Goal: Task Accomplishment & Management: Manage account settings

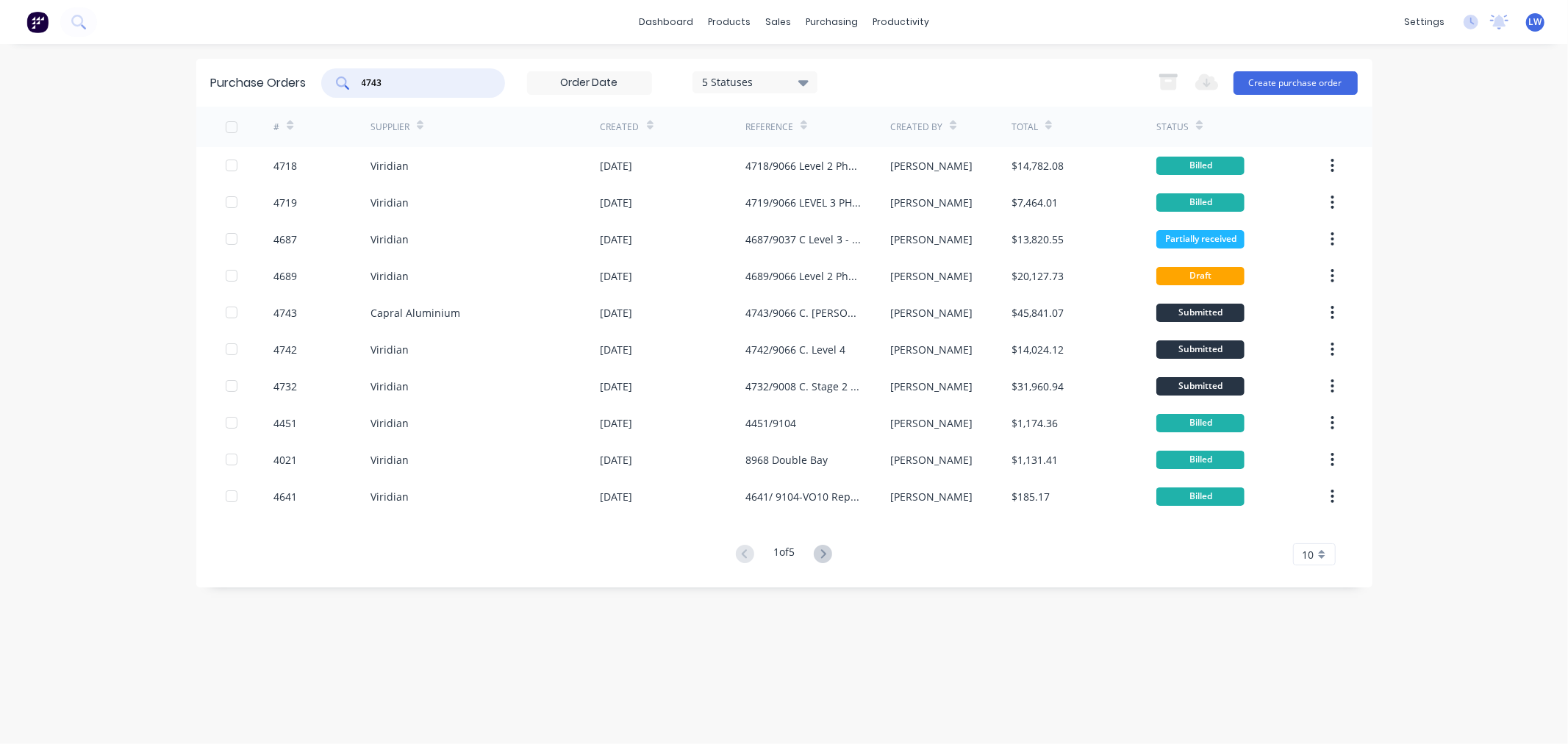
drag, startPoint x: 393, startPoint y: 85, endPoint x: 348, endPoint y: 89, distance: 45.2
click at [348, 89] on div "4743" at bounding box center [412, 83] width 183 height 29
click at [435, 79] on input "4743" at bounding box center [420, 83] width 122 height 15
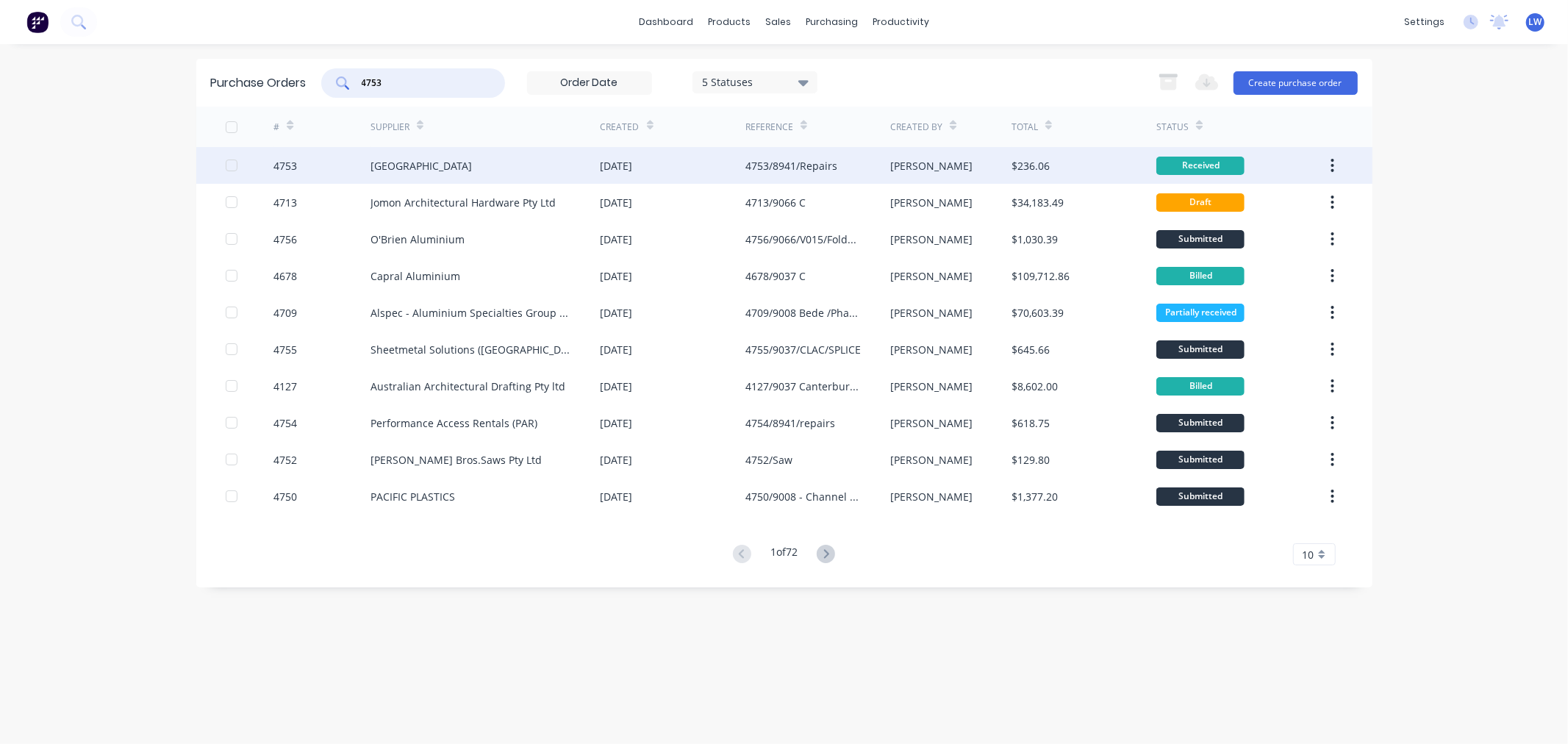
type input "4753"
click at [496, 168] on div "[GEOGRAPHIC_DATA]" at bounding box center [486, 166] width 230 height 37
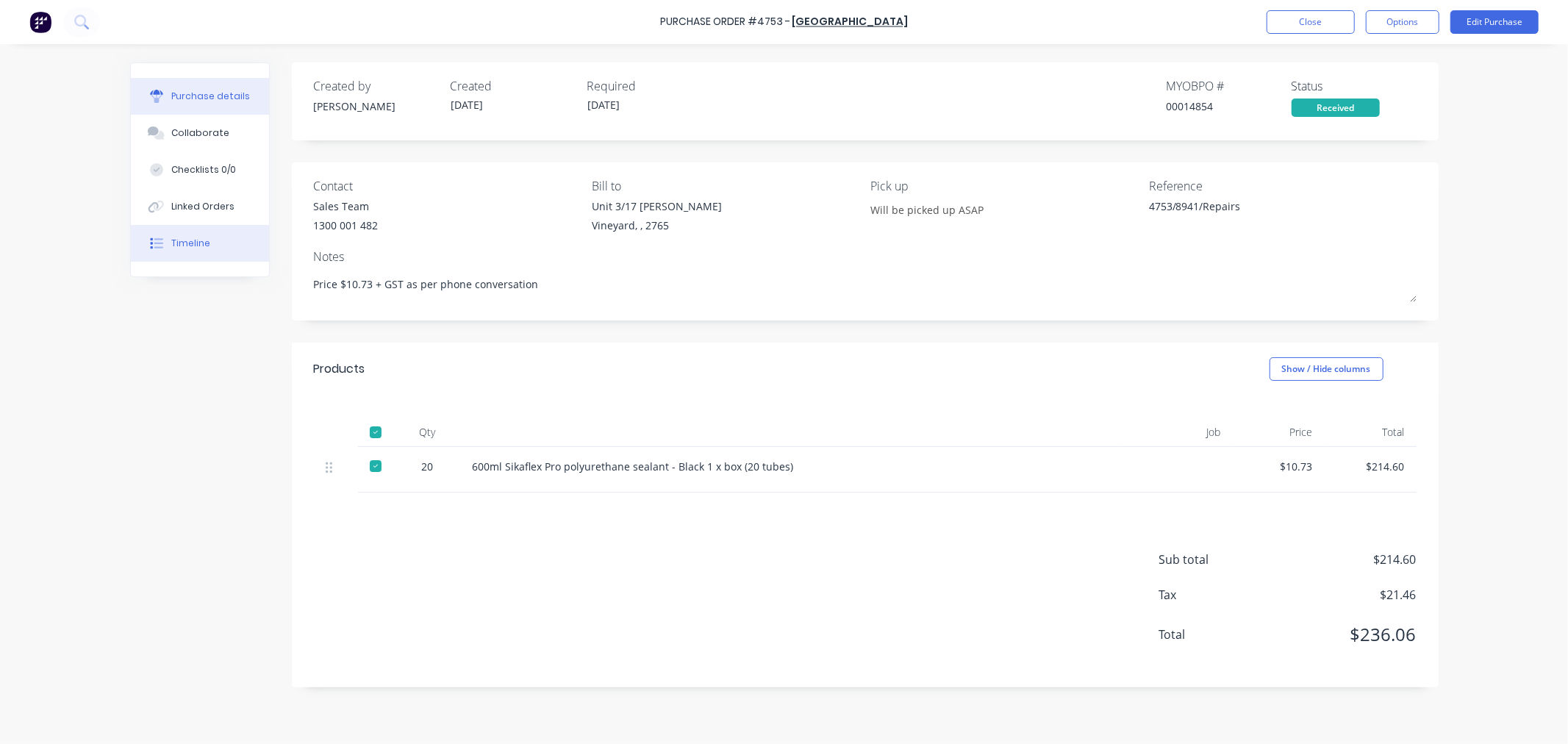
click at [160, 243] on icon at bounding box center [158, 243] width 9 height 11
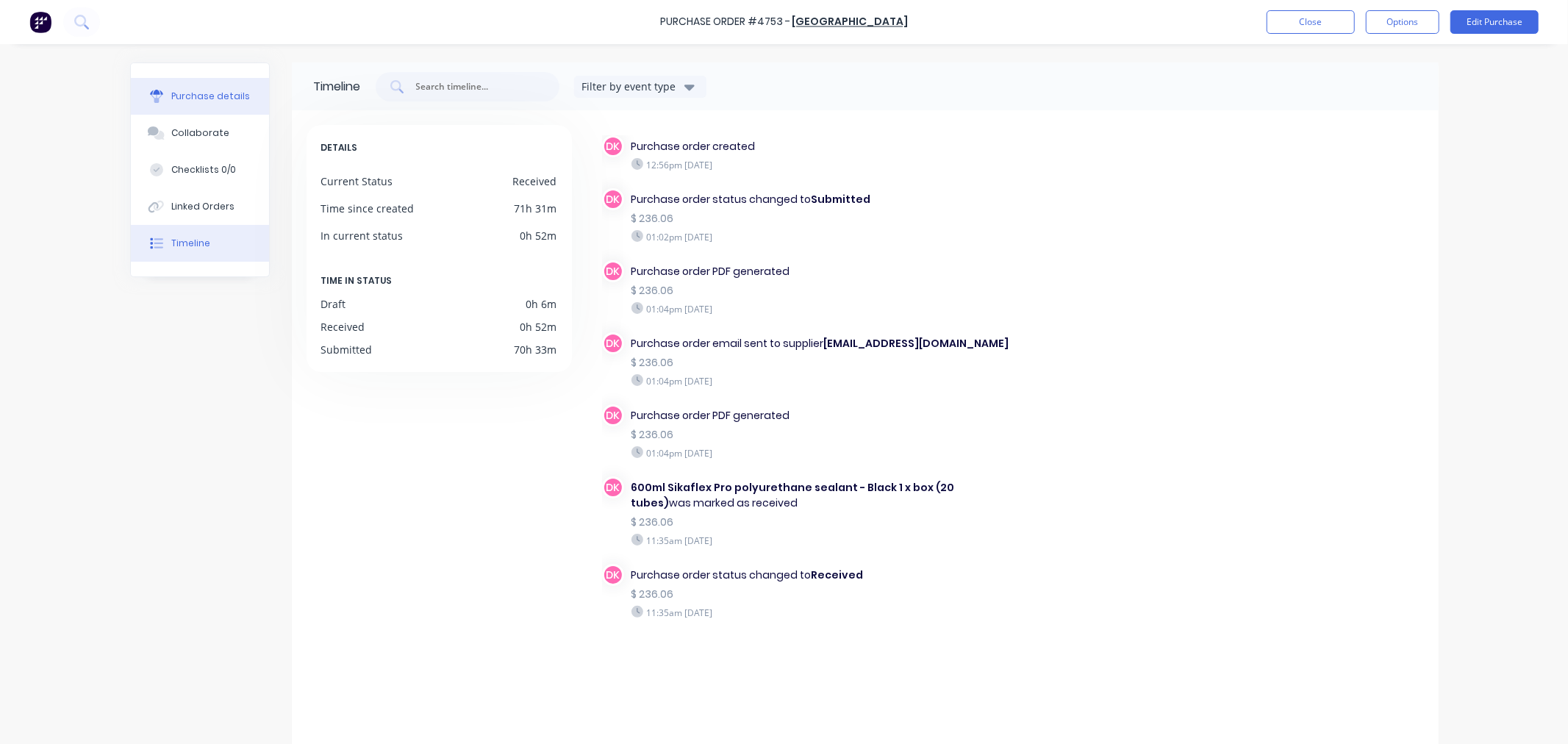
click at [209, 86] on button "Purchase details" at bounding box center [200, 97] width 138 height 37
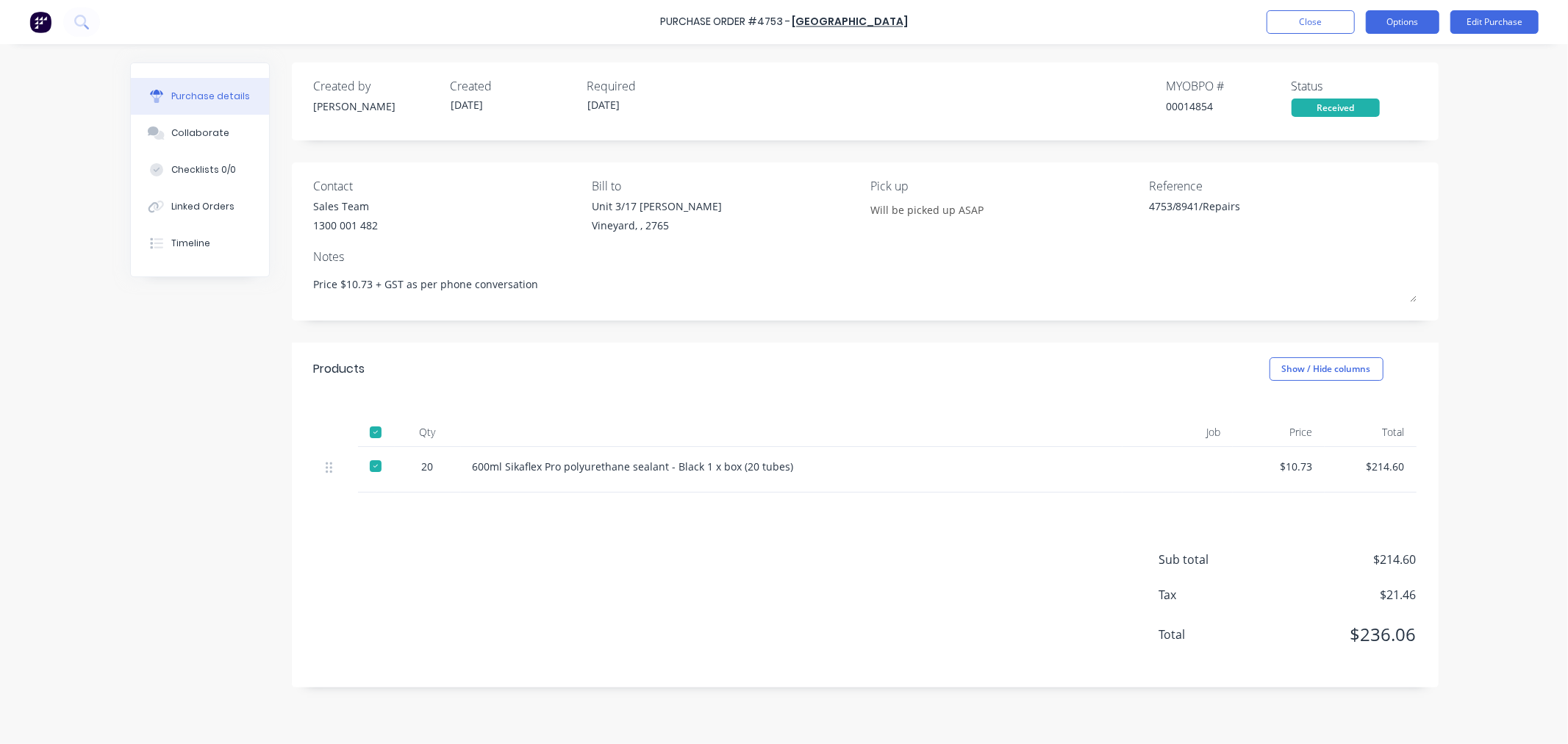
click at [1392, 13] on button "Options" at bounding box center [1402, 22] width 73 height 23
click at [1348, 79] on div "Convert to Bill" at bounding box center [1370, 90] width 113 height 21
type textarea "x"
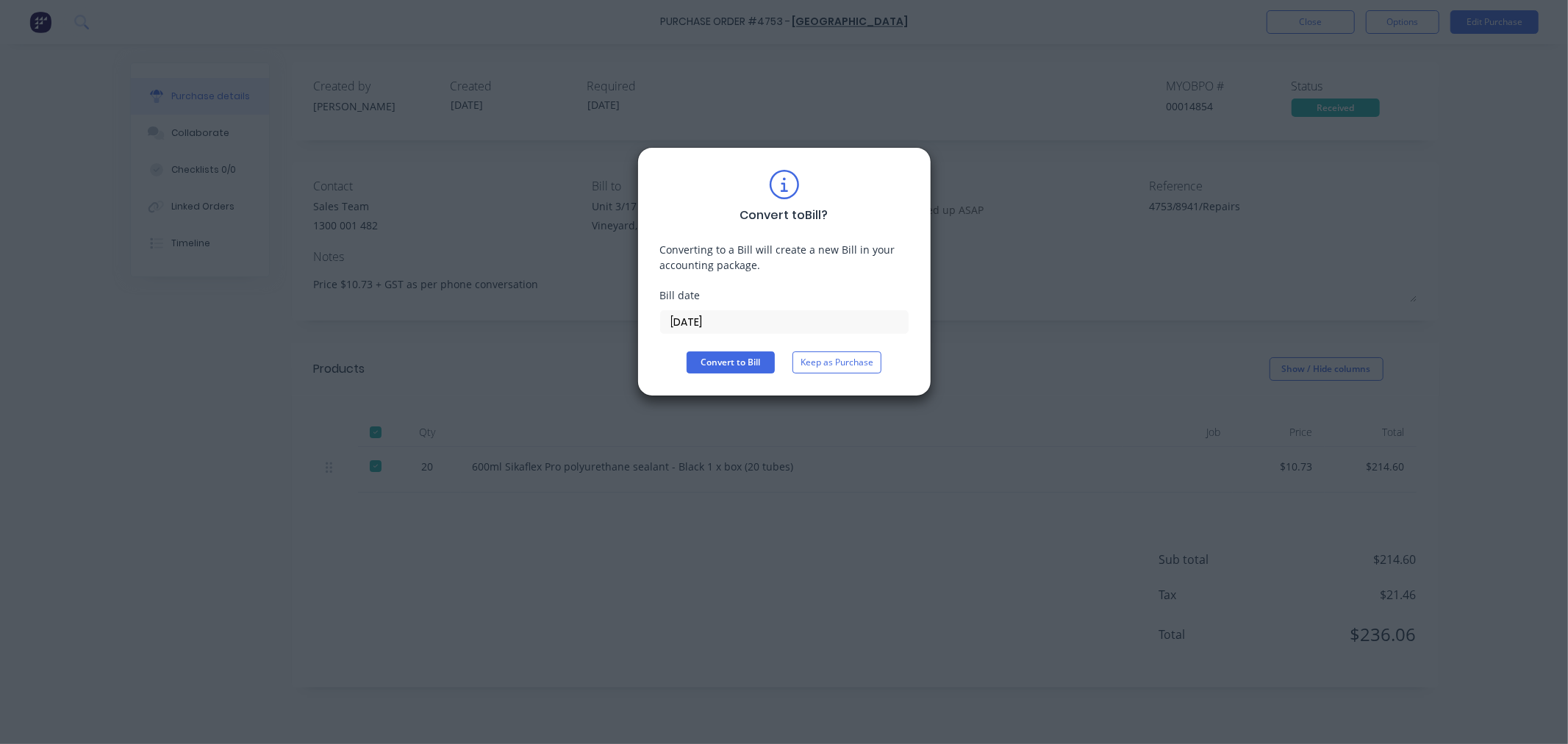
drag, startPoint x: 728, startPoint y: 321, endPoint x: 536, endPoint y: 291, distance: 194.3
click at [536, 291] on div "Convert to Bill ? Converting to a Bill will create a new Bill in your accountin…" at bounding box center [784, 372] width 1568 height 744
type input "26/09/25"
click at [707, 354] on button "Convert to Bill" at bounding box center [730, 362] width 88 height 22
type textarea "x"
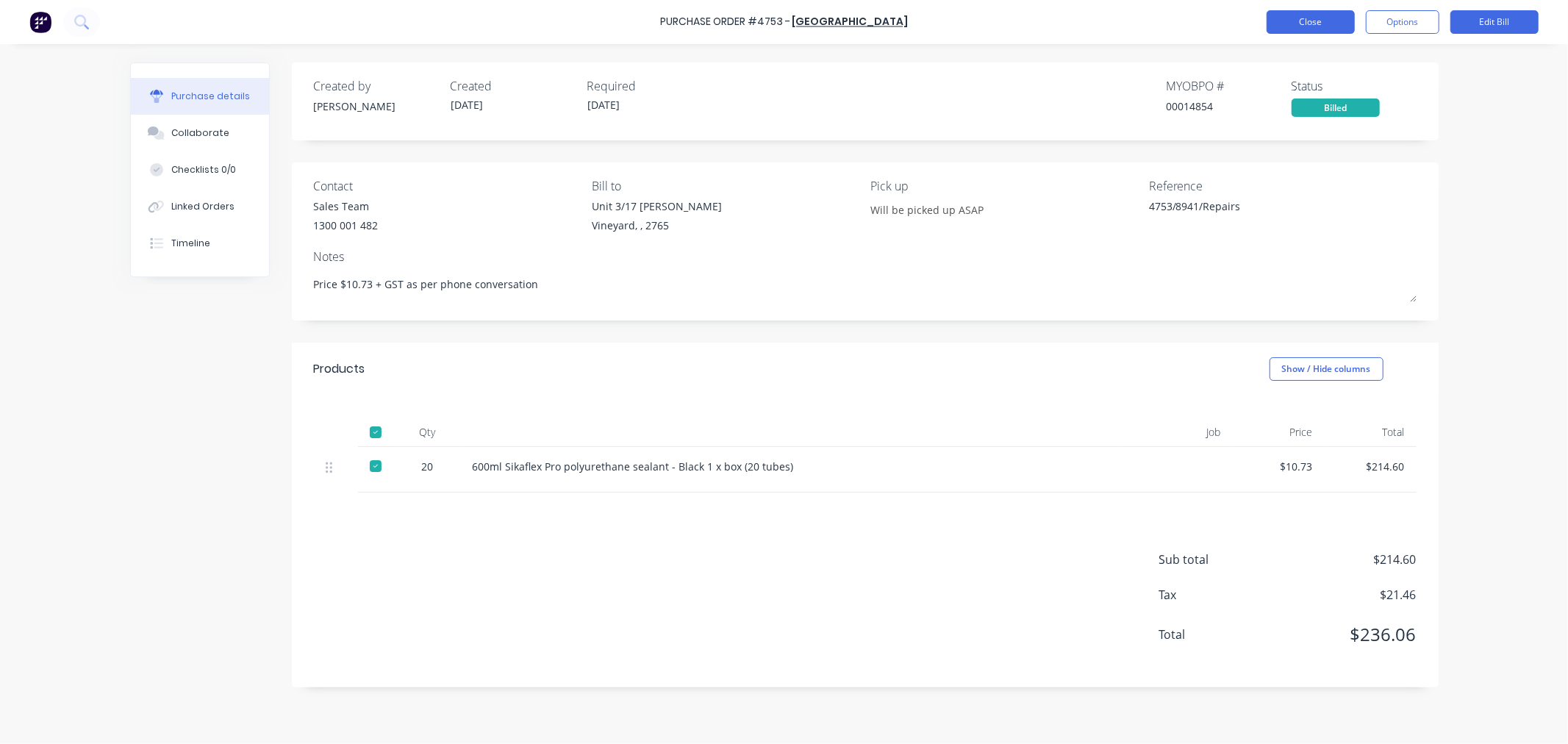
click at [1277, 19] on button "Close" at bounding box center [1311, 22] width 88 height 23
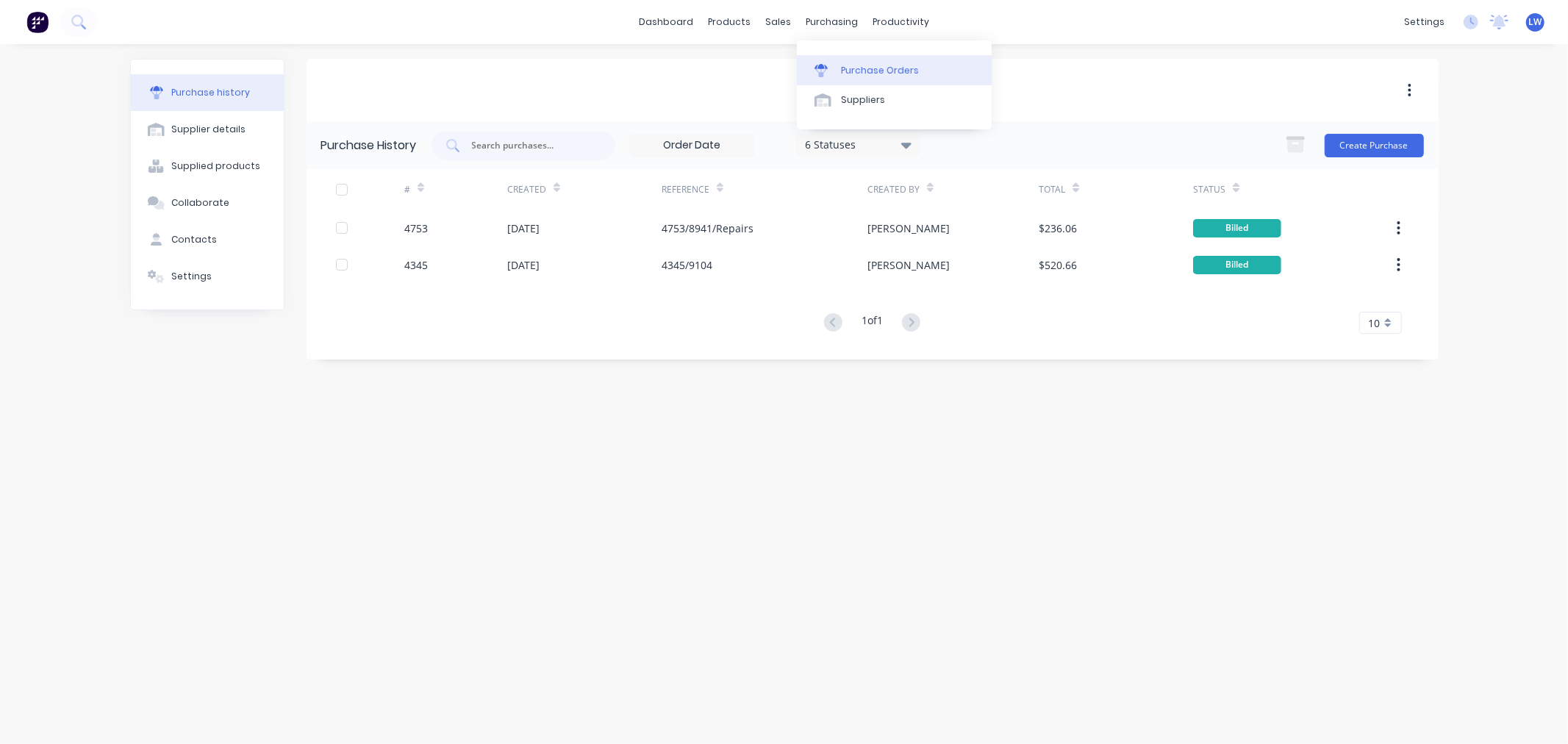
click at [836, 71] on div at bounding box center [825, 71] width 22 height 14
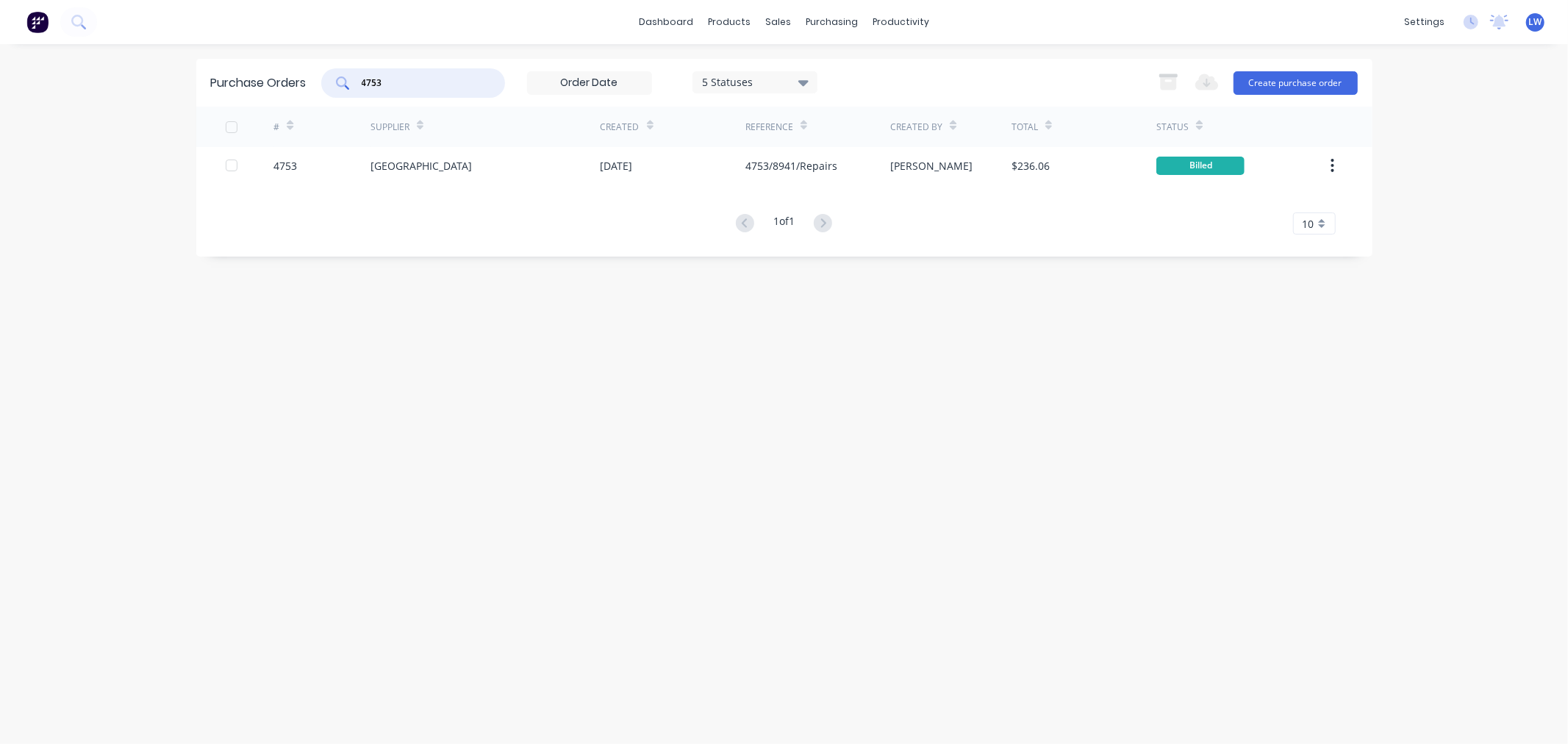
drag, startPoint x: 414, startPoint y: 85, endPoint x: 357, endPoint y: 77, distance: 57.6
click at [357, 77] on div "4753" at bounding box center [412, 83] width 183 height 29
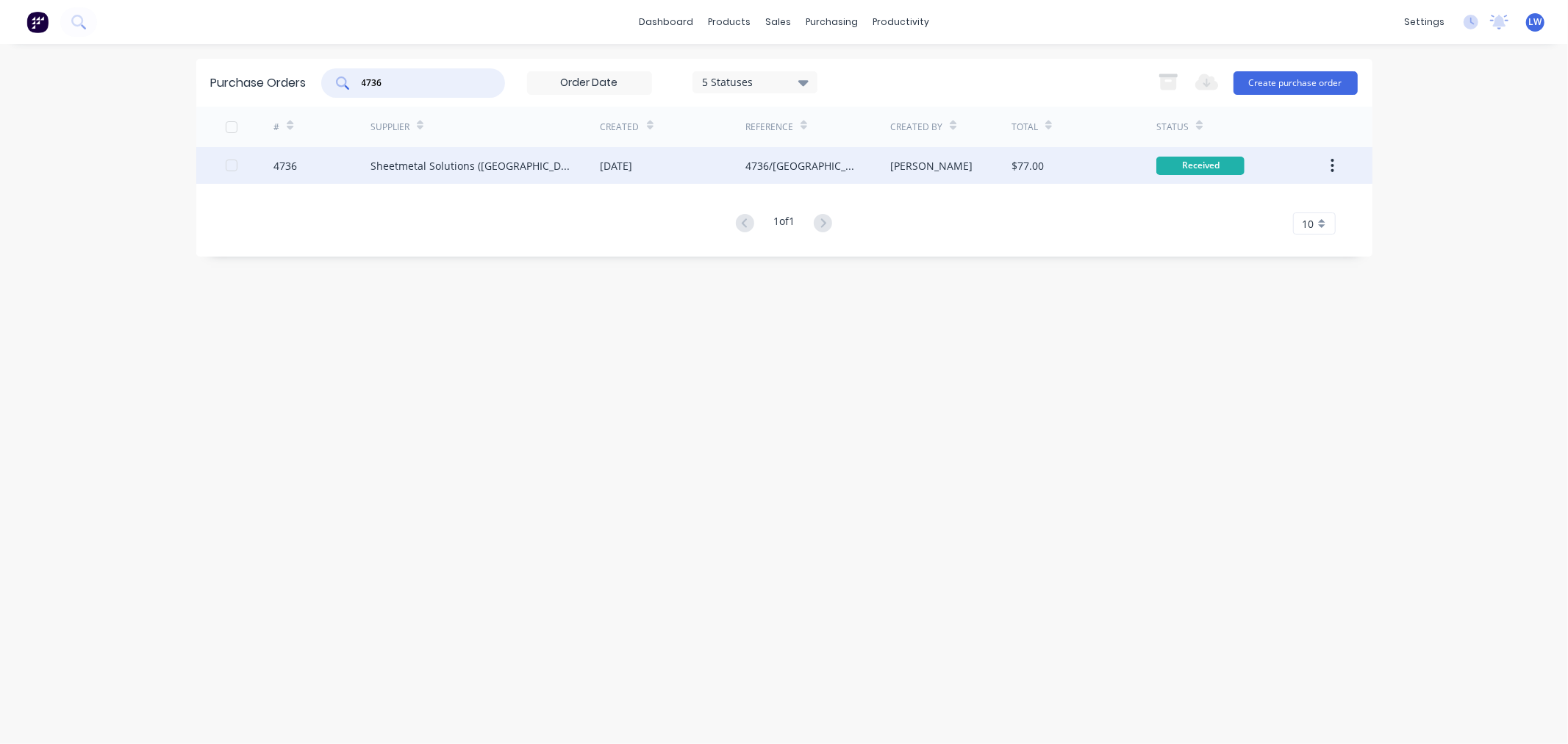
type input "4736"
click at [620, 160] on div "15 Sep 2025" at bounding box center [616, 166] width 32 height 16
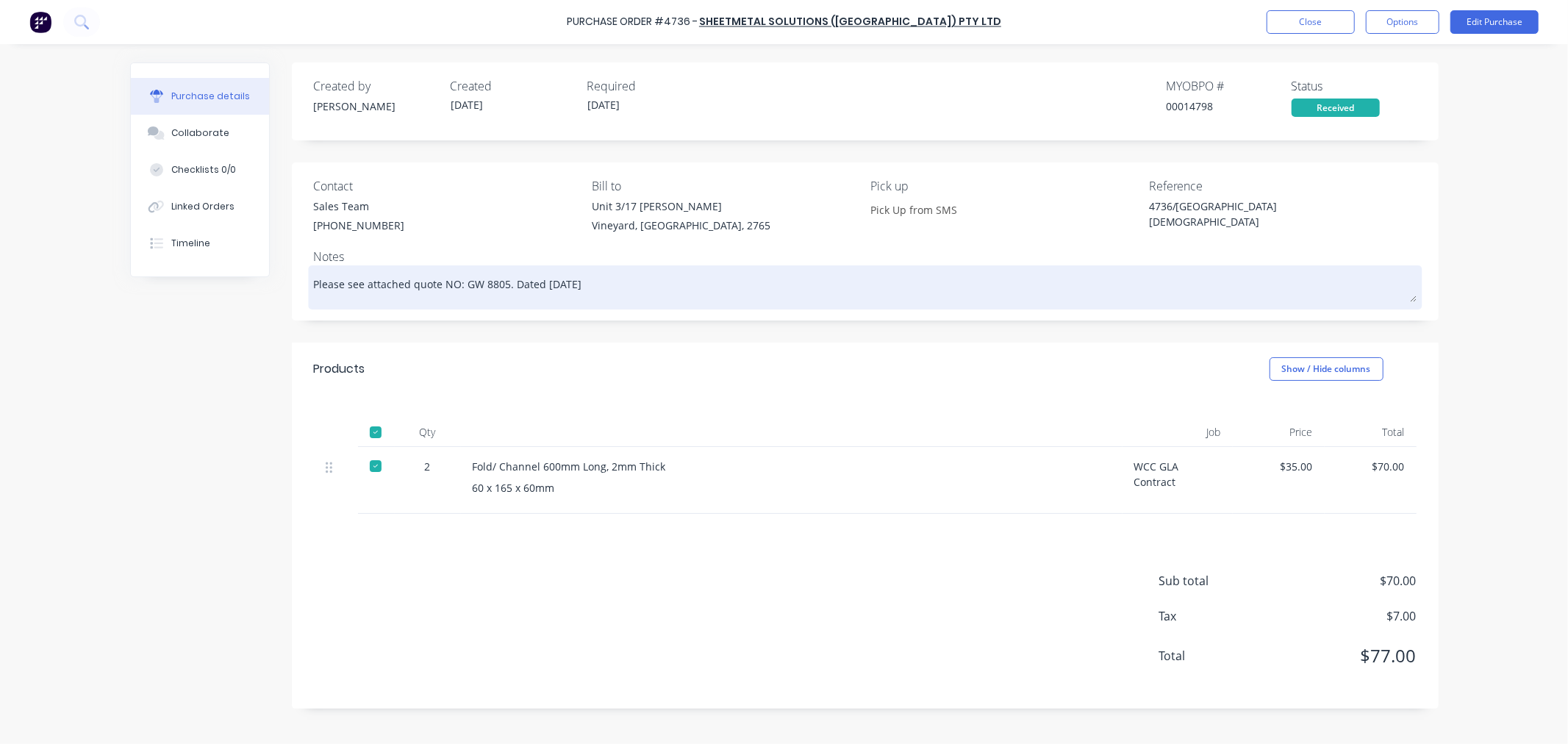
click at [659, 294] on textarea "Please see attached quote NO: GW 8805. Dated 12/9/2025" at bounding box center [865, 286] width 1103 height 33
type textarea "x"
type textarea "Please see attached quote NO: GW 8805. Dated 12/9/2025"
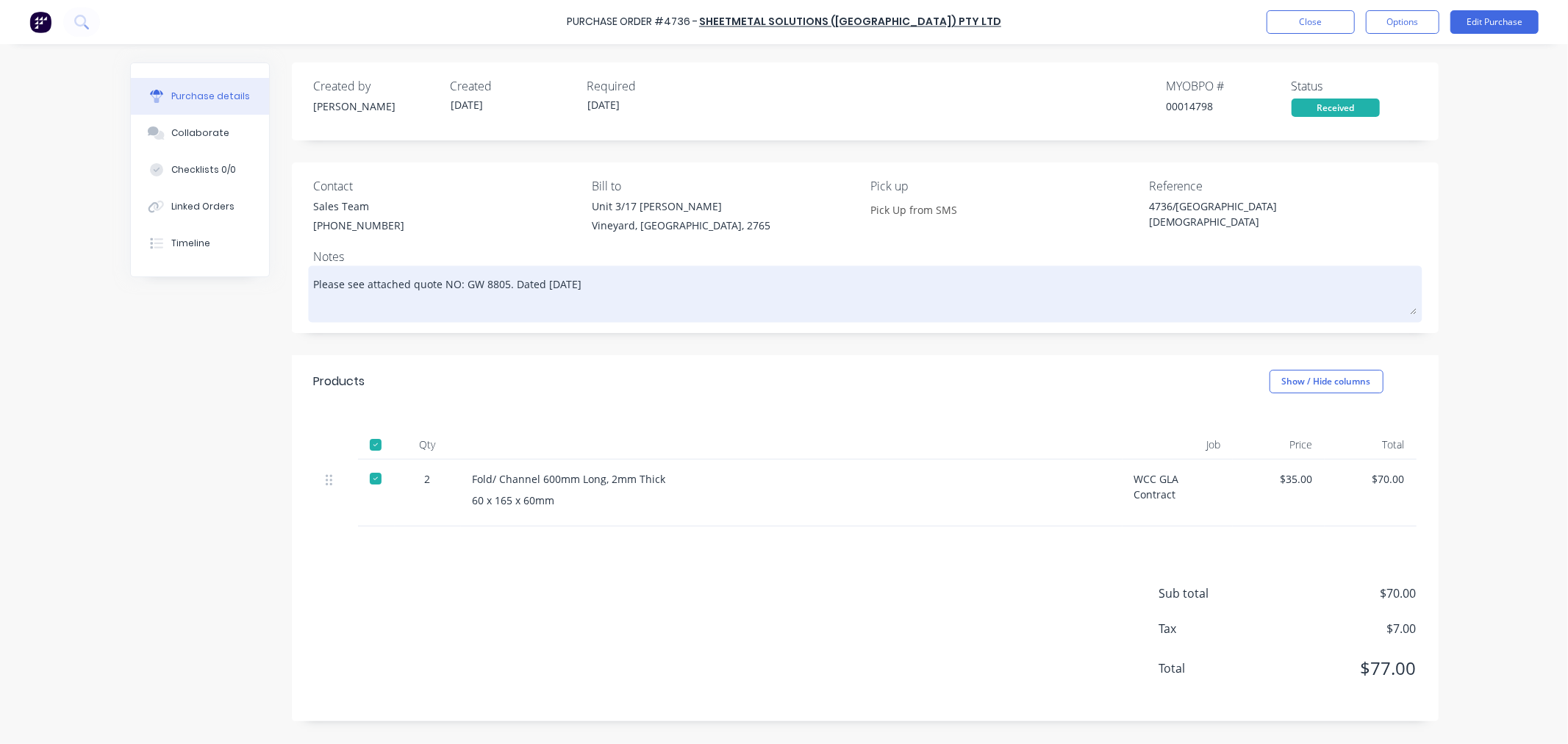
type textarea "x"
type textarea "Please see attached quote NO: GW 8805. Dated 12/9/2025 P"
type textarea "x"
type textarea "Please see attached quote NO: GW 8805. Dated 12/9/2025 Pi"
type textarea "x"
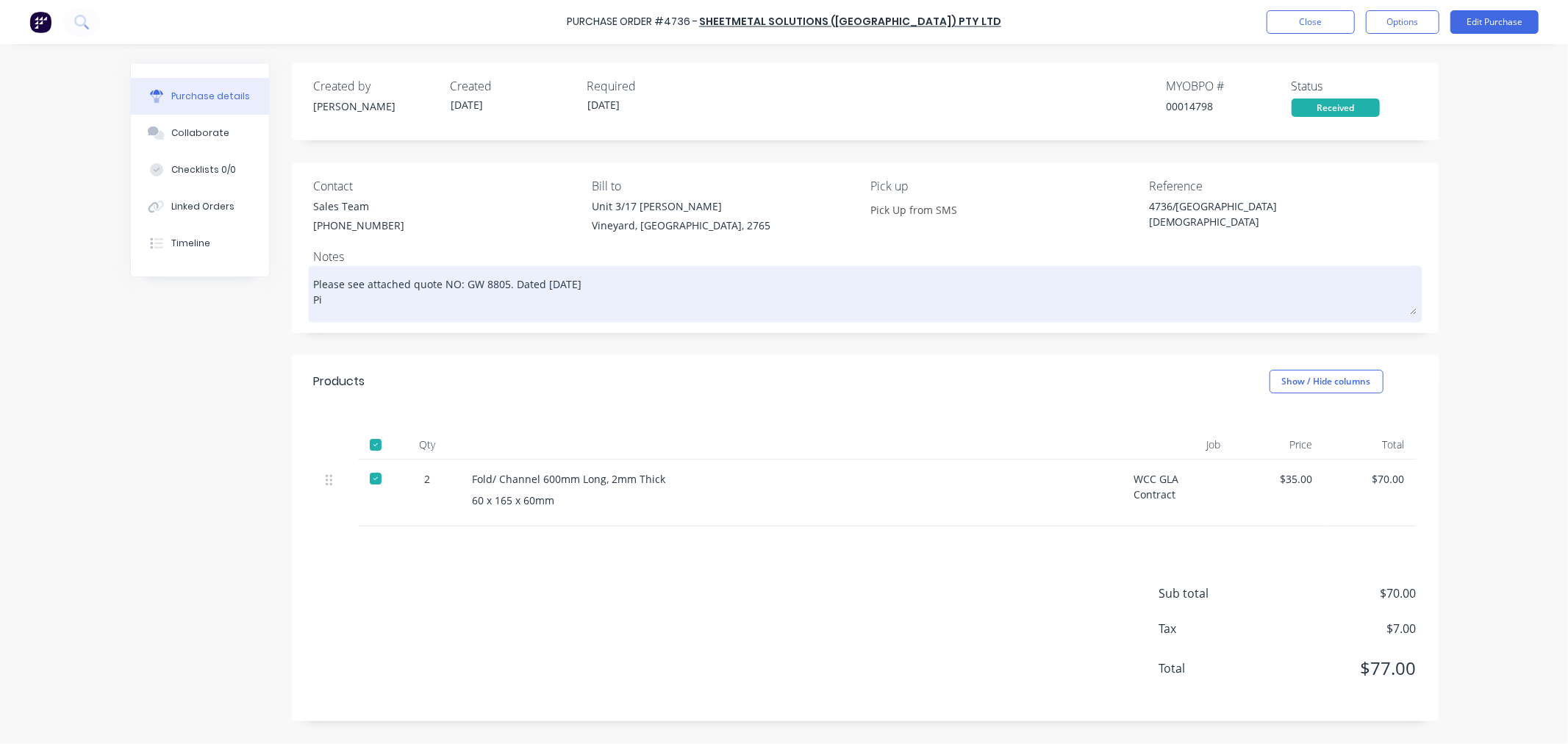
type textarea "Please see attached quote NO: GW 8805. Dated 12/9/2025 Pic"
type textarea "x"
type textarea "Please see attached quote NO: GW 8805. Dated 12/9/2025 Pick"
type textarea "x"
type textarea "Please see attached quote NO: GW 8805. Dated 12/9/2025 Picke"
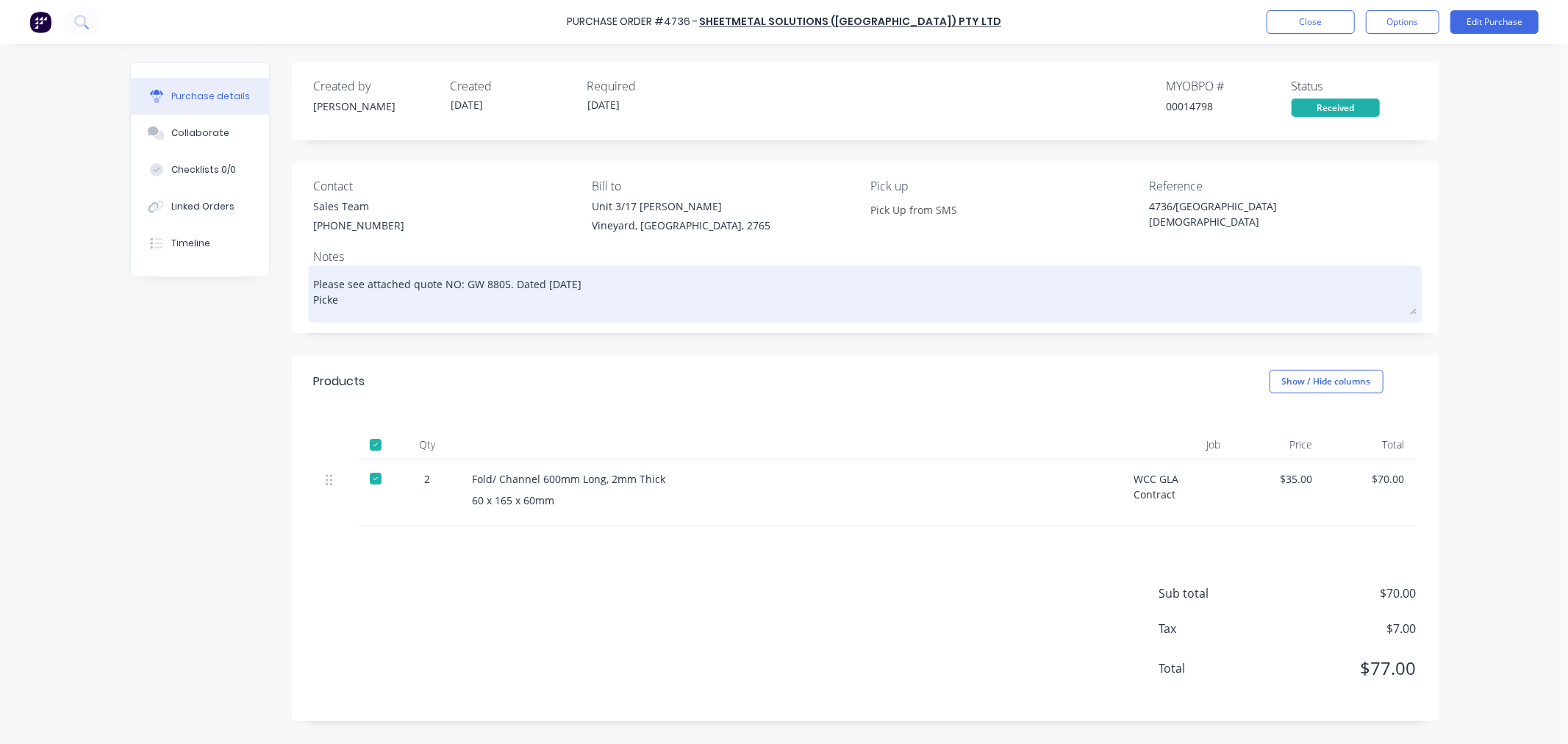
type textarea "x"
type textarea "Please see attached quote NO: GW 8805. Dated 12/9/2025 Picked"
type textarea "x"
type textarea "Please see attached quote NO: GW 8805. Dated 12/9/2025 Picked"
type textarea "x"
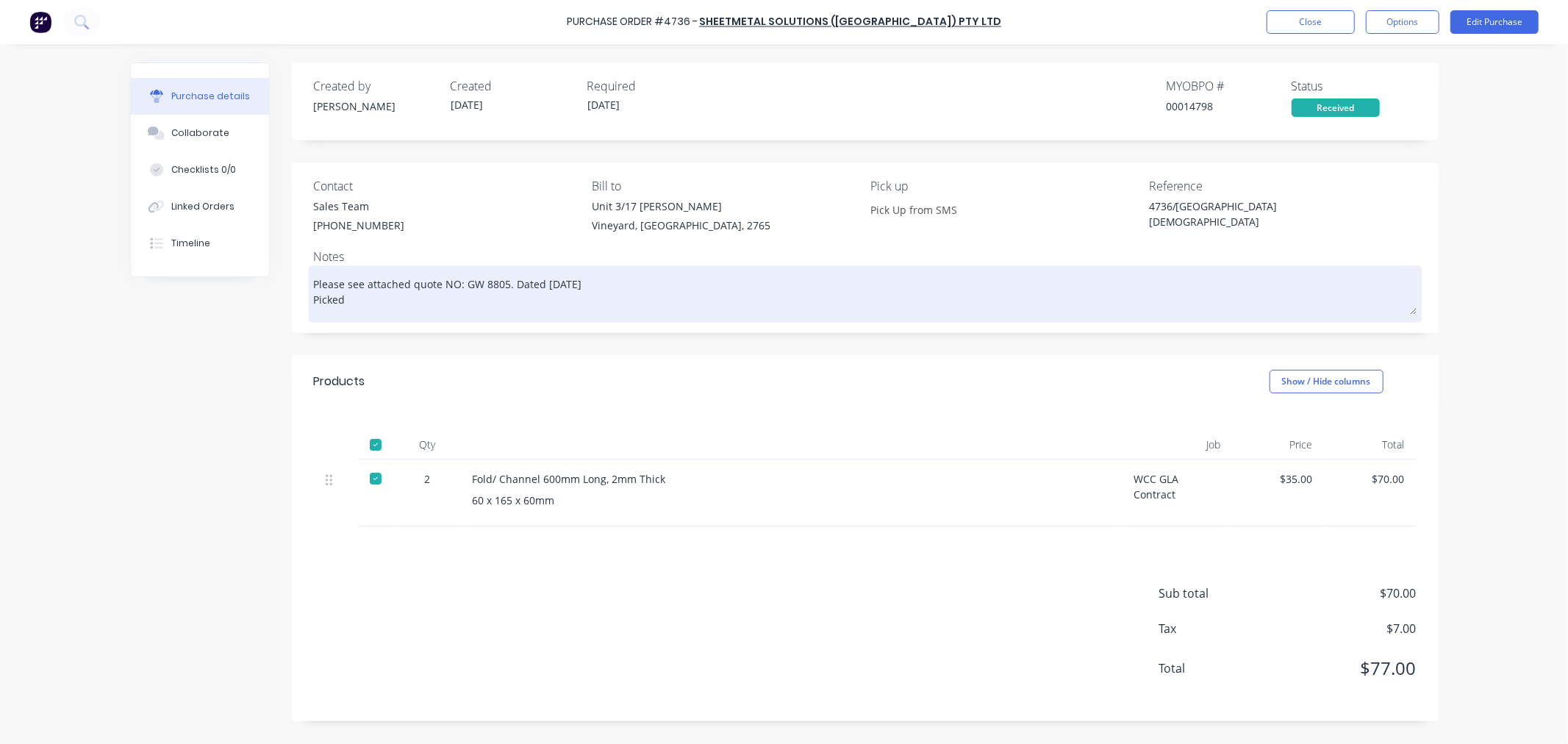
type textarea "Please see attached quote NO: GW 8805. Dated 12/9/2025 Picked b"
type textarea "x"
type textarea "Please see attached quote NO: GW 8805. Dated 12/9/2025 Picked by"
type textarea "x"
type textarea "Please see attached quote NO: GW 8805. Dated 12/9/2025 Picked b"
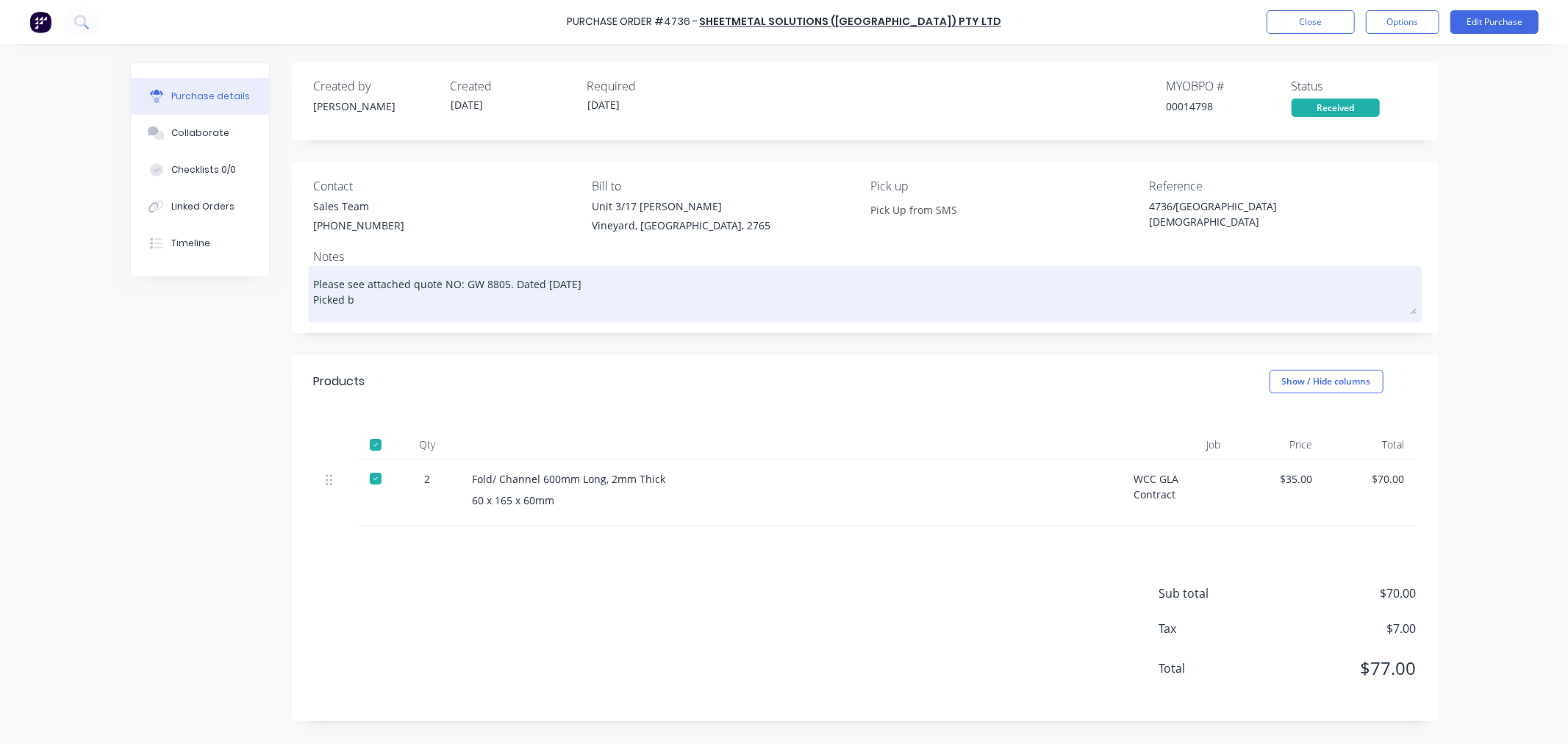
type textarea "x"
type textarea "Please see attached quote NO: GW 8805. Dated 12/9/2025 Picked"
type textarea "x"
type textarea "Please see attached quote NO: GW 8805. Dated 12/9/2025 Picked u"
type textarea "x"
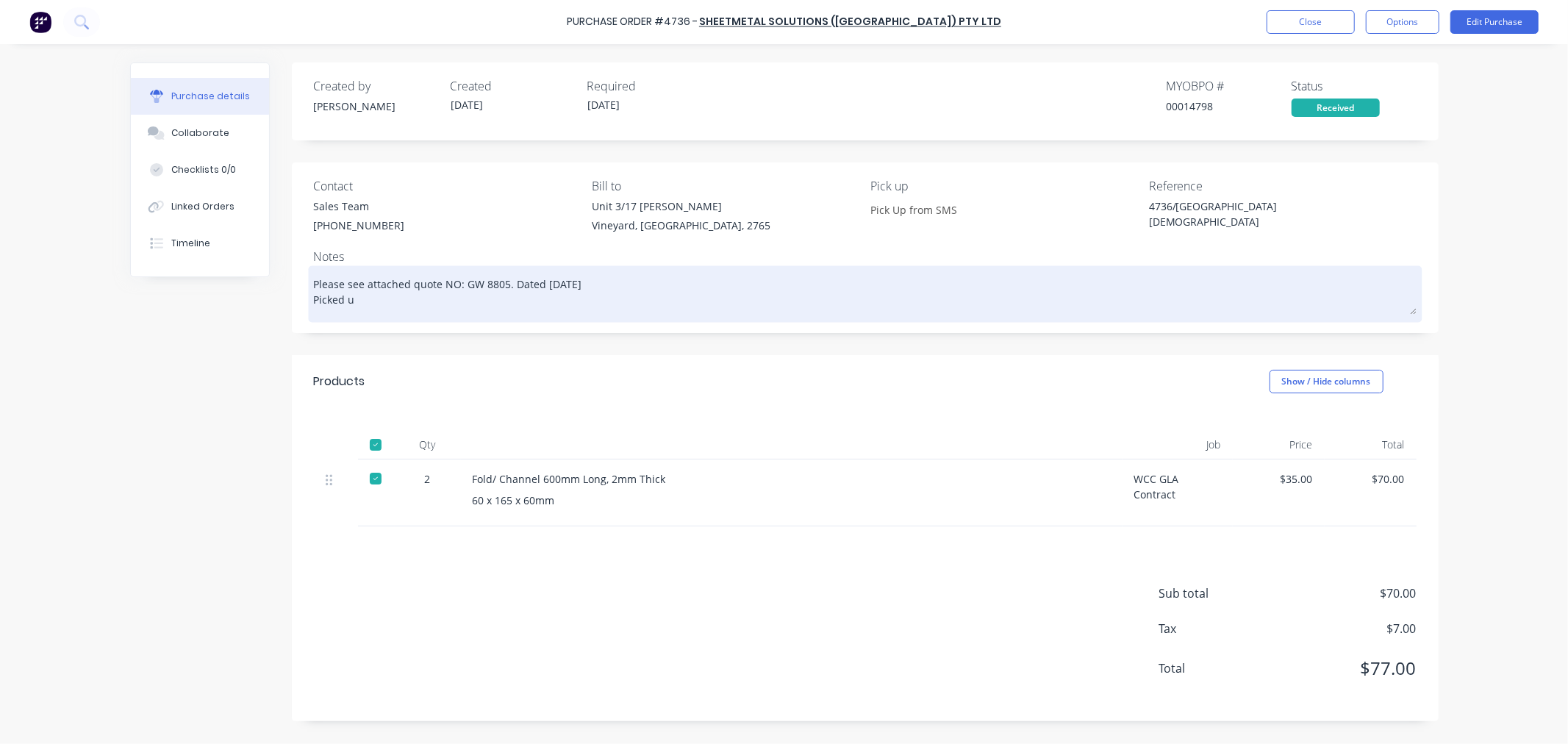
type textarea "Please see attached quote NO: GW 8805. Dated 12/9/2025 Picked up"
type textarea "x"
type textarea "Please see attached quote NO: GW 8805. Dated 12/9/2025 Picked up"
type textarea "x"
type textarea "Please see attached quote NO: GW 8805. Dated 12/9/2025 Picked up b"
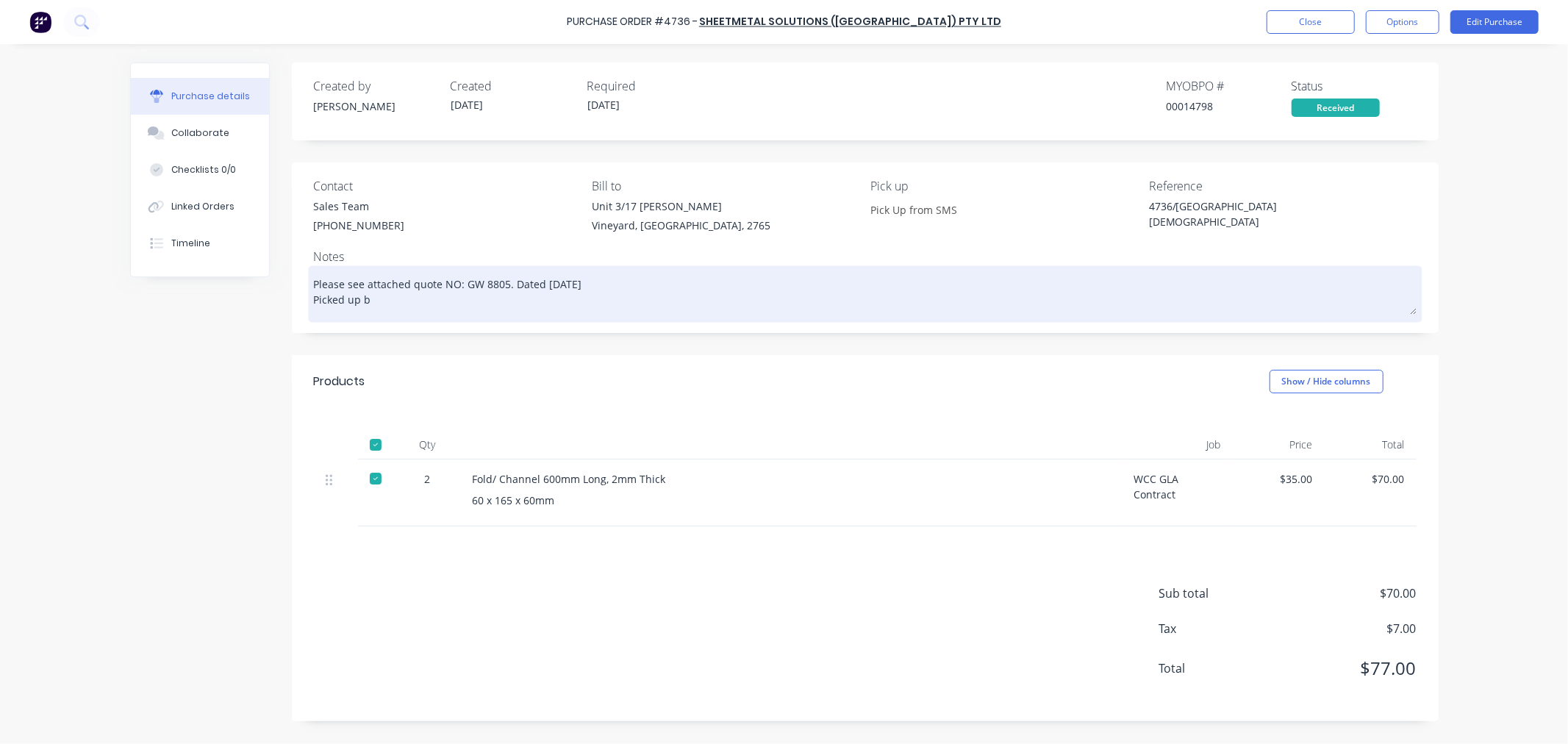
type textarea "x"
type textarea "Please see attached quote NO: GW 8805. Dated 12/9/2025 Picked up by"
type textarea "x"
type textarea "Please see attached quote NO: GW 8805. Dated 12/9/2025 Picked up by"
type textarea "x"
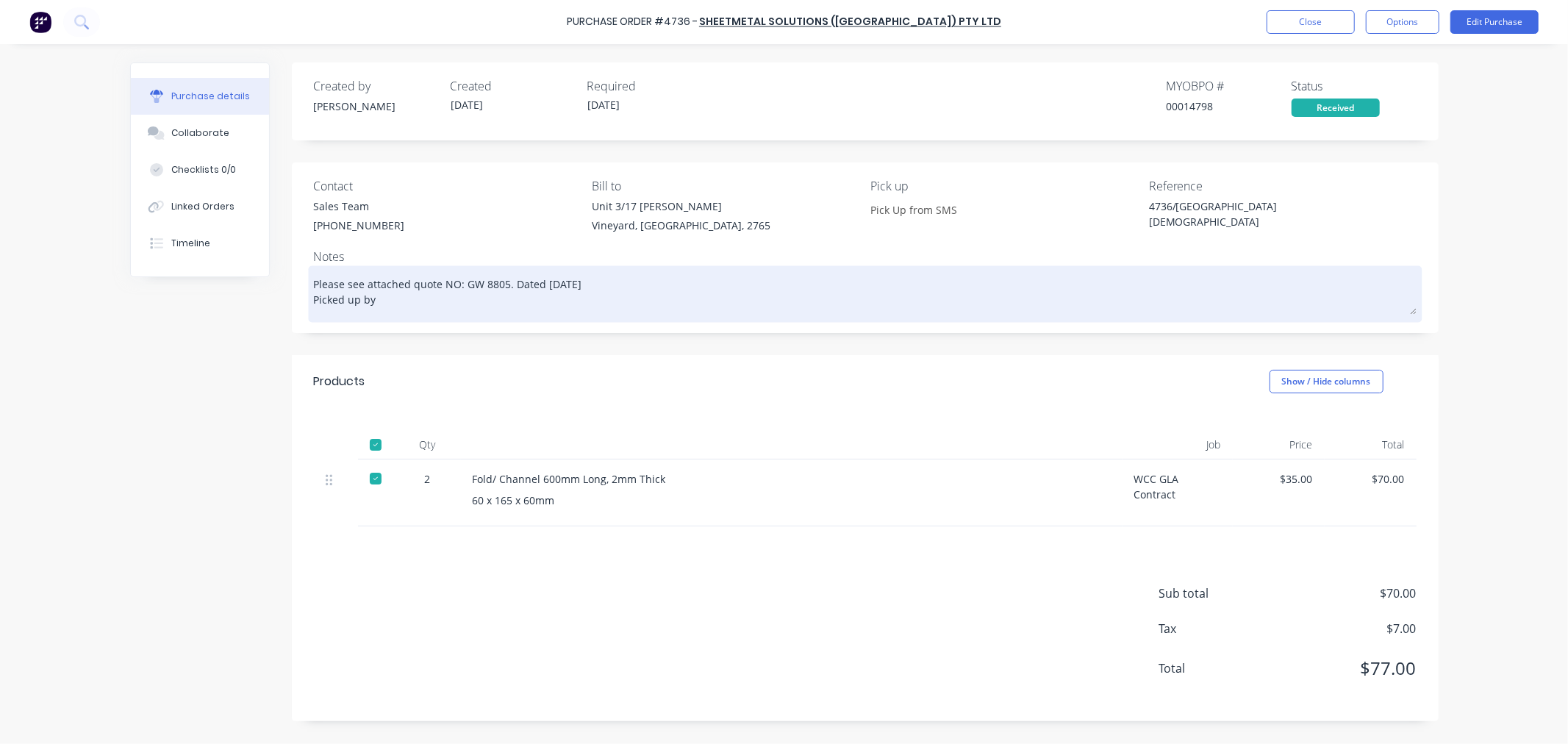
type textarea "Please see attached quote NO: GW 8805. Dated 12/9/2025 Picked up by N"
type textarea "x"
type textarea "Please see attached quote NO: GW 8805. Dated 12/9/2025 Picked up by Ne"
type textarea "x"
type textarea "Please see attached quote NO: GW 8805. Dated 12/9/2025 Picked up by Nei"
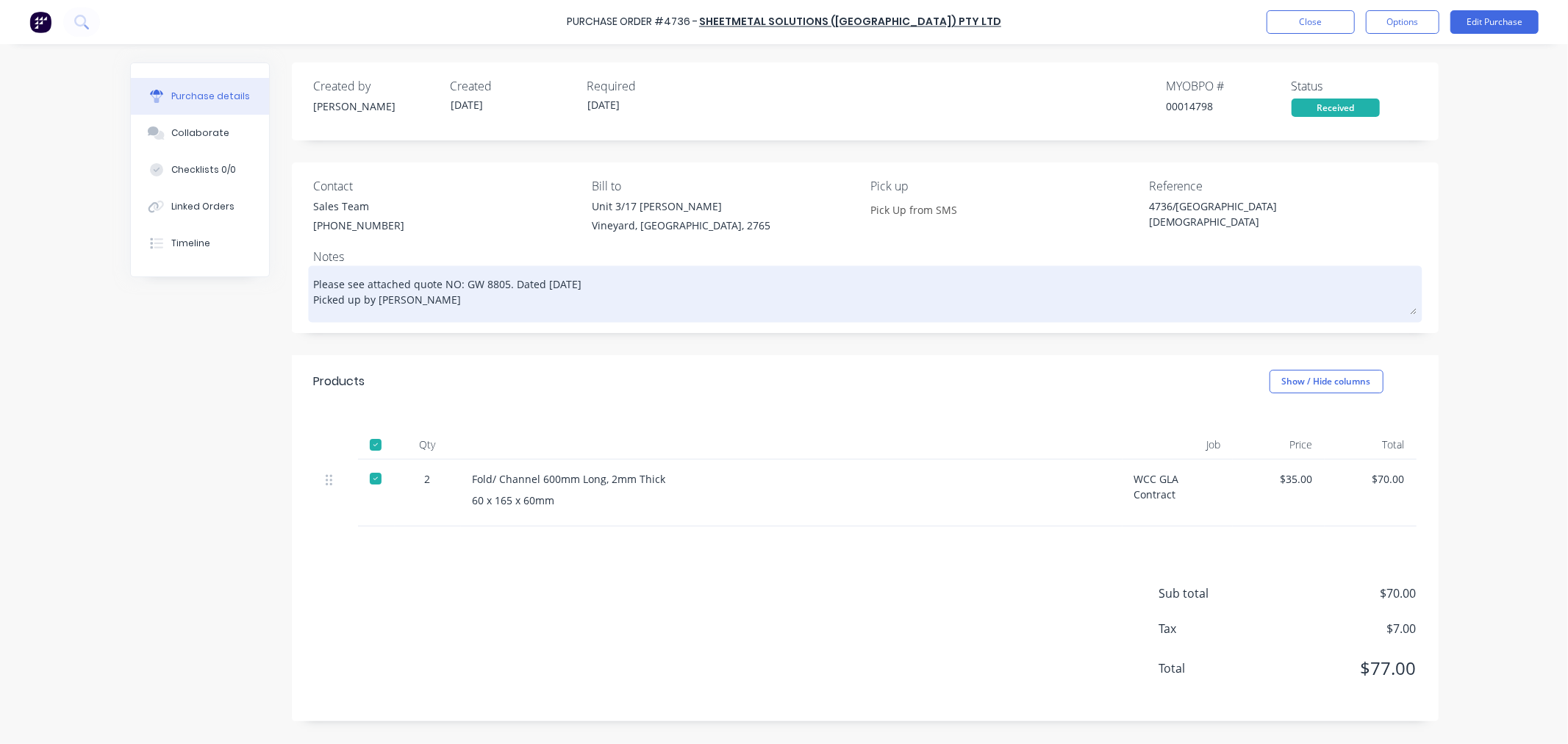
type textarea "x"
type textarea "Please see attached quote NO: GW 8805. Dated 12/9/2025 Picked up by Neil"
type textarea "x"
type textarea "Please see attached quote NO: GW 8805. Dated 12/9/2025 Picked up by Neil"
type textarea "x"
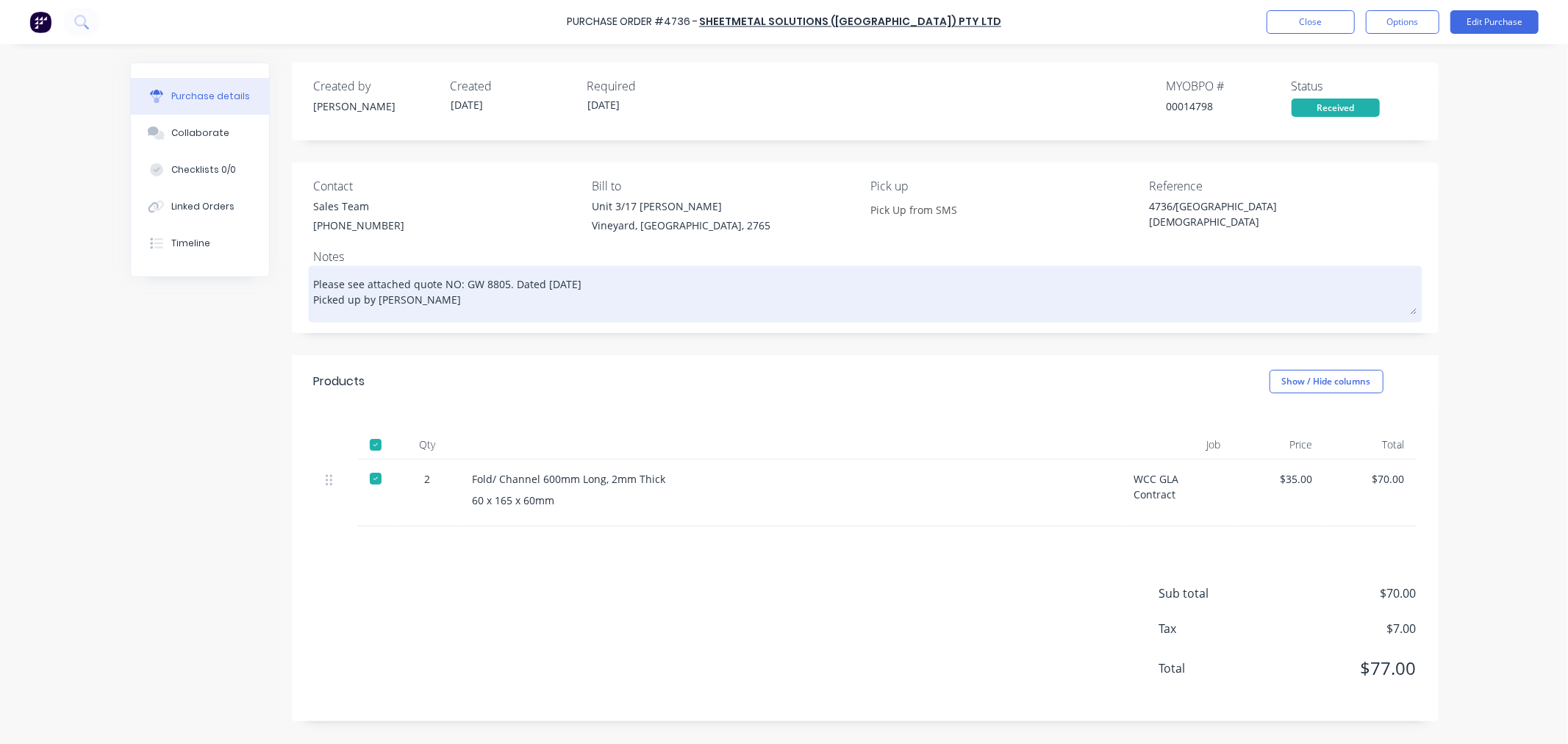
type textarea "Please see attached quote NO: GW 8805. Dated 12/9/2025 Picked up by Neil d"
type textarea "x"
type textarea "Please see attached quote NO: GW 8805. Dated 12/9/2025 Picked up by Neil de"
type textarea "x"
type textarea "Please see attached quote NO: GW 8805. Dated 12/9/2025 Picked up by Neil de"
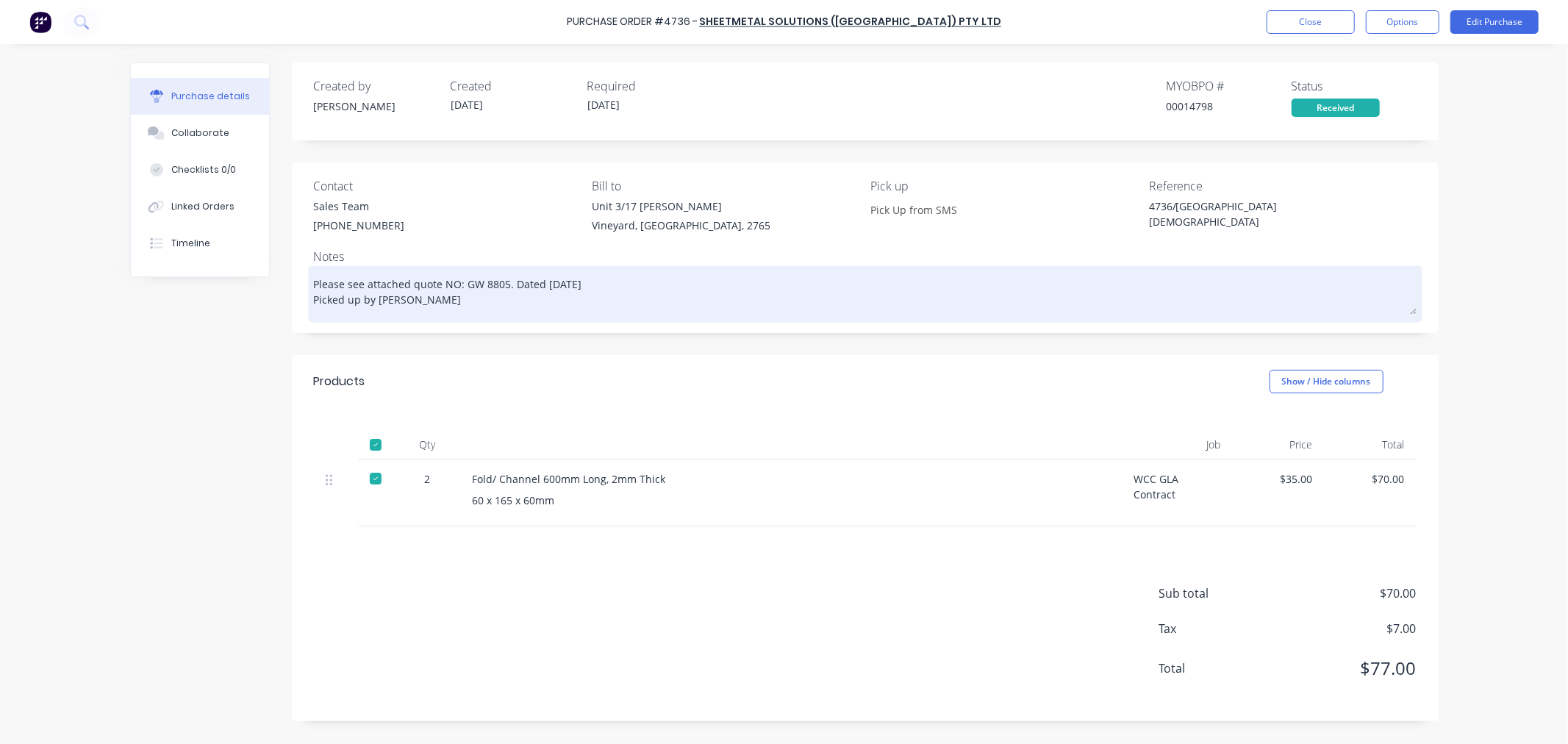
type textarea "x"
type textarea "Please see attached quote NO: GW 8805. Dated 12/9/2025 Picked up by Neil de V"
type textarea "x"
type textarea "Please see attached quote NO: GW 8805. Dated 12/9/2025 Picked up by Neil de Va"
type textarea "x"
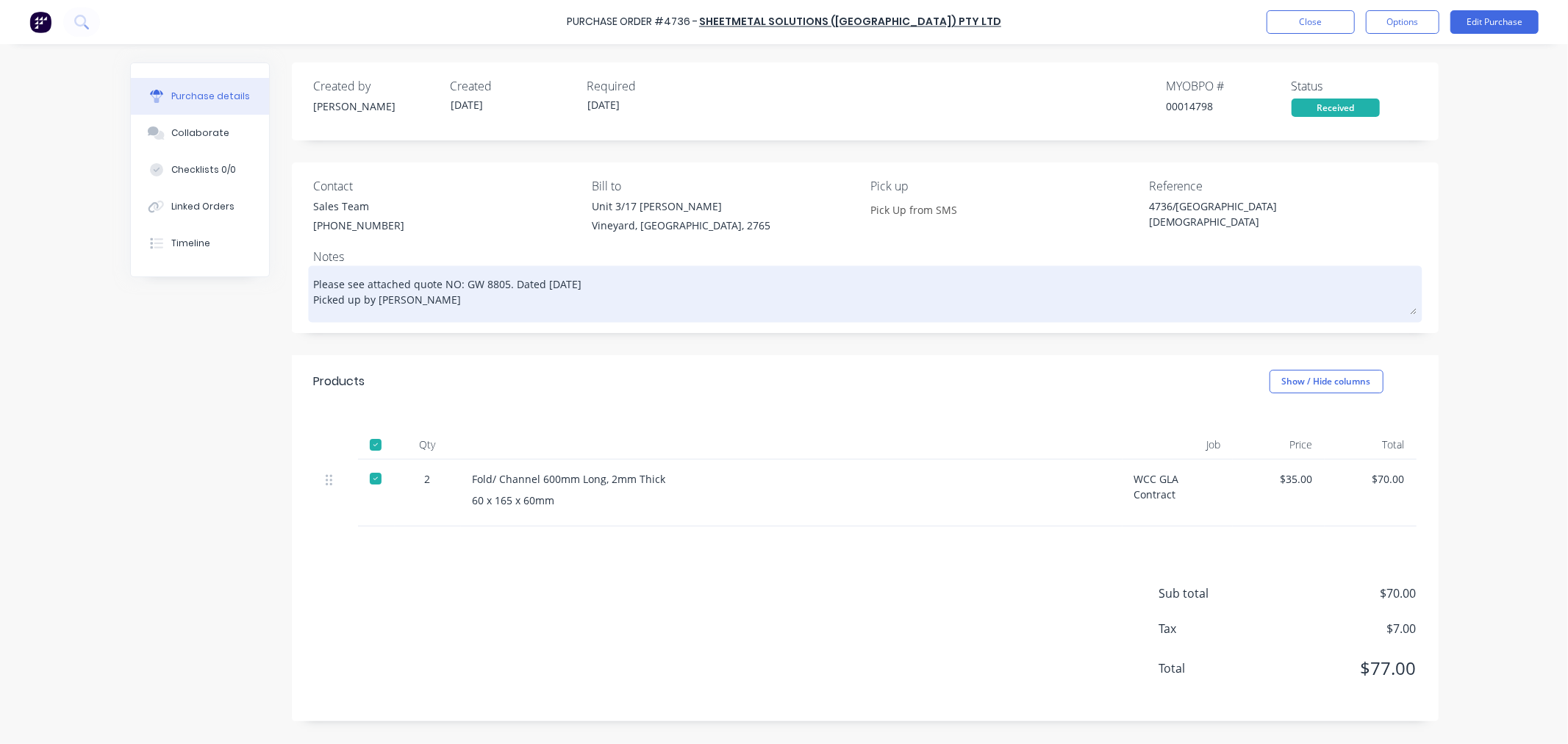
type textarea "Please see attached quote NO: GW 8805. Dated 12/9/2025 Picked up by Neil de V"
type textarea "x"
type textarea "Please see attached quote NO: GW 8805. Dated 12/9/2025 Picked up by Neil de"
type textarea "x"
type textarea "Please see attached quote NO: GW 8805. Dated 12/9/2025 Picked up by Neil de c"
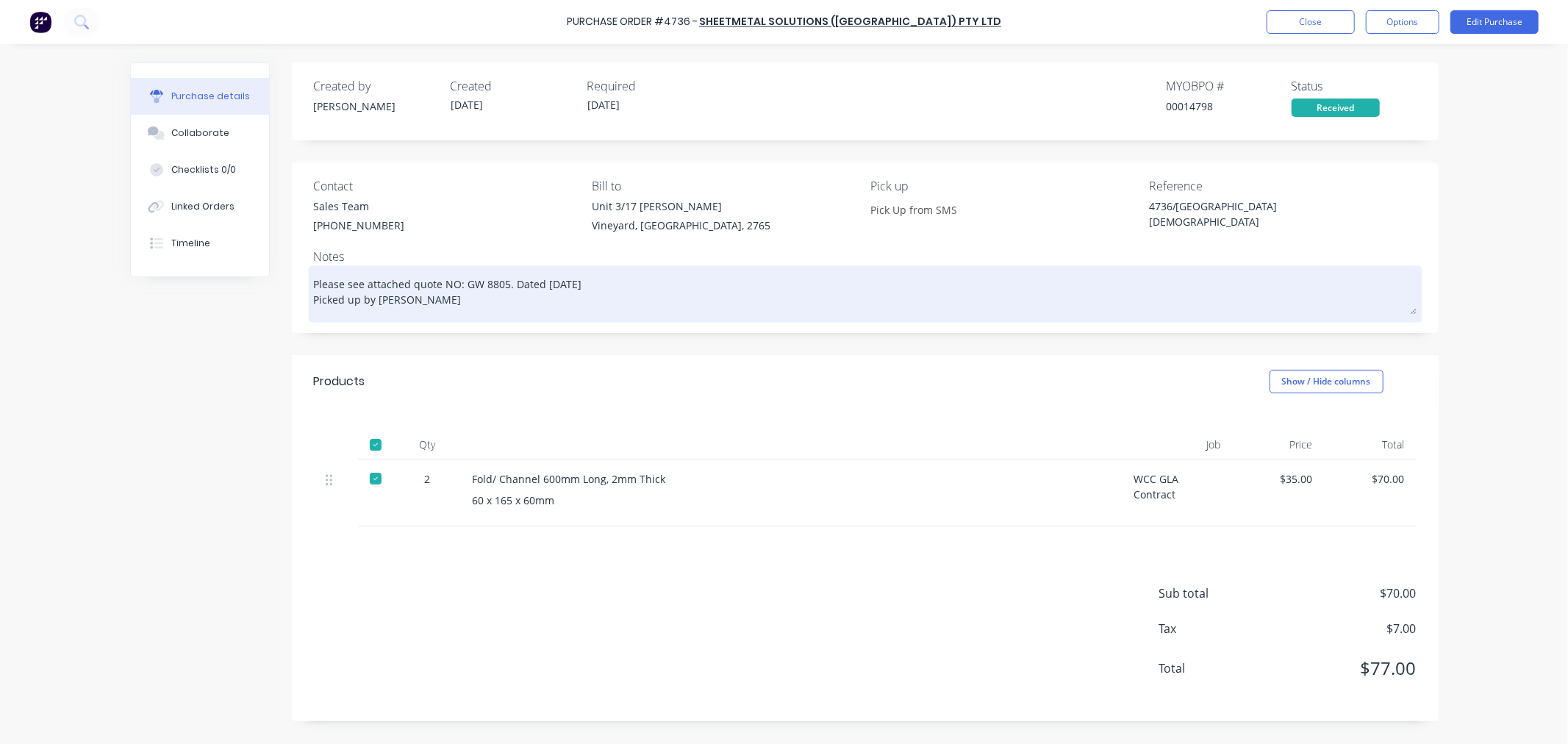
type textarea "x"
type textarea "Please see attached quote NO: GW 8805. Dated 12/9/2025 Picked up by Neil de ca"
type textarea "x"
type textarea "Please see attached quote NO: GW 8805. Dated 12/9/2025 Picked up by Neil de cas"
type textarea "x"
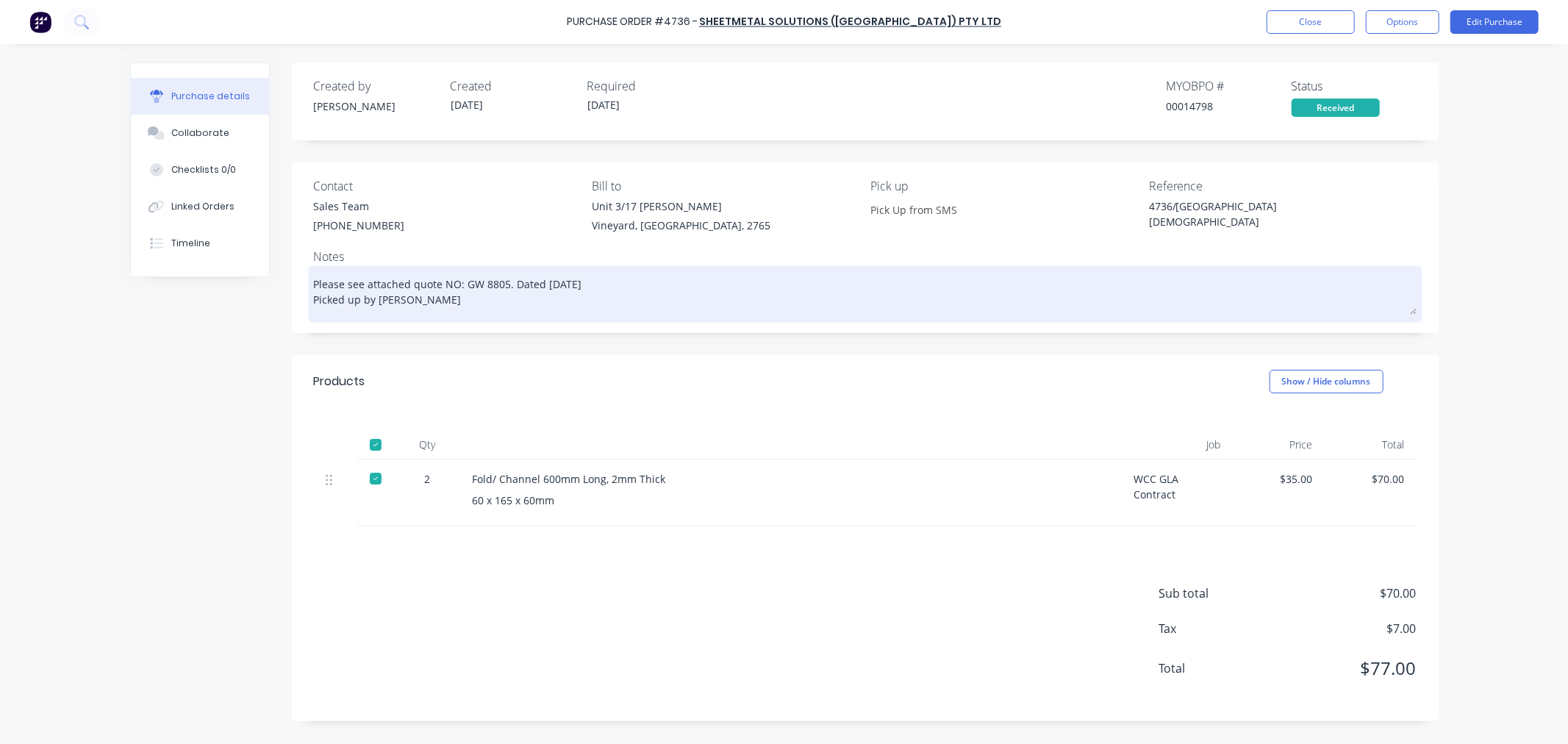
type textarea "Please see attached quote NO: GW 8805. Dated 12/9/2025 Picked up by Neil de cast"
type textarea "x"
type textarea "Please see attached quote NO: GW 8805. Dated 12/9/2025 Picked up by Neil de cas…"
type textarea "x"
type textarea "Please see attached quote NO: GW 8805. Dated 12/9/2025 Picked up by Neil de cas…"
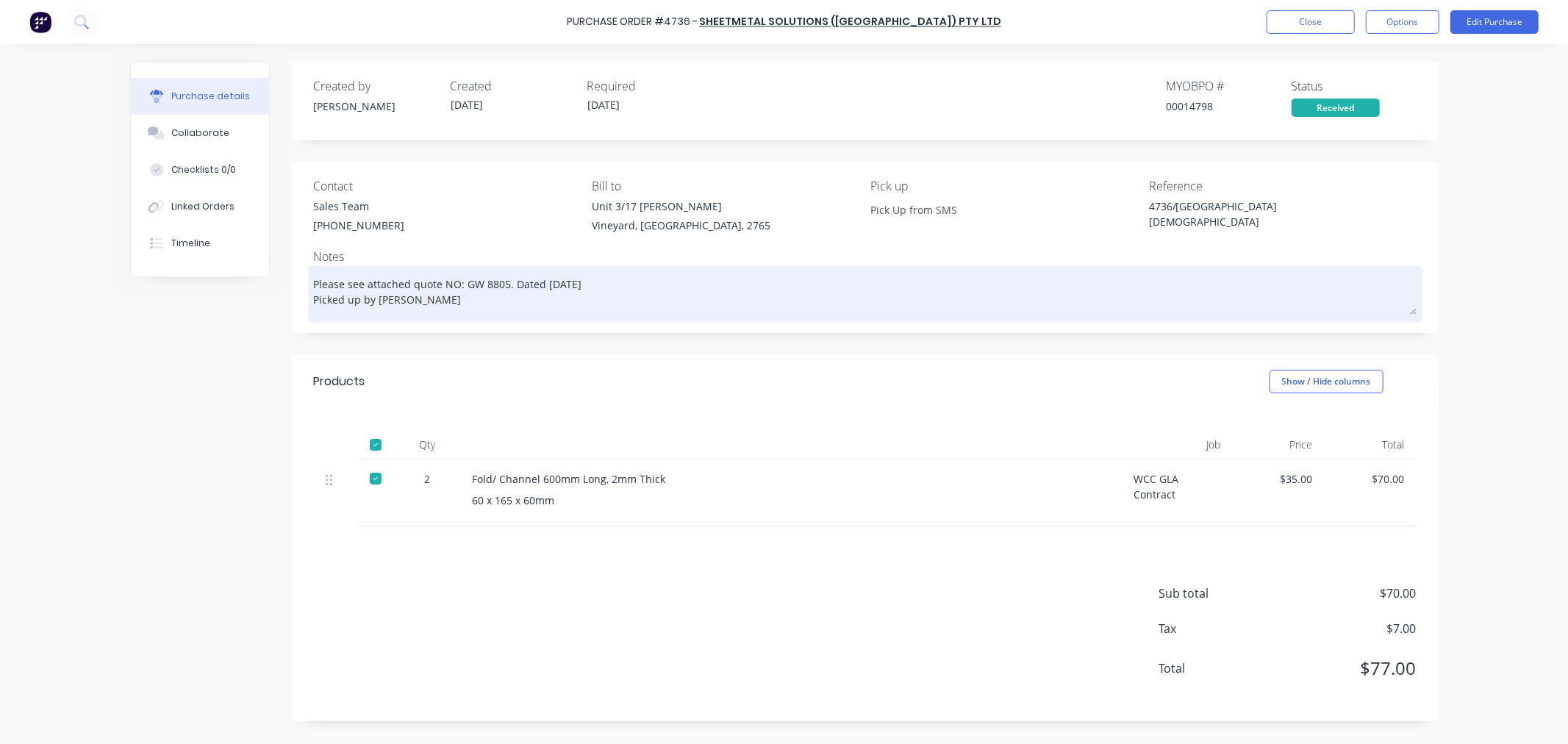
type textarea "x"
type textarea "Please see attached quote NO: GW 8805. Dated 12/9/2025 Picked up by Neil de cas…"
type textarea "x"
type textarea "Please see attached quote NO: GW 8805. Dated 12/9/2025 Picked up by Neil de cas…"
type textarea "x"
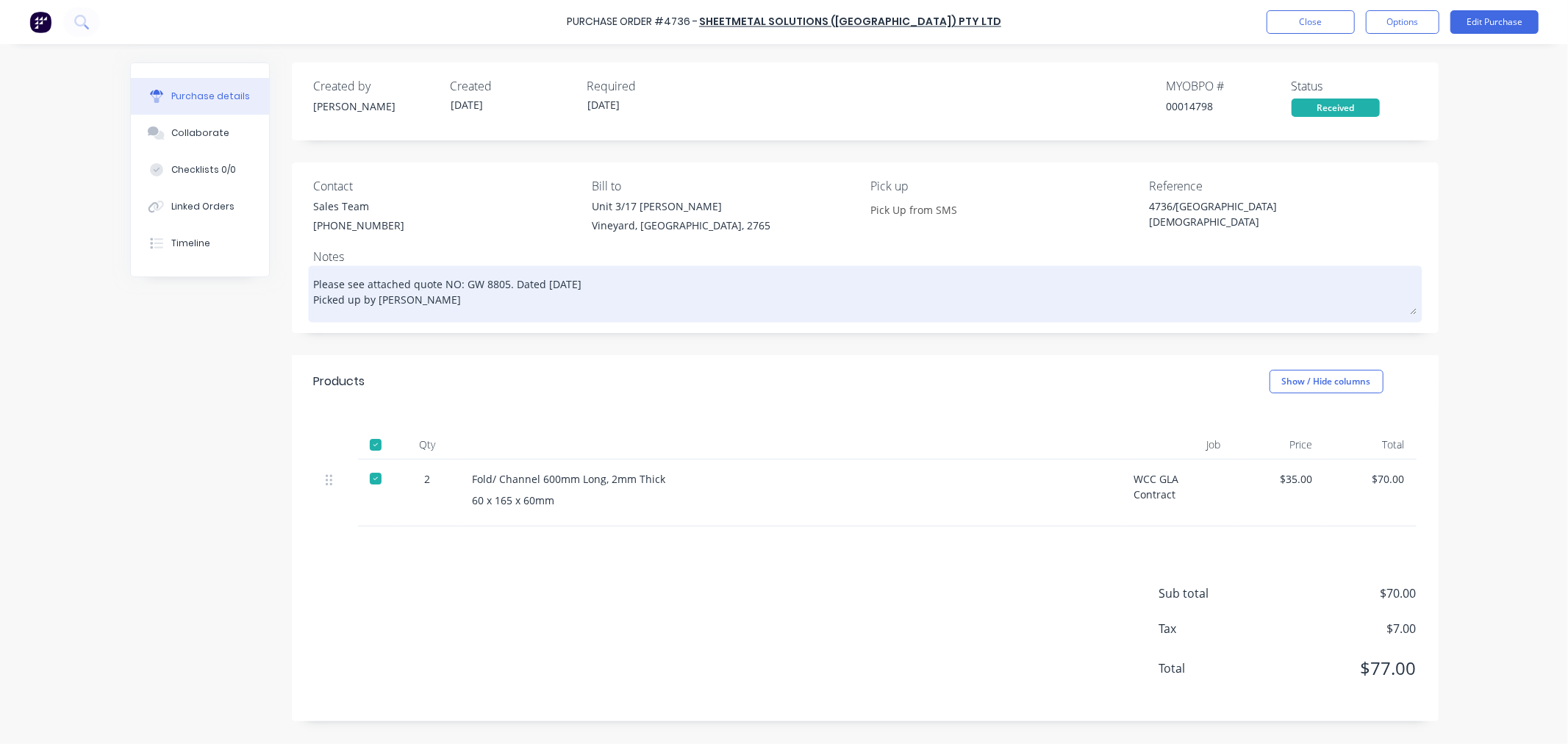
type textarea "Please see attached quote NO: GW 8805. Dated 12/9/2025 Picked up by Neil de cas…"
type textarea "x"
type textarea "Please see attached quote NO: GW 8805. Dated 12/9/2025 Picked up by Neil de cas…"
type textarea "x"
type textarea "Please see attached quote NO: GW 8805. Dated 12/9/2025 Picked up by Neil de cas…"
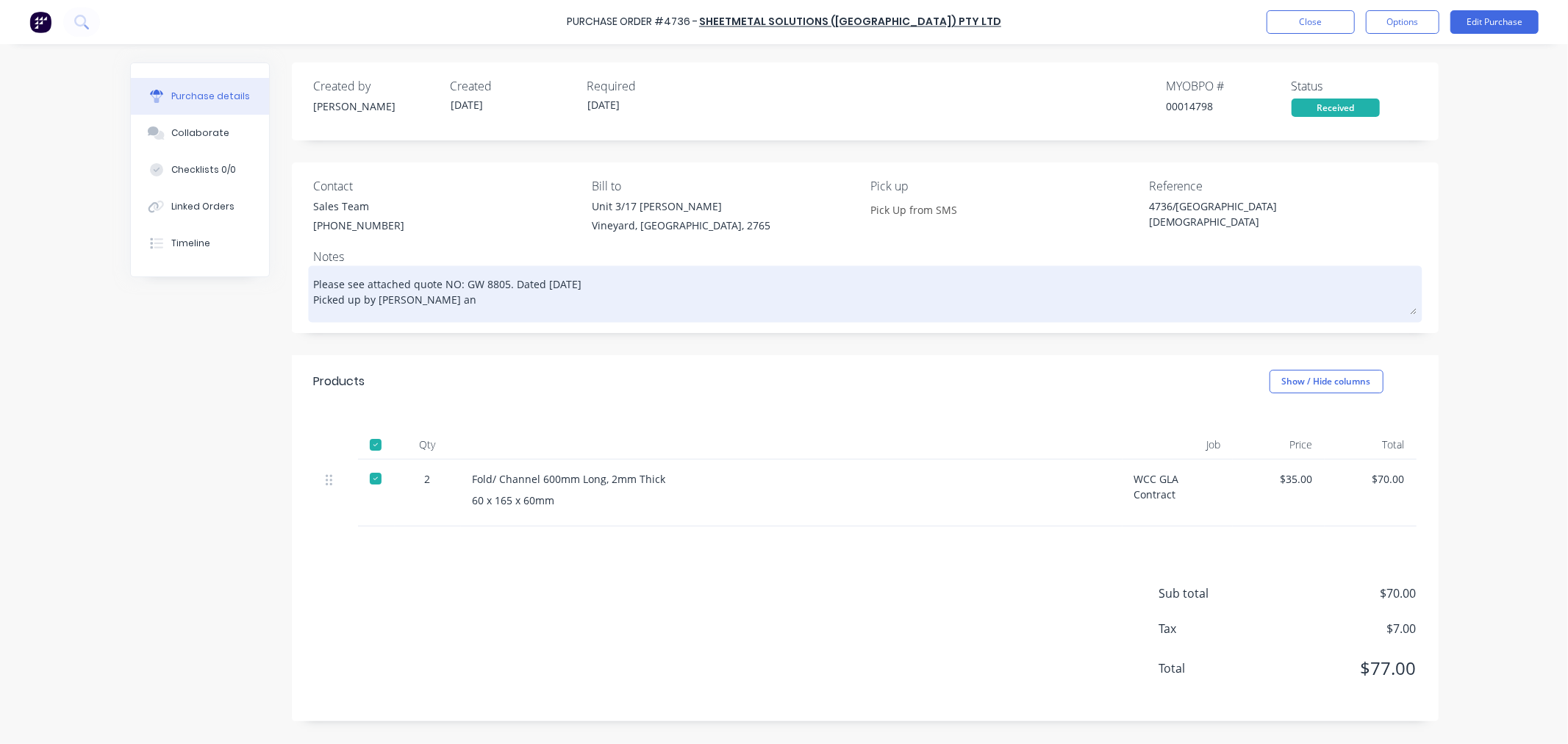
type textarea "x"
type textarea "Please see attached quote NO: GW 8805. Dated 12/9/2025 Picked up by Neil de cas…"
type textarea "x"
type textarea "Please see attached quote NO: GW 8805. Dated 12/9/2025 Picked up by Neil de cas…"
type textarea "x"
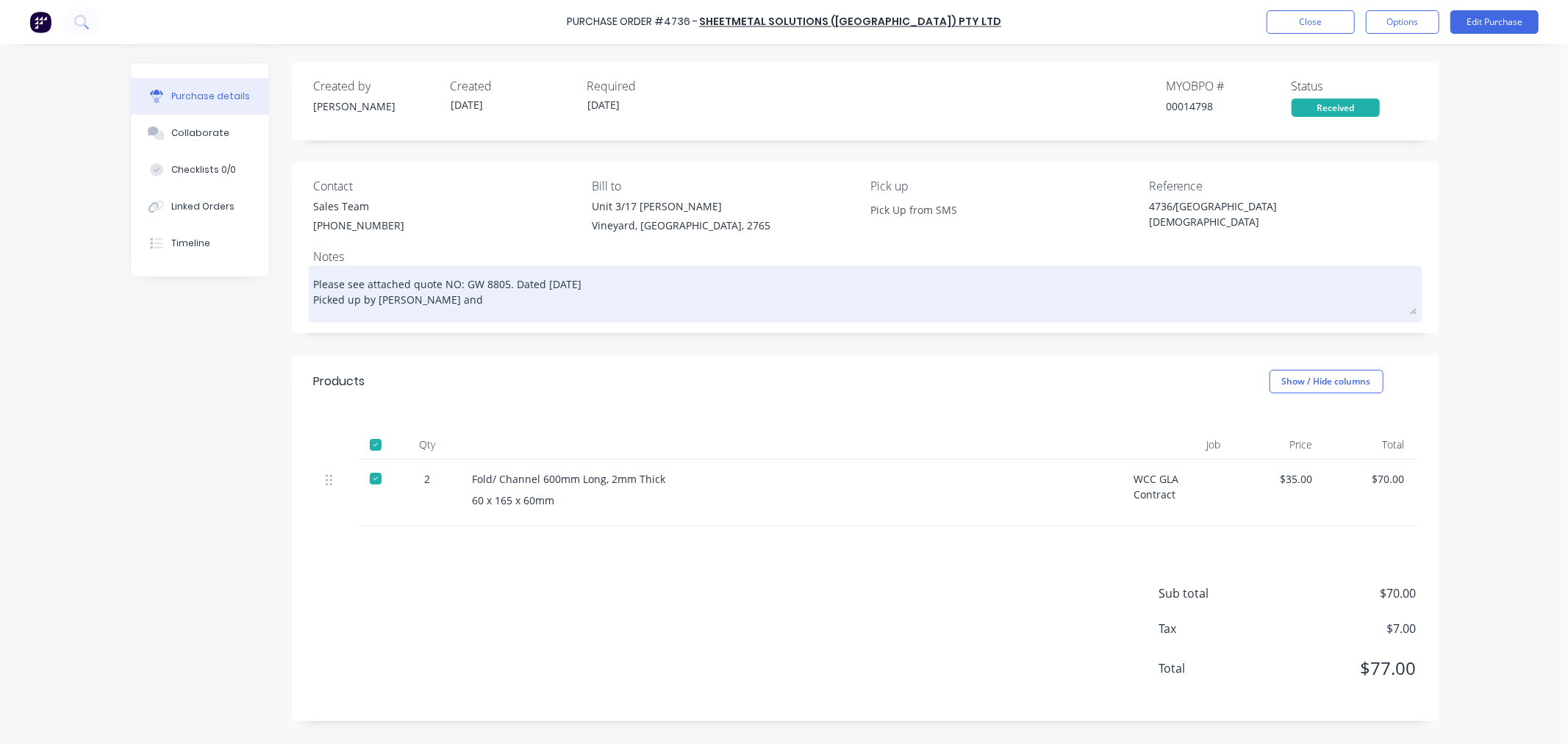
type textarea "Please see attached quote NO: GW 8805. Dated 12/9/2025 Picked up by Neil de cas…"
type textarea "x"
type textarea "Please see attached quote NO: GW 8805. Dated 12/9/2025 Picked up by Neil de cas…"
type textarea "x"
type textarea "Please see attached quote NO: GW 8805. Dated 12/9/2025 Picked up by Neil de cas…"
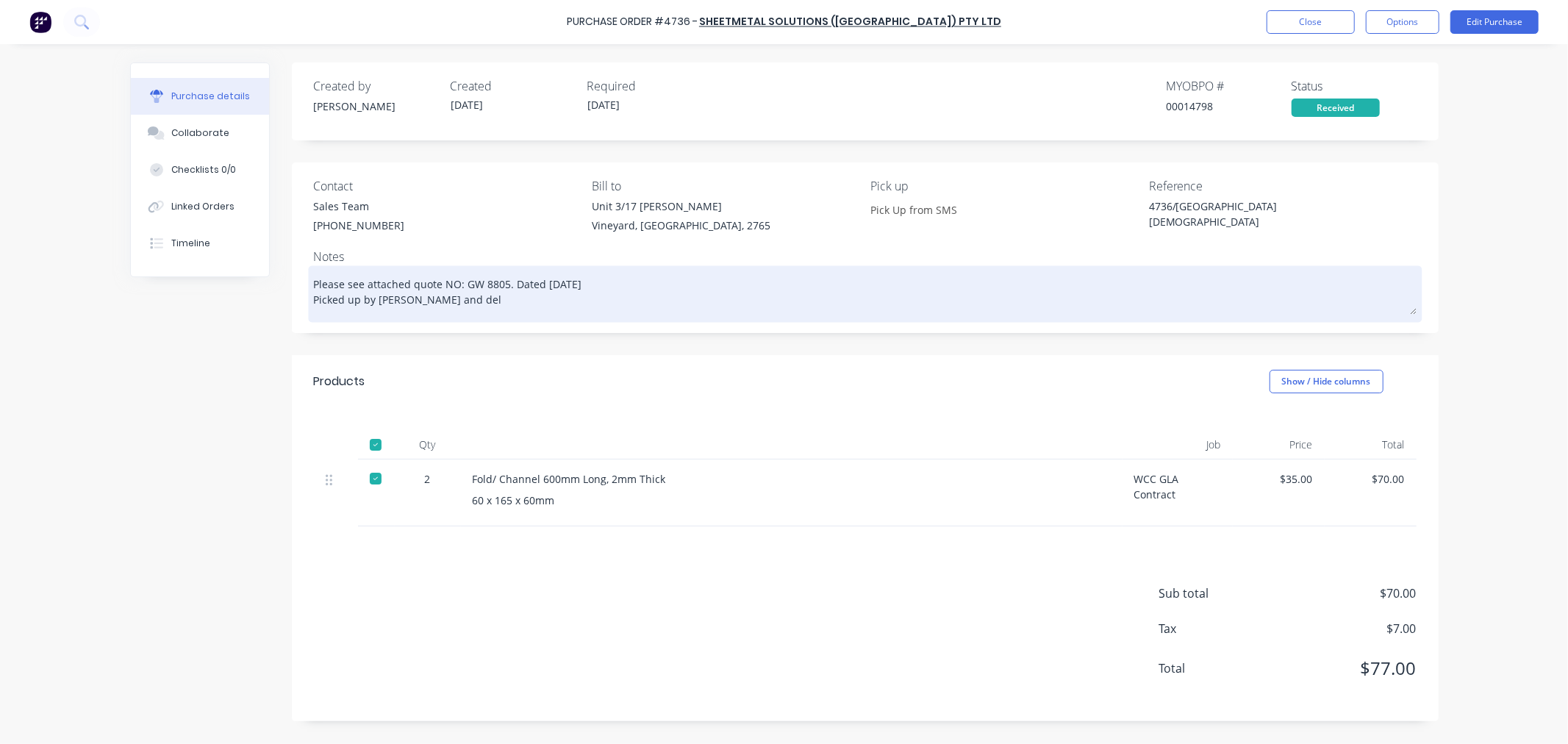
type textarea "x"
type textarea "Please see attached quote NO: GW 8805. Dated 12/9/2025 Picked up by Neil de cas…"
type textarea "x"
type textarea "Please see attached quote NO: GW 8805. Dated 12/9/2025 Picked up by Neil de cas…"
type textarea "x"
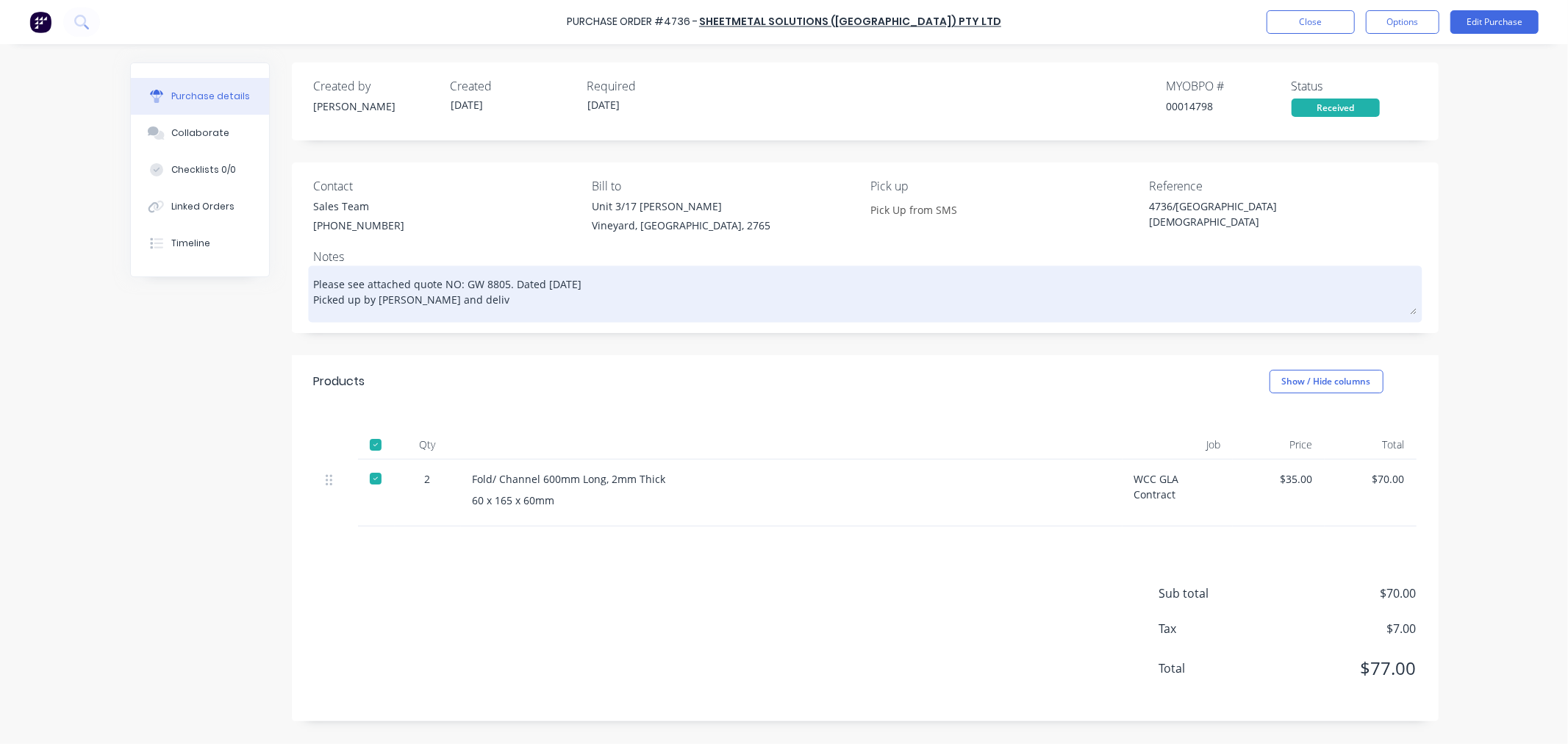
type textarea "Please see attached quote NO: GW 8805. Dated 12/9/2025 Picked up by Neil de cas…"
type textarea "x"
type textarea "Please see attached quote NO: GW 8805. Dated 12/9/2025 Picked up by Neil de cas…"
type textarea "x"
type textarea "Please see attached quote NO: GW 8805. Dated 12/9/2025 Picked up by Neil de cas…"
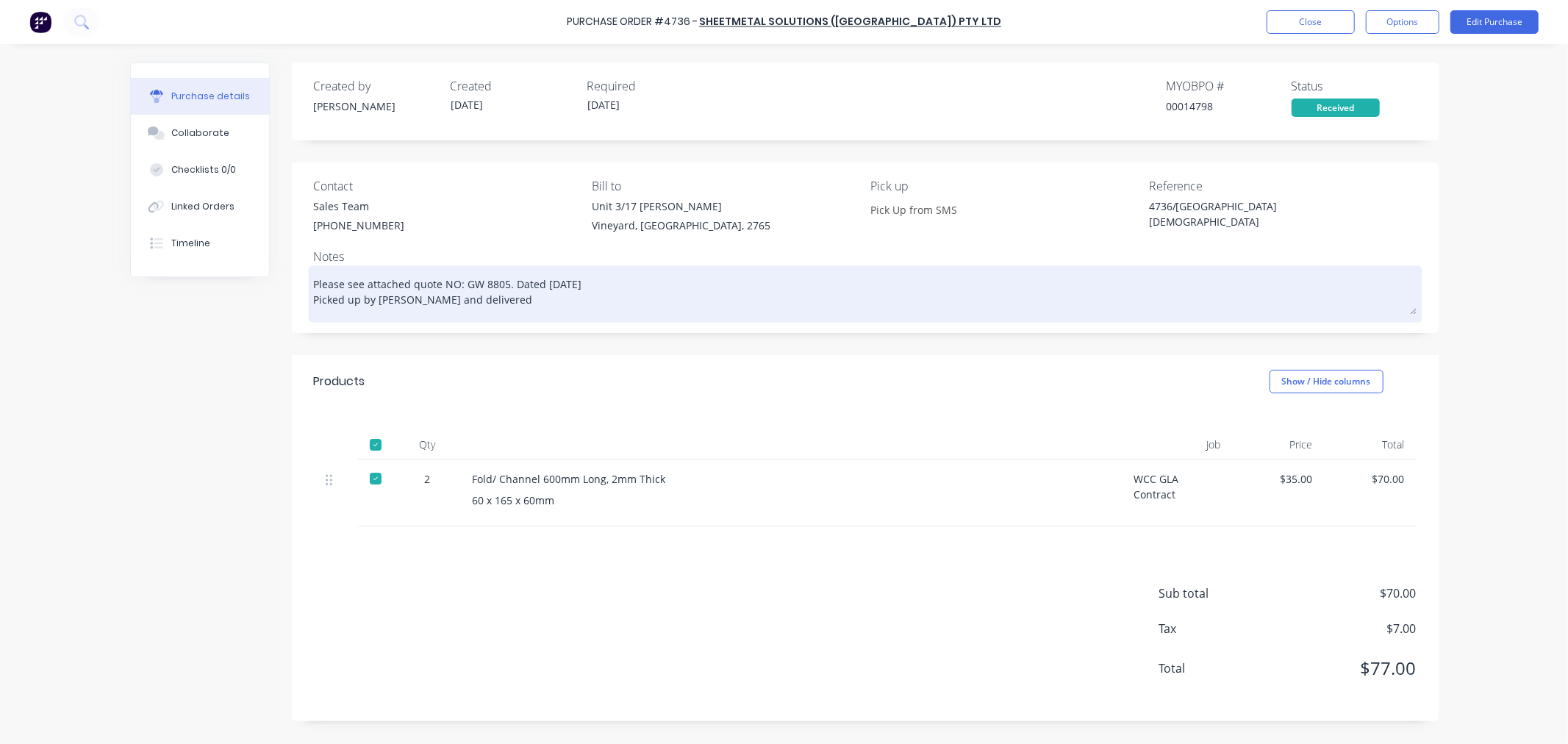
type textarea "x"
type textarea "Please see attached quote NO: GW 8805. Dated 12/9/2025 Picked up by Neil de cas…"
type textarea "x"
type textarea "Please see attached quote NO: GW 8805. Dated 12/9/2025 Picked up by Neil de cas…"
type textarea "x"
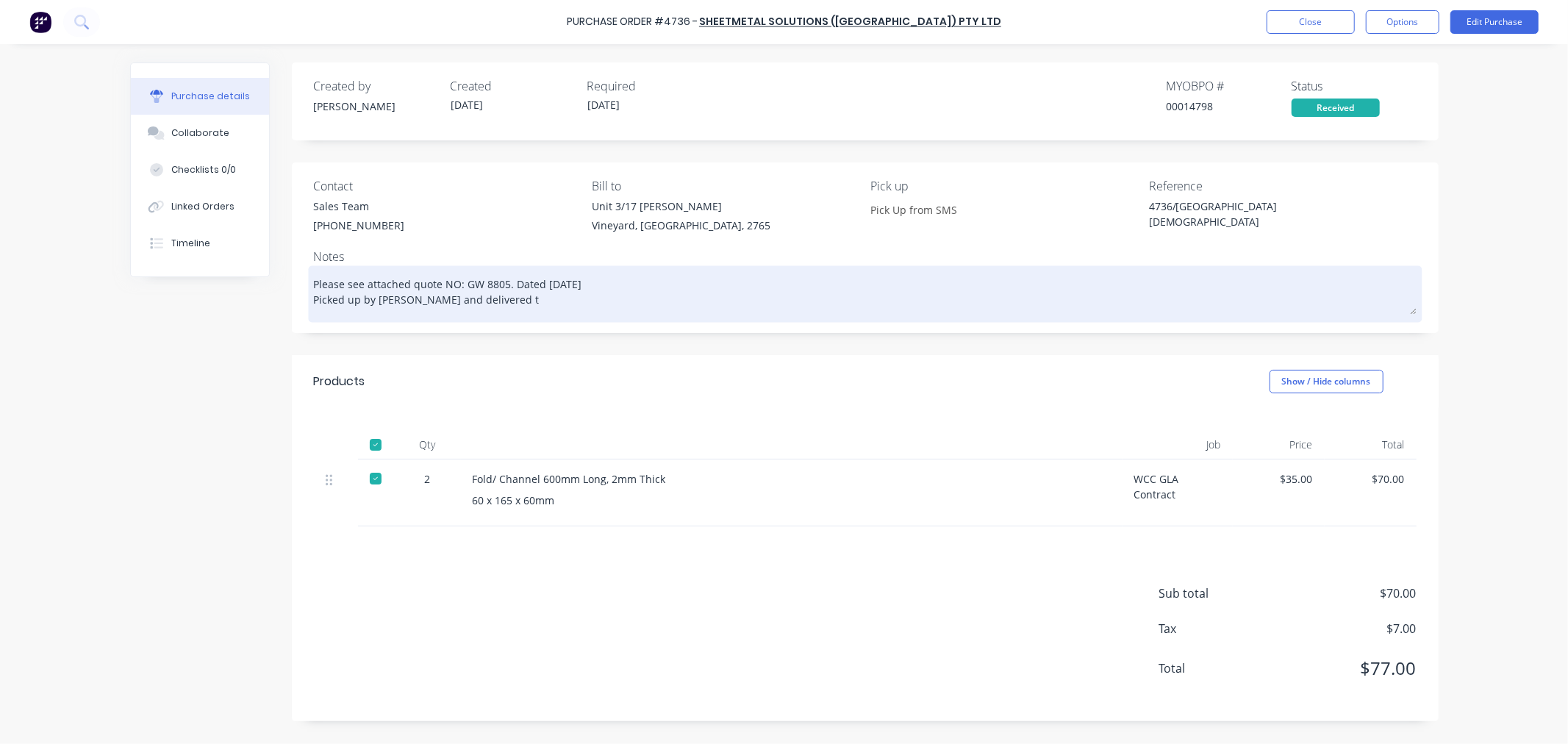
type textarea "Please see attached quote NO: GW 8805. Dated 12/9/2025 Picked up by Neil de cas…"
type textarea "x"
type textarea "Please see attached quote NO: GW 8805. Dated 12/9/2025 Picked up by Neil de cas…"
type textarea "x"
type textarea "Please see attached quote NO: GW 8805. Dated 12/9/2025 Picked up by Neil de cas…"
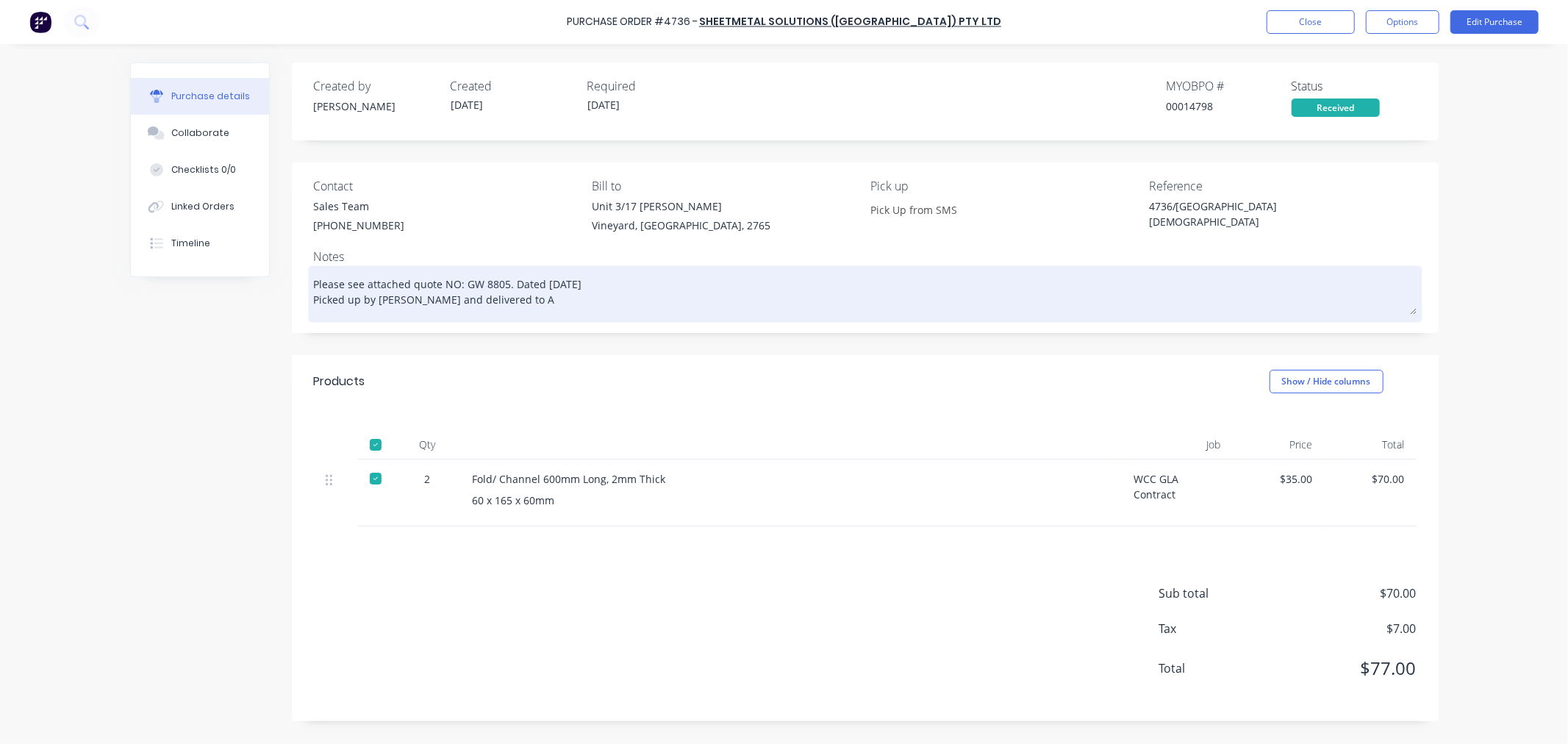
type textarea "x"
type textarea "Please see attached quote NO: GW 8805. Dated 12/9/2025 Picked up by Neil de cas…"
type textarea "x"
type textarea "Please see attached quote NO: GW 8805. Dated 12/9/2025 Picked up by Neil de cas…"
type textarea "x"
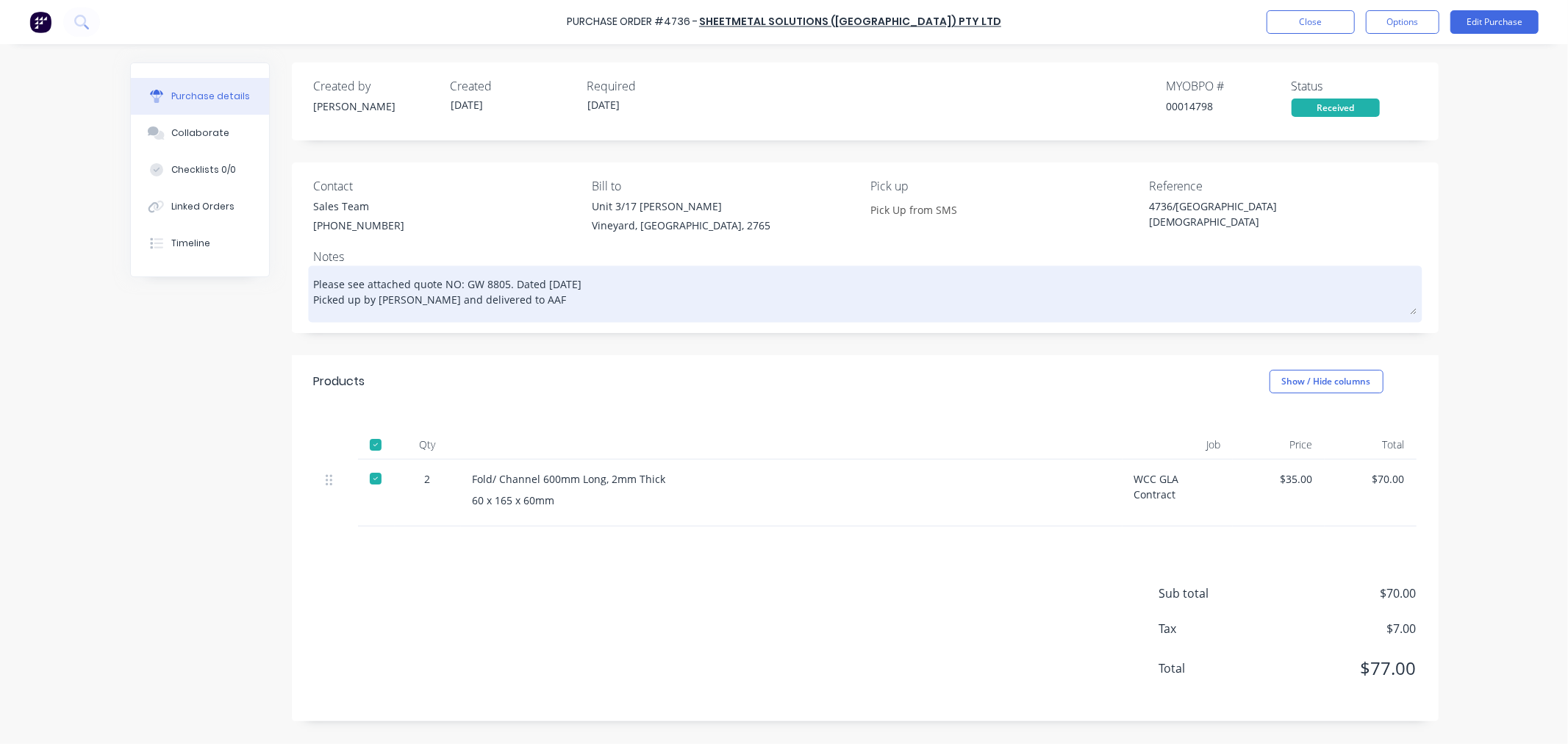
type textarea "Please see attached quote NO: GW 8805. Dated 12/9/2025 Picked up by Neil de cas…"
type textarea "x"
type textarea "Please see attached quote NO: GW 8805. Dated 12/9/2025 Picked up by Neil de cas…"
type textarea "x"
type textarea "Please see attached quote NO: GW 8805. Dated 12/9/2025 Picked up by Neil de cas…"
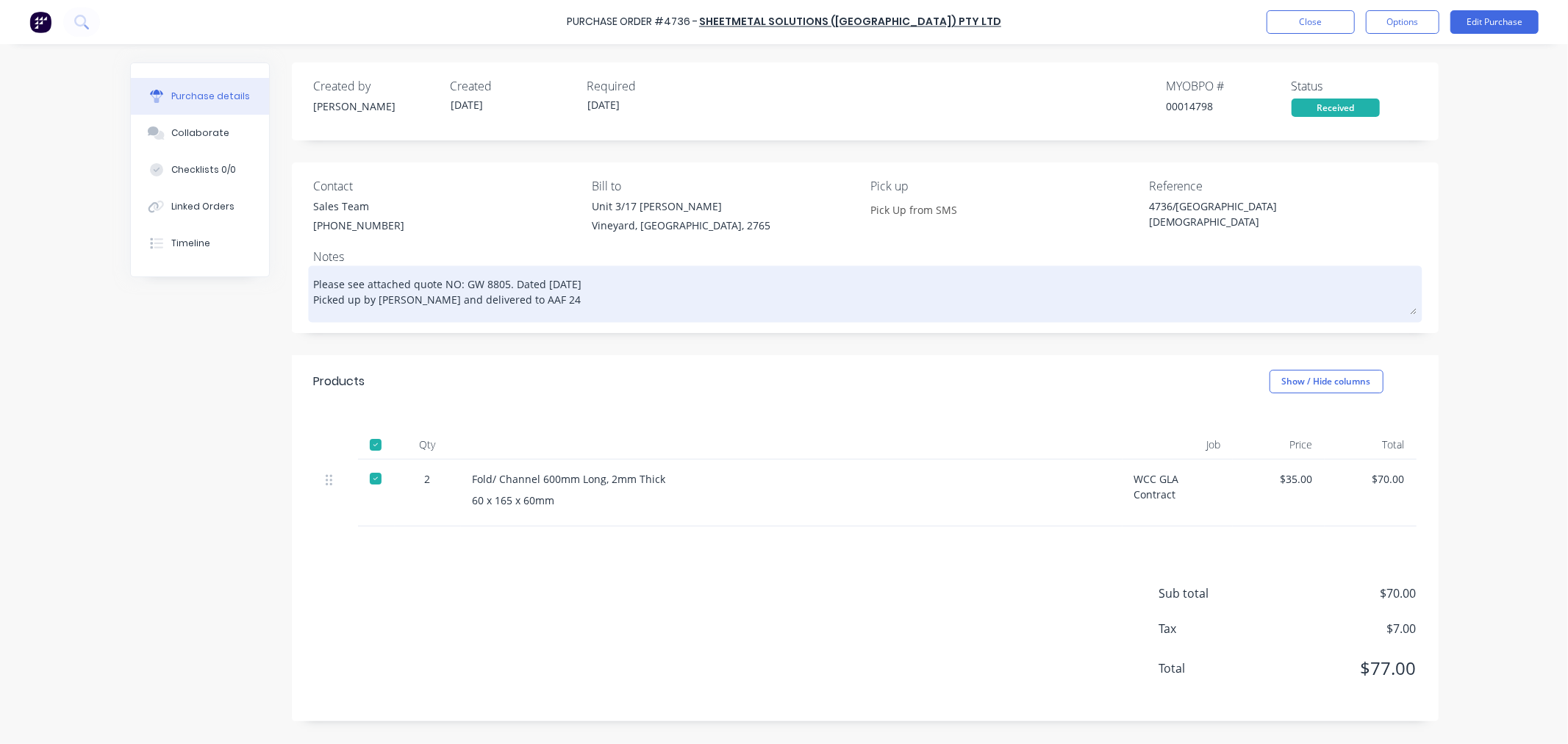
type textarea "x"
type textarea "Please see attached quote NO: GW 8805. Dated 12/9/2025 Picked up by Neil de cas…"
type textarea "x"
type textarea "Please see attached quote NO: GW 8805. Dated 12/9/2025 Picked up by Neil de cas…"
type textarea "x"
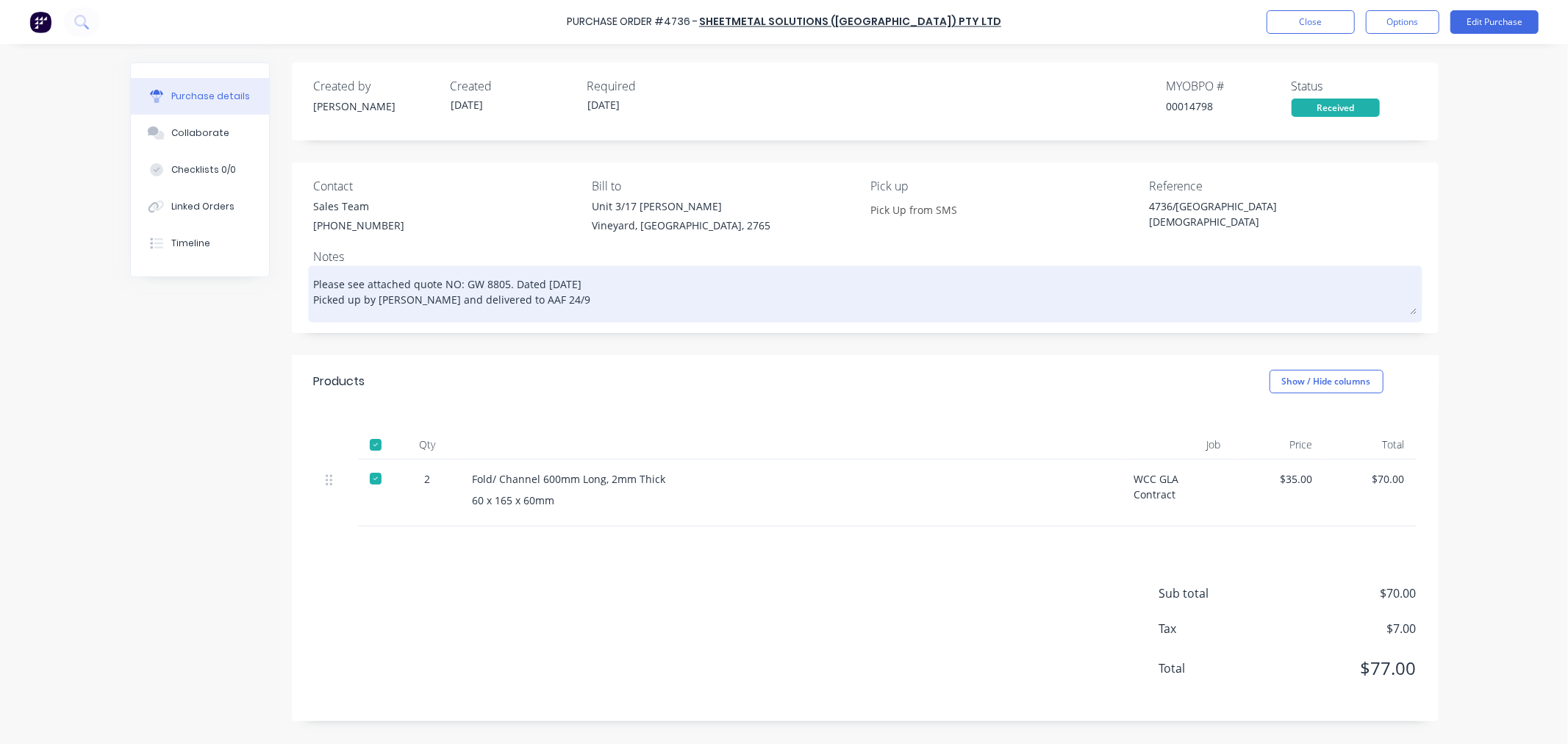
type textarea "Please see attached quote NO: GW 8805. Dated 12/9/2025 Picked up by Neil de cas…"
type textarea "x"
type textarea "Please see attached quote NO: GW 8805. Dated 12/9/2025 Picked up by Neil de cas…"
type textarea "x"
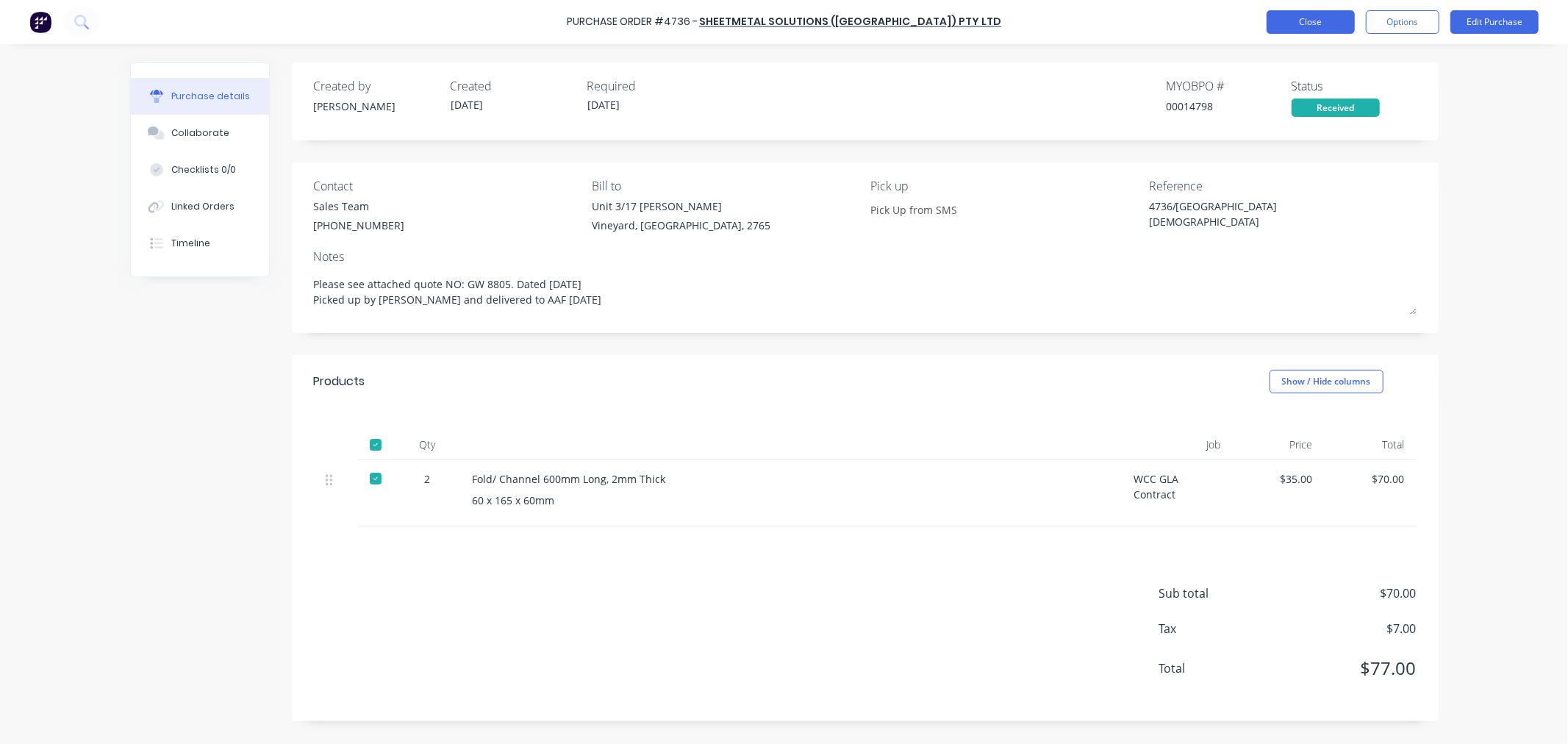
type textarea "Please see attached quote NO: GW 8805. Dated 12/9/2025 Picked up by Neil de cas…"
type textarea "x"
type textarea "Please see attached quote NO: GW 8805. Dated 12/9/2025 Picked up by Neil de cas…"
click at [1307, 20] on button "Close" at bounding box center [1311, 22] width 88 height 23
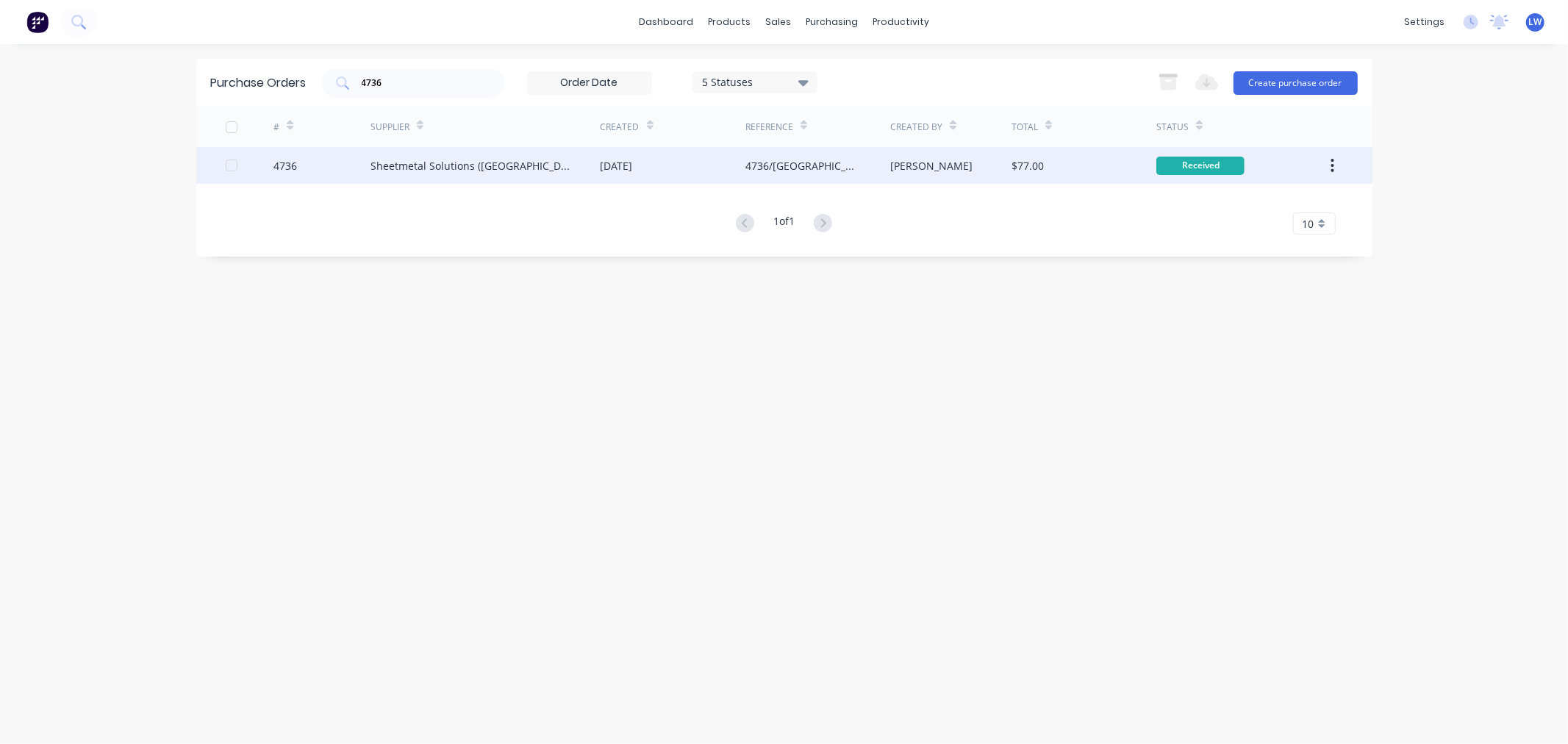
click at [428, 160] on div "Sheetmetal Solutions (NSW) Pty Ltd" at bounding box center [471, 166] width 201 height 16
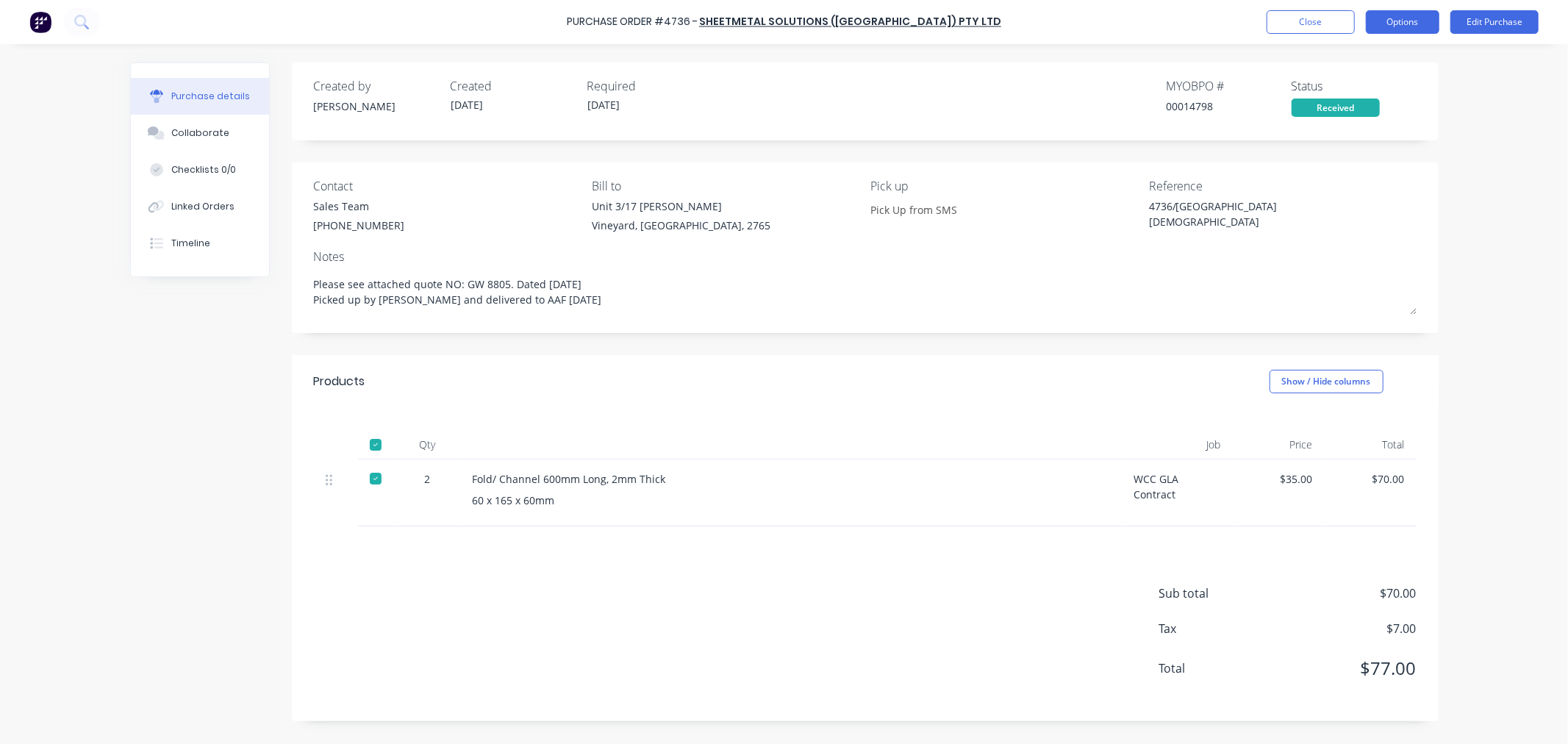
click at [1394, 16] on button "Options" at bounding box center [1402, 22] width 73 height 23
click at [1350, 91] on div "Convert to Bill" at bounding box center [1370, 90] width 113 height 21
type textarea "x"
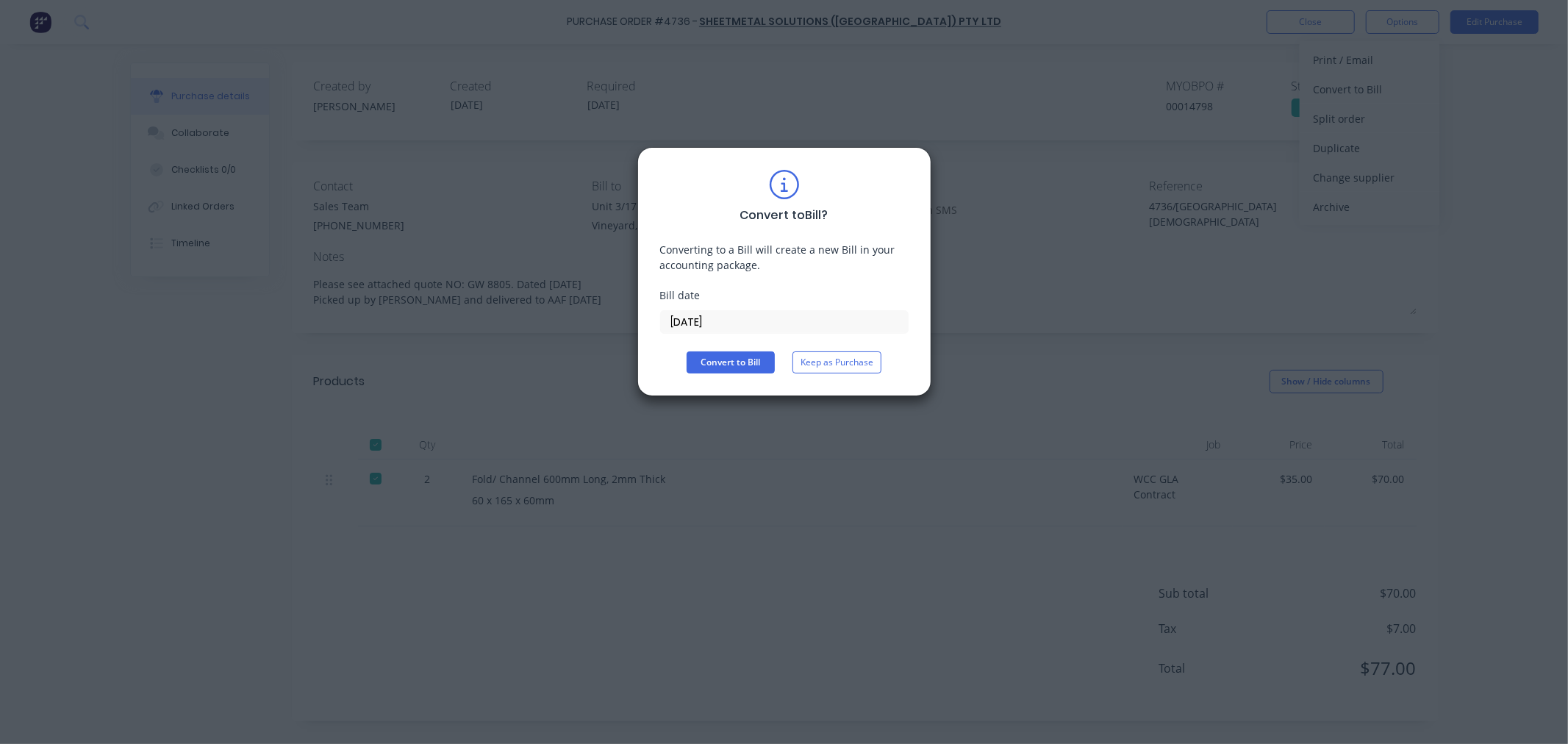
click at [674, 321] on input "29/09/25" at bounding box center [784, 322] width 247 height 22
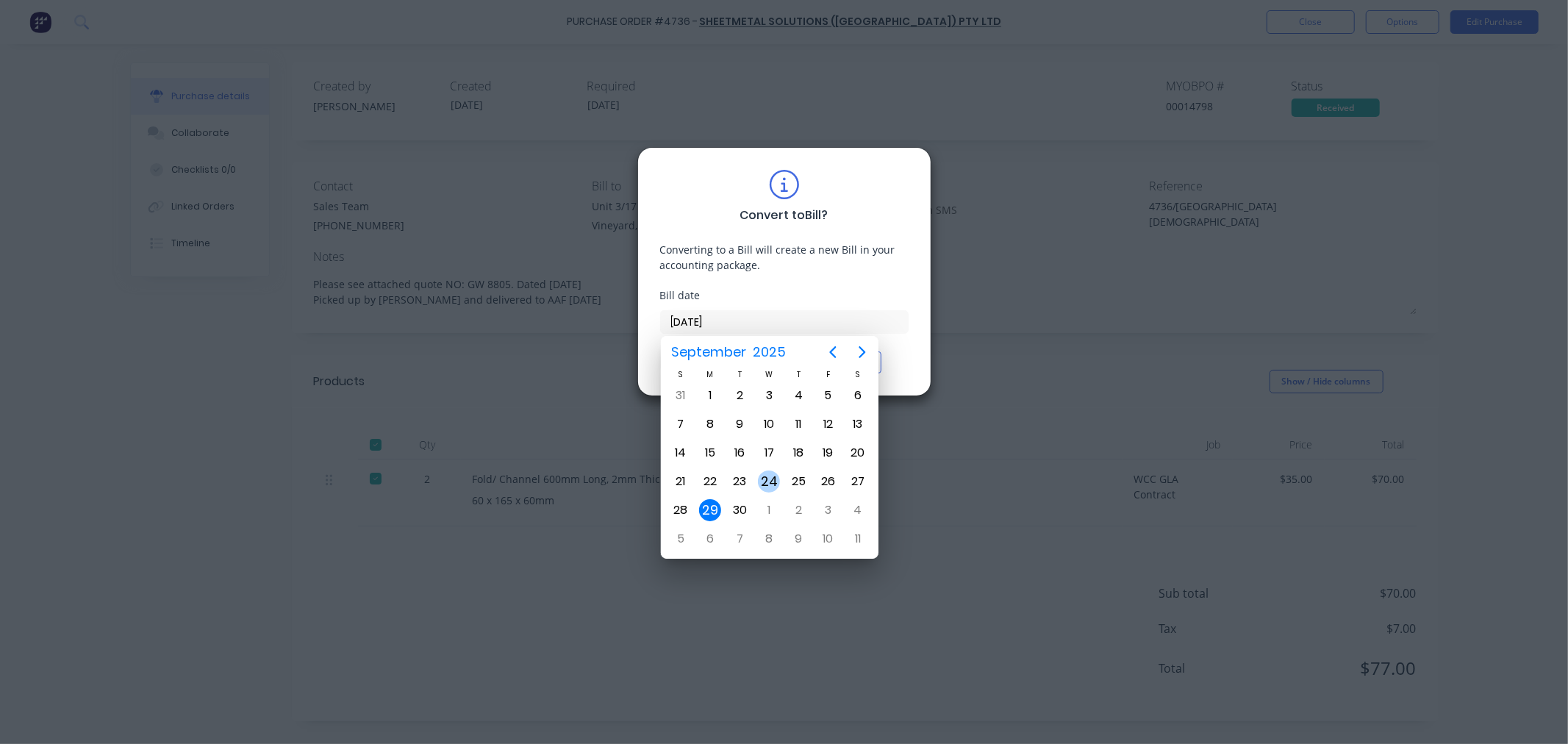
click at [758, 468] on div "24" at bounding box center [769, 482] width 29 height 28
type input "24/09/25"
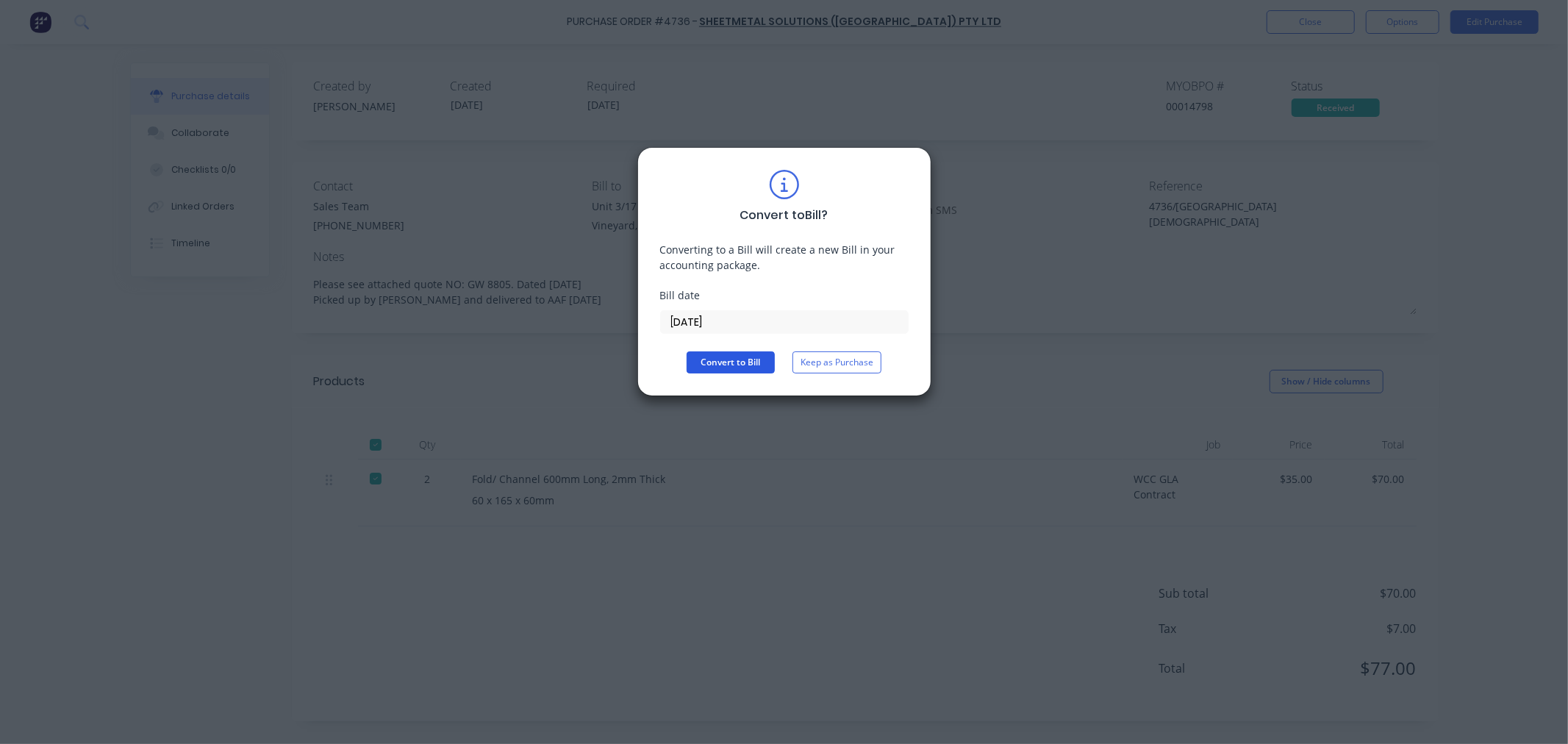
click at [730, 357] on button "Convert to Bill" at bounding box center [730, 362] width 88 height 22
type textarea "x"
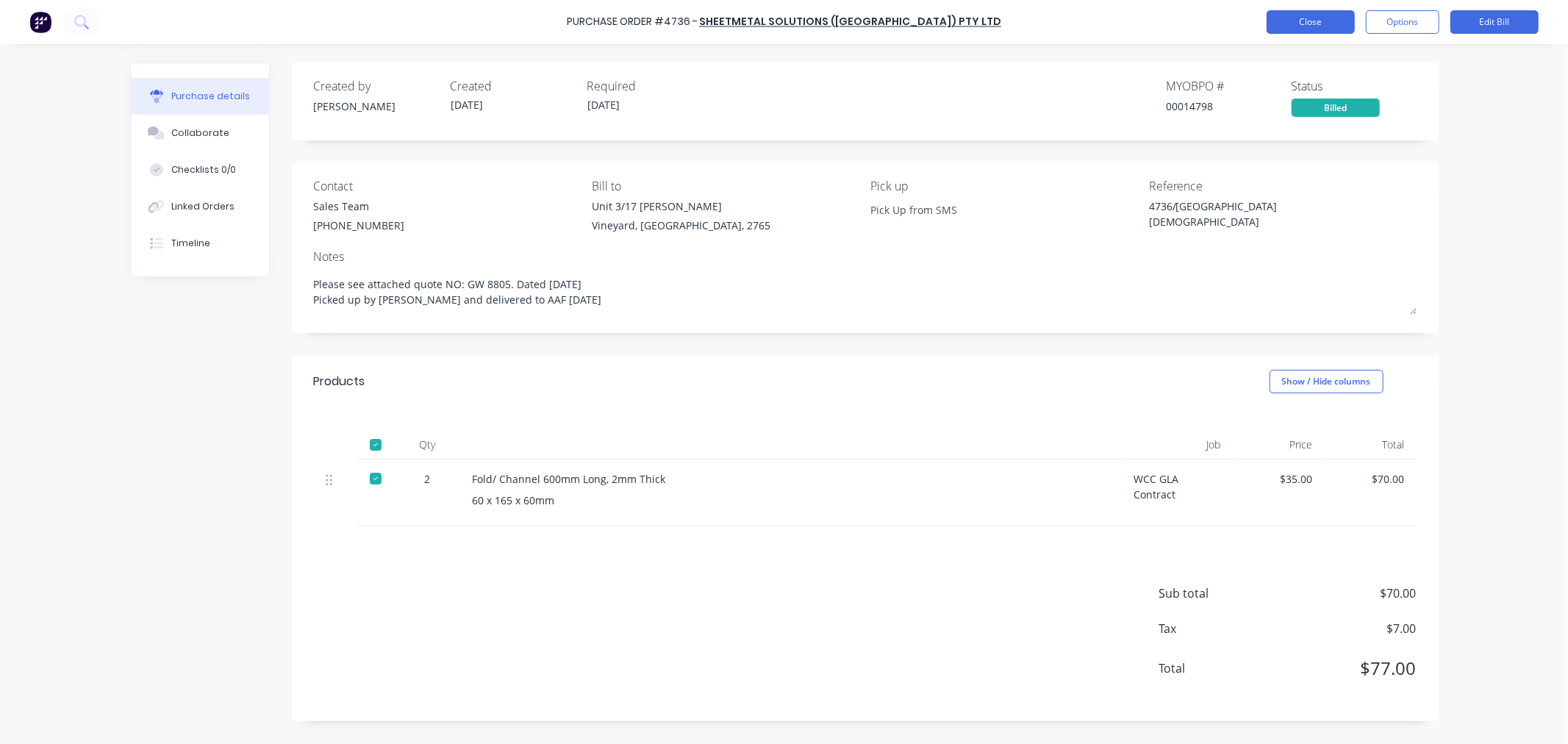
click at [1306, 26] on button "Close" at bounding box center [1311, 22] width 88 height 23
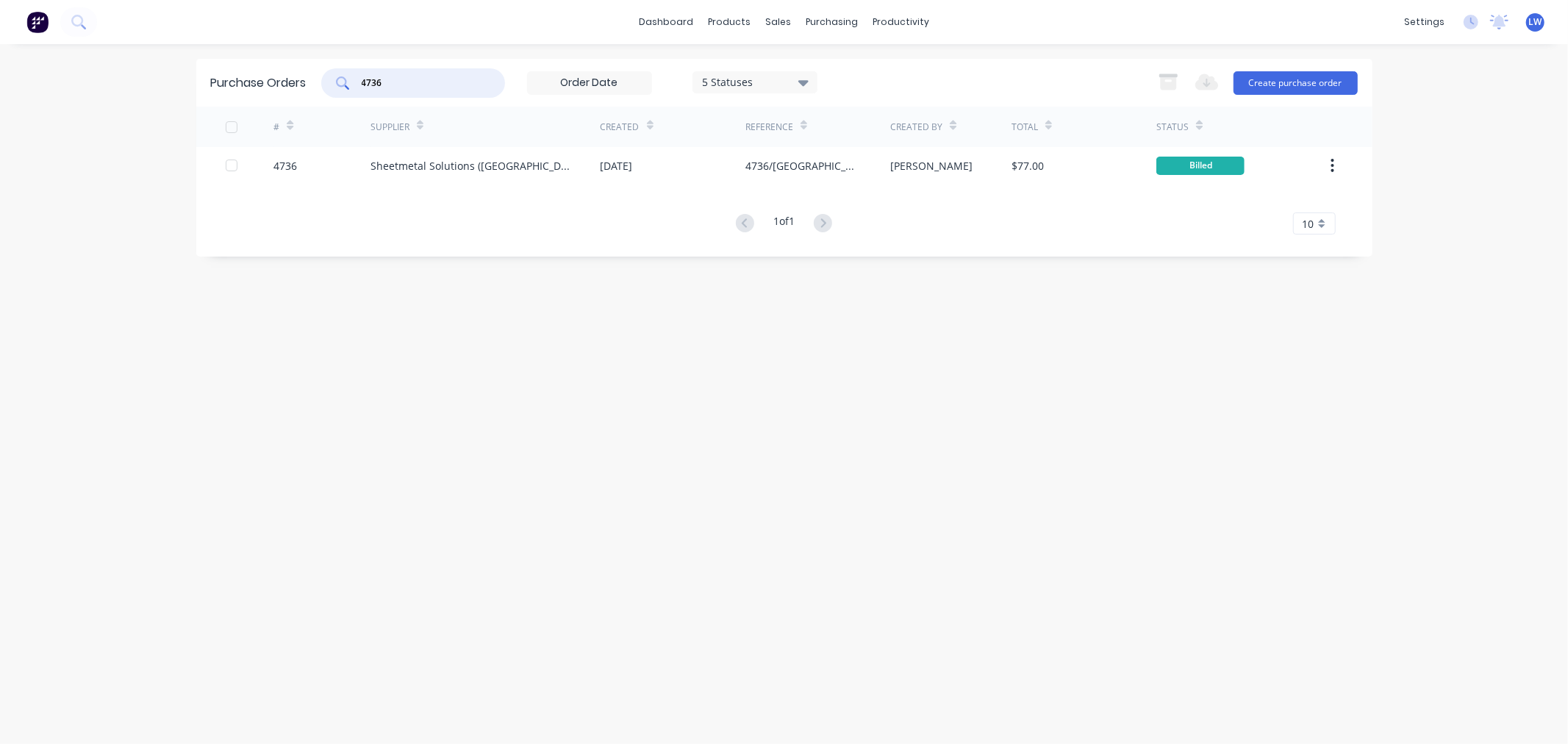
drag, startPoint x: 412, startPoint y: 78, endPoint x: 289, endPoint y: 82, distance: 123.1
click at [289, 82] on div "Purchase Orders 4736 5 Statuses 5 Statuses Export to Excel (XLSX) Create purcha…" at bounding box center [784, 82] width 1176 height 48
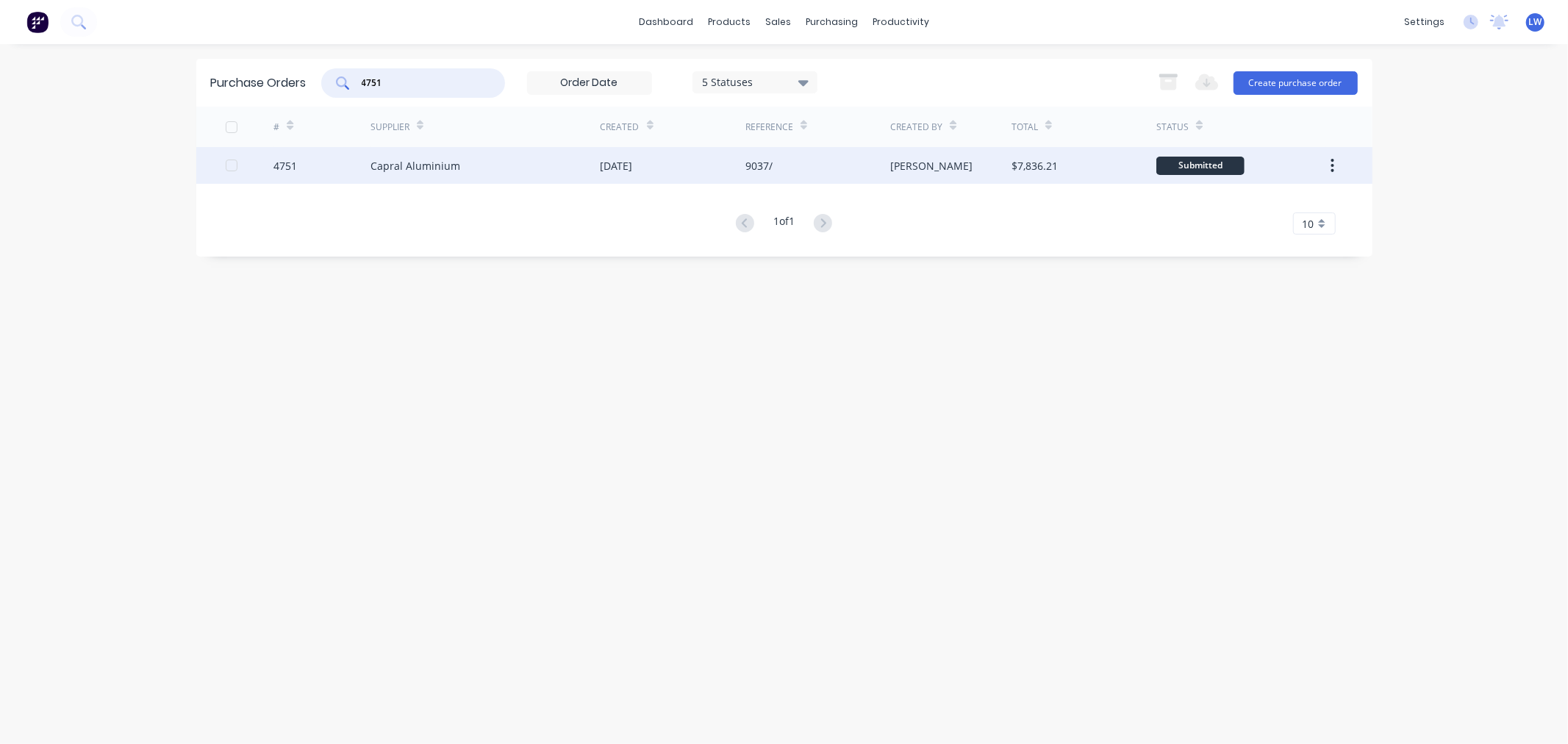
type input "4751"
click at [456, 162] on div "Capral Aluminium" at bounding box center [486, 166] width 230 height 37
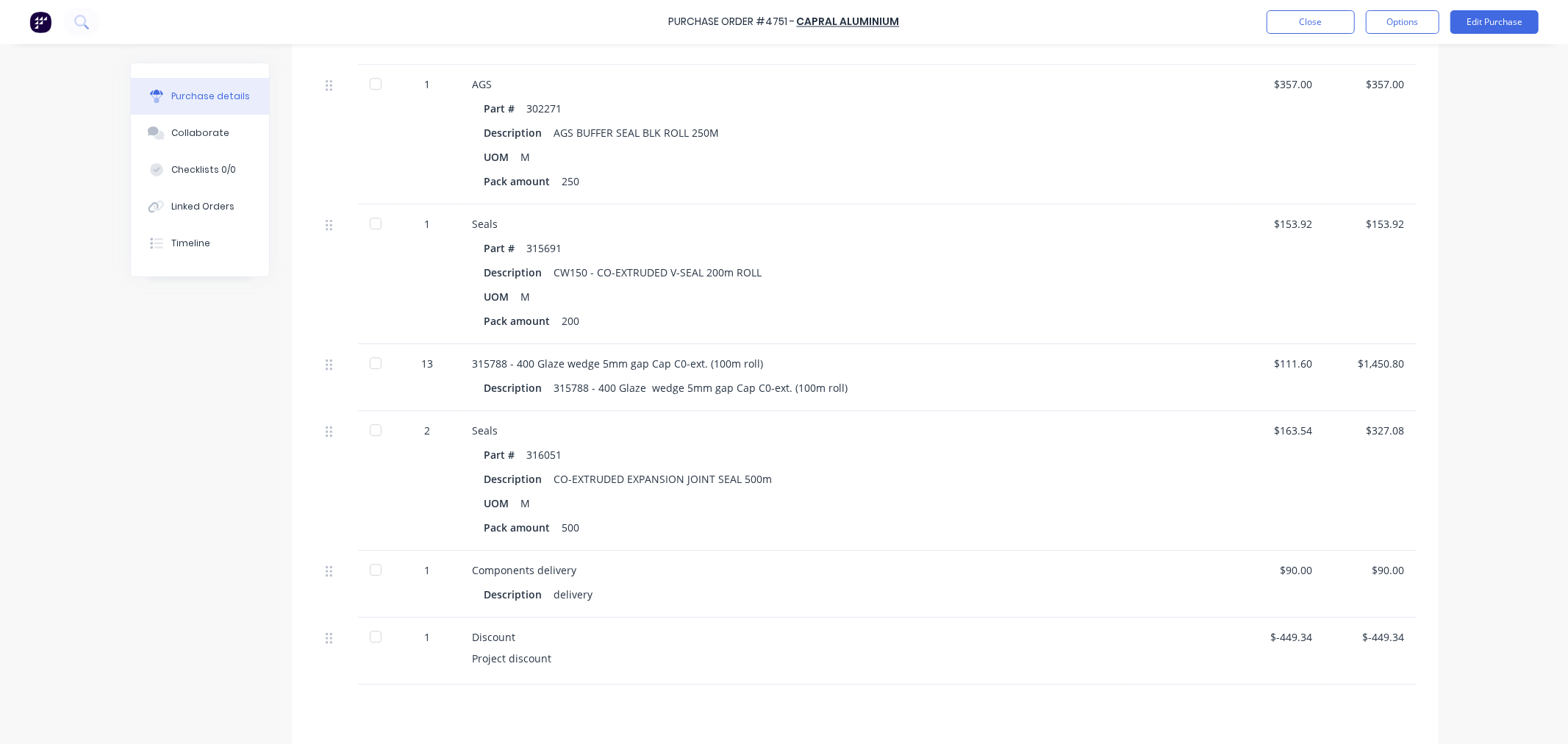
scroll to position [3696, 0]
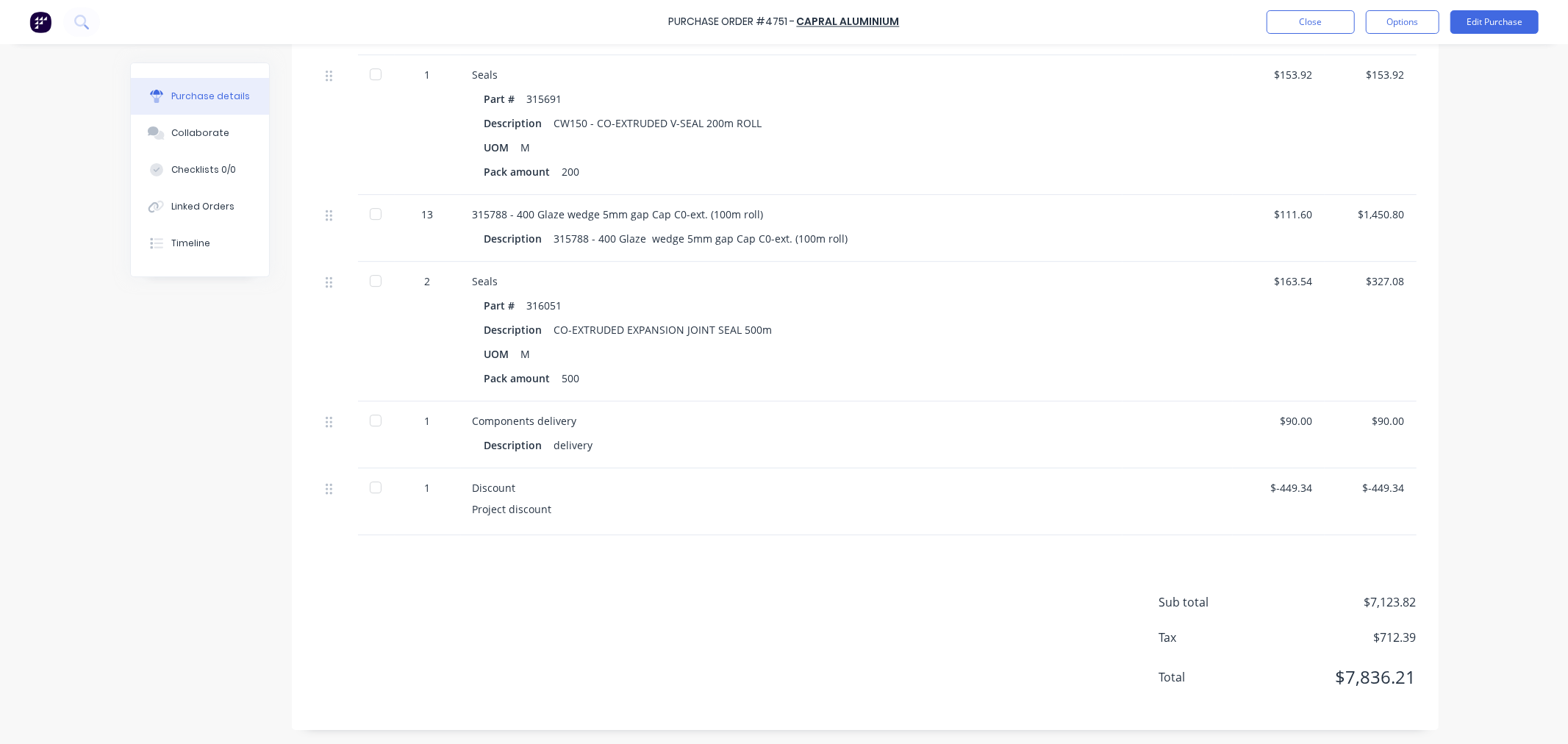
click at [960, 623] on div "Sub total $7,123.82 Tax $712.39 Total $7,836.21" at bounding box center [865, 633] width 1147 height 195
click at [1069, 584] on div "Sub total $7,123.82 Tax $712.39 Total $7,836.21" at bounding box center [865, 633] width 1147 height 195
click at [901, 567] on div "Sub total $7,123.82 Tax $712.39 Total $7,836.21" at bounding box center [865, 633] width 1147 height 195
click at [1493, 19] on button "Edit Purchase" at bounding box center [1495, 22] width 88 height 23
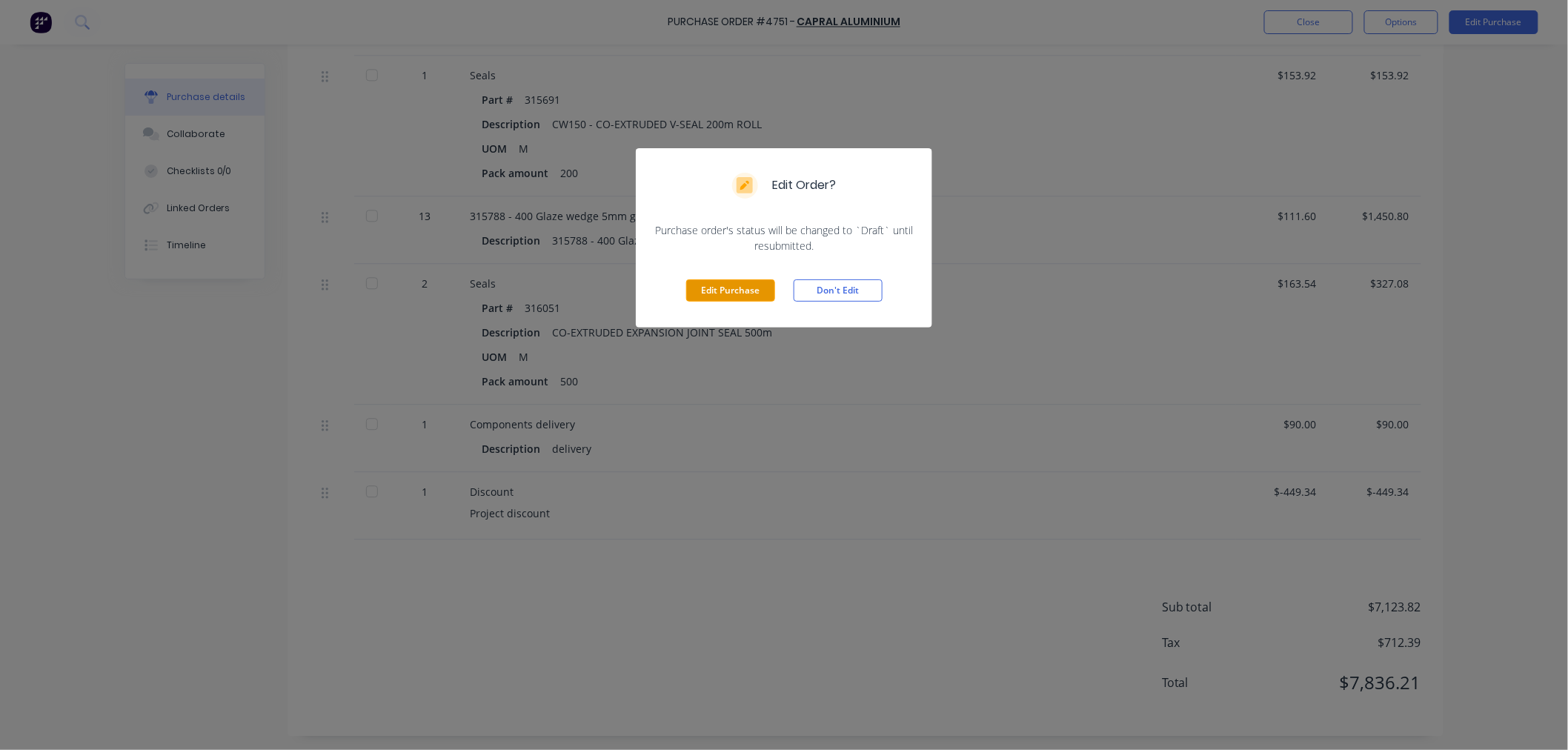
click at [744, 287] on button "Edit Purchase" at bounding box center [730, 290] width 88 height 23
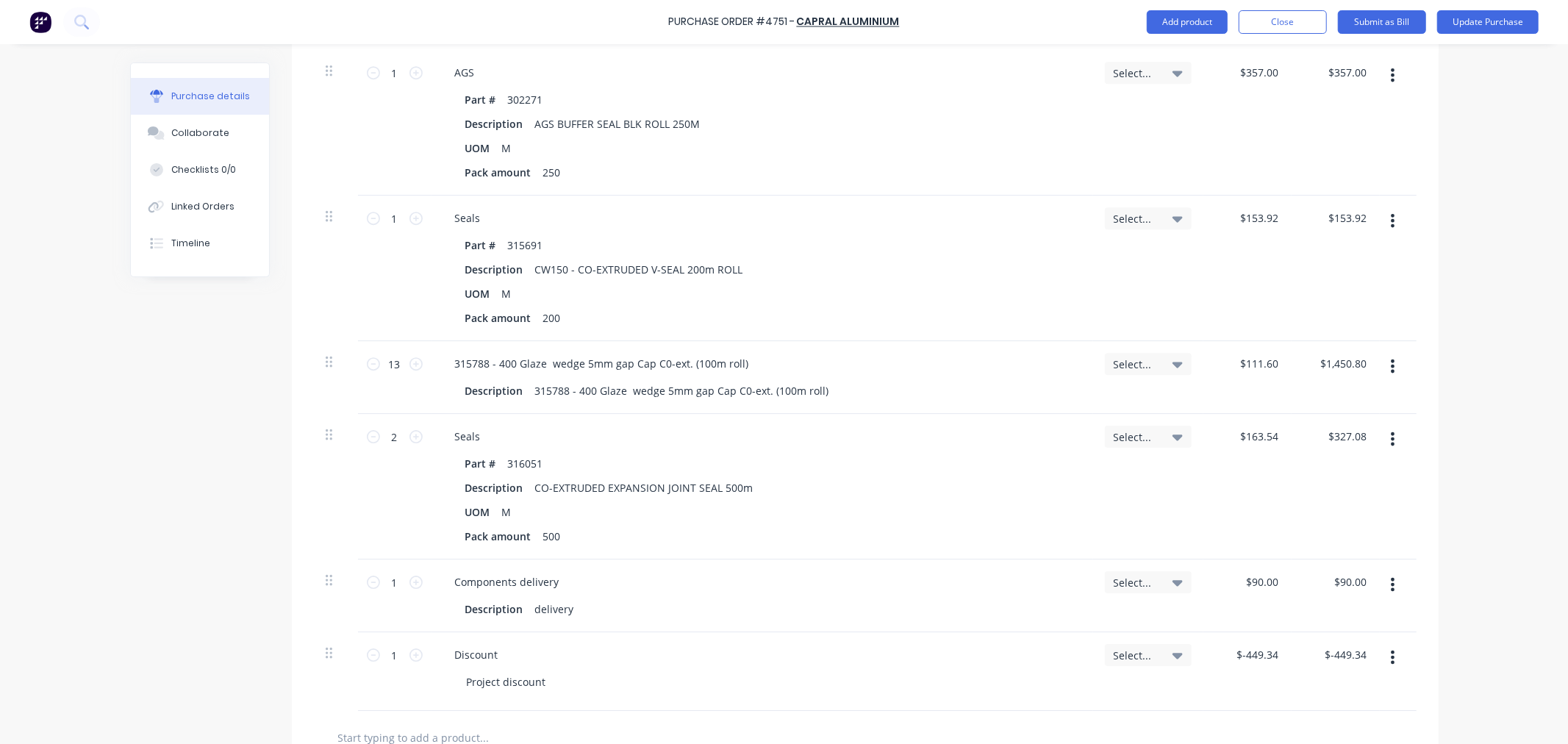
scroll to position [3718, 0]
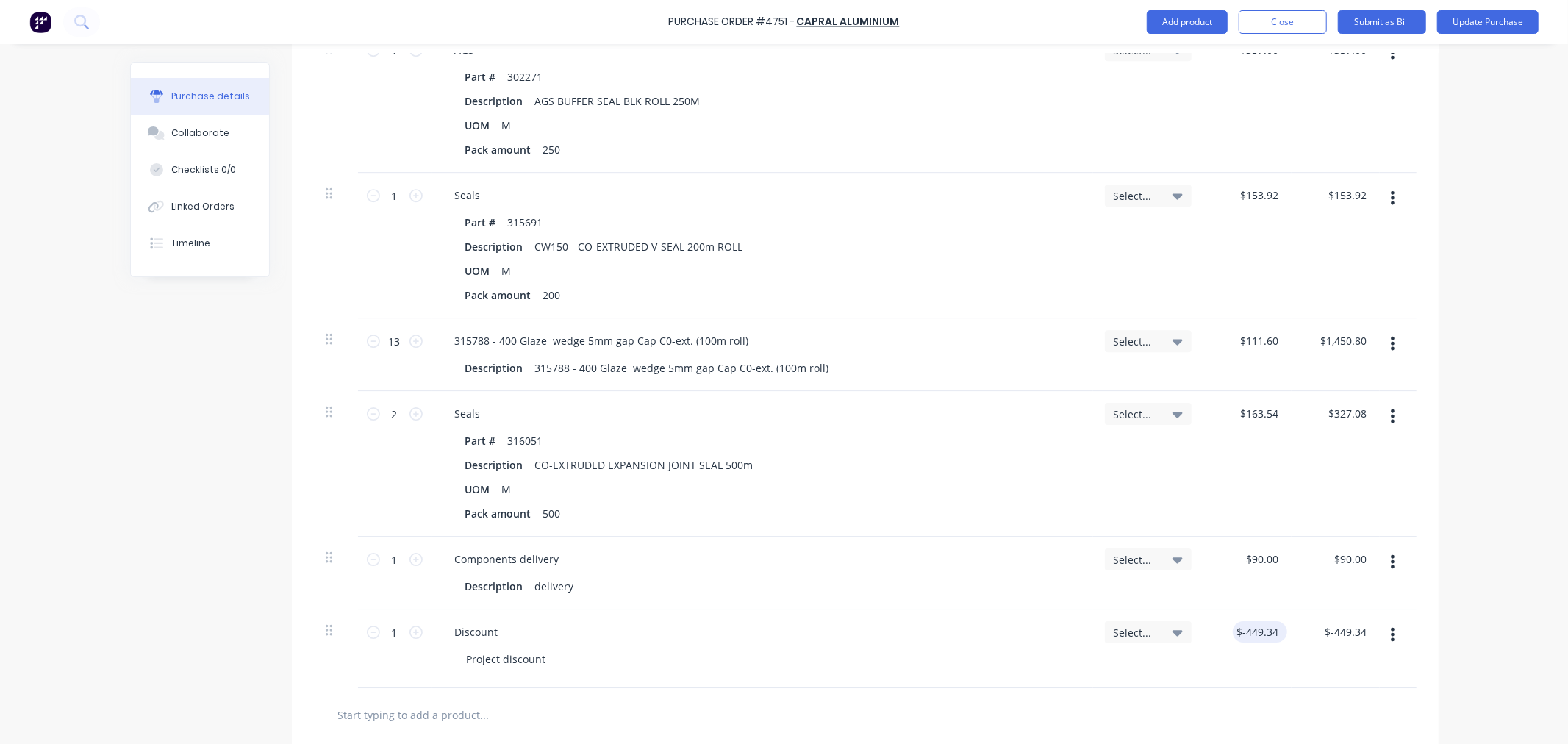
type textarea "x"
drag, startPoint x: 1273, startPoint y: 632, endPoint x: 1231, endPoint y: 634, distance: 42.0
click at [1231, 634] on div "$-449.34 $-449.34" at bounding box center [1247, 648] width 88 height 79
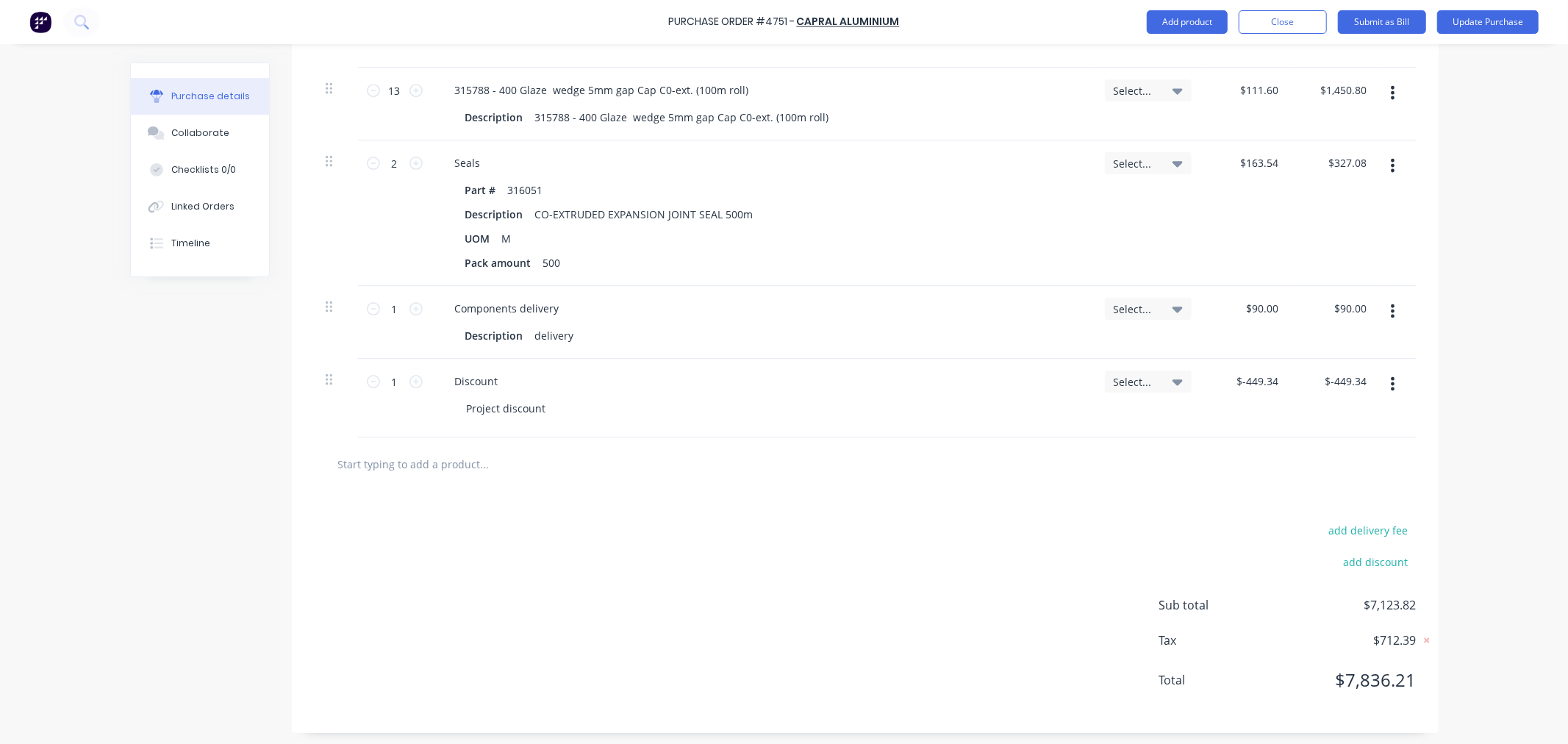
scroll to position [3973, 0]
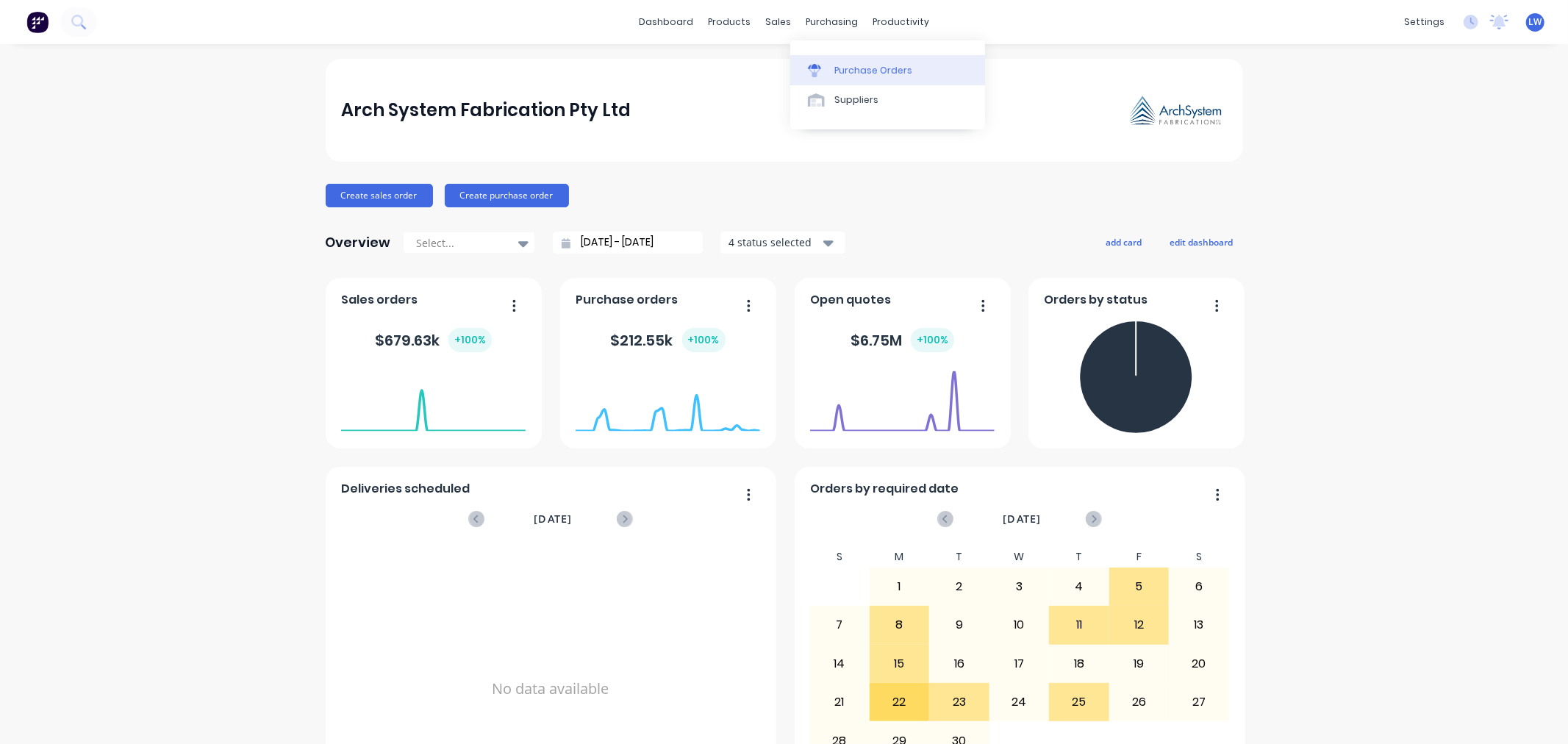
click at [827, 75] on div at bounding box center [819, 71] width 22 height 14
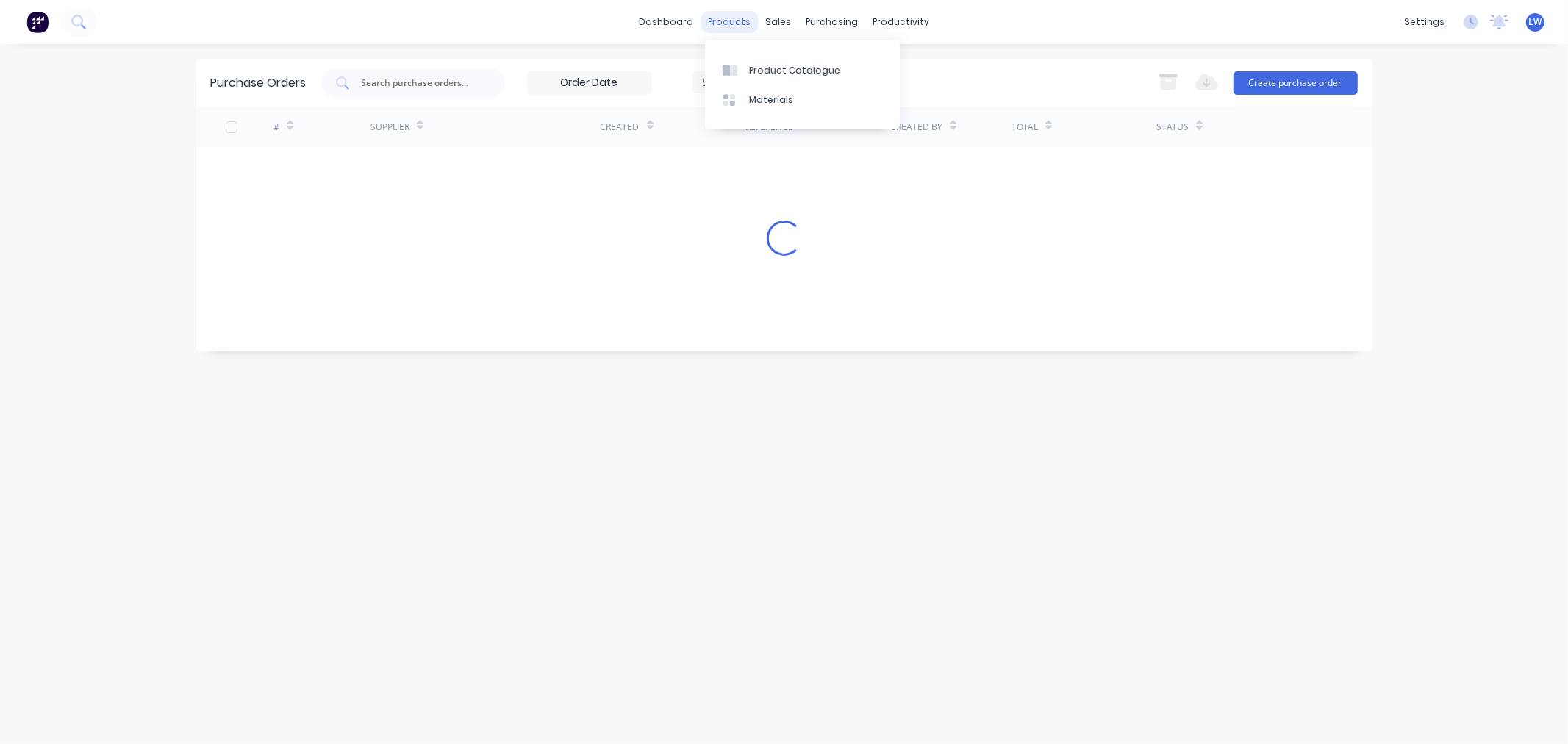
click at [718, 20] on div "products" at bounding box center [729, 21] width 58 height 22
click at [768, 67] on div "Product Catalogue" at bounding box center [794, 71] width 91 height 14
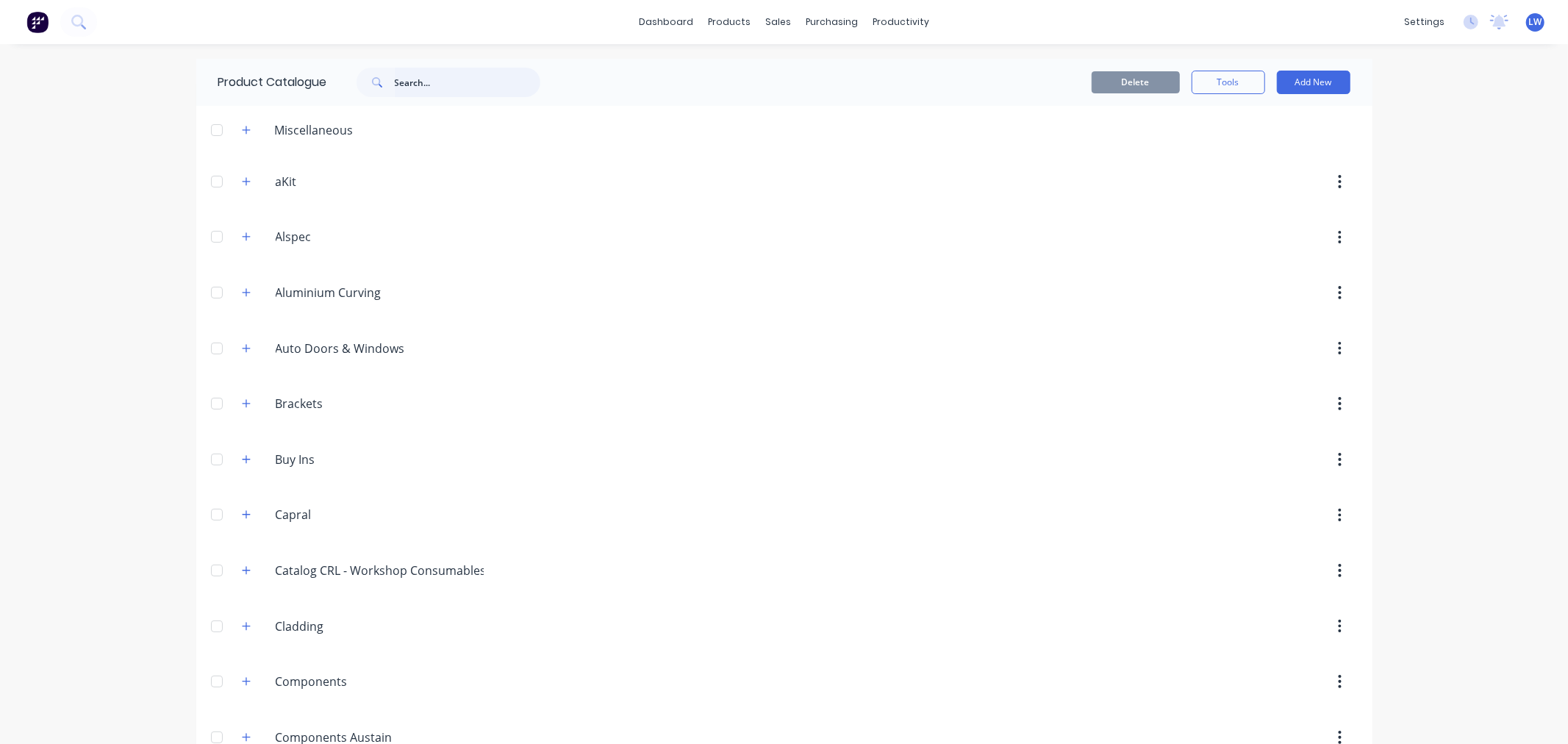
click at [399, 82] on input "text" at bounding box center [467, 82] width 145 height 29
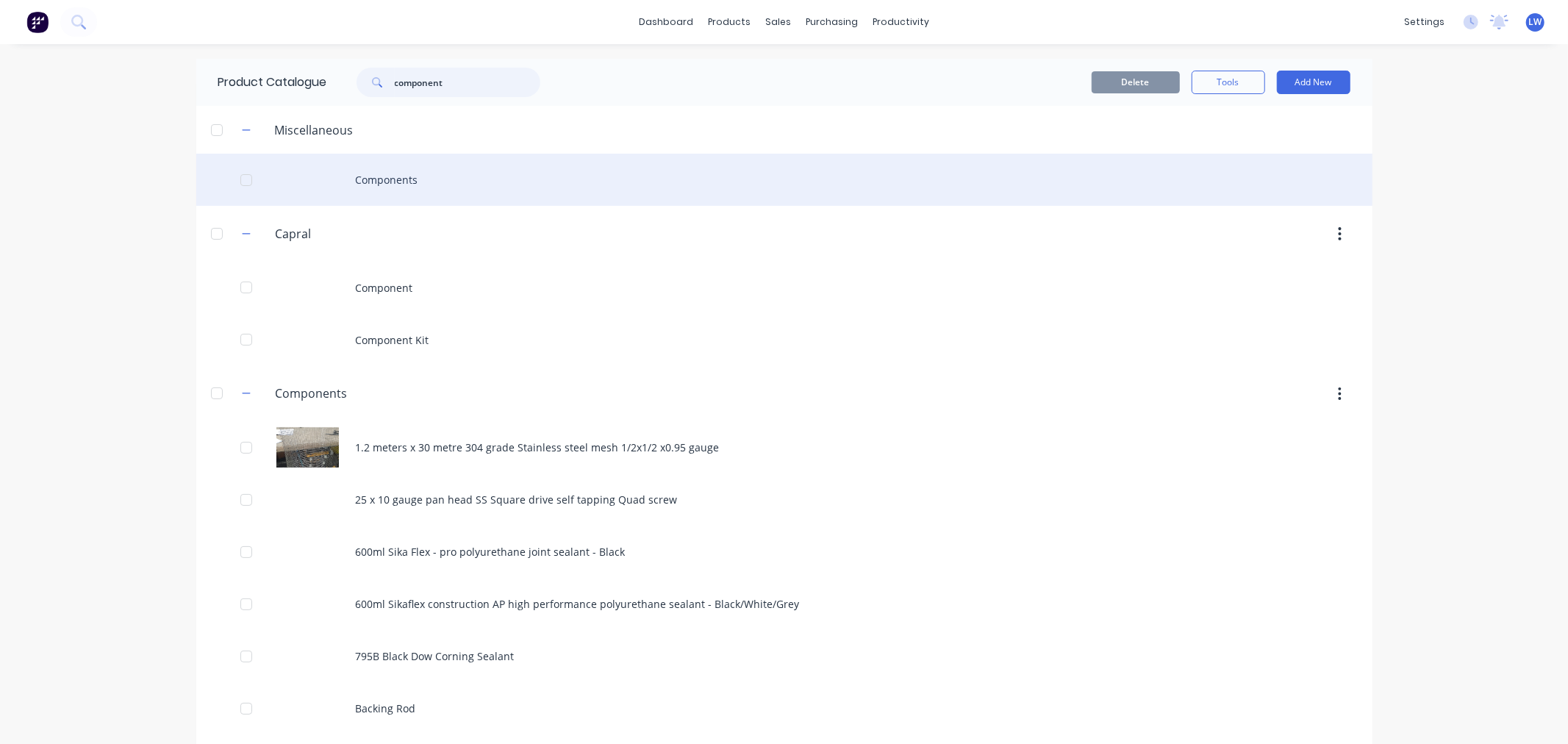
type input "component"
drag, startPoint x: 382, startPoint y: 180, endPoint x: 856, endPoint y: 199, distance: 474.4
click at [856, 199] on div "Components" at bounding box center [784, 180] width 1176 height 53
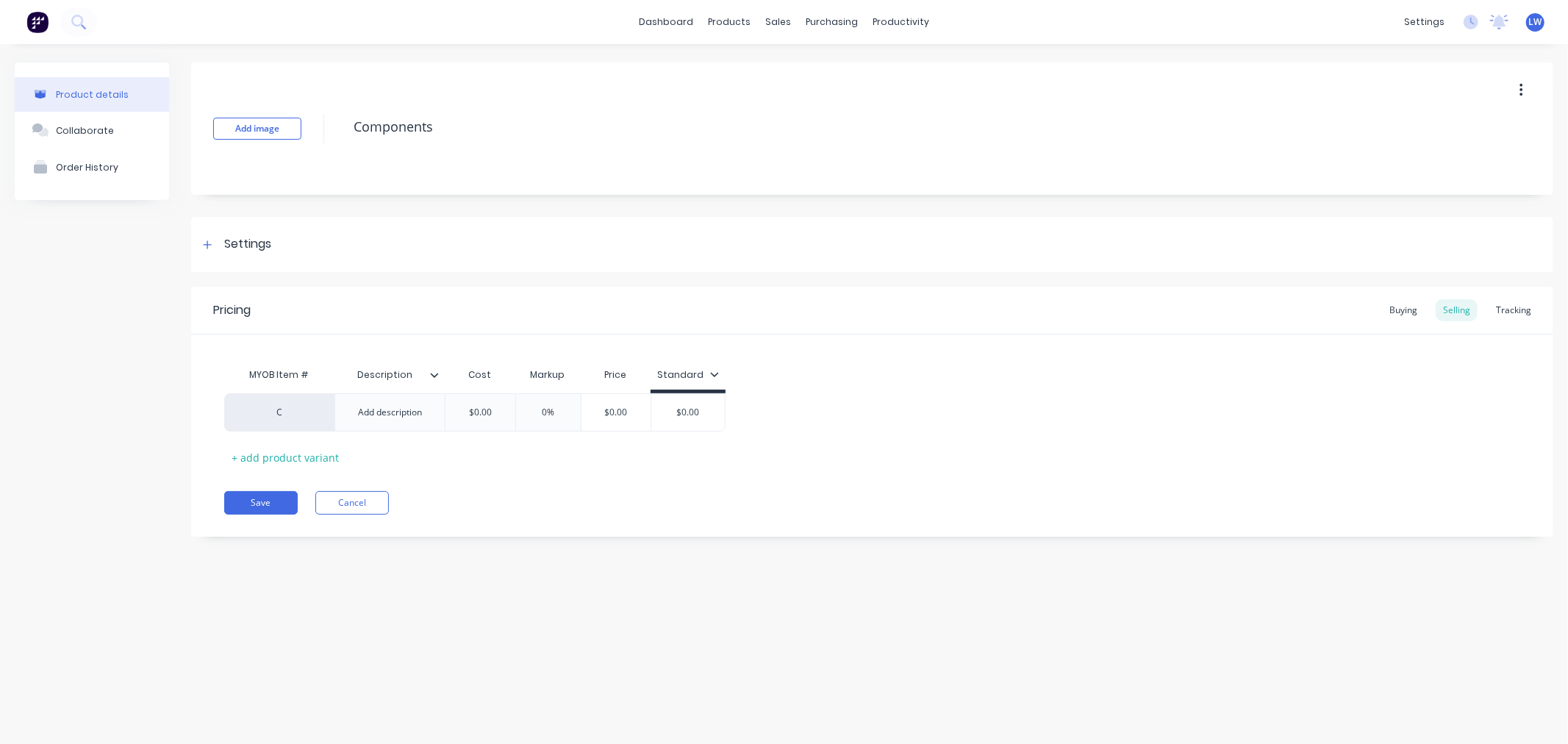
type textarea "x"
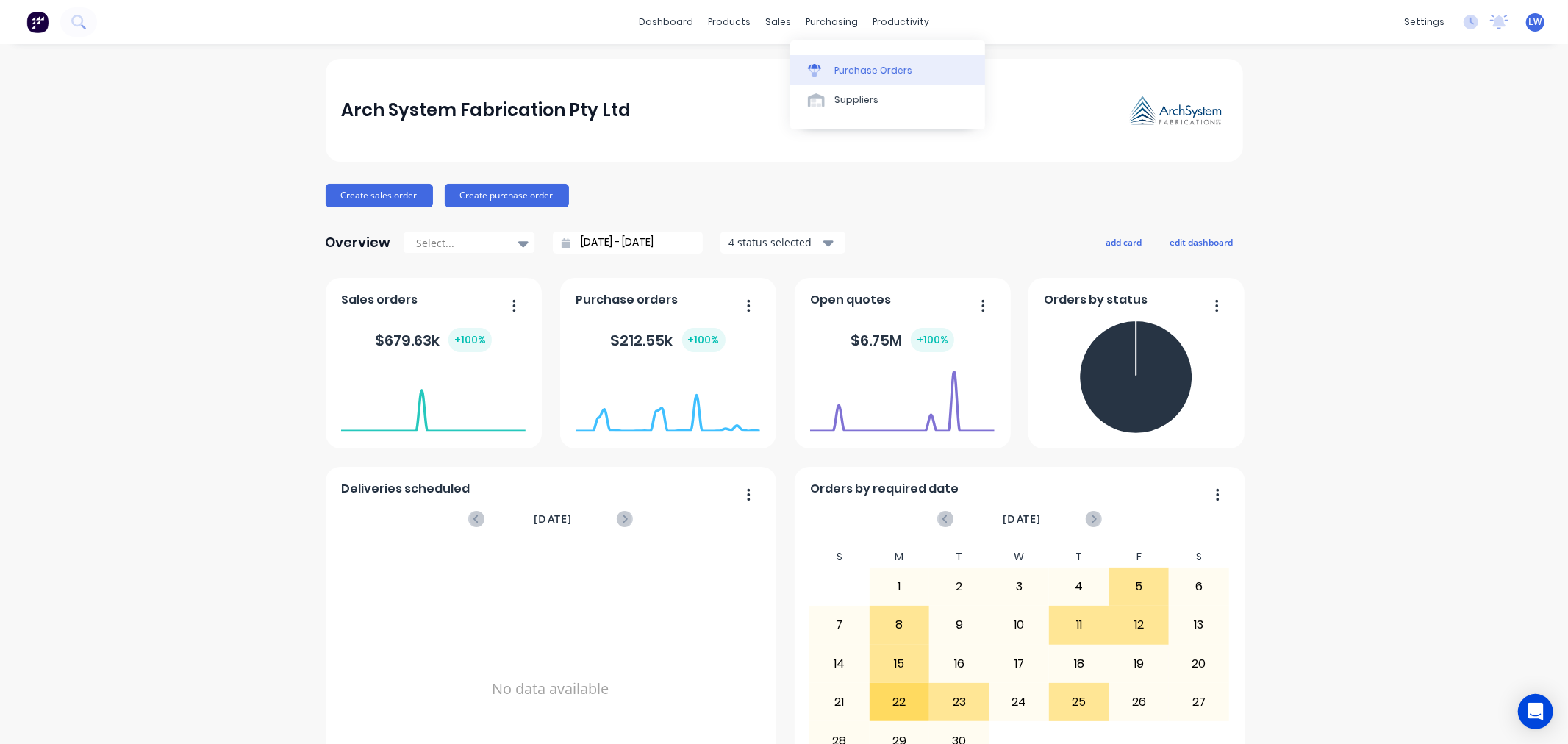
click at [822, 64] on div at bounding box center [819, 71] width 22 height 14
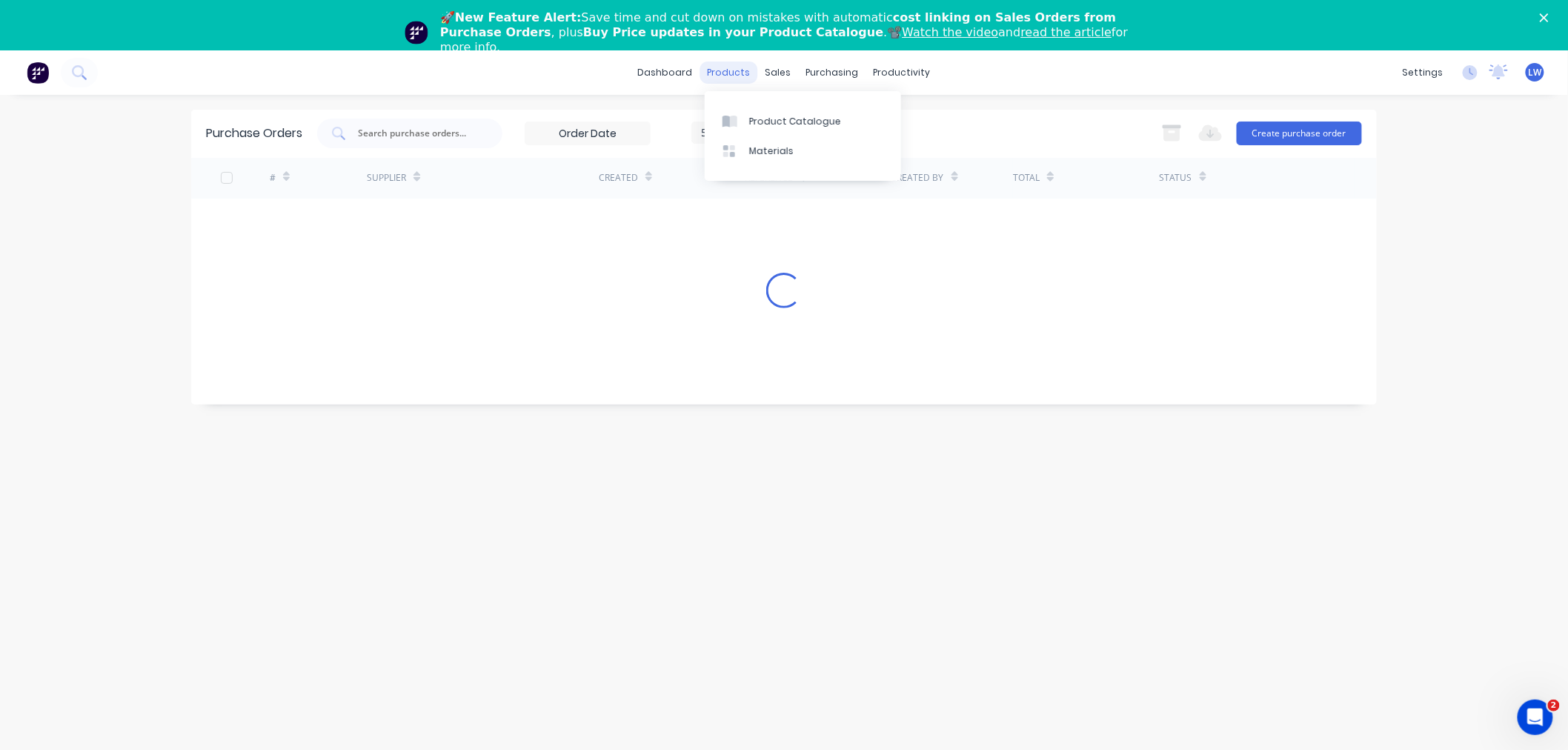
click at [726, 71] on div "products" at bounding box center [729, 73] width 58 height 23
click at [749, 121] on div "Product Catalogue" at bounding box center [794, 122] width 91 height 14
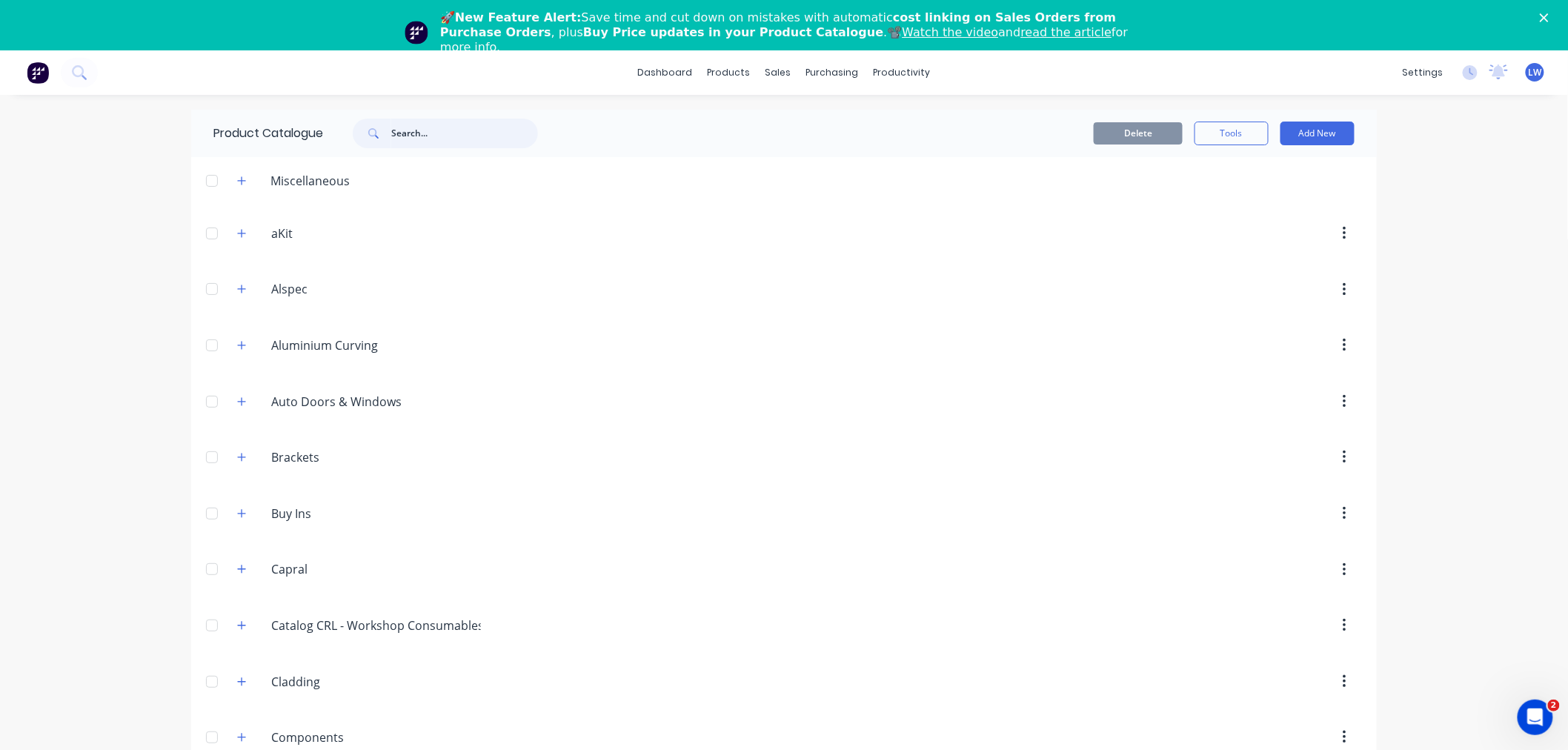
click at [417, 135] on input "text" at bounding box center [464, 134] width 146 height 29
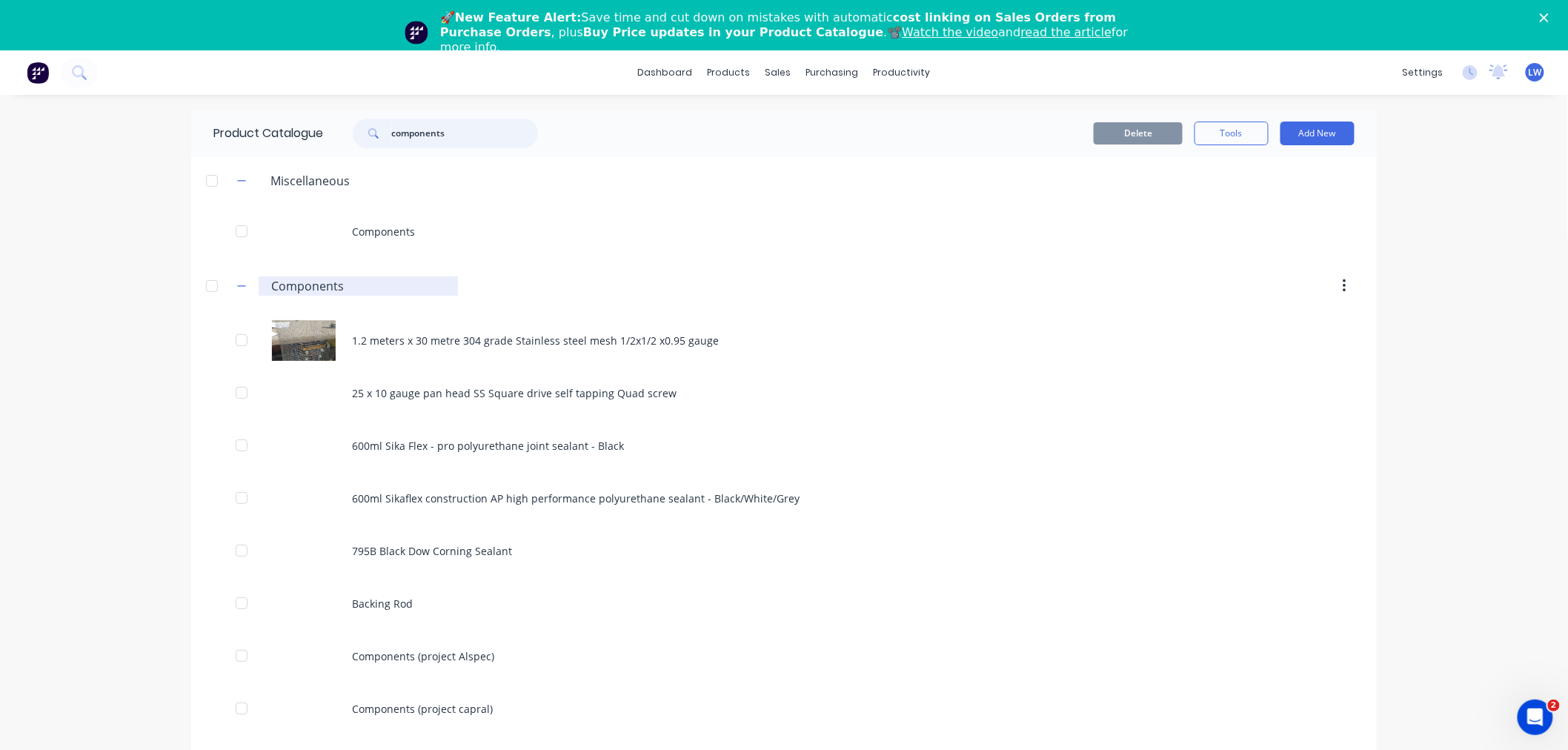
type input "components"
click at [306, 285] on input "Components" at bounding box center [359, 286] width 176 height 18
click at [320, 288] on input "Components" at bounding box center [359, 286] width 176 height 18
click at [204, 290] on div at bounding box center [212, 286] width 29 height 29
click at [300, 291] on input "Components" at bounding box center [359, 286] width 176 height 18
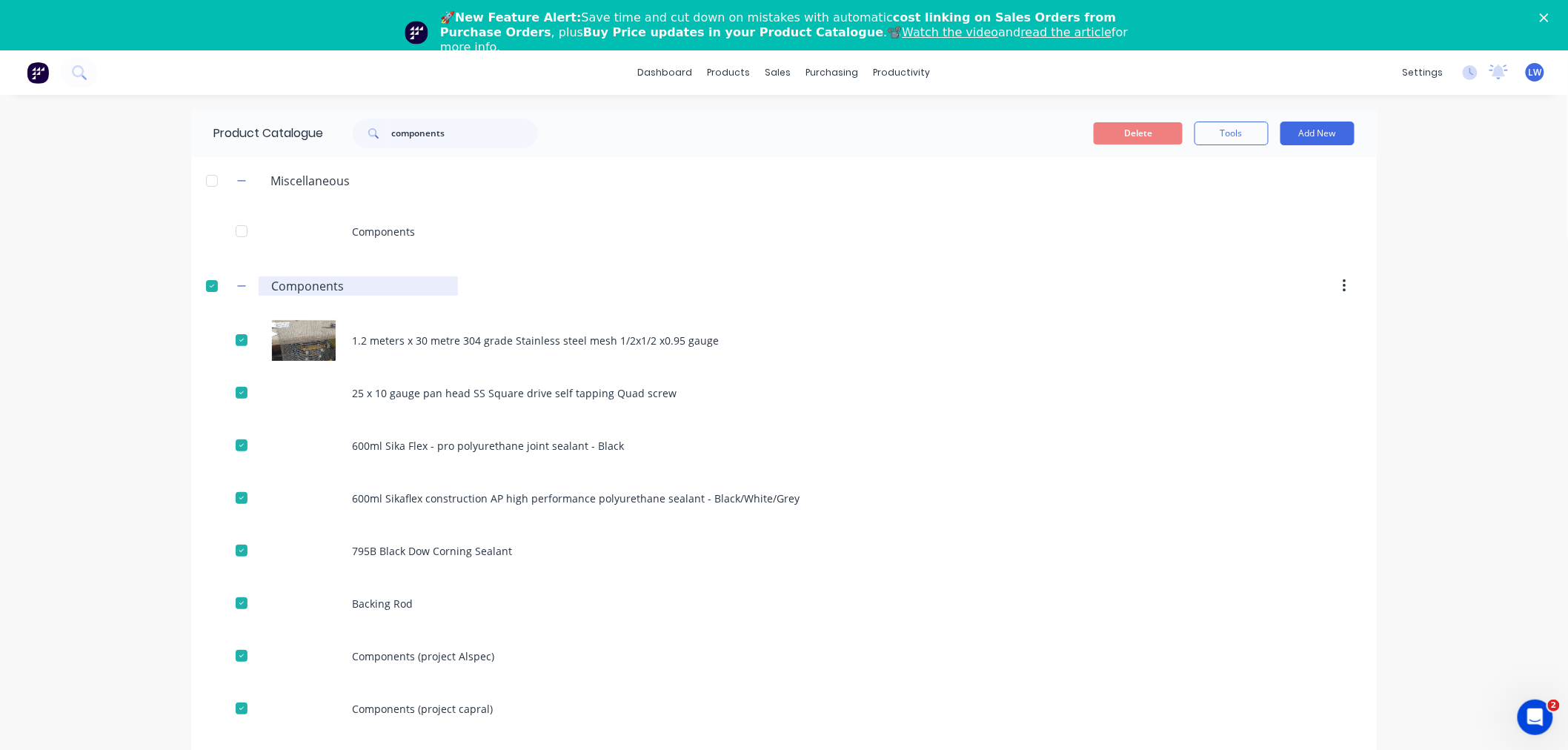
click at [303, 289] on input "Components" at bounding box center [359, 286] width 176 height 18
click at [366, 284] on input "Components" at bounding box center [359, 286] width 176 height 18
click at [309, 284] on input "Components" at bounding box center [359, 286] width 176 height 18
click at [458, 295] on div at bounding box center [910, 285] width 904 height 27
drag, startPoint x: 321, startPoint y: 285, endPoint x: 351, endPoint y: 284, distance: 30.0
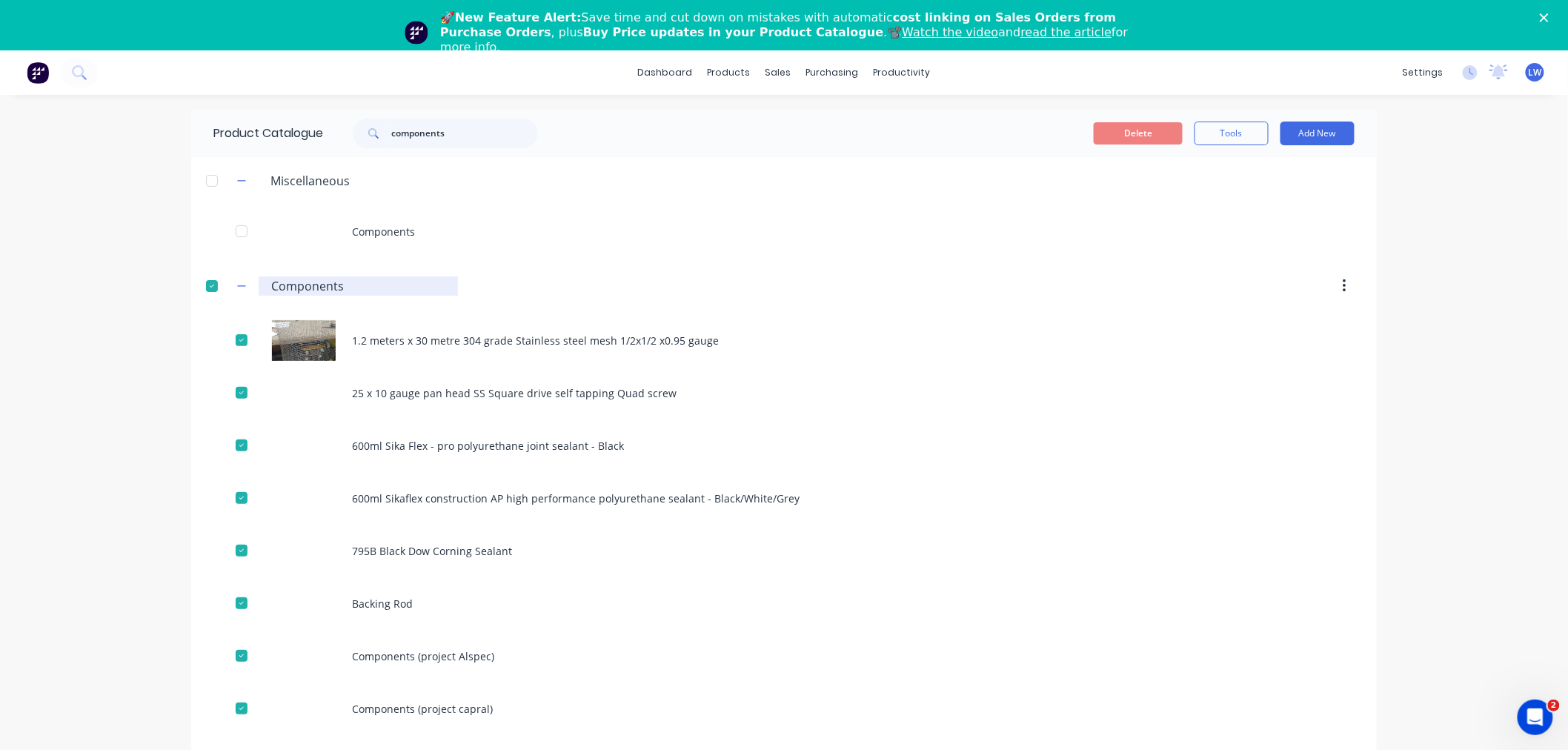
click at [323, 283] on input "Components" at bounding box center [359, 286] width 176 height 18
click at [302, 285] on input "Components" at bounding box center [359, 286] width 176 height 18
click at [237, 284] on icon "button" at bounding box center [241, 286] width 9 height 11
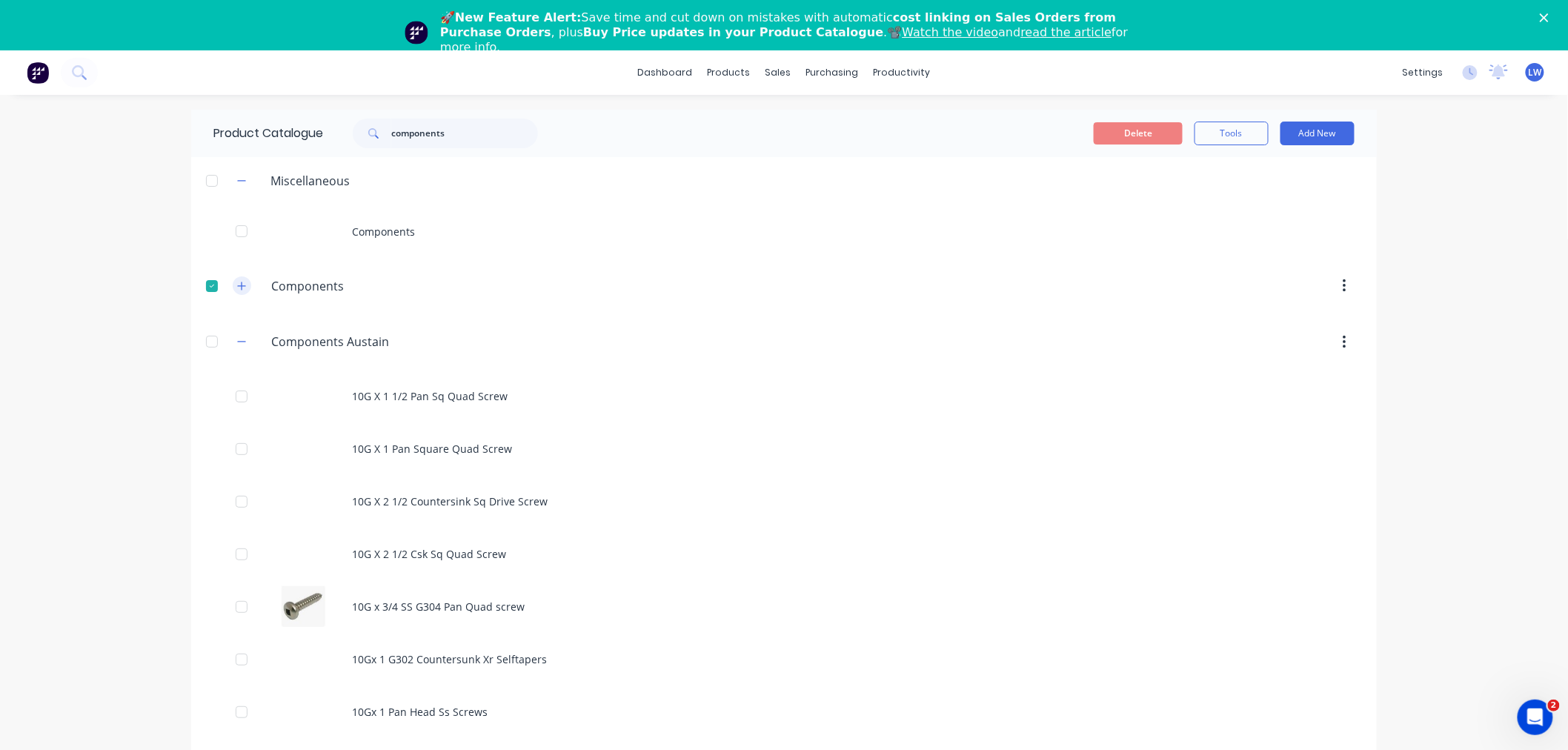
click at [237, 285] on icon "button" at bounding box center [241, 286] width 9 height 11
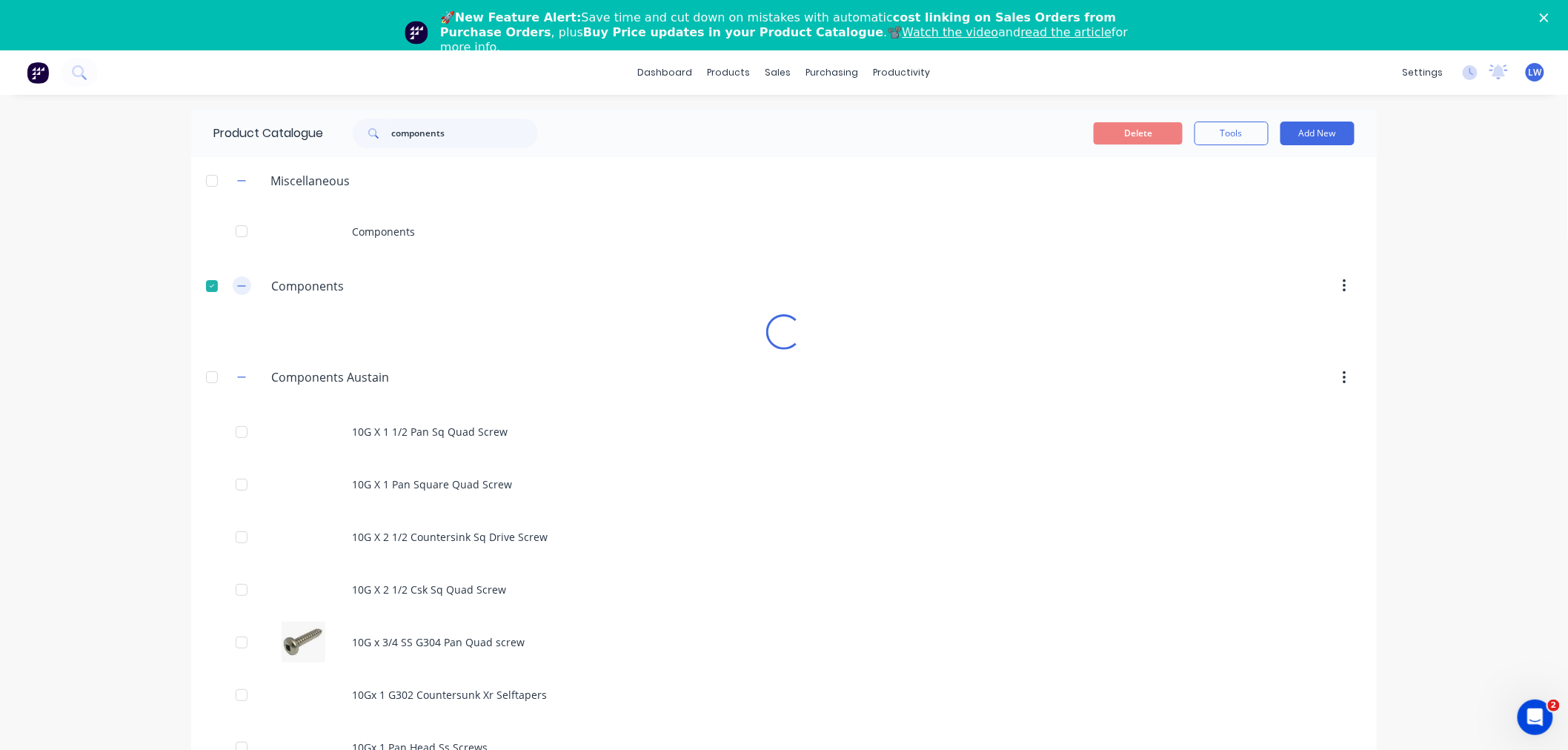
click at [237, 285] on icon "button" at bounding box center [241, 286] width 9 height 11
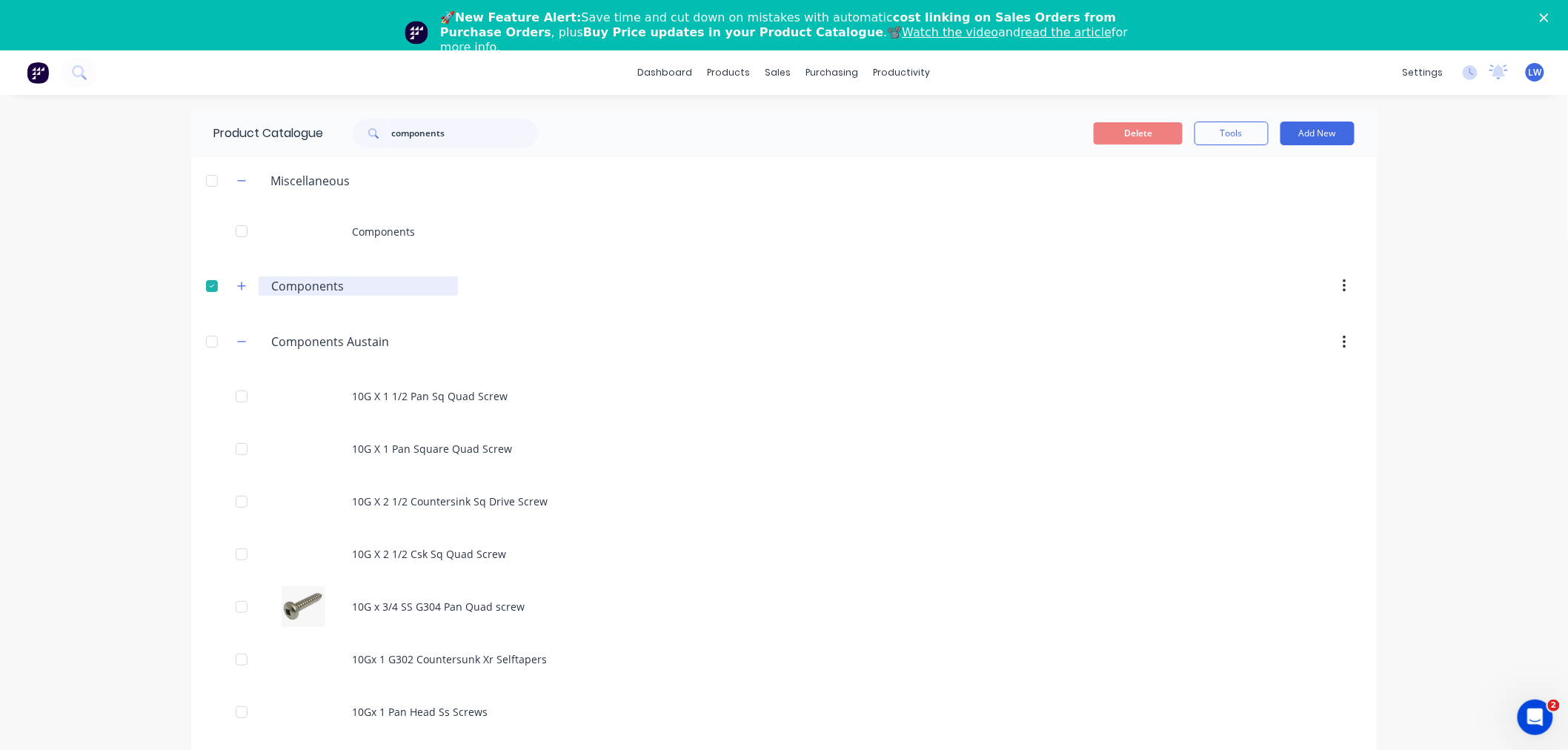
click at [287, 285] on input "Components" at bounding box center [359, 286] width 176 height 18
click at [239, 286] on icon "button" at bounding box center [241, 286] width 9 height 11
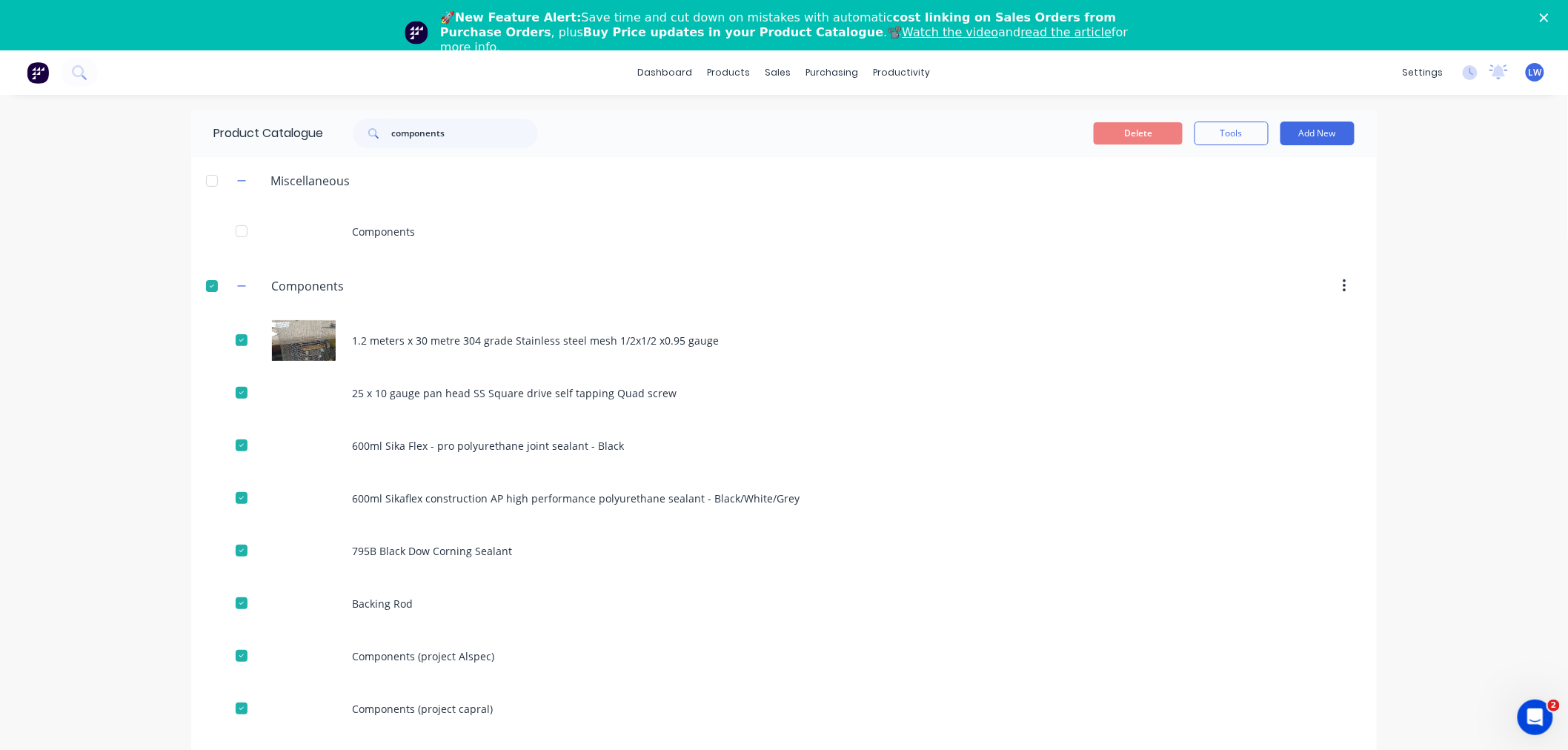
drag, startPoint x: 290, startPoint y: 287, endPoint x: 685, endPoint y: 280, distance: 395.1
click at [685, 280] on div at bounding box center [910, 285] width 904 height 27
click at [312, 288] on input "Components" at bounding box center [359, 286] width 176 height 18
click at [294, 287] on input "Components" at bounding box center [359, 286] width 176 height 18
click at [238, 285] on icon "button" at bounding box center [242, 285] width 8 height 1
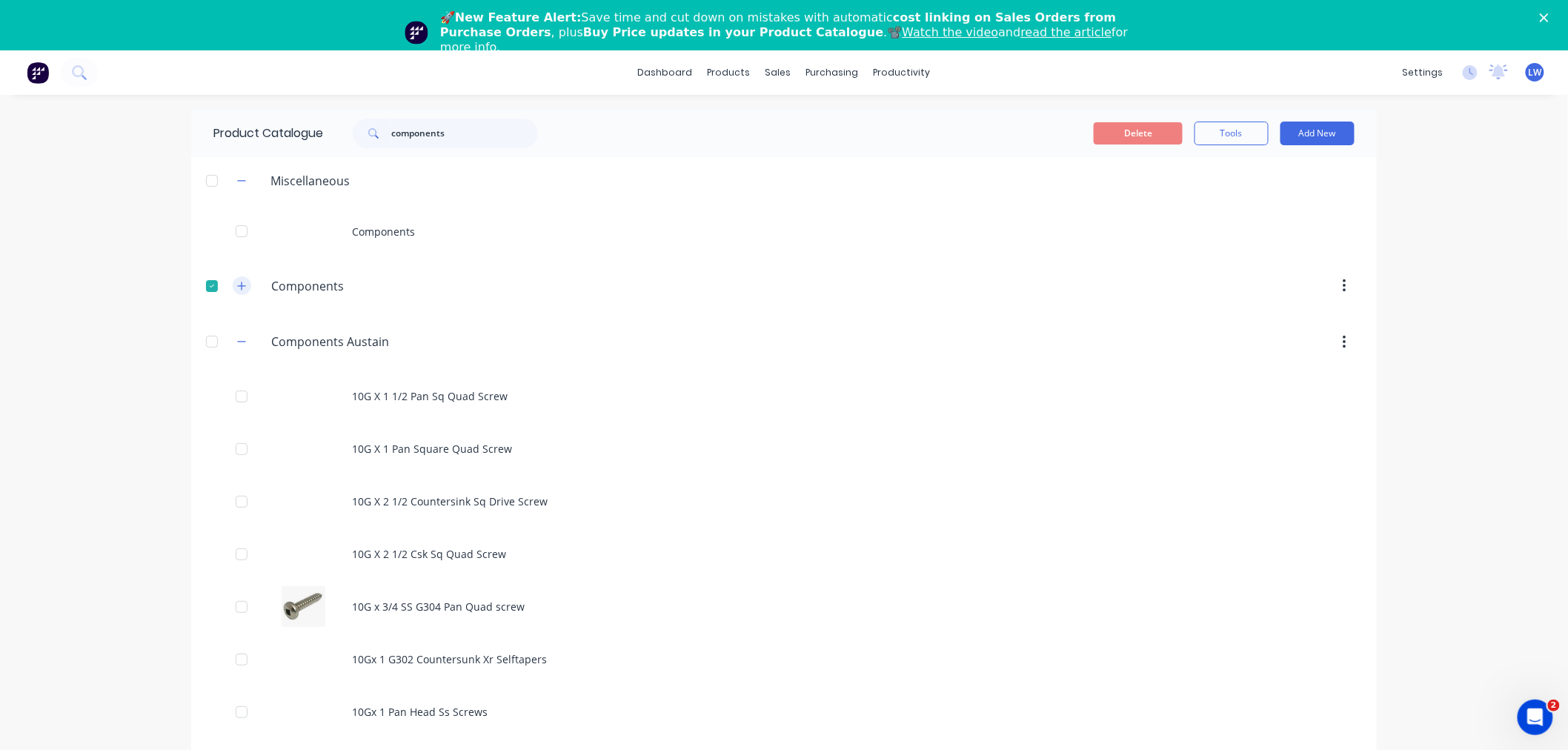
click at [238, 285] on icon "button" at bounding box center [242, 286] width 8 height 8
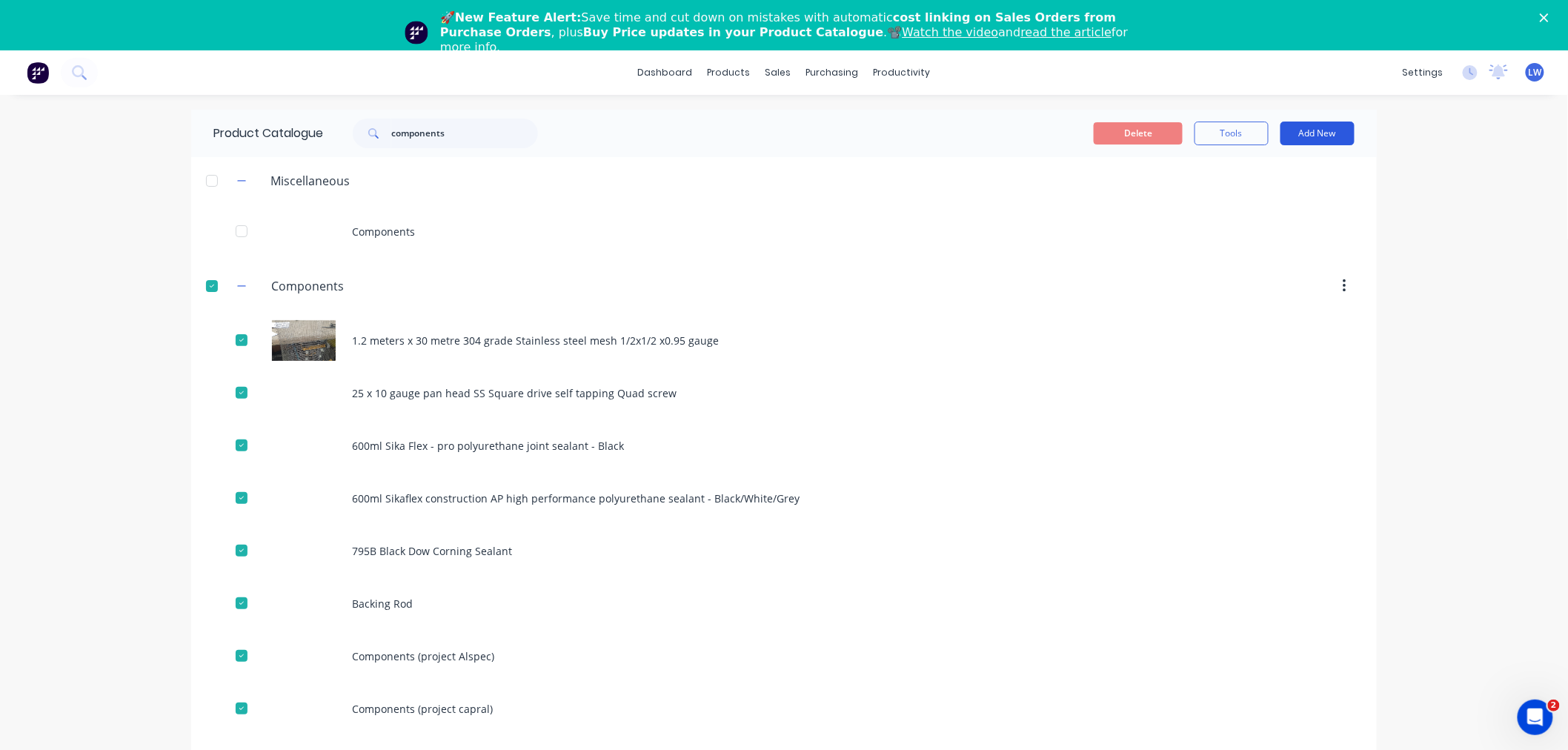
click at [1309, 131] on button "Add New" at bounding box center [1317, 134] width 74 height 24
click at [1232, 198] on div "Product" at bounding box center [1285, 201] width 114 height 22
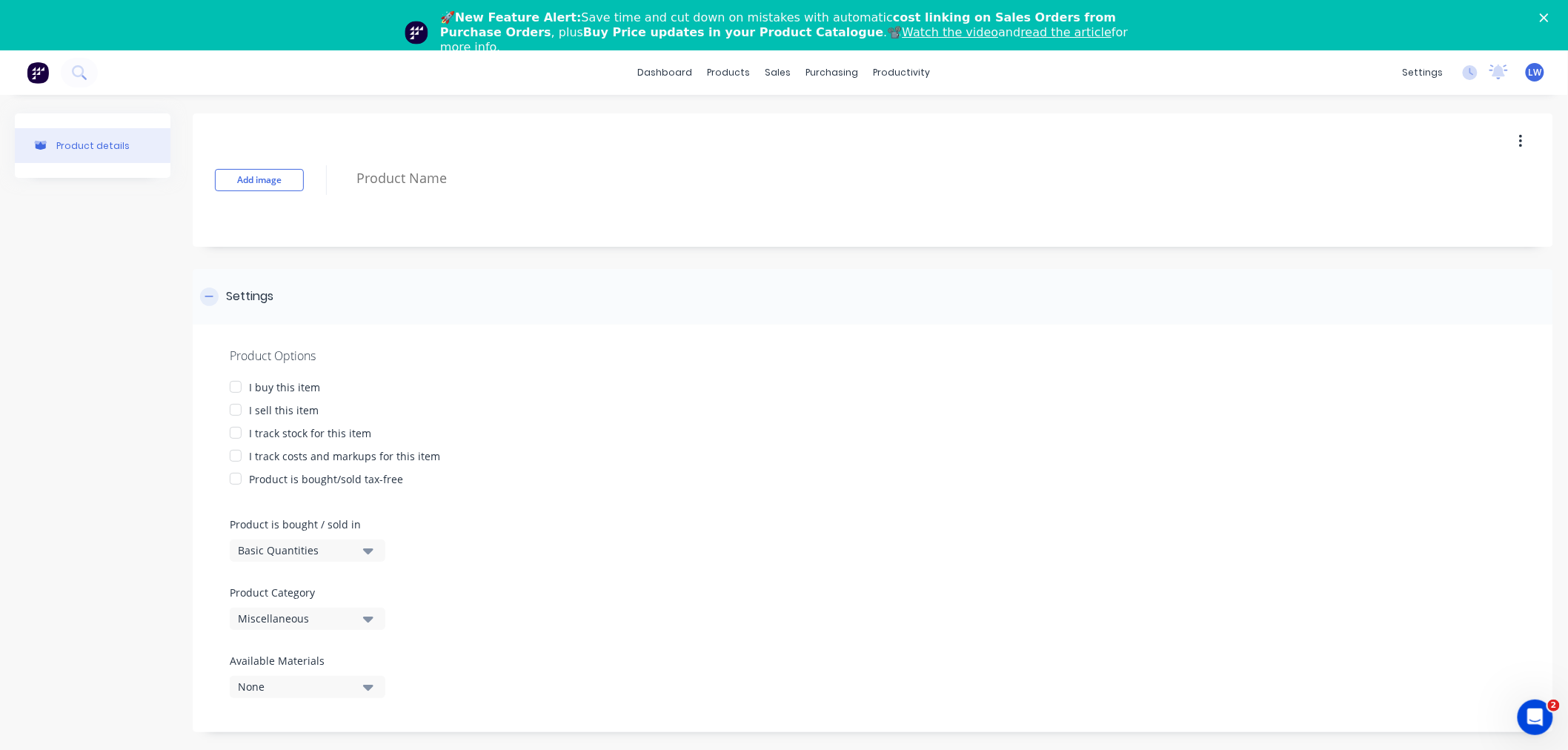
click at [265, 295] on div "Settings" at bounding box center [250, 297] width 47 height 19
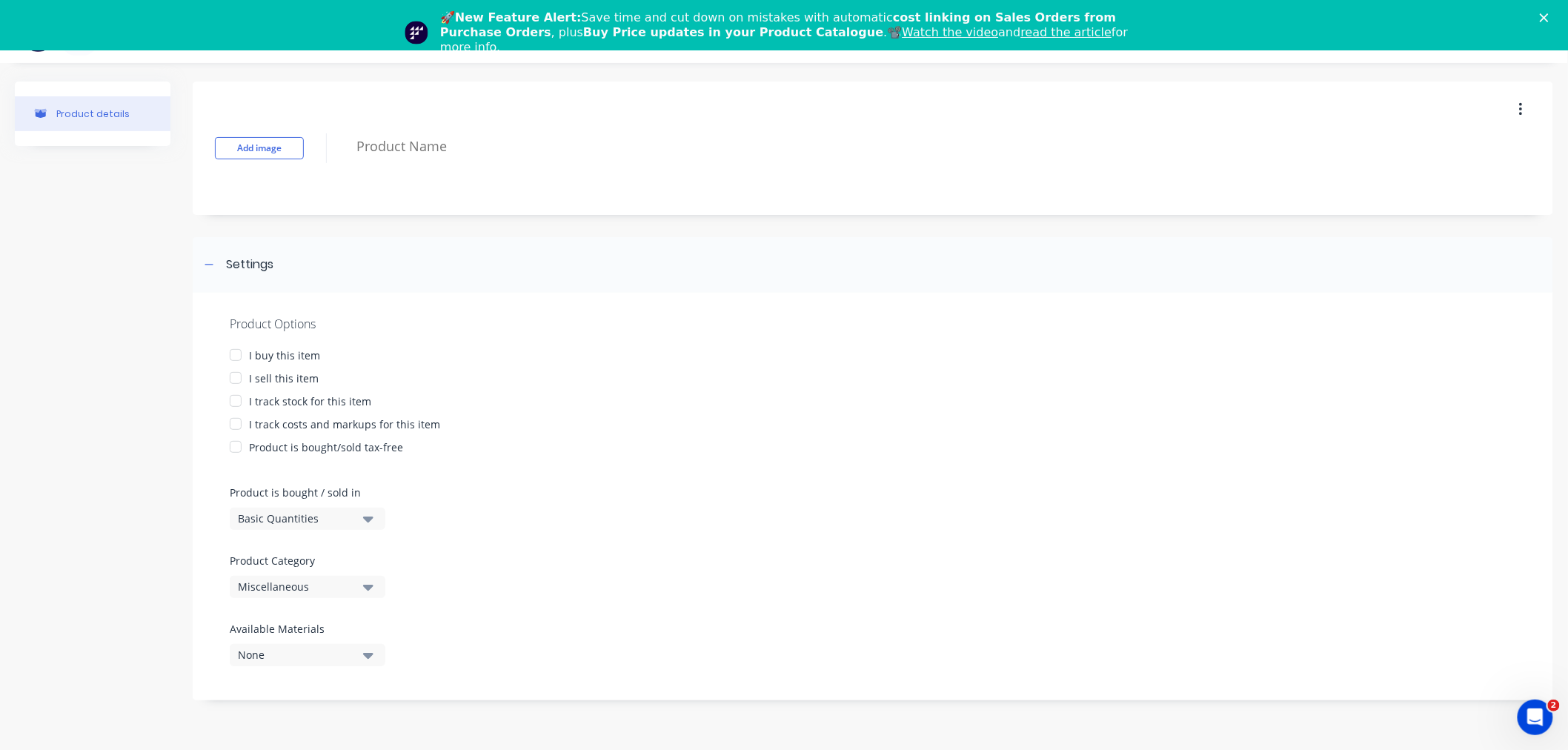
scroll to position [50, 0]
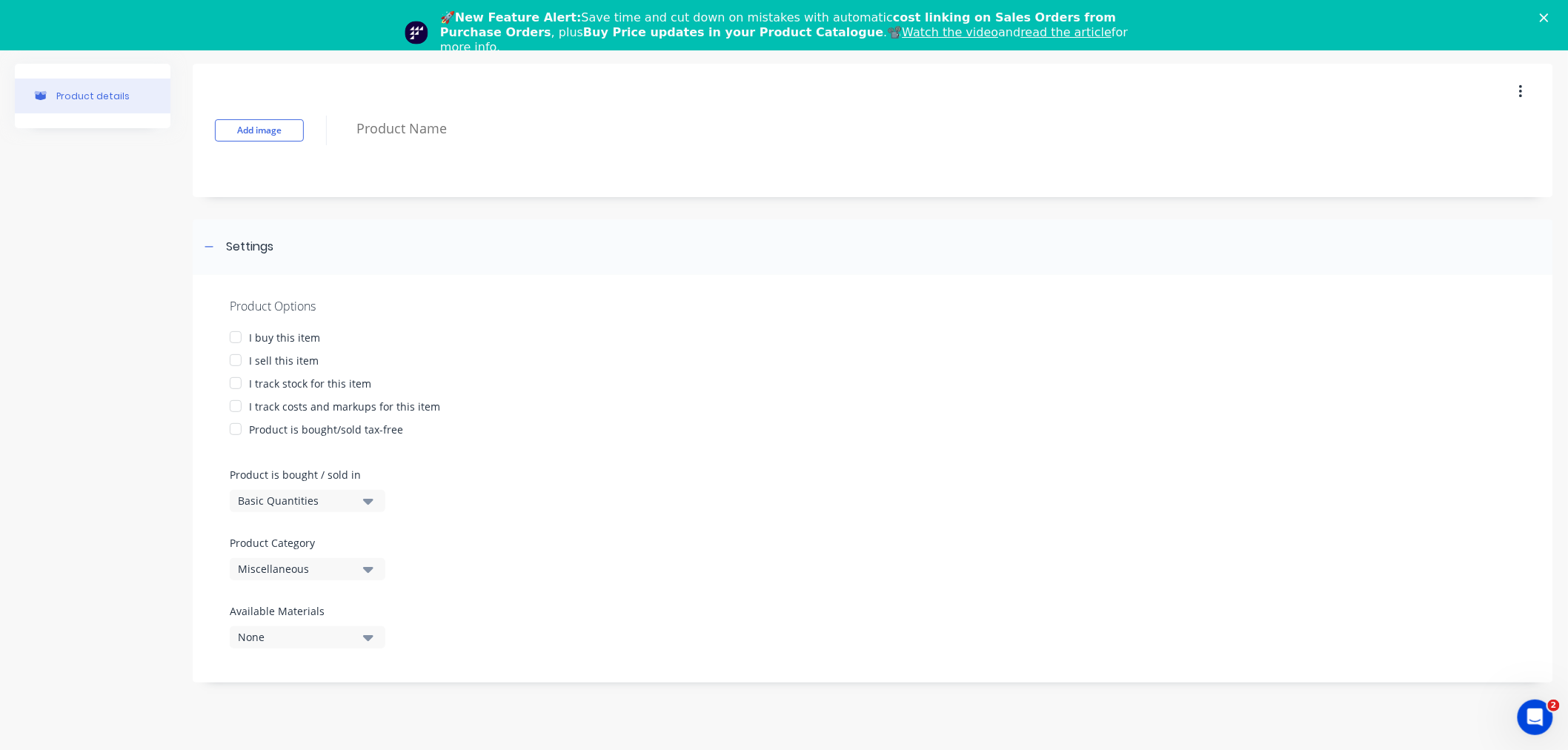
click at [233, 335] on div at bounding box center [236, 337] width 29 height 29
type textarea "x"
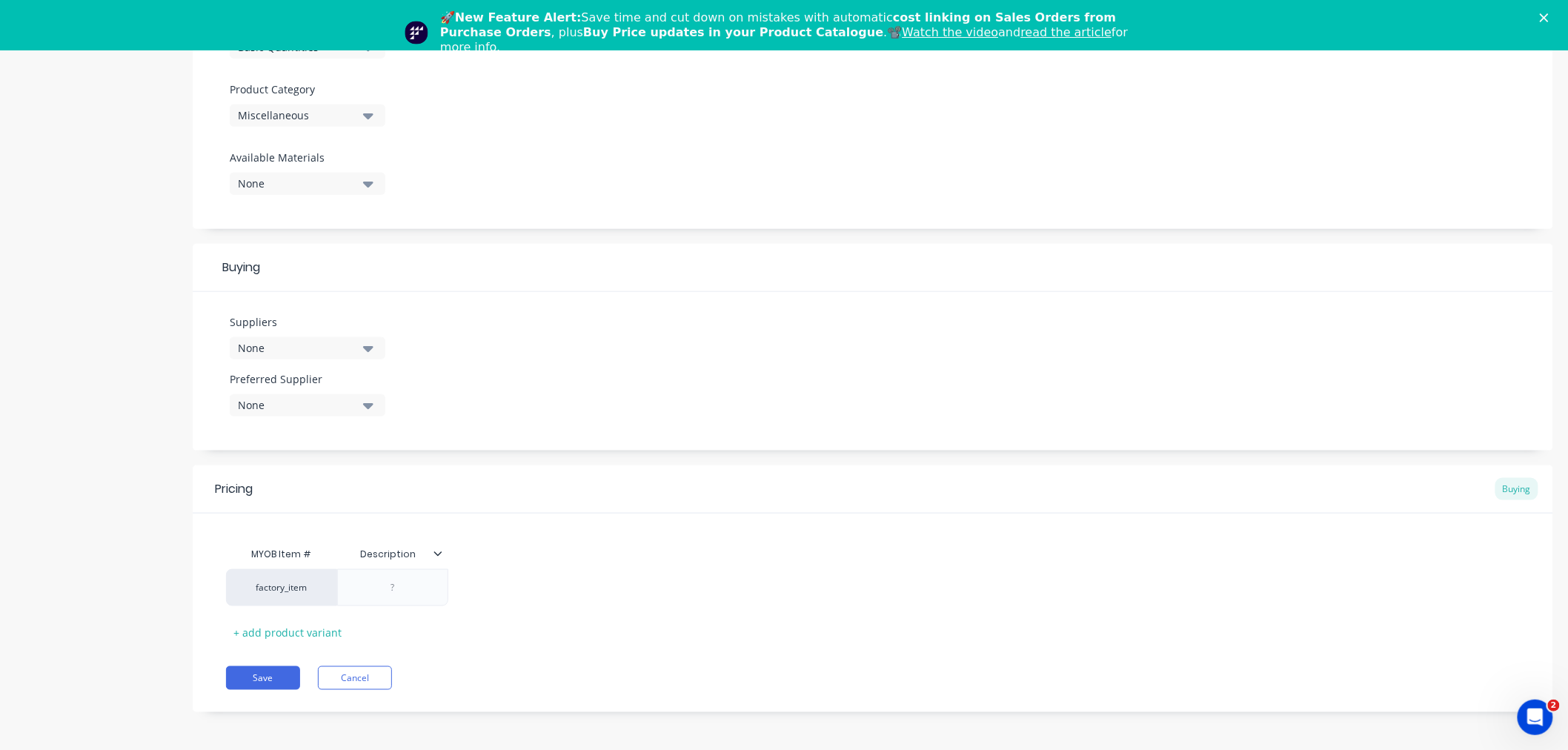
scroll to position [455, 0]
click at [376, 345] on button "None" at bounding box center [308, 347] width 155 height 23
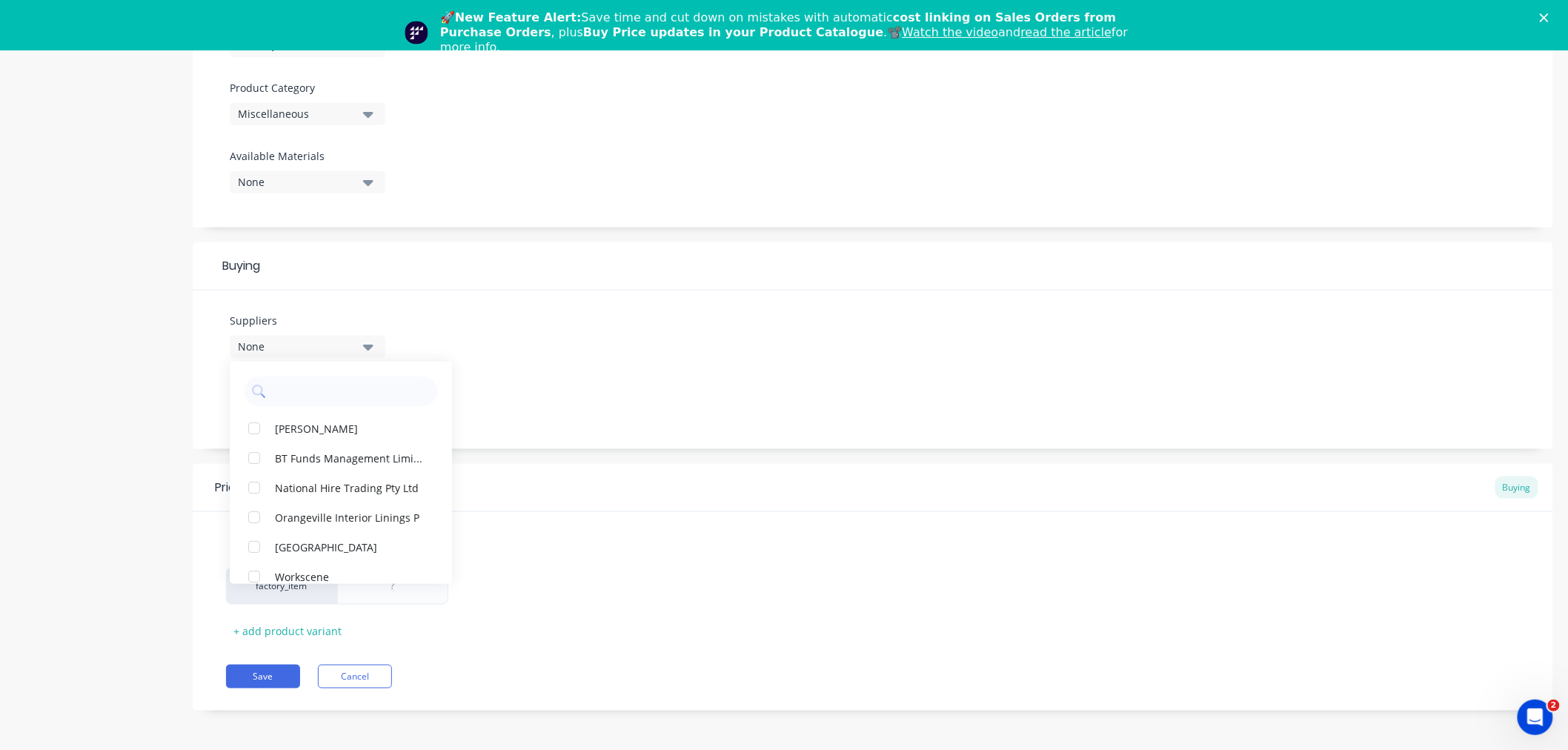
click at [297, 345] on div "None" at bounding box center [297, 347] width 119 height 16
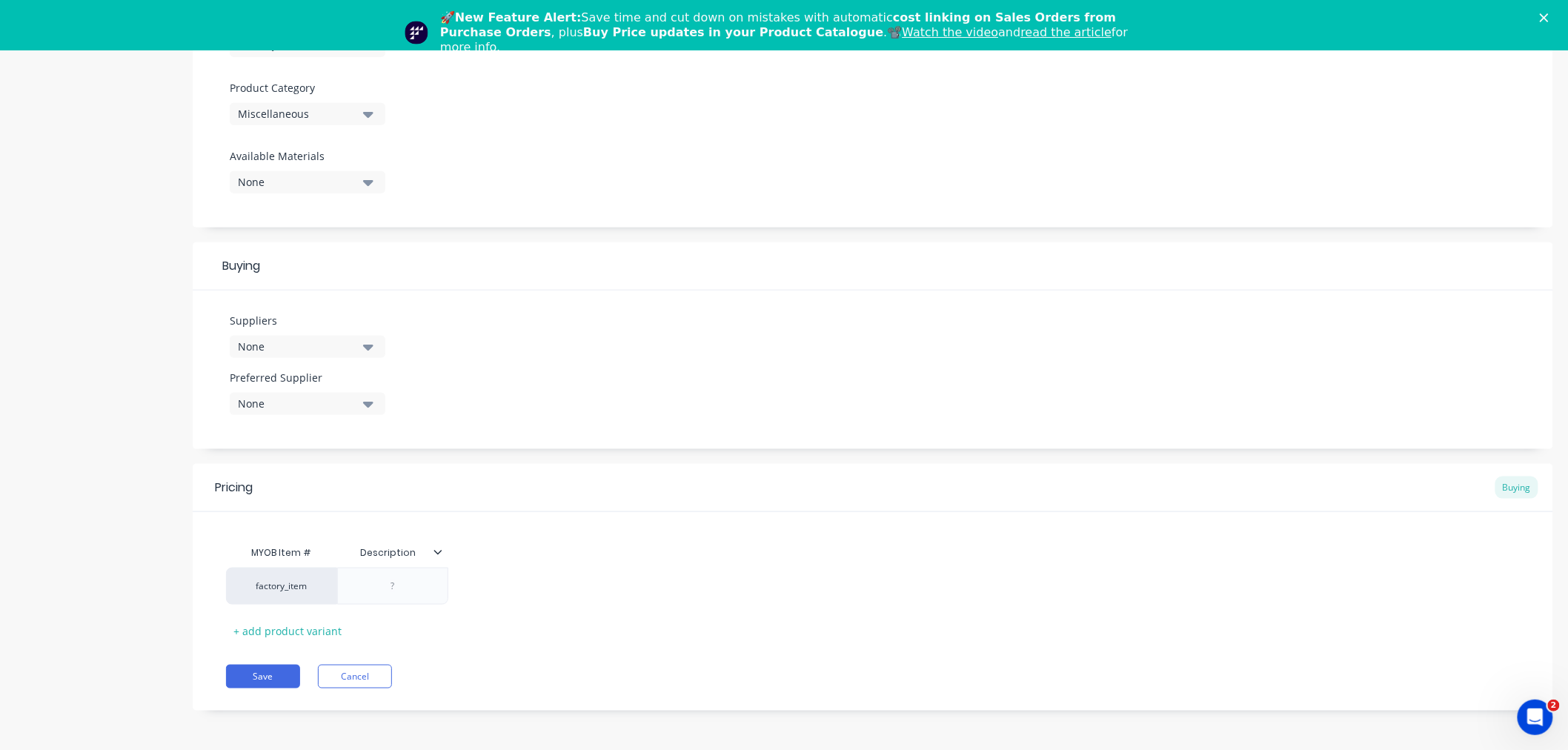
click at [257, 343] on div "None" at bounding box center [297, 347] width 119 height 16
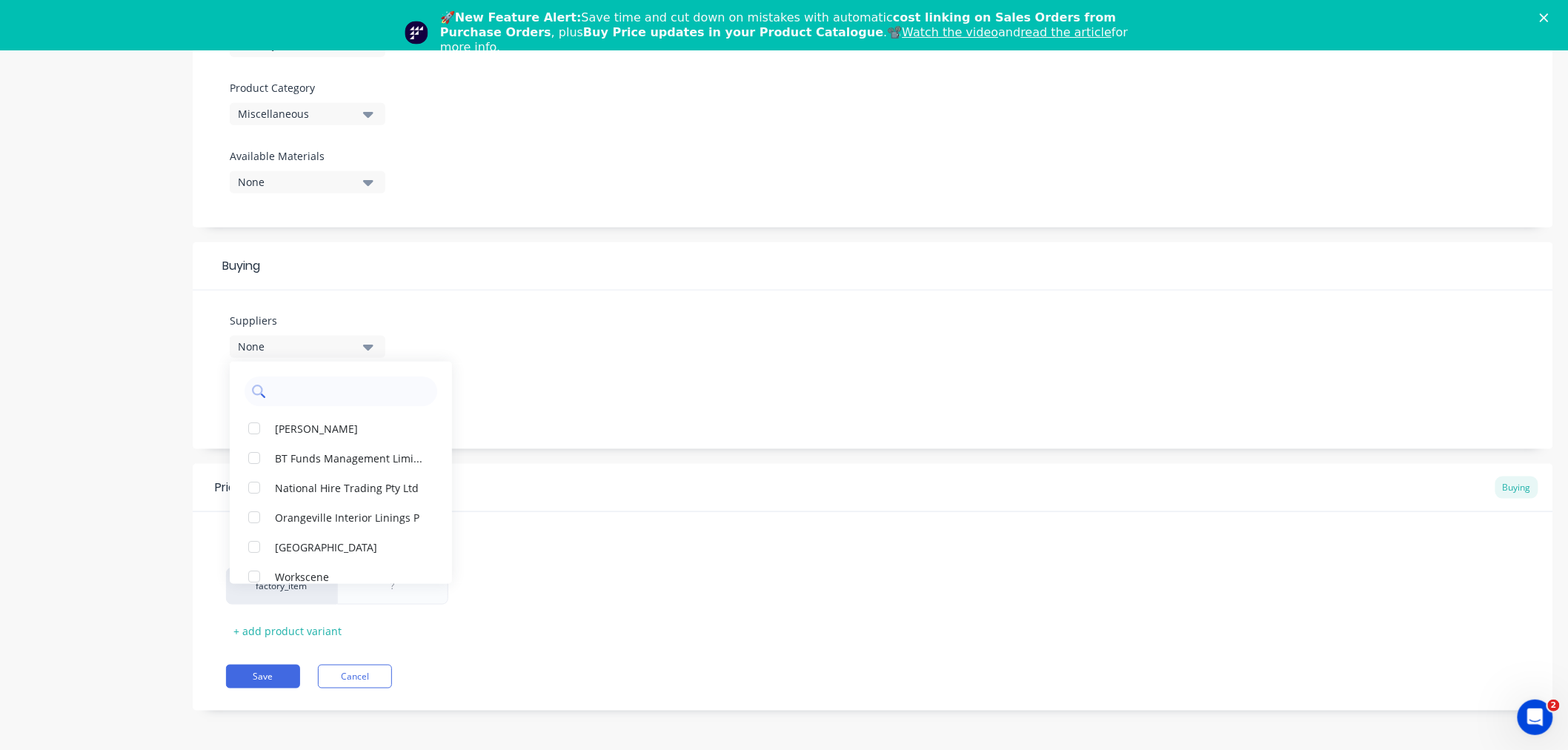
click at [269, 388] on div at bounding box center [341, 391] width 193 height 29
click at [260, 395] on icon at bounding box center [259, 391] width 14 height 14
click at [258, 395] on icon at bounding box center [259, 391] width 14 height 14
click at [279, 395] on input "text" at bounding box center [351, 391] width 157 height 29
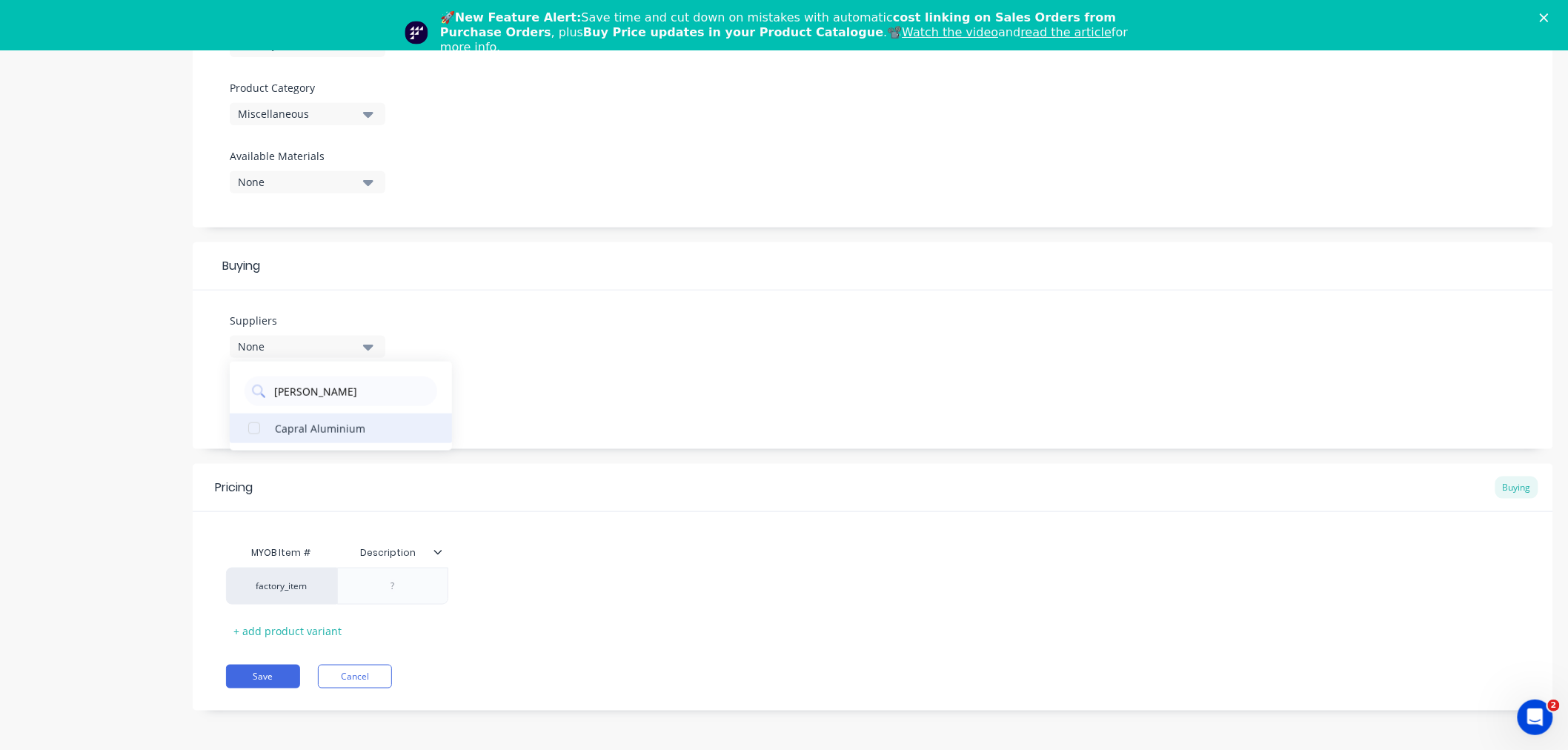
type input "capra"
click at [297, 433] on div "Capral Aluminium" at bounding box center [349, 429] width 148 height 16
click at [269, 587] on div "factory_item" at bounding box center [281, 587] width 82 height 14
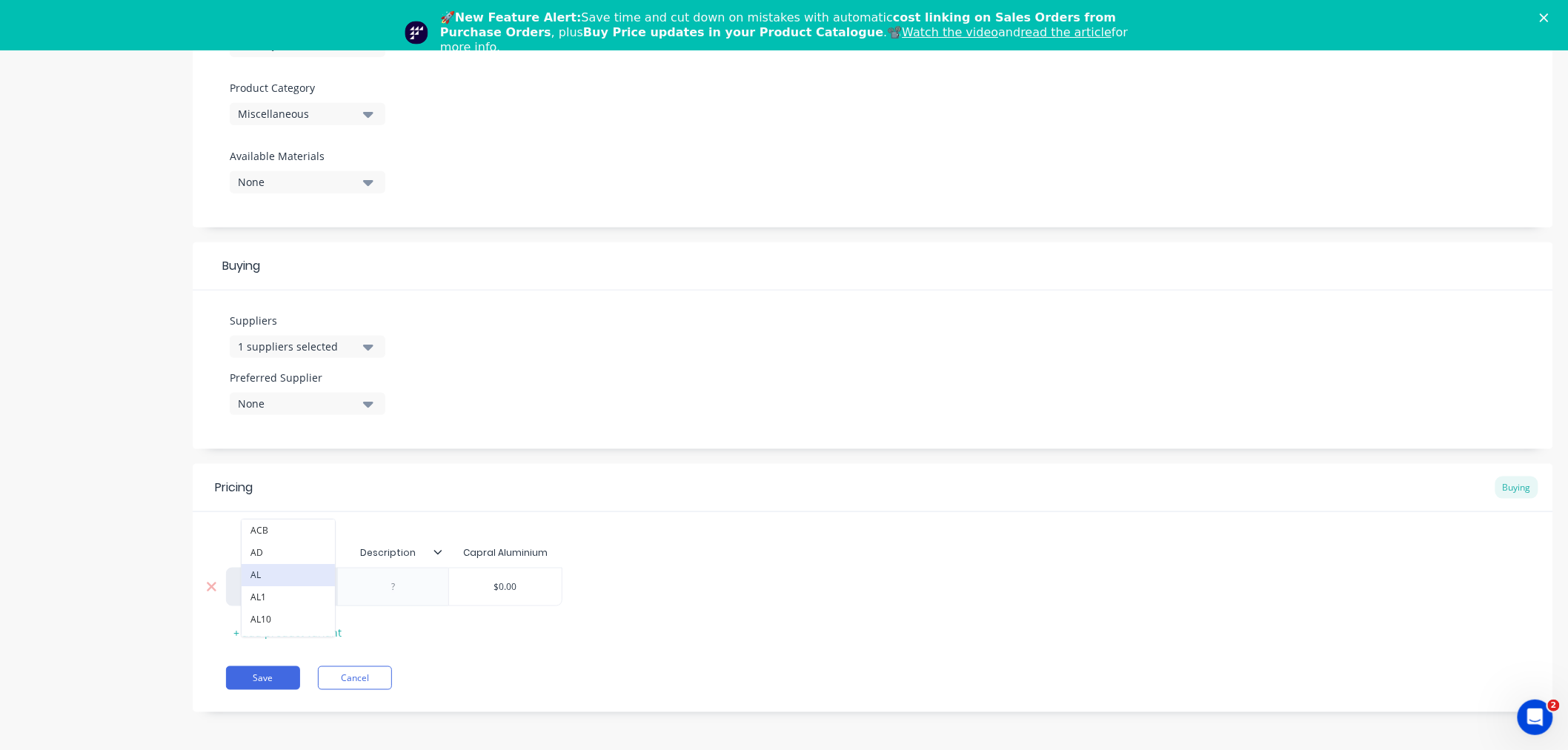
click at [258, 573] on button "AL" at bounding box center [288, 575] width 93 height 23
type textarea "x"
click at [396, 589] on div at bounding box center [393, 587] width 74 height 20
click at [271, 672] on button "Save" at bounding box center [262, 678] width 74 height 24
click at [270, 673] on button "Save" at bounding box center [262, 678] width 74 height 24
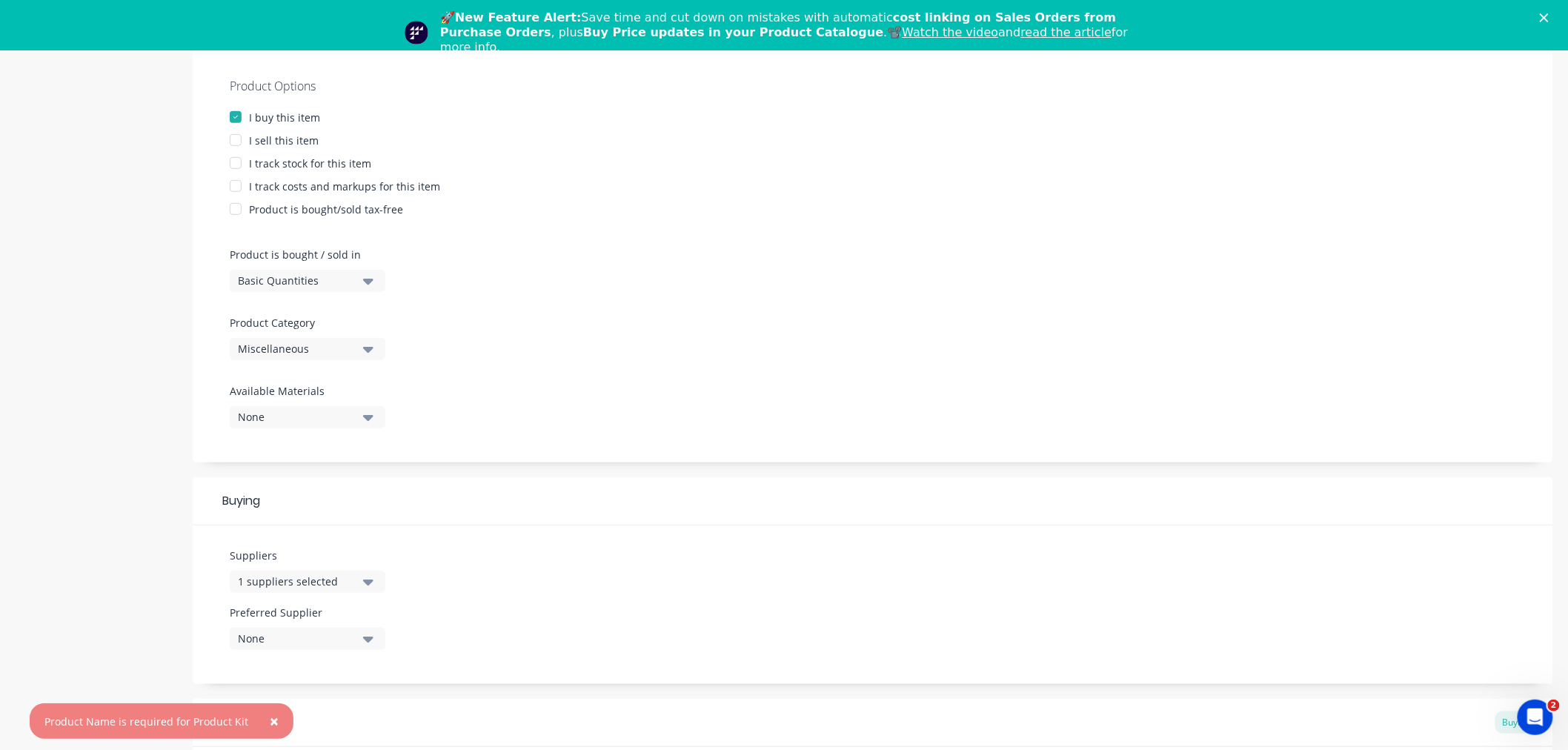
scroll to position [0, 0]
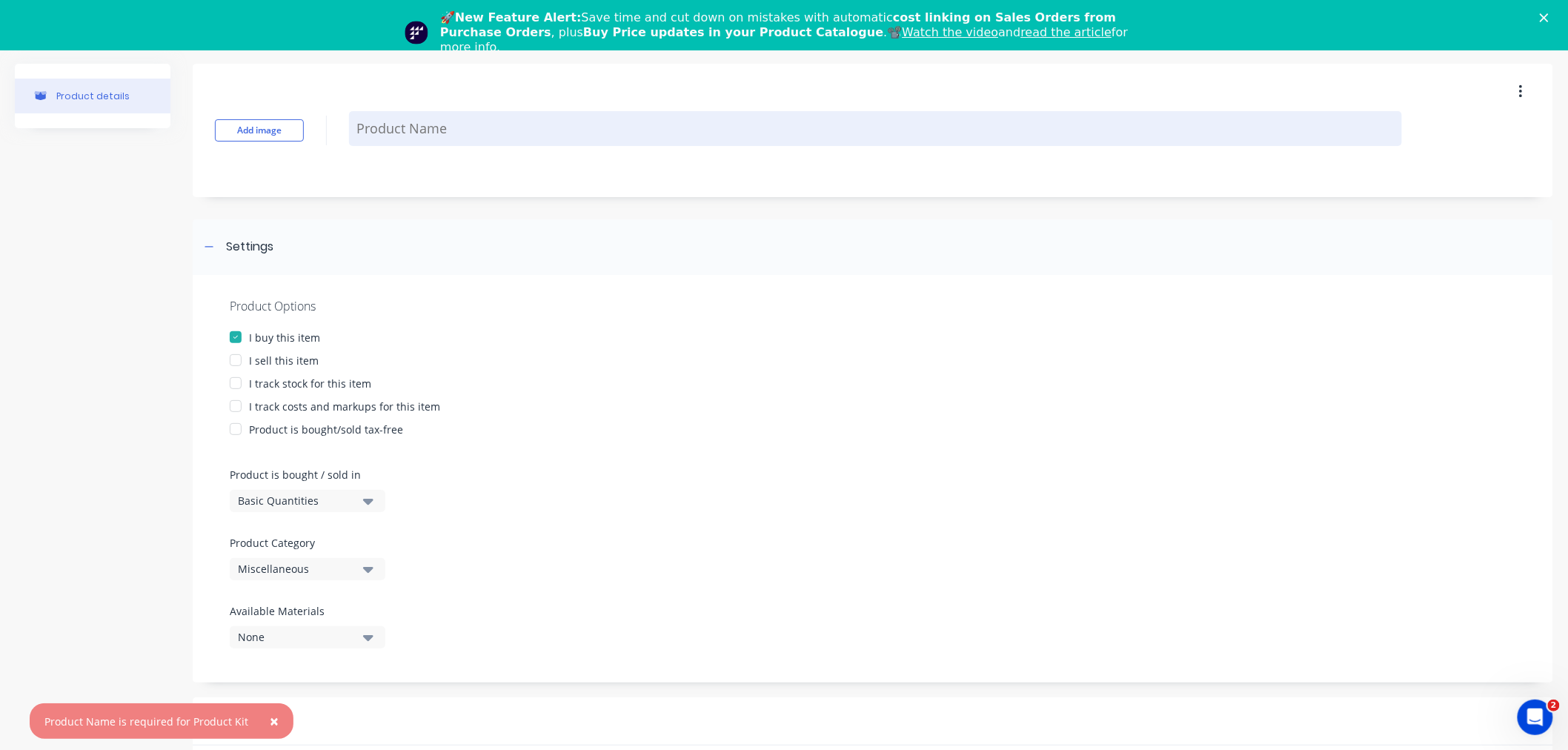
click at [391, 123] on textarea at bounding box center [875, 128] width 1053 height 34
type textarea "x"
type textarea "P"
type textarea "x"
type textarea "Pr"
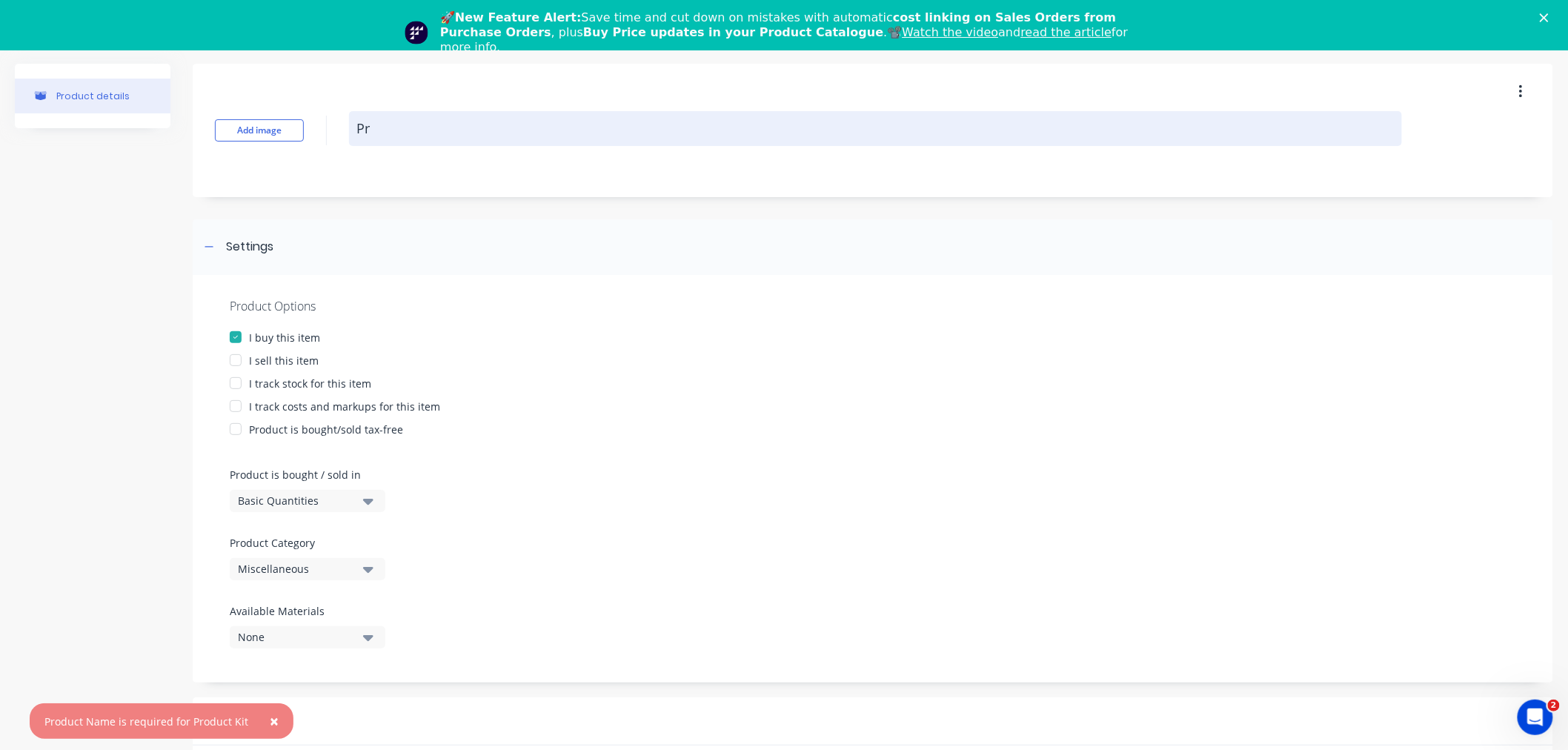
type textarea "x"
type textarea "Pro"
type textarea "x"
type textarea "Proj"
type textarea "x"
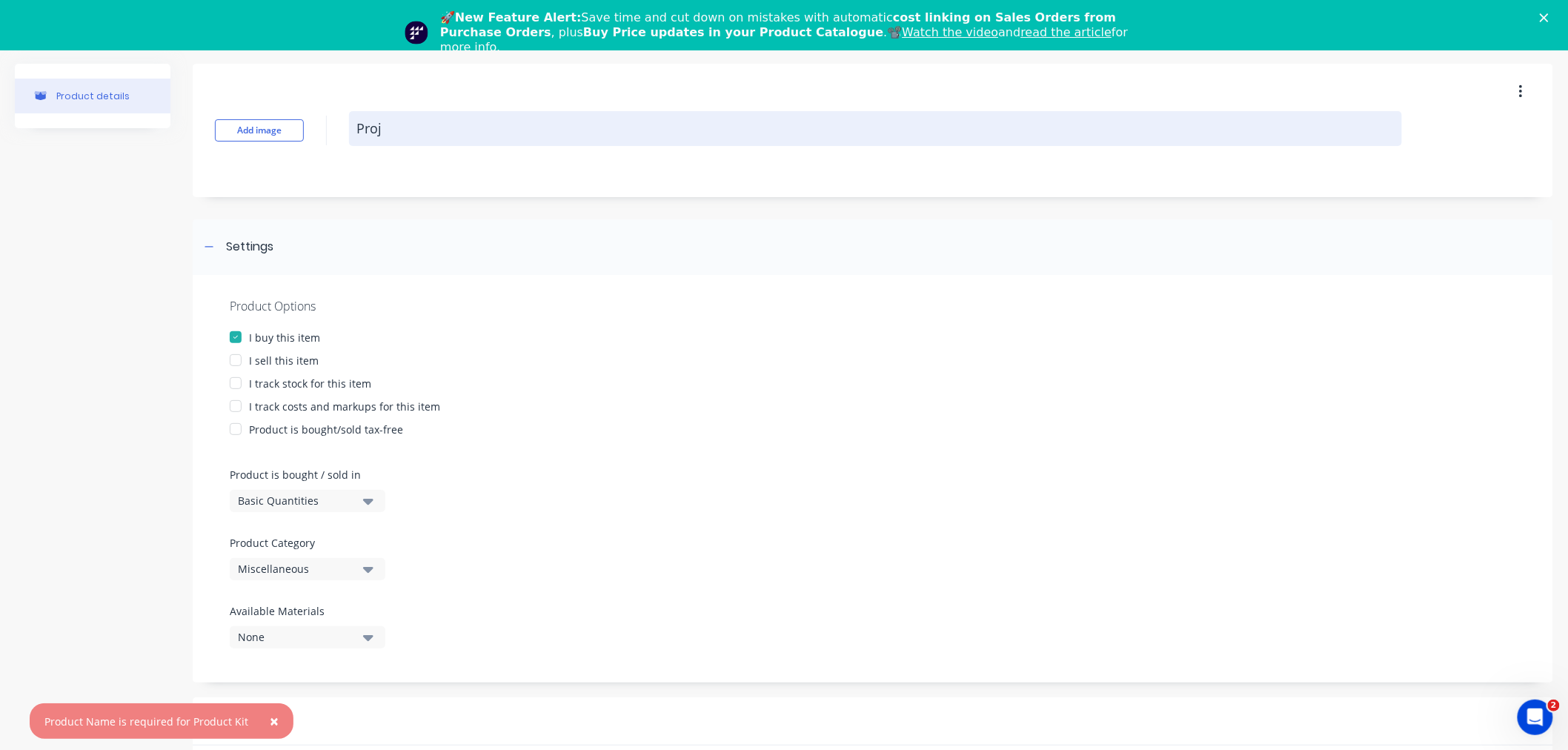
type textarea "Proje"
type textarea "x"
type textarea "Projec"
type textarea "x"
type textarea "Project"
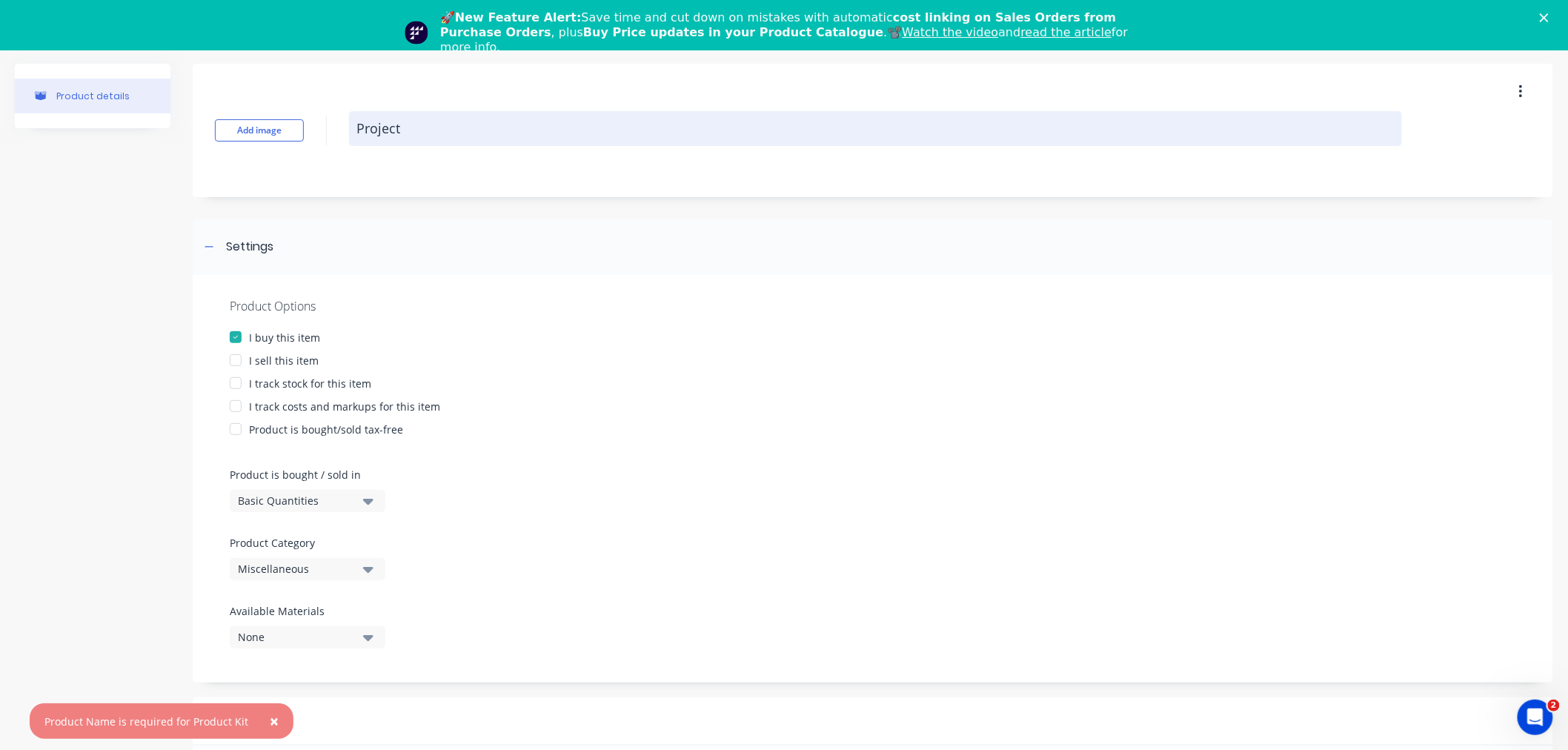
type textarea "x"
type textarea "Project"
type textarea "x"
type textarea "Project D"
type textarea "x"
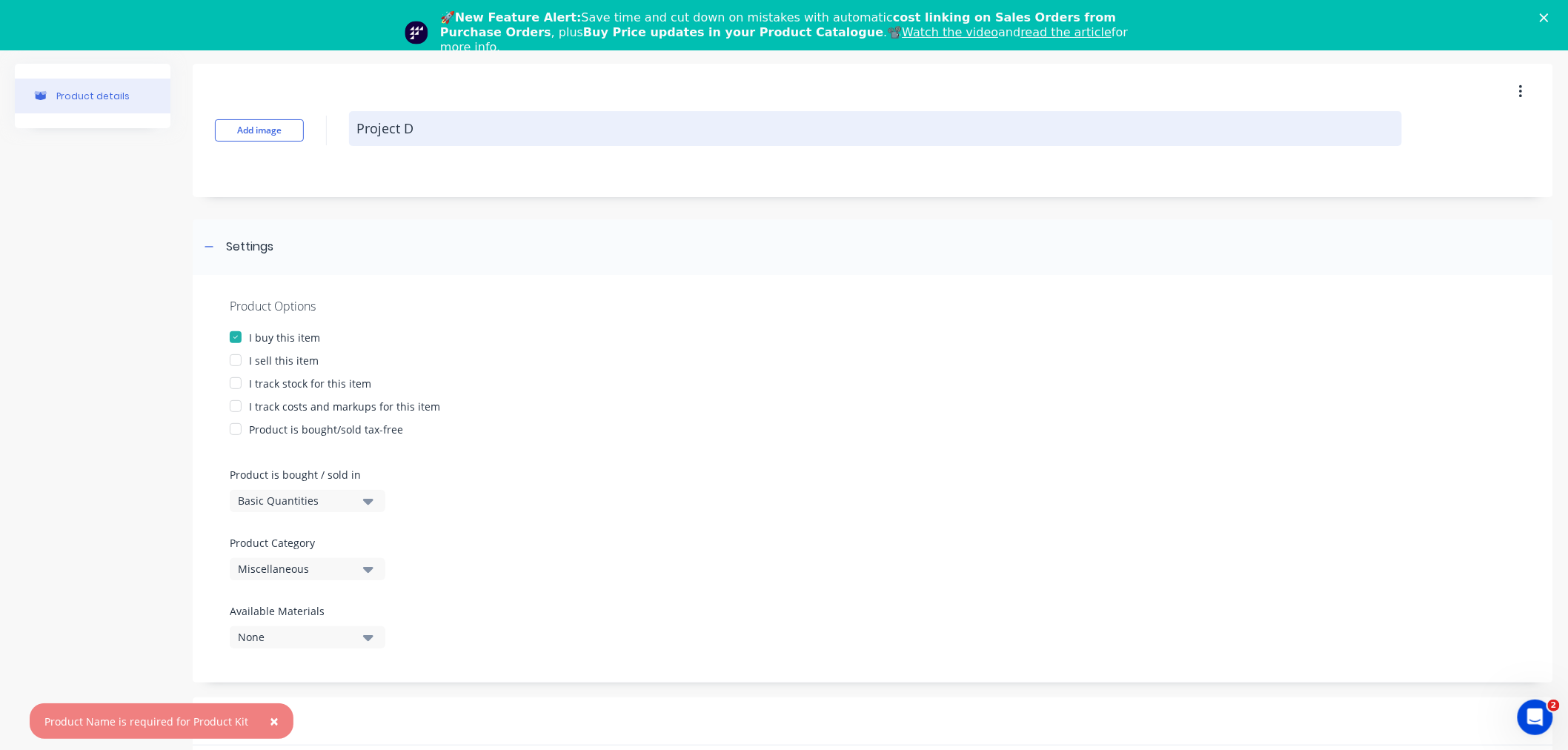
type textarea "Project Di"
type textarea "x"
type textarea "Project Dis"
type textarea "x"
type textarea "Project Disc"
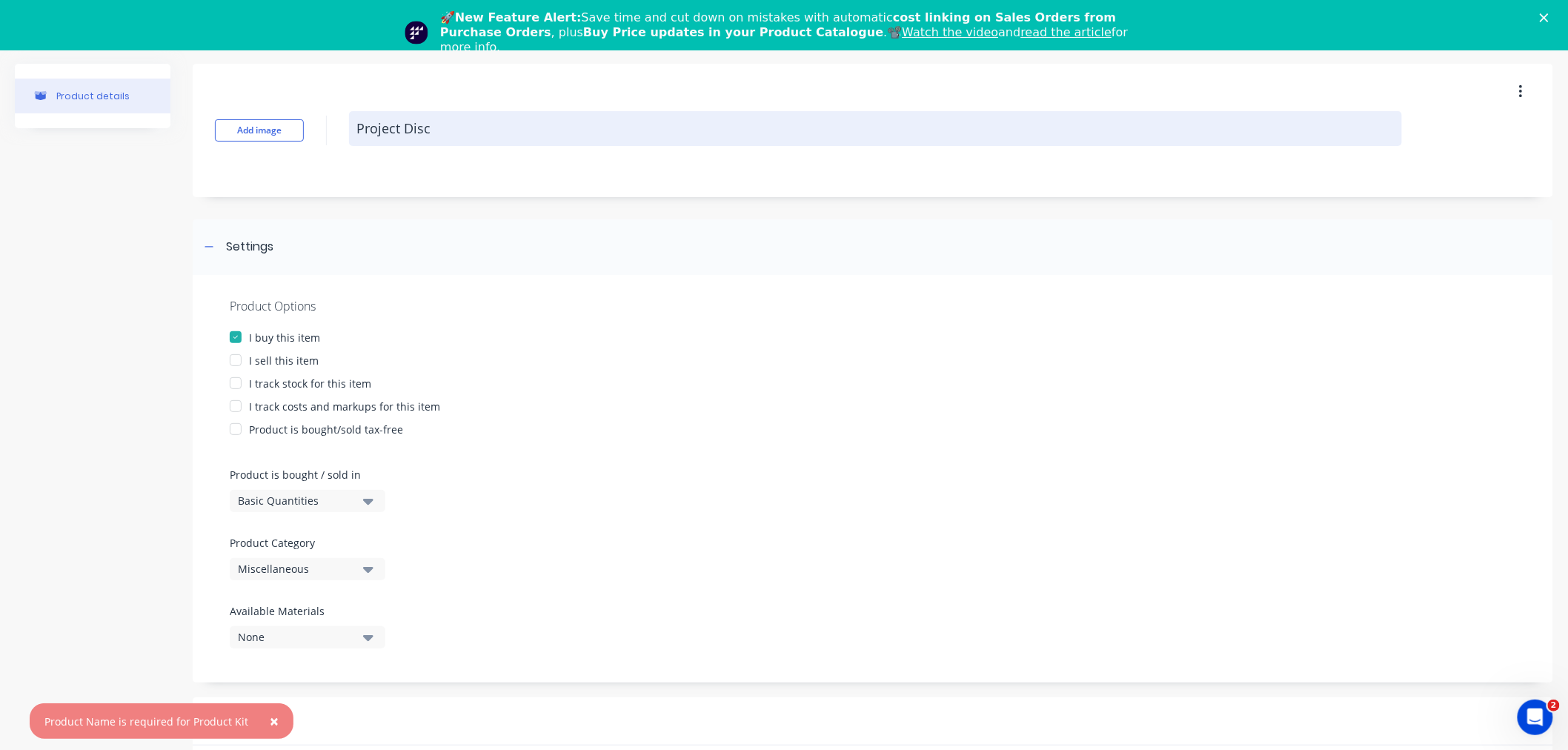
type textarea "x"
type textarea "Project Disco"
type textarea "x"
type textarea "Project Discou"
type textarea "x"
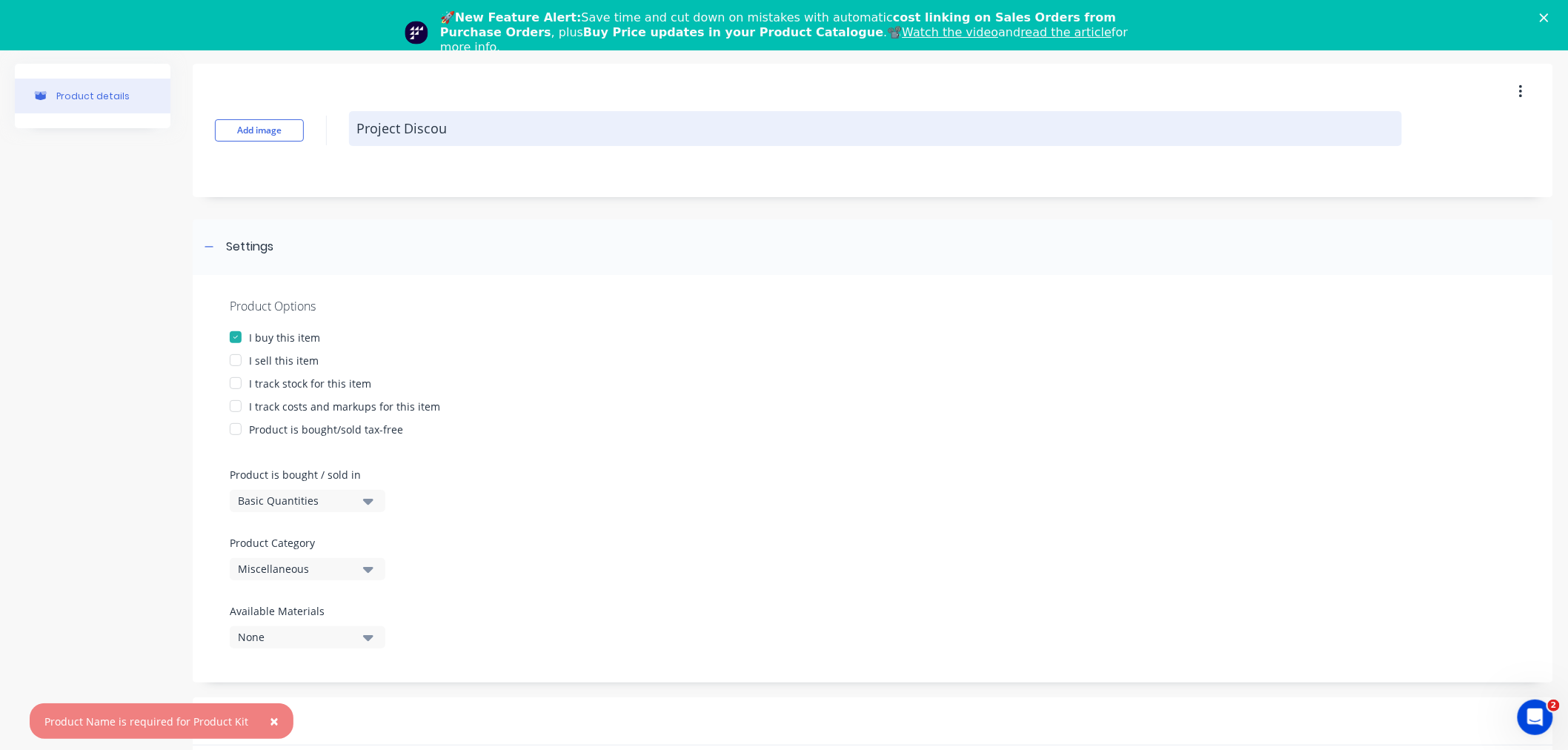
type textarea "Project Discoun"
type textarea "x"
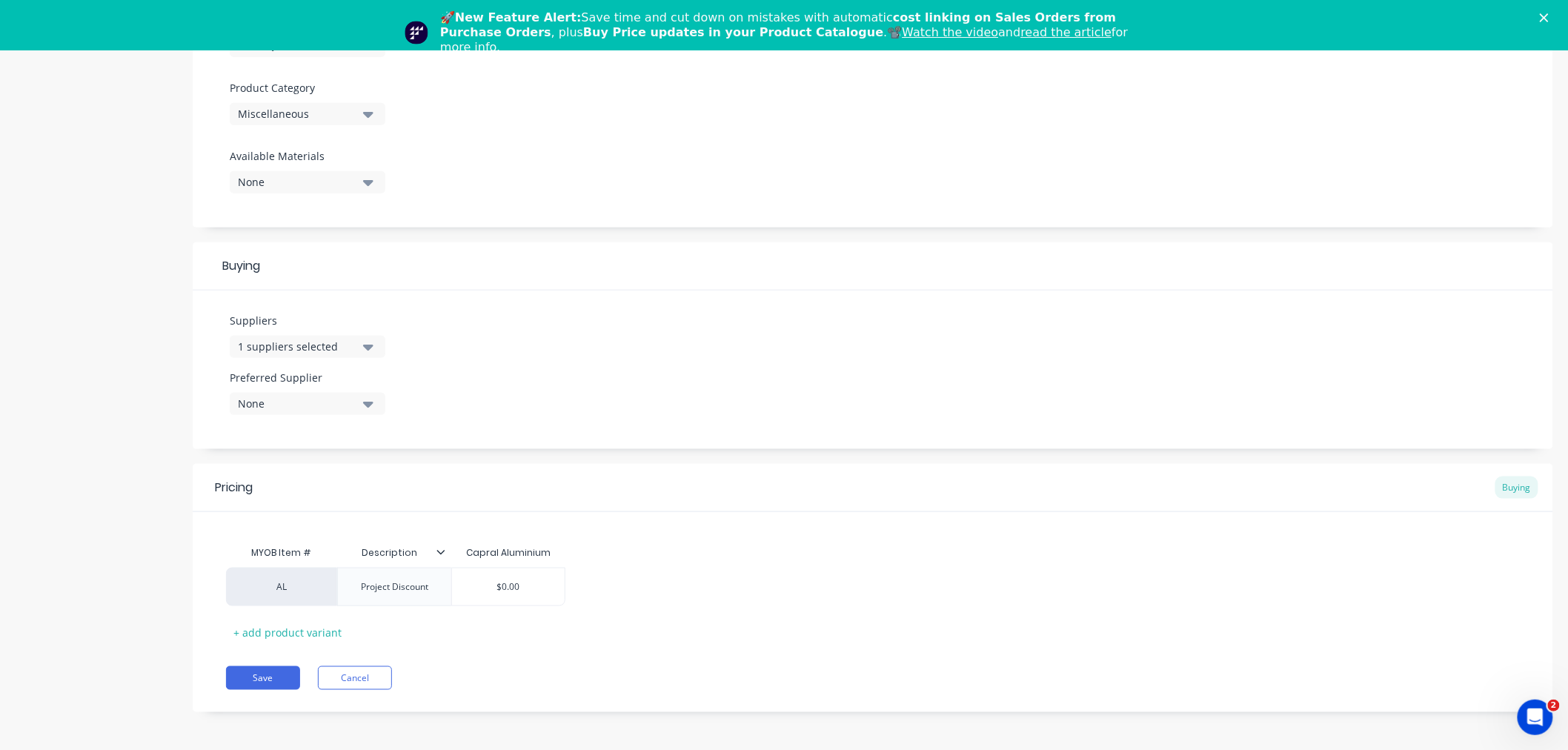
scroll to position [456, 0]
type textarea "Project Discount"
type textarea "x"
type textarea "Project Discount"
click at [308, 626] on div "+ add product variant" at bounding box center [287, 630] width 123 height 23
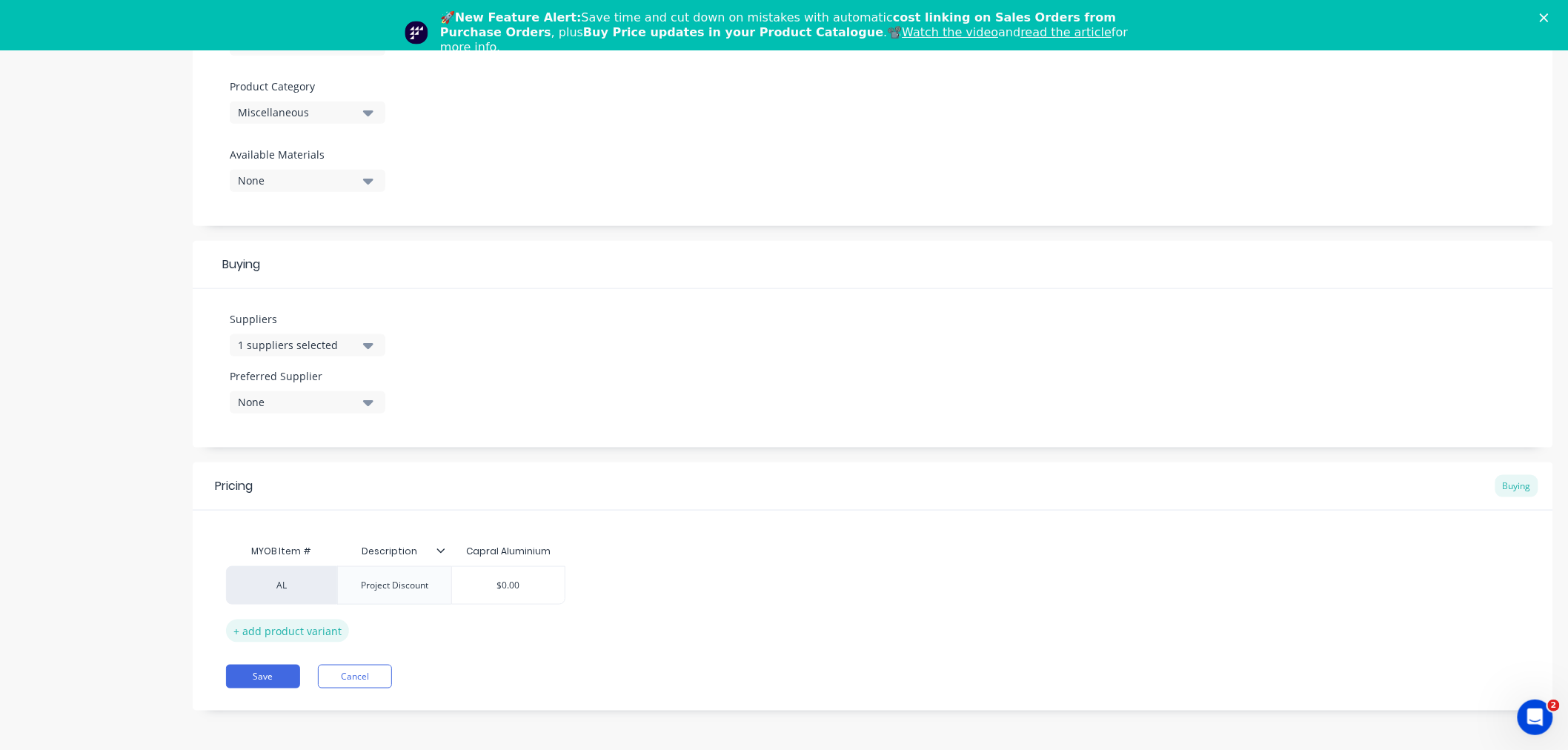
type textarea "x"
click at [291, 631] on div "factory_item" at bounding box center [281, 623] width 111 height 38
click at [274, 624] on div "factory_item" at bounding box center [281, 623] width 82 height 14
click at [266, 507] on div "Pricing Buying" at bounding box center [873, 486] width 1361 height 48
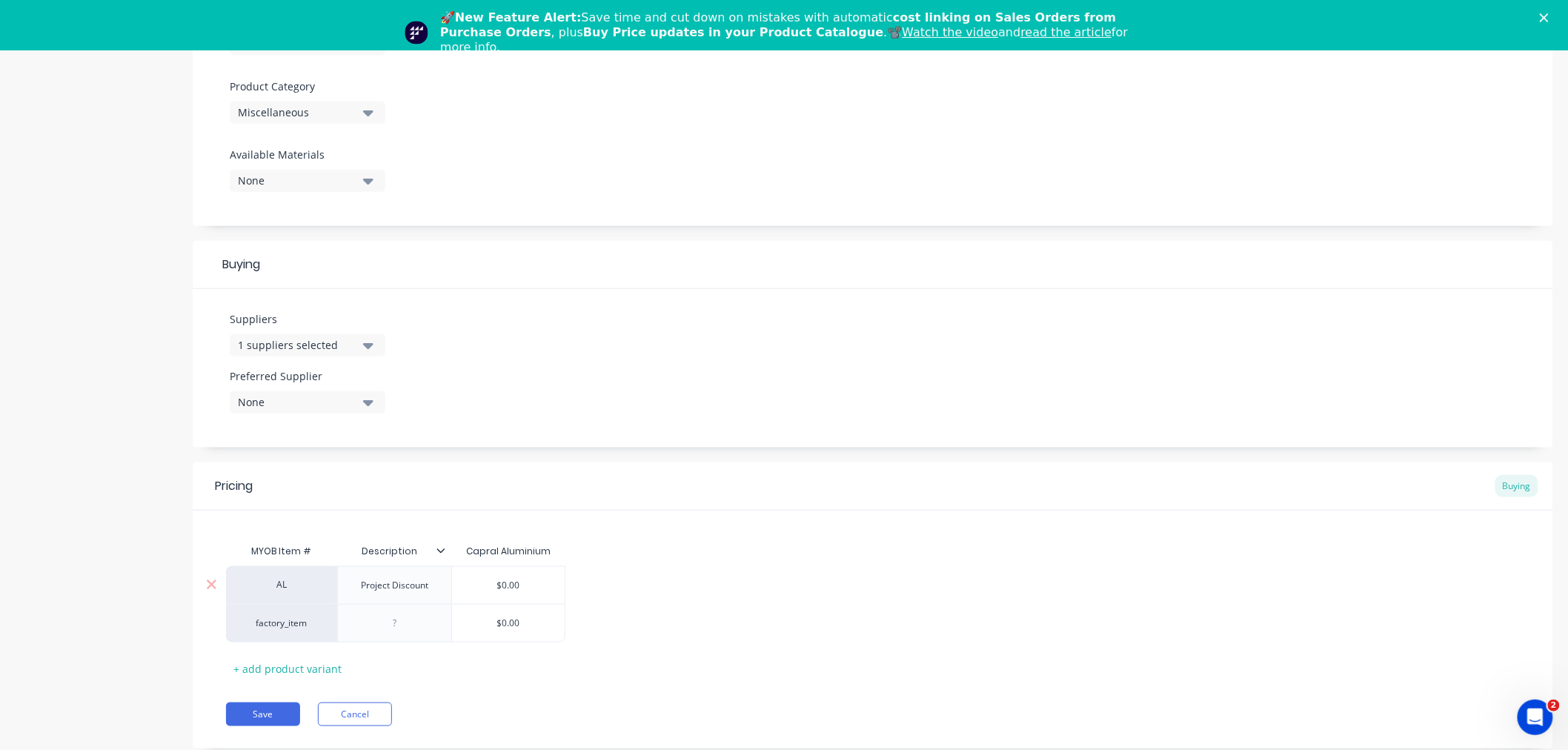
click at [287, 581] on div "AL" at bounding box center [281, 585] width 82 height 14
type input "c"
click at [260, 549] on button "C" at bounding box center [288, 551] width 93 height 23
click at [289, 665] on div "+ add product variant" at bounding box center [287, 668] width 123 height 23
click at [280, 623] on div "factory_item" at bounding box center [281, 623] width 82 height 14
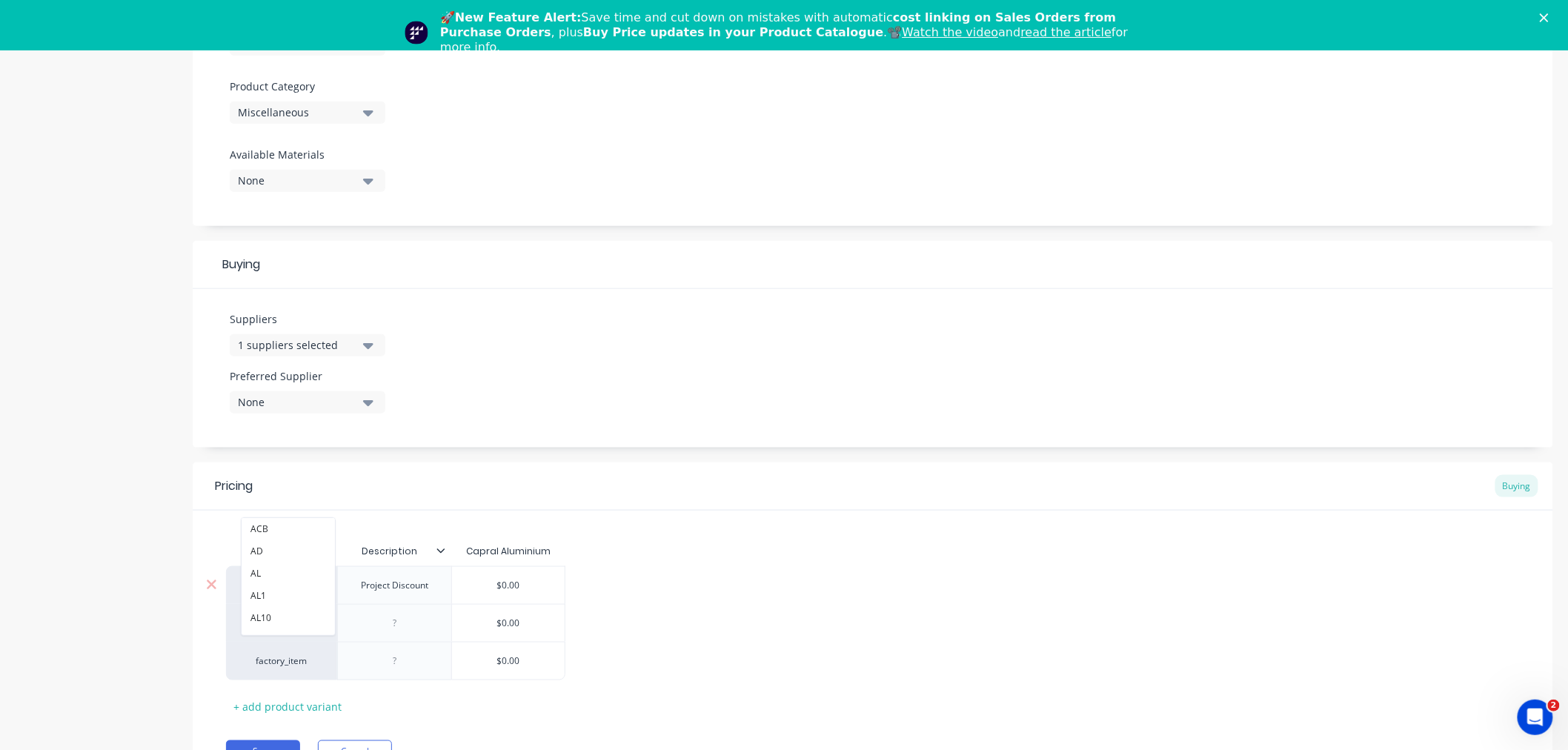
click at [706, 584] on div "C Project Discount $0.00 factory_item ACB AD AL AL1 AL10 AL100 AL1000 AL1001 AL…" at bounding box center [873, 623] width 1294 height 114
click at [280, 619] on div "factory_item" at bounding box center [281, 623] width 82 height 14
click at [264, 574] on button "AL" at bounding box center [288, 573] width 93 height 23
type textarea "x"
click at [390, 634] on div at bounding box center [394, 623] width 114 height 37
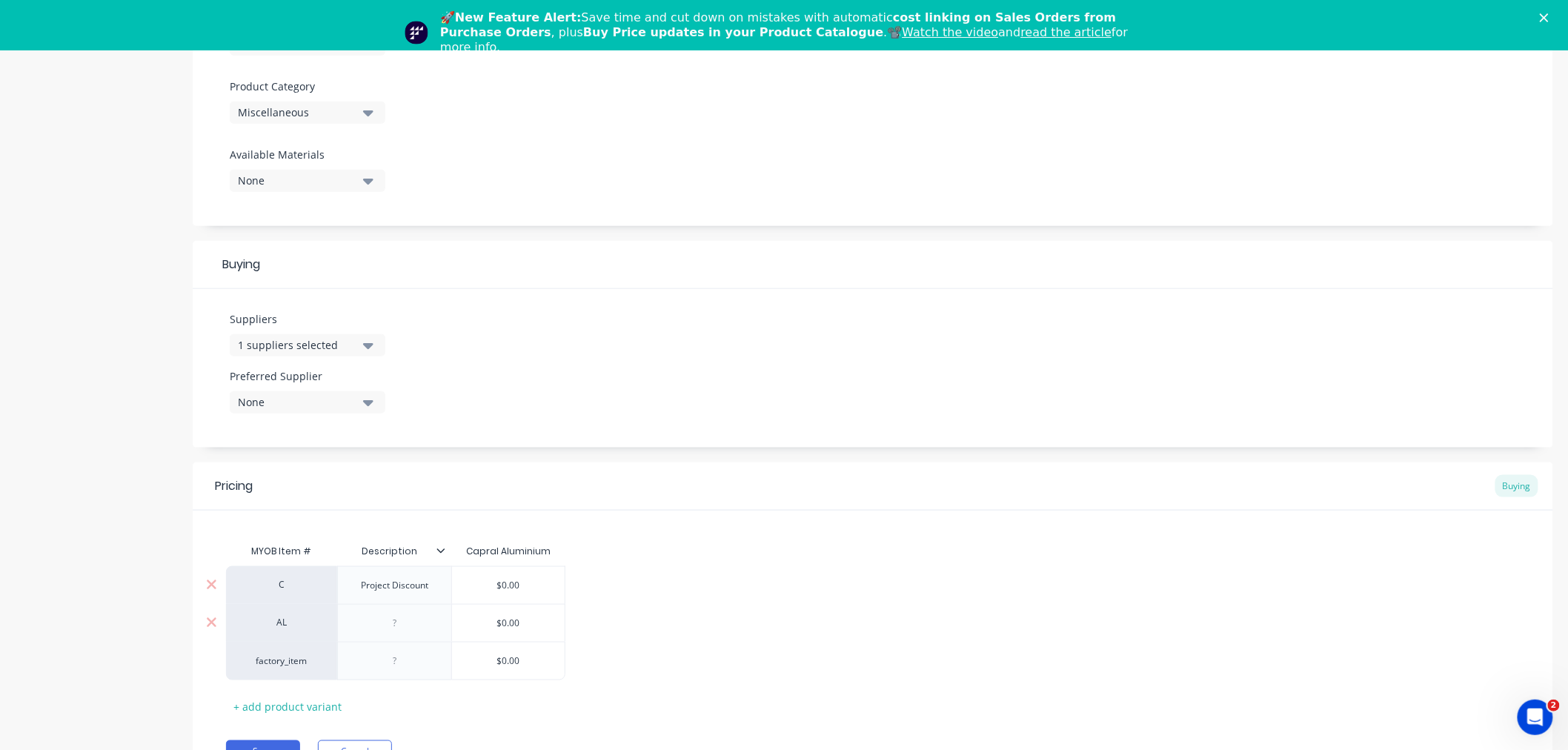
click at [398, 625] on div at bounding box center [394, 623] width 74 height 20
click at [435, 589] on div "Project Discount" at bounding box center [424, 586] width 91 height 20
click at [280, 660] on div "factory_item" at bounding box center [281, 662] width 82 height 14
click at [315, 710] on div "+ add product variant" at bounding box center [287, 706] width 123 height 23
click at [401, 663] on div at bounding box center [424, 662] width 74 height 20
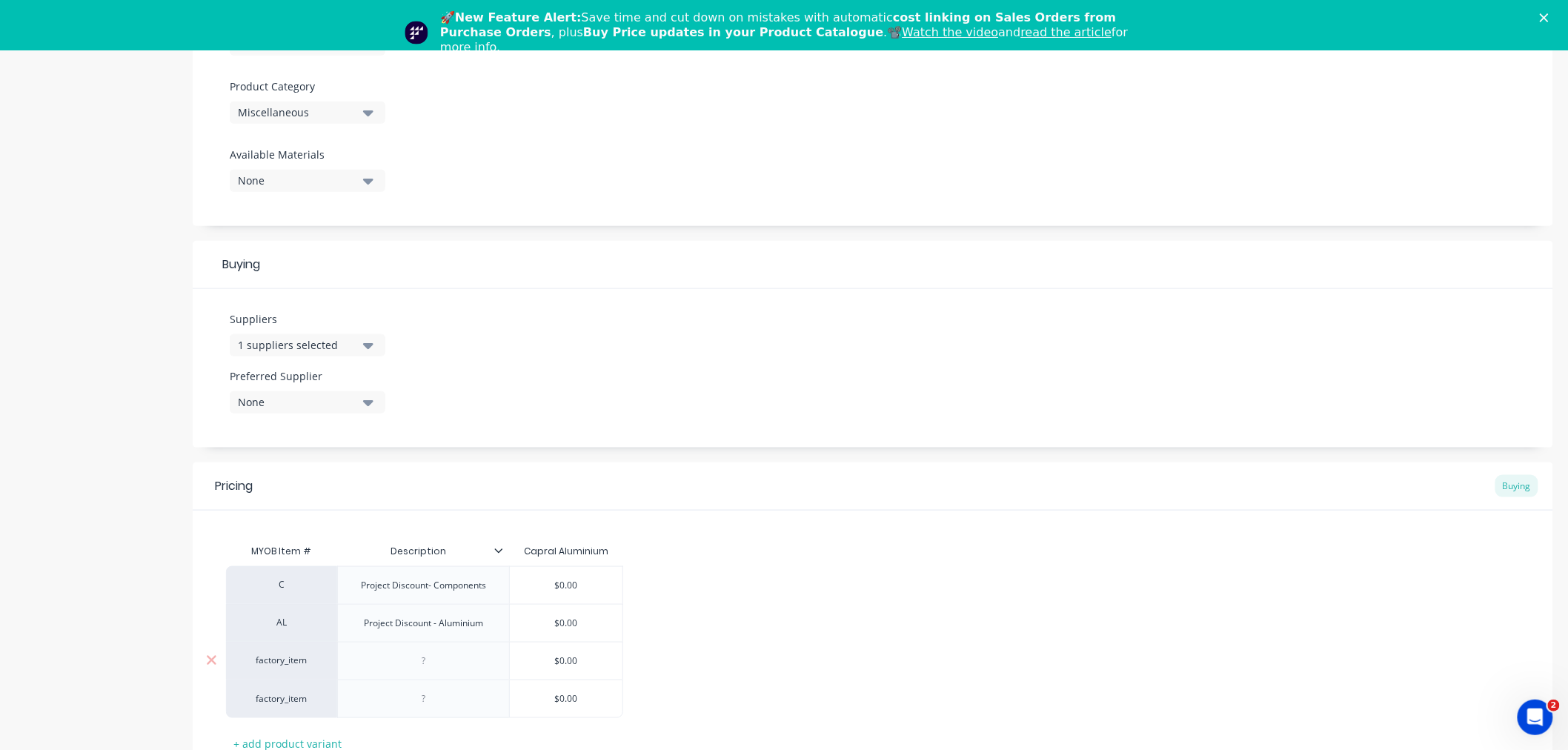
click at [291, 663] on div "factory_item" at bounding box center [281, 661] width 82 height 14
click at [429, 628] on div "Project Discount - Aluminium" at bounding box center [424, 623] width 144 height 20
drag, startPoint x: 438, startPoint y: 626, endPoint x: 333, endPoint y: 633, distance: 105.2
click at [333, 633] on div "AL Project Discount - Aluminium $0.00" at bounding box center [425, 623] width 397 height 37
copy div "Project Discount -"
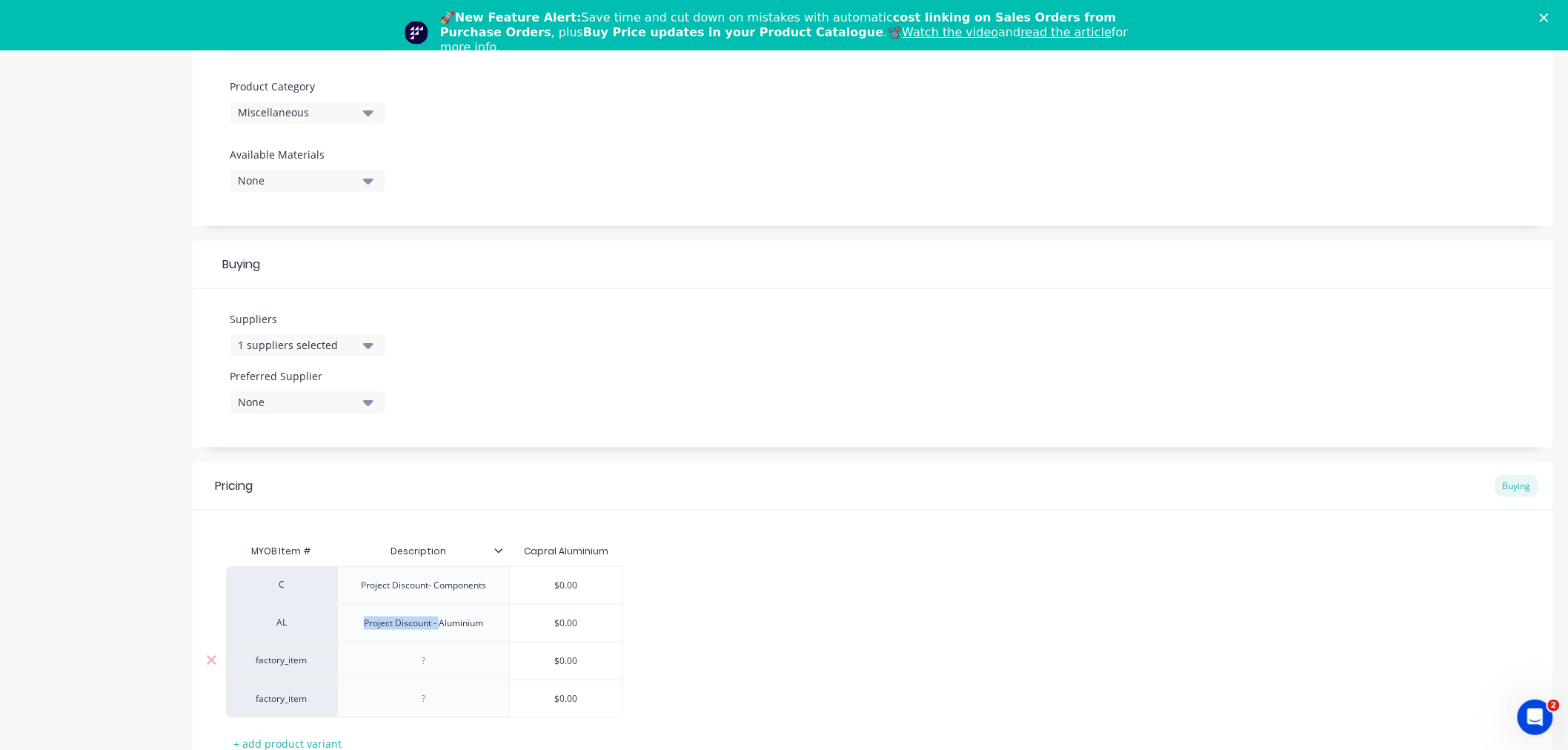
type textarea "x"
click at [421, 663] on div at bounding box center [424, 662] width 74 height 20
paste div
click at [297, 664] on div "factory_item" at bounding box center [281, 661] width 82 height 14
type textarea "x"
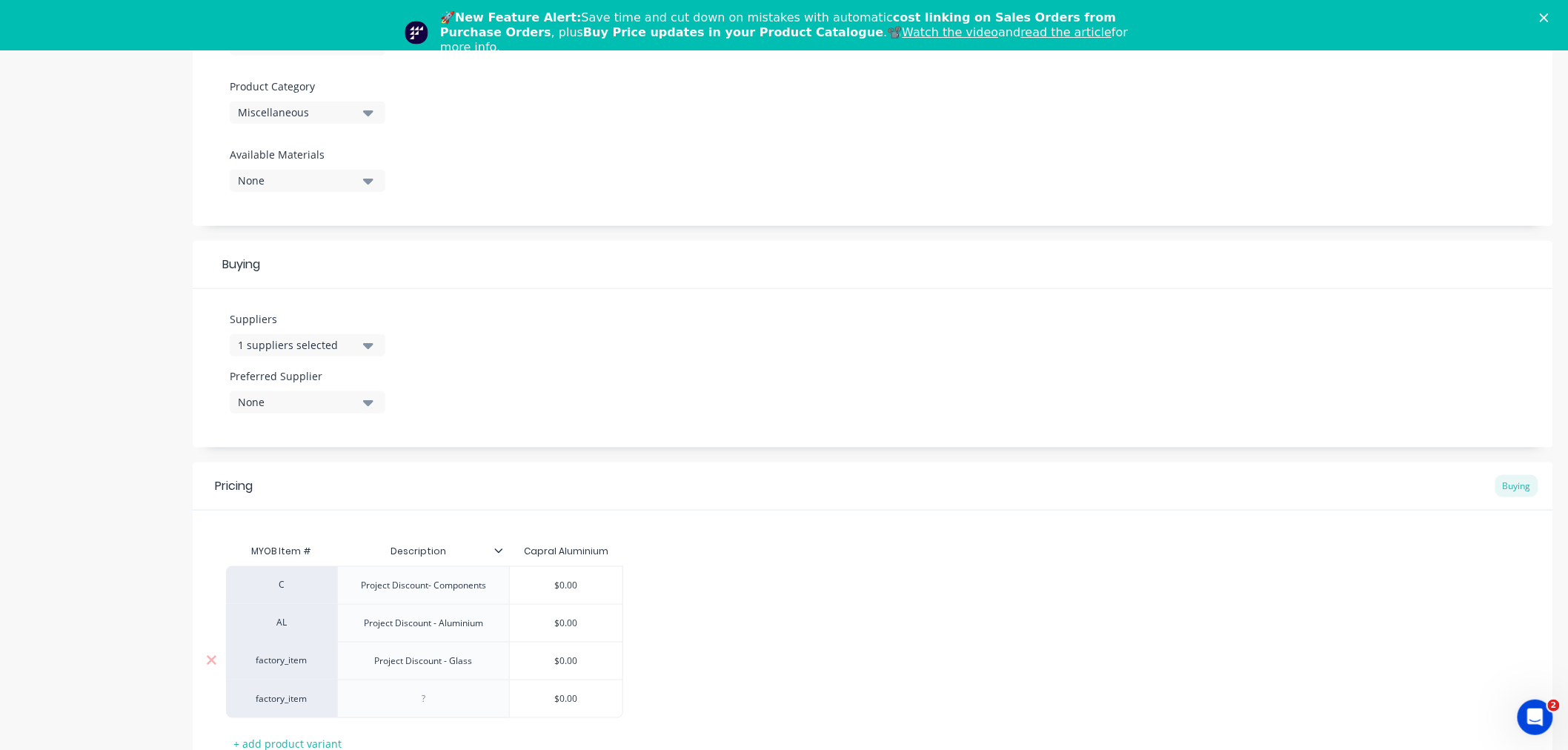
click at [289, 661] on div "factory_item" at bounding box center [281, 661] width 82 height 14
click at [289, 661] on input at bounding box center [281, 661] width 82 height 15
type input "g"
click at [269, 564] on button "G" at bounding box center [288, 568] width 93 height 23
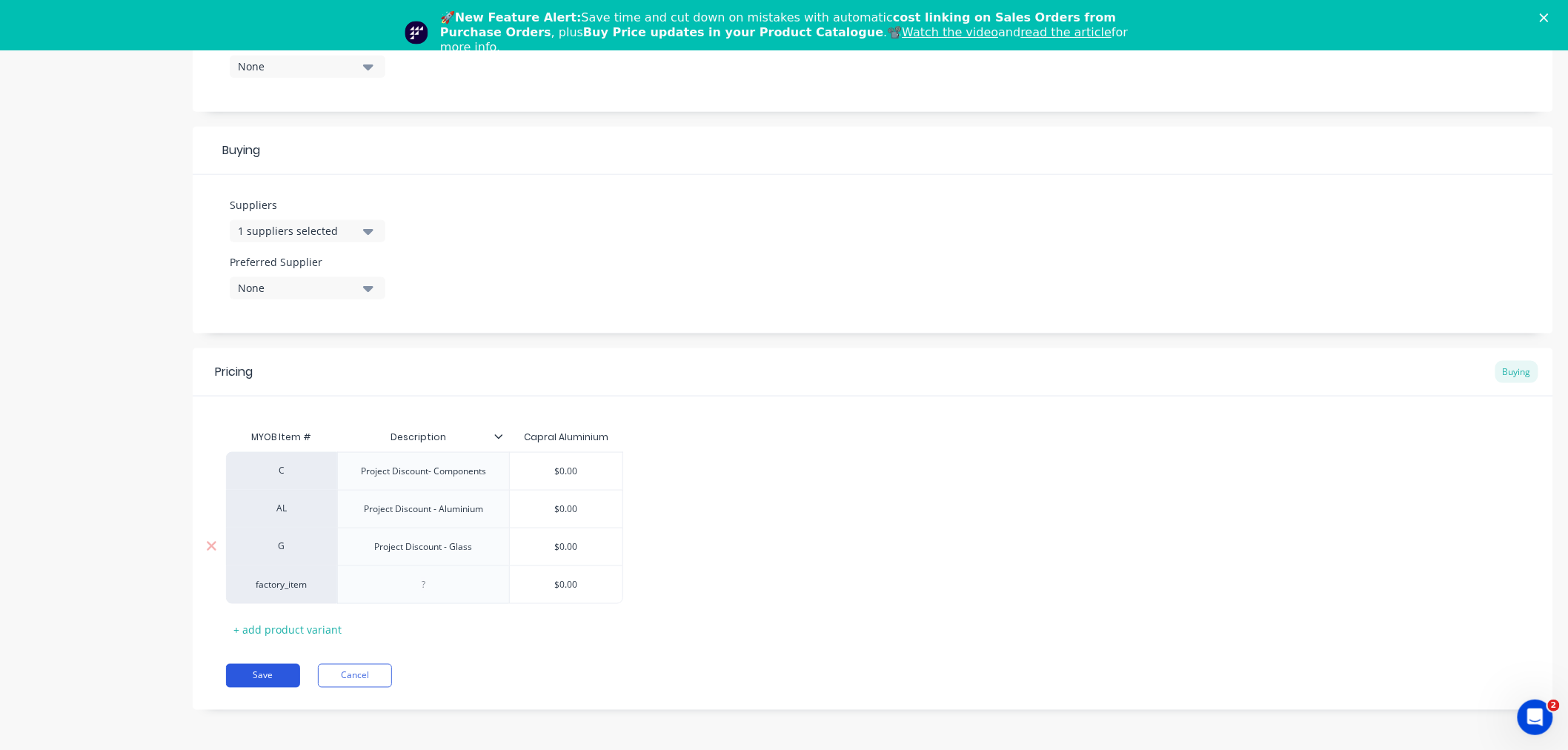
click at [265, 673] on button "Save" at bounding box center [262, 676] width 74 height 24
type textarea "x"
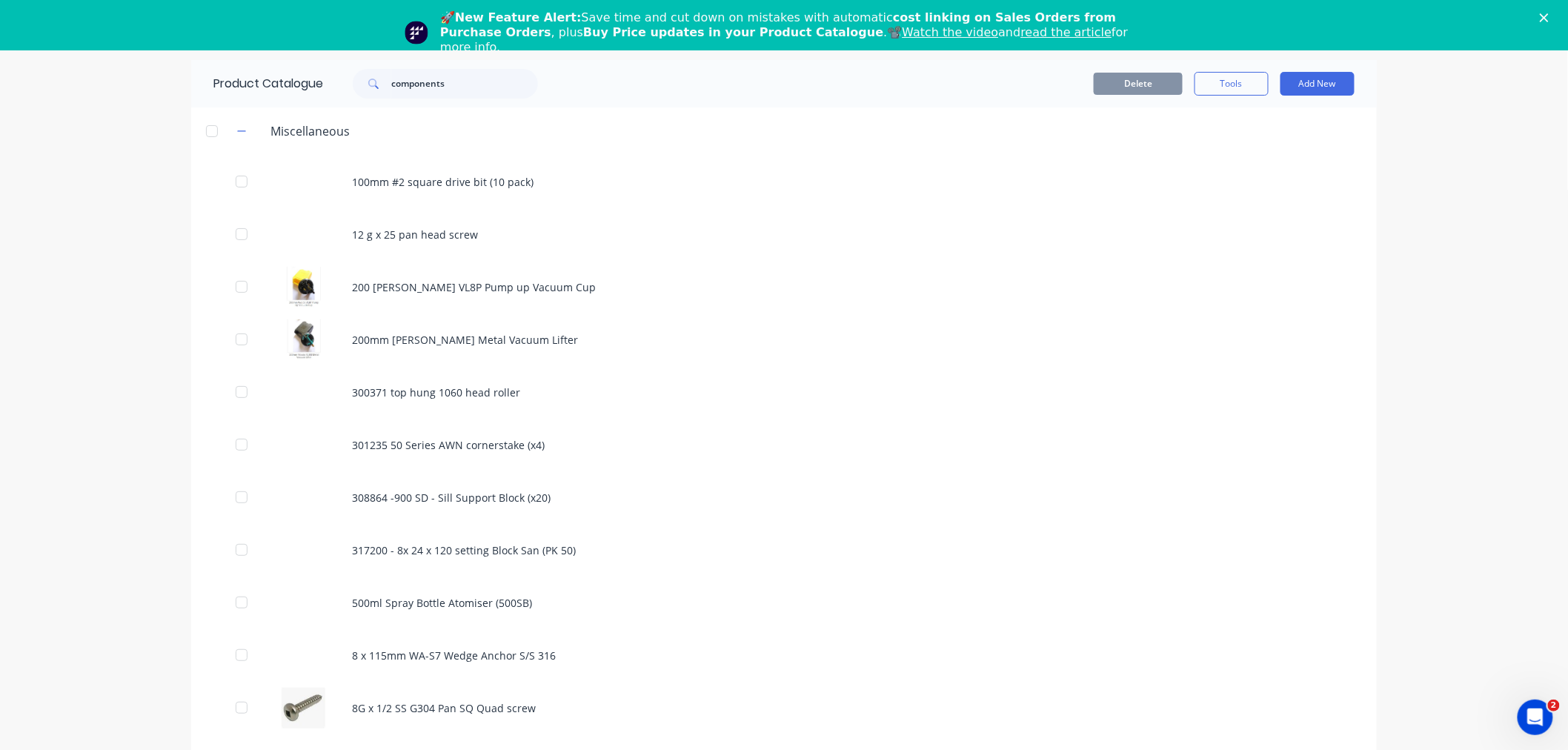
click at [1549, 17] on icon "Close" at bounding box center [1544, 18] width 9 height 9
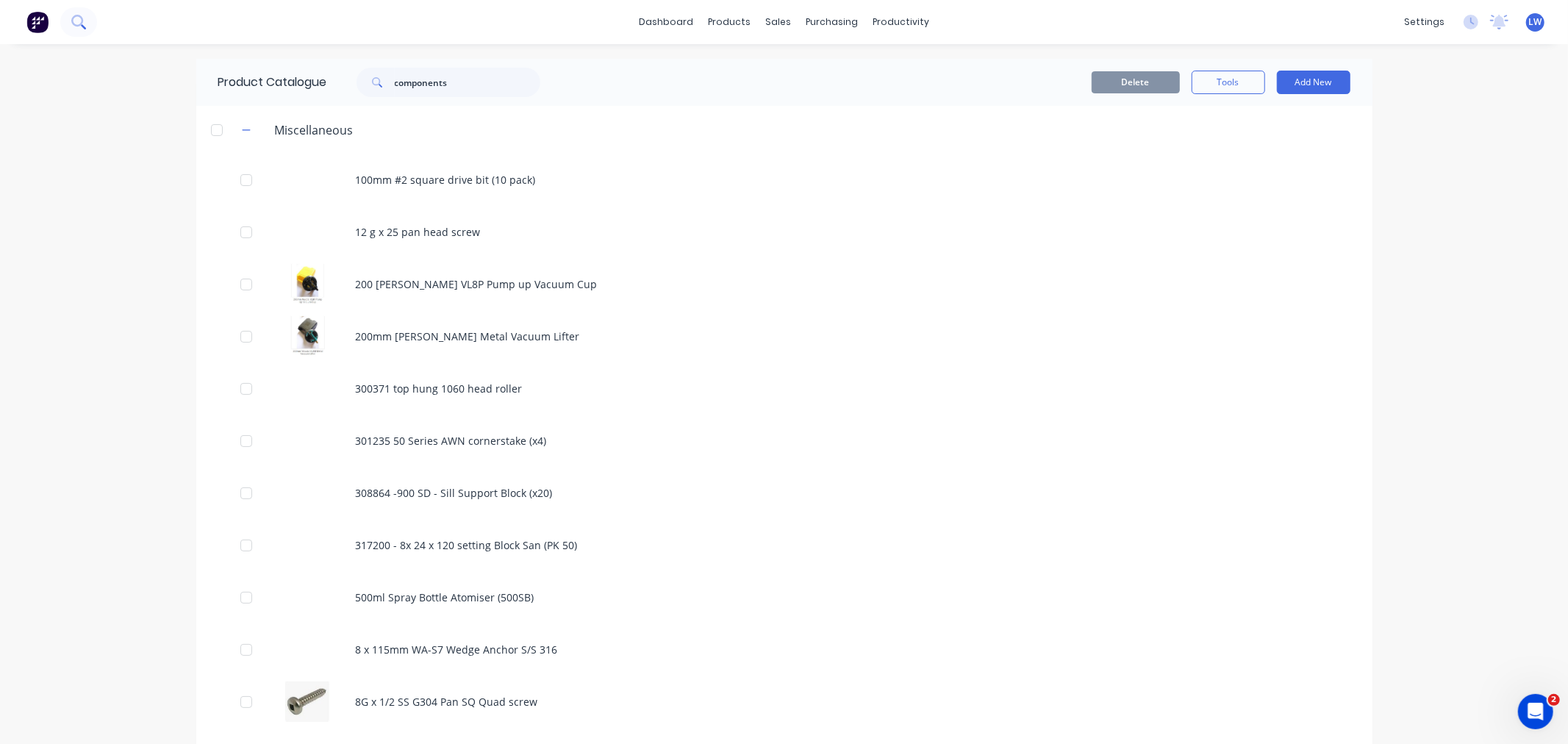
click at [89, 20] on button at bounding box center [79, 22] width 37 height 29
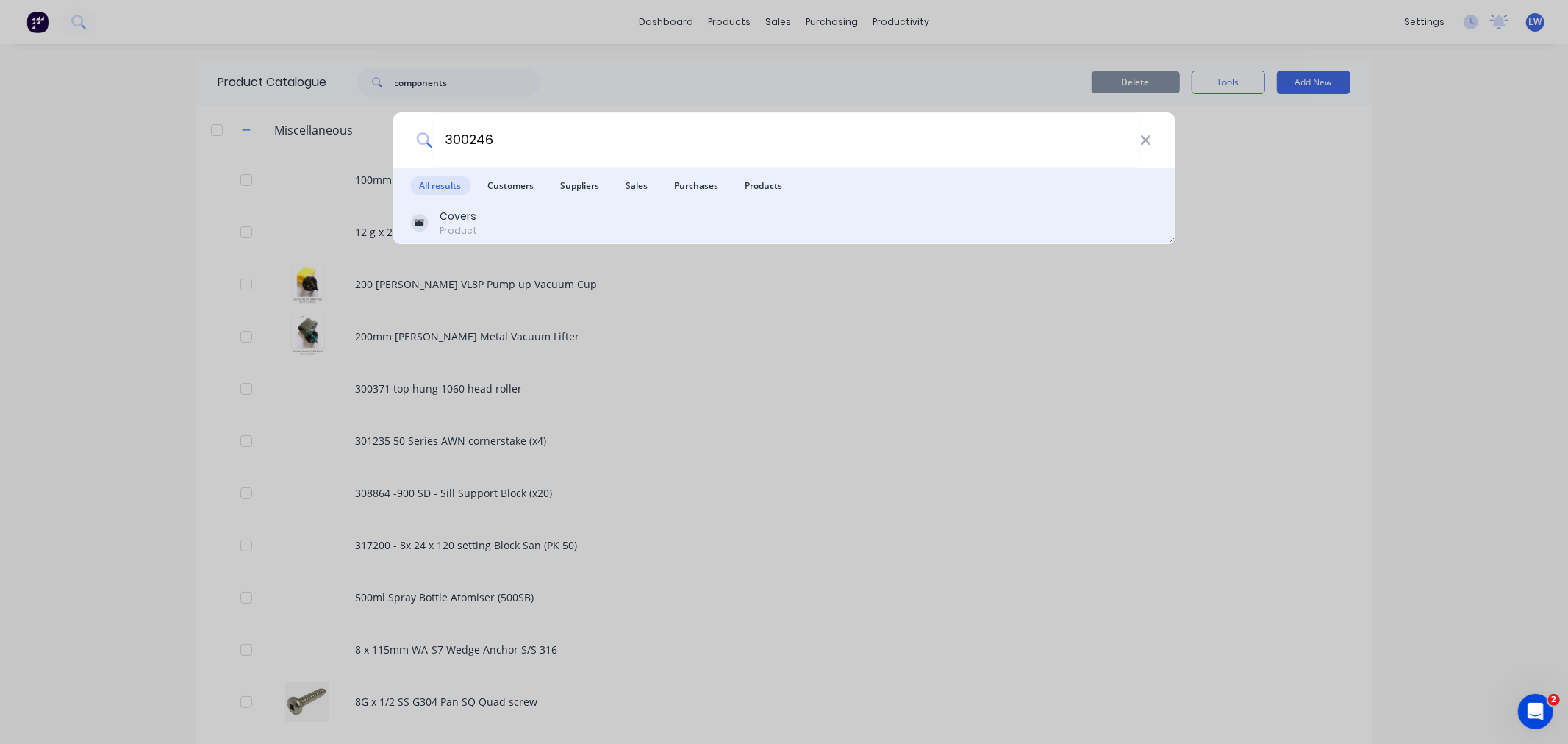
type input "300246"
click at [452, 225] on div "Product" at bounding box center [458, 231] width 37 height 14
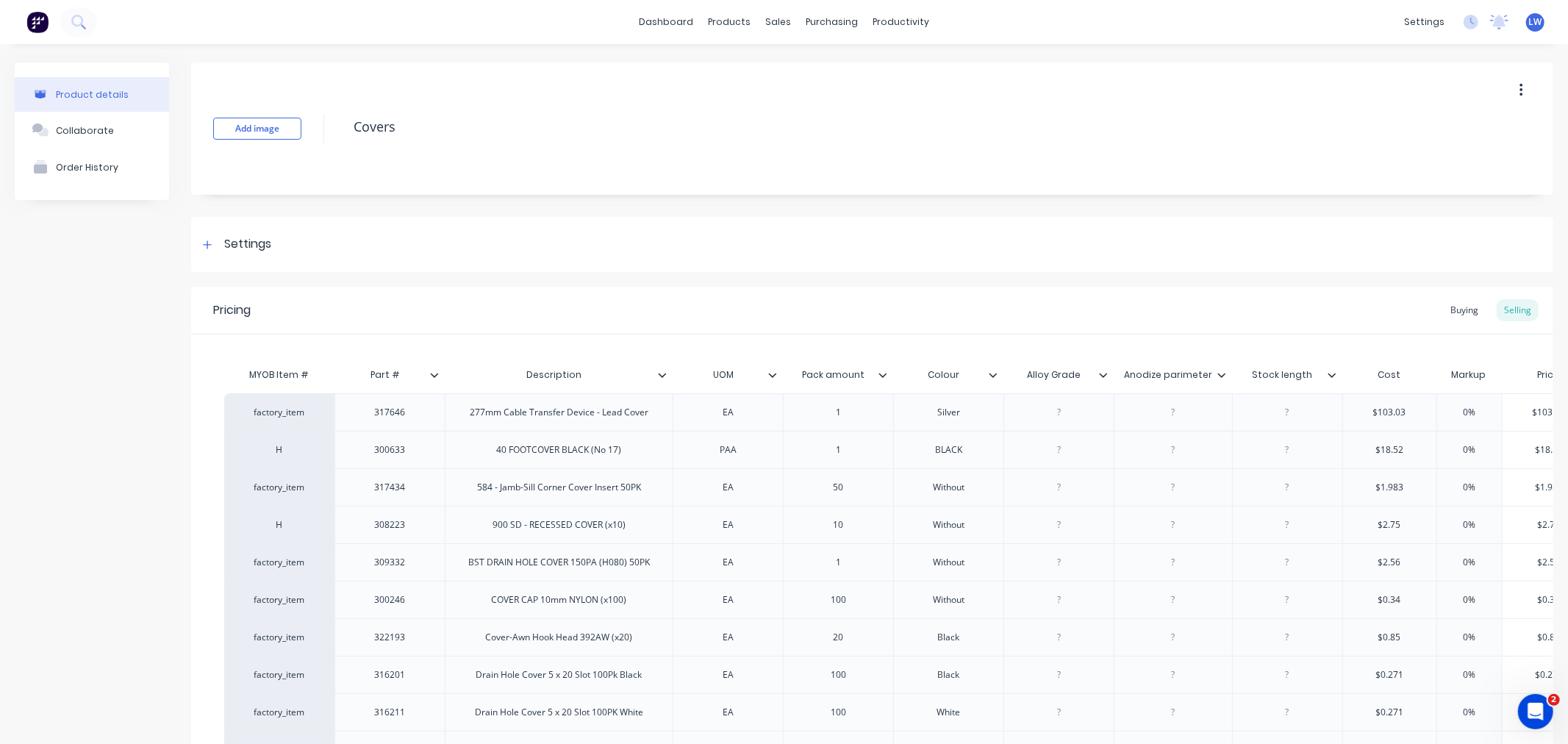
type textarea "x"
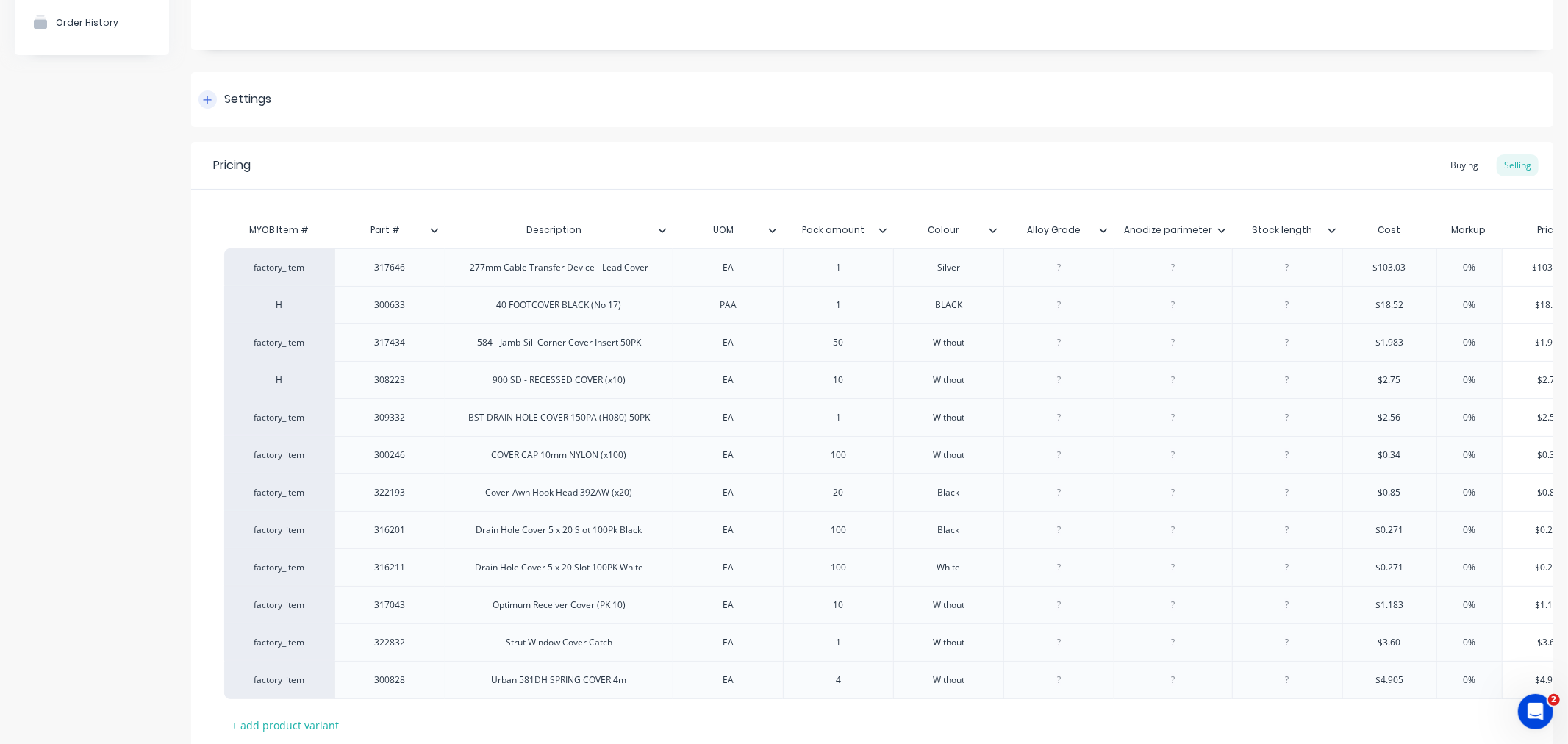
scroll to position [163, 0]
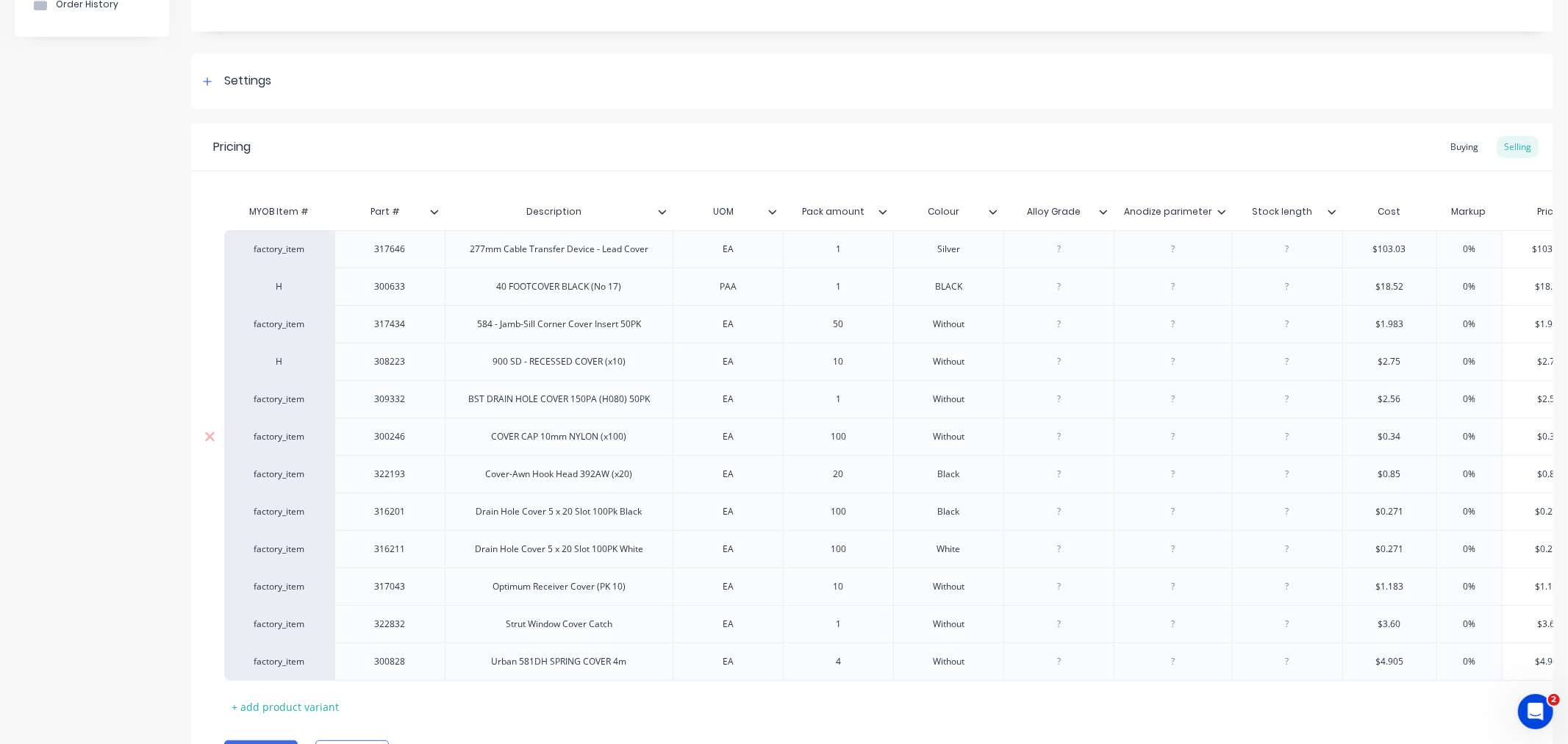
click at [276, 435] on div "factory_item" at bounding box center [279, 437] width 81 height 14
type input "c"
click at [255, 471] on button "C" at bounding box center [286, 481] width 93 height 22
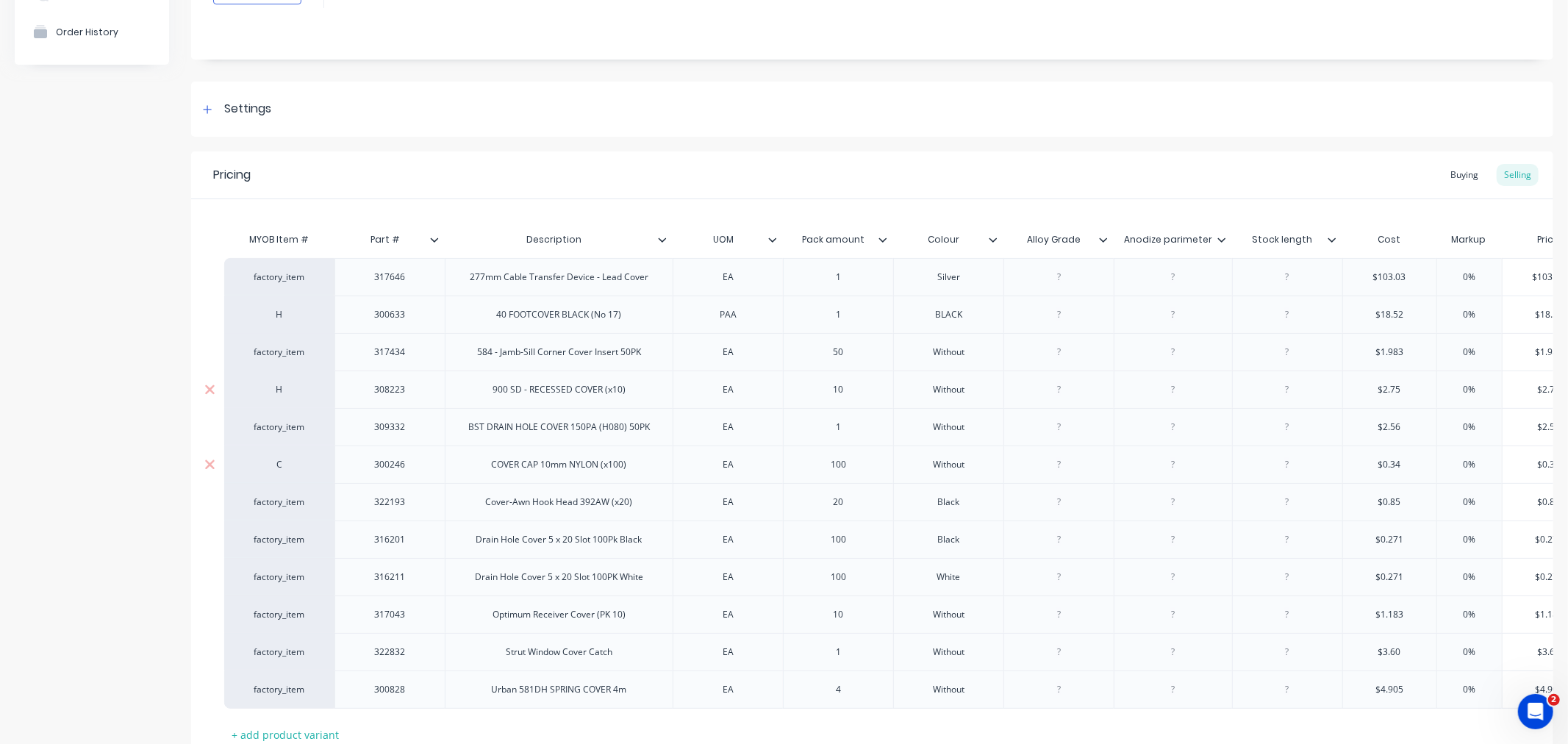
scroll to position [258, 0]
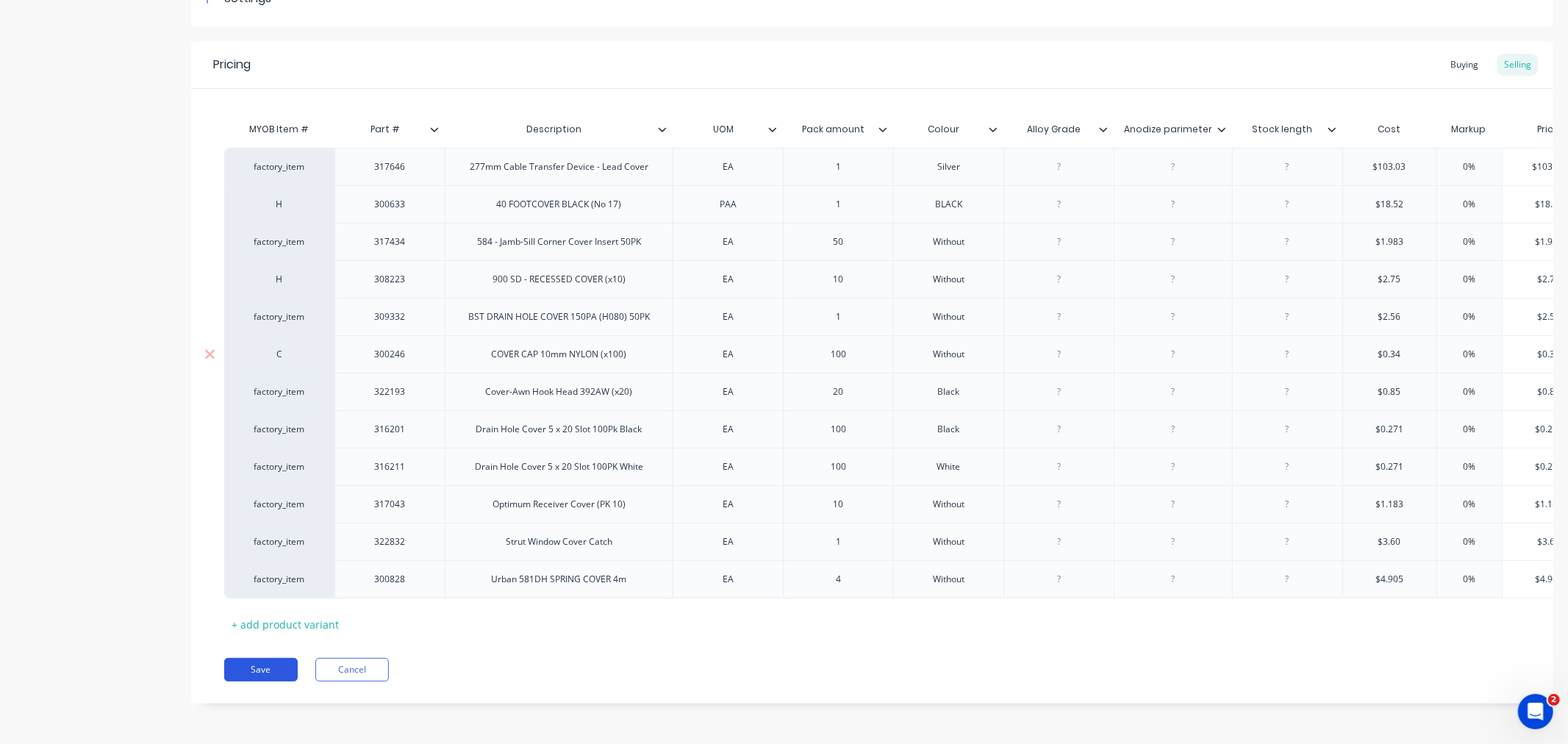
click at [261, 673] on button "Save" at bounding box center [260, 670] width 73 height 23
type textarea "x"
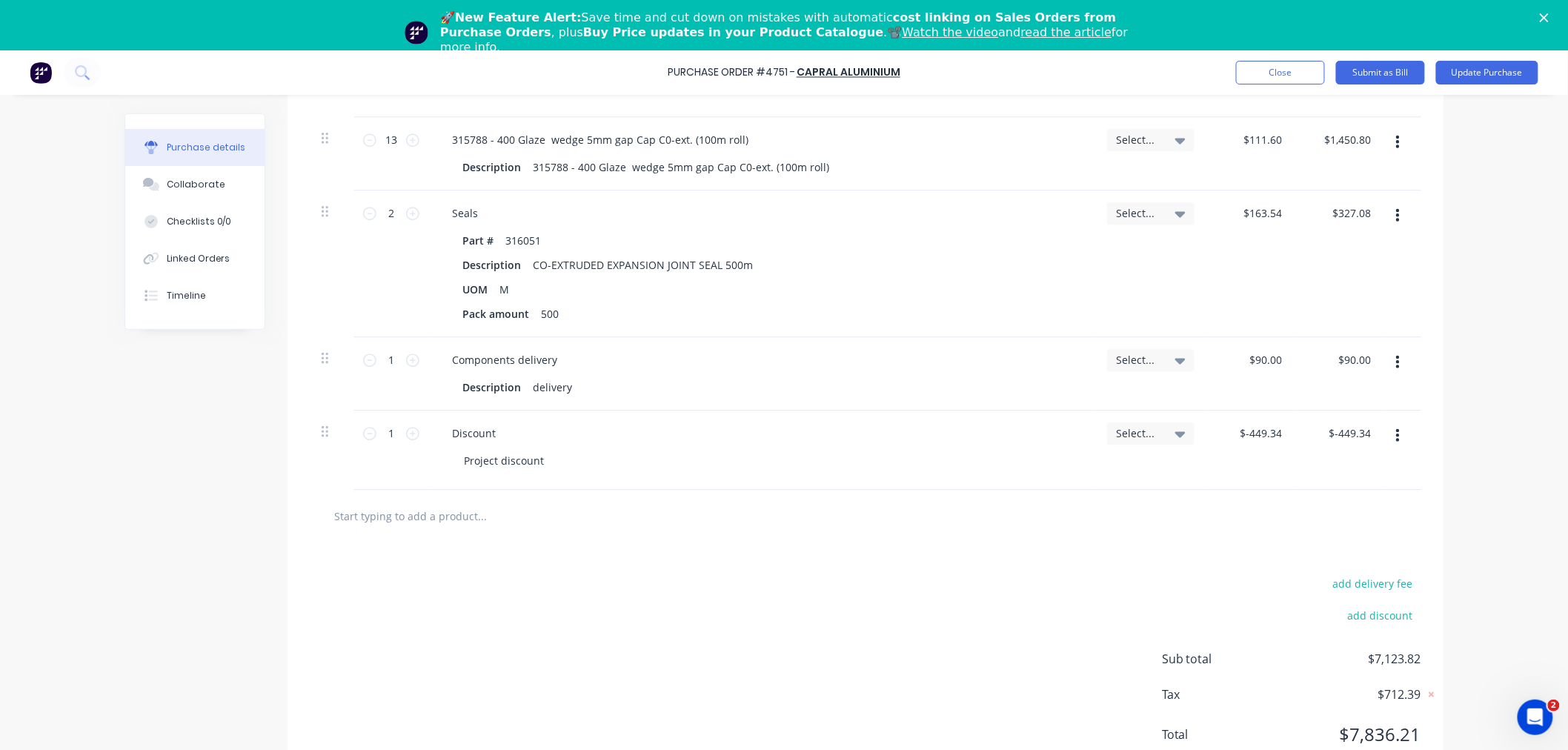
scroll to position [4005, 0]
click at [387, 514] on input "text" at bounding box center [482, 514] width 297 height 29
type textarea "x"
type input "d"
type textarea "x"
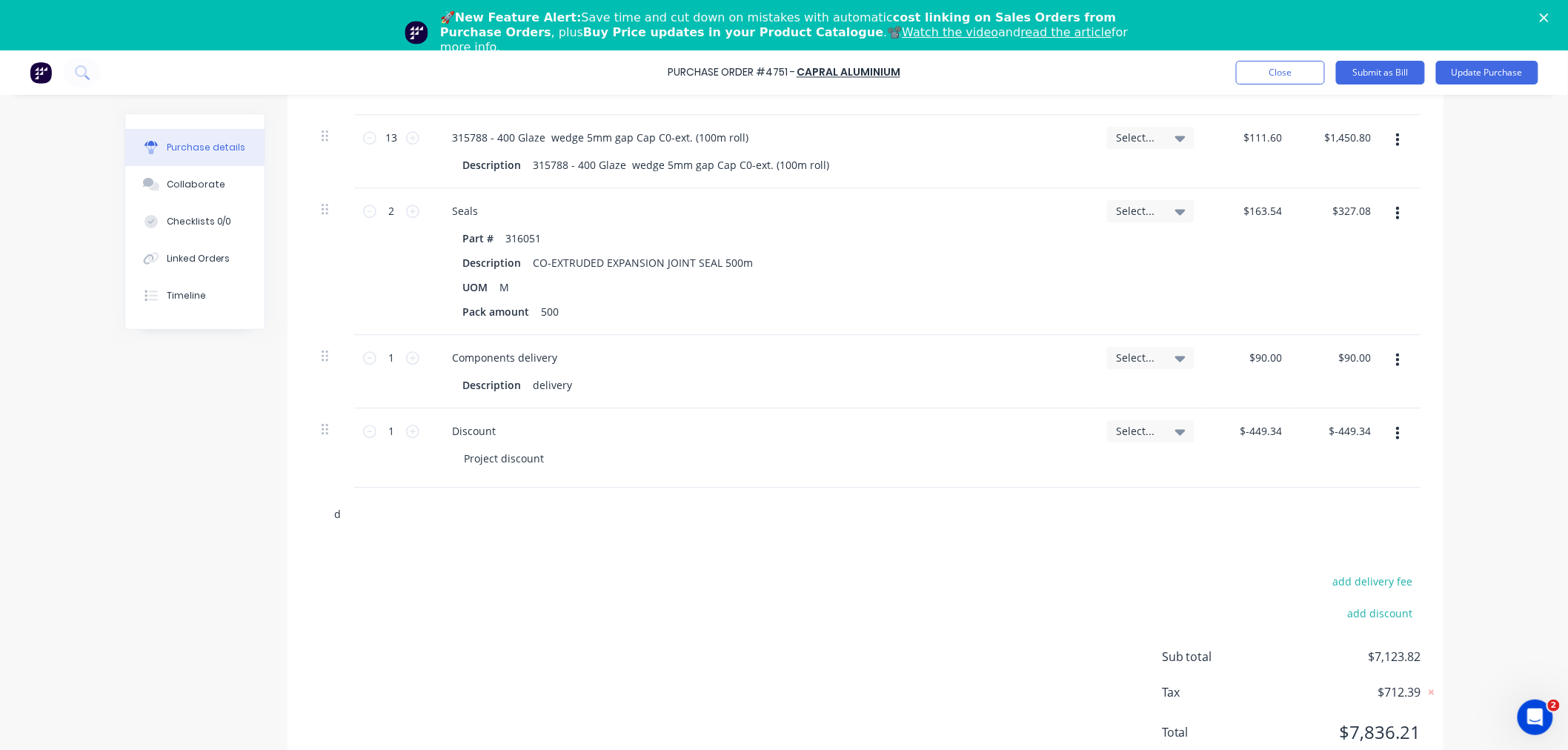
type input "di"
type textarea "x"
type input "dis"
type textarea "x"
type input "disc"
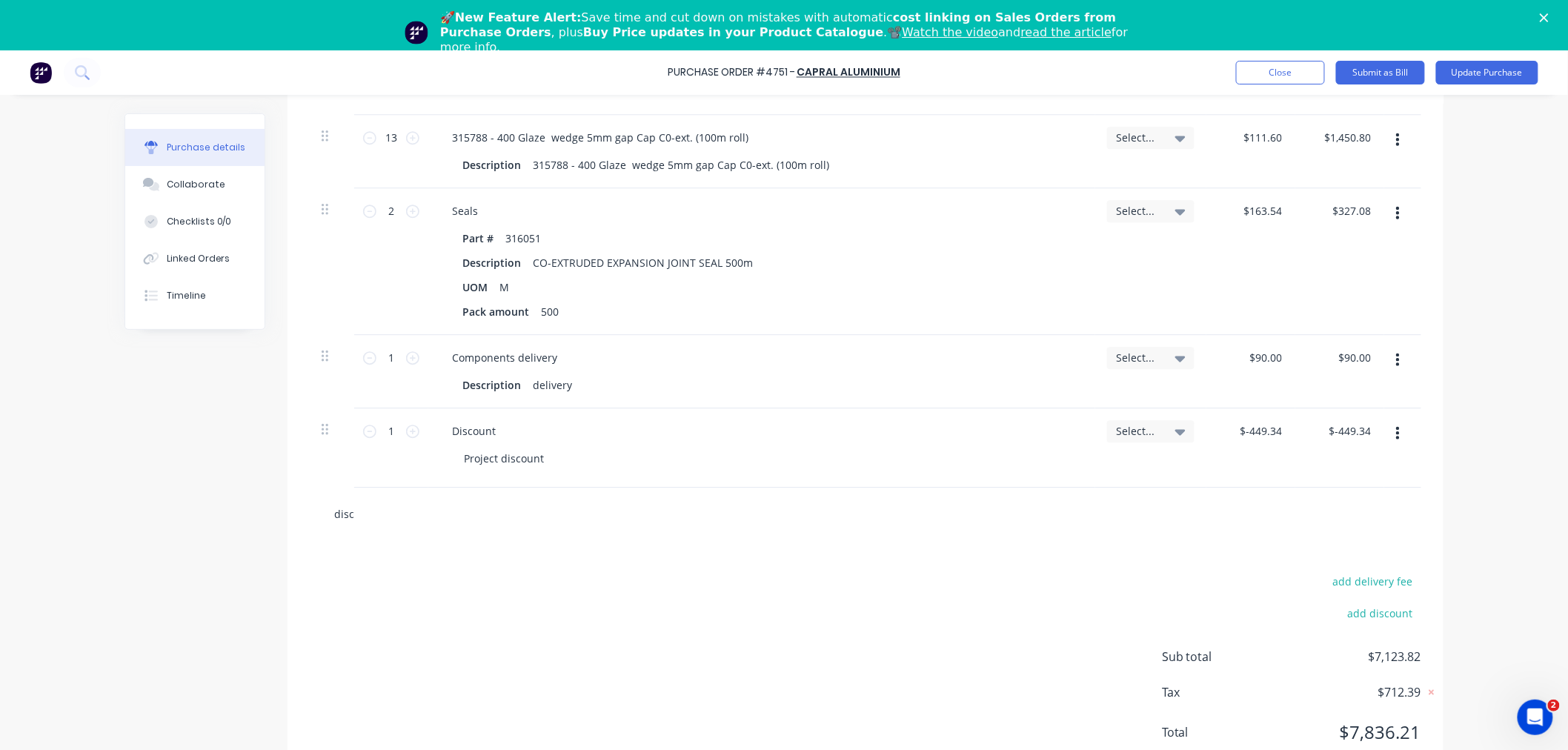
type textarea "x"
type input "disco"
type textarea "x"
type input "discou"
type textarea "x"
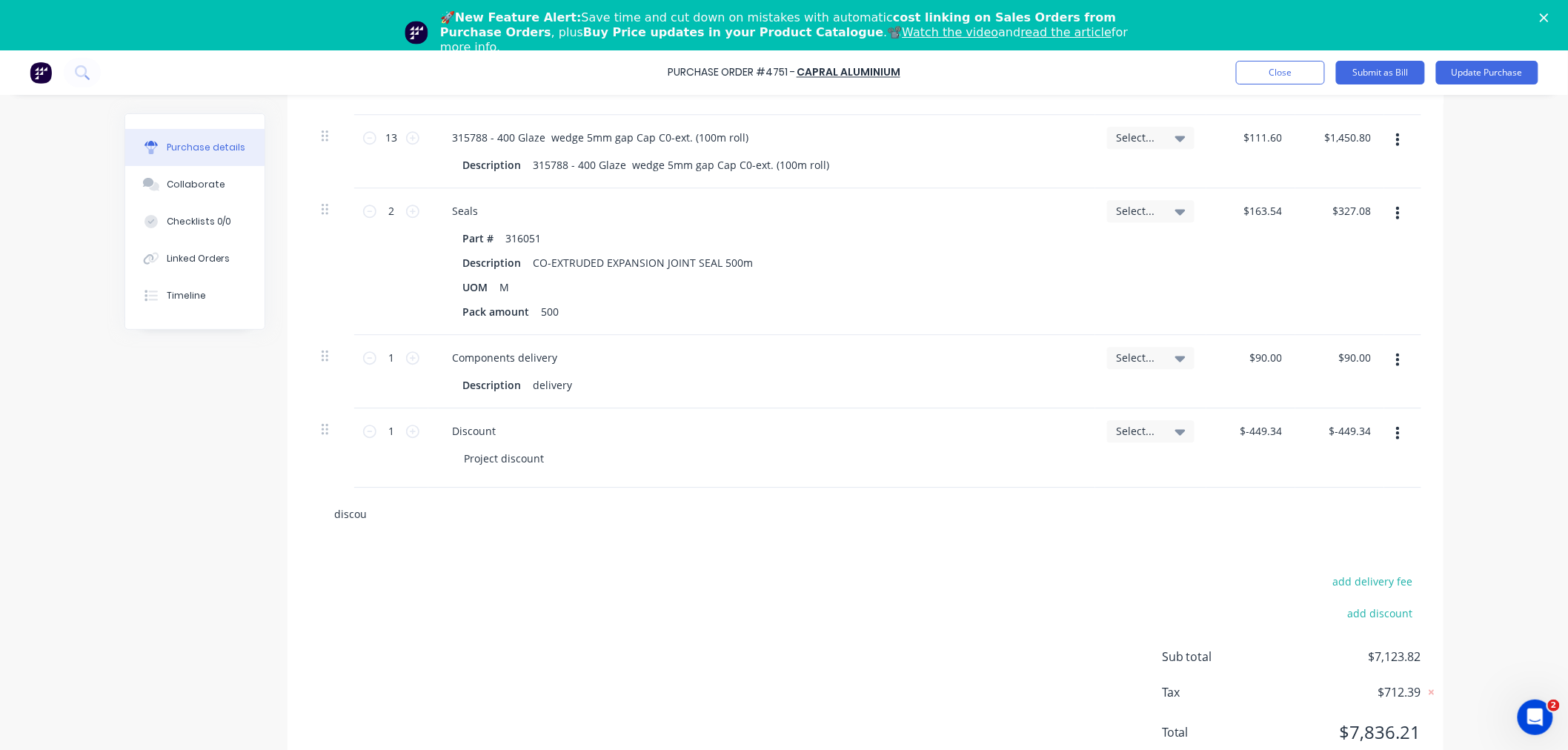
type input "discoun"
type textarea "x"
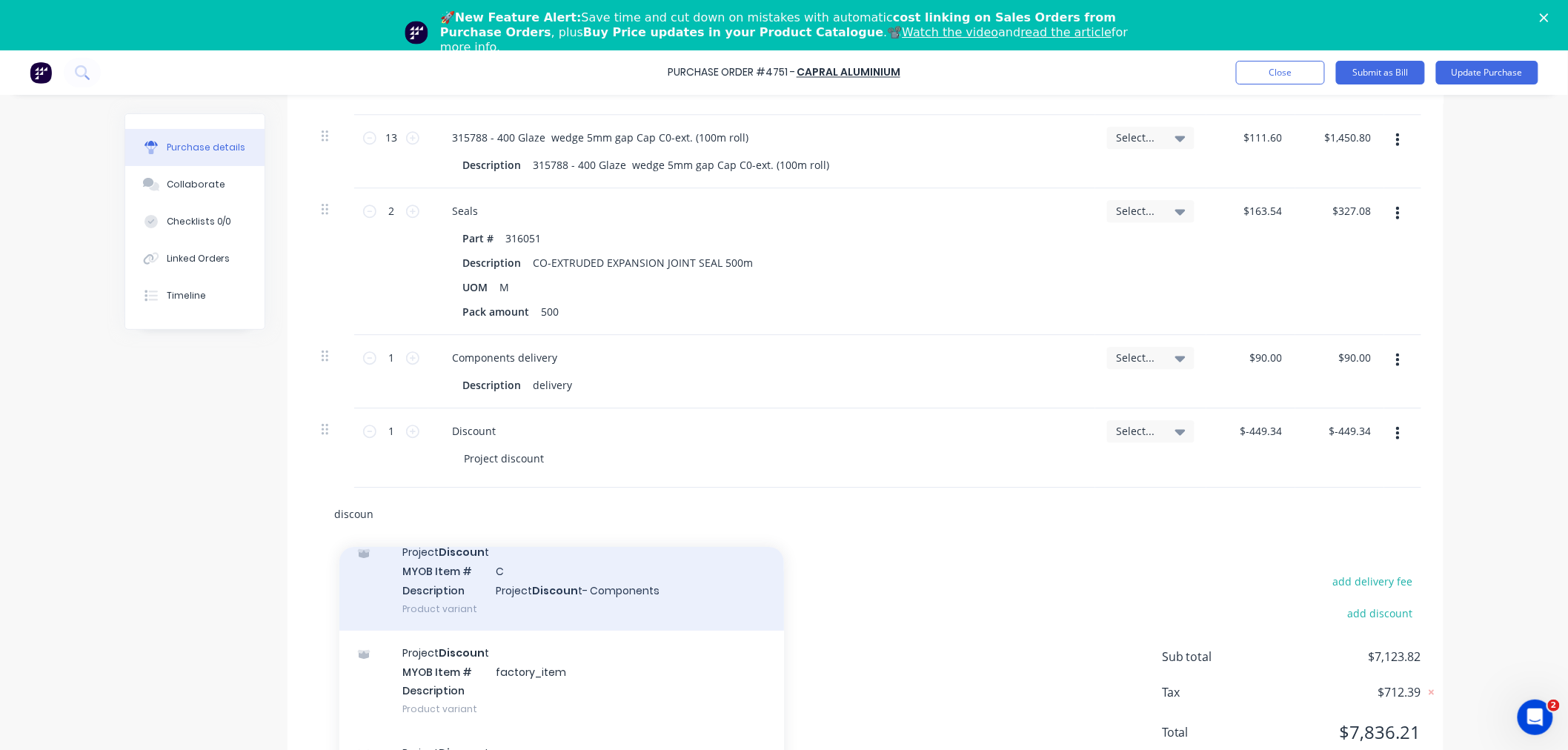
type input "discoun"
click at [555, 595] on div "Project Discoun t MYOB Item # C Description Project Discoun t- Components Produ…" at bounding box center [561, 580] width 444 height 100
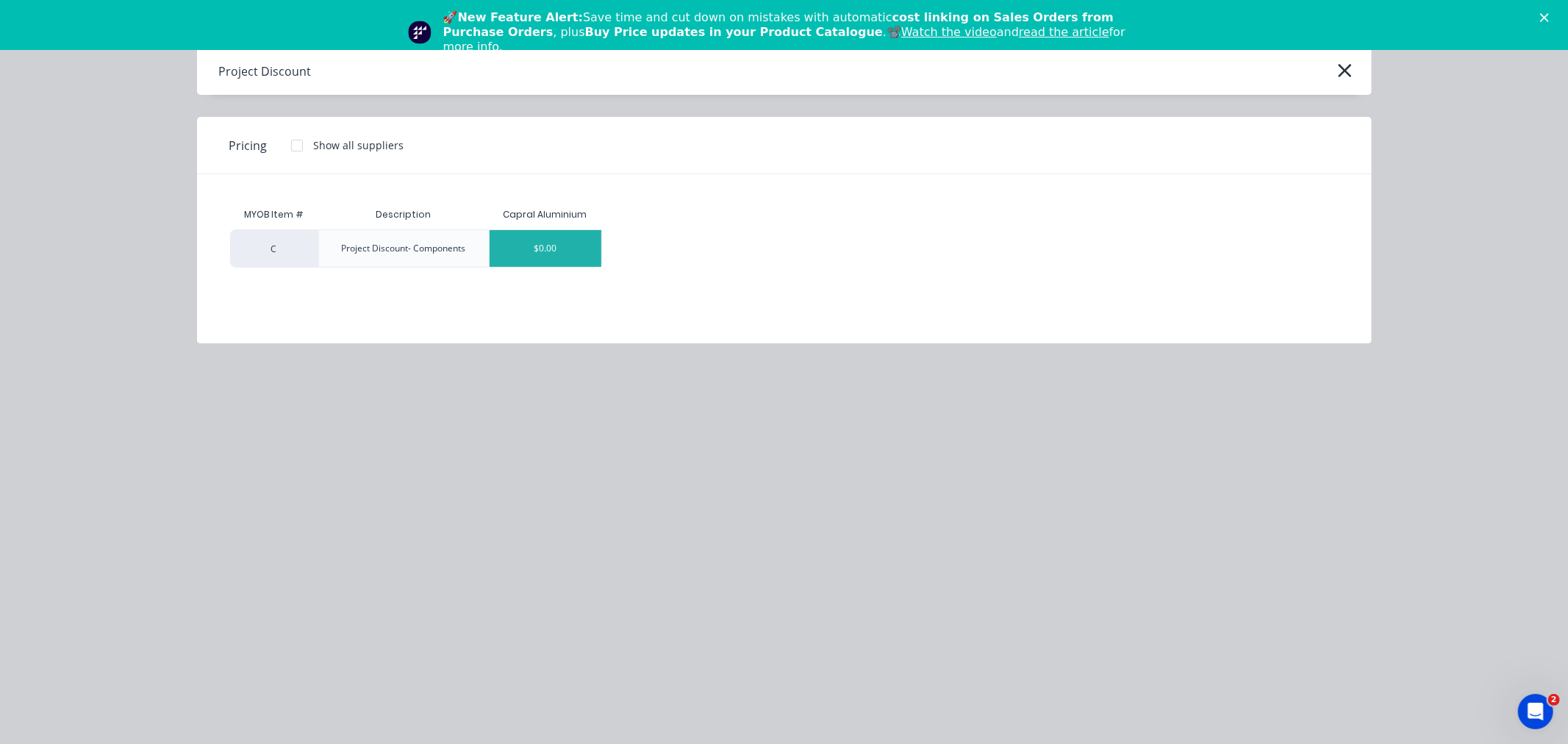
click at [581, 255] on div "$0.00" at bounding box center [545, 249] width 112 height 37
type textarea "x"
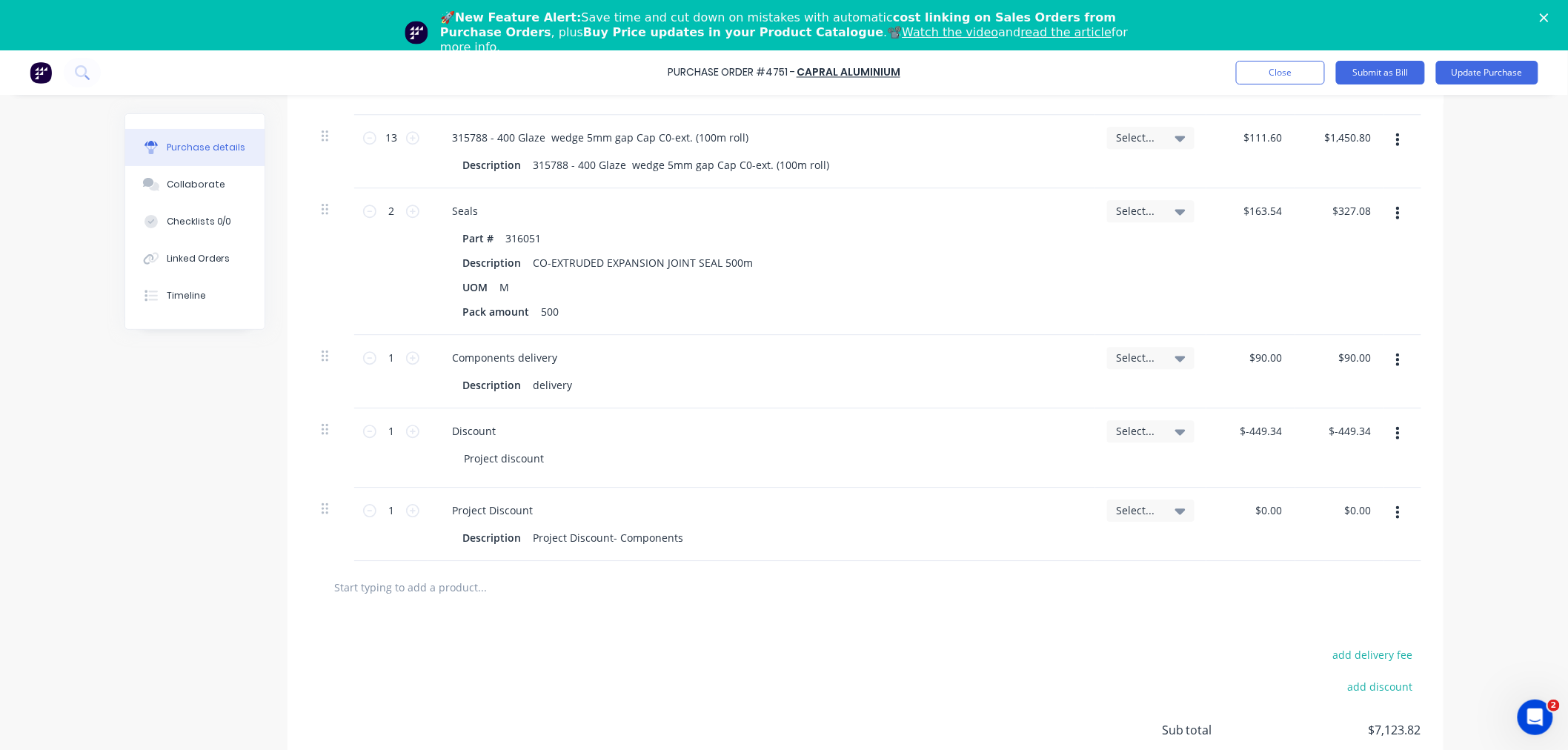
click at [1243, 501] on div "$0.00 $0.00" at bounding box center [1250, 524] width 88 height 74
type textarea "x"
drag, startPoint x: 1251, startPoint y: 511, endPoint x: 1312, endPoint y: 514, distance: 61.1
click at [1312, 514] on div "1 1 Project Discount Description Project Discount- Components Select... 0.00 0.…" at bounding box center [865, 524] width 1112 height 74
paste input "$-449.34"
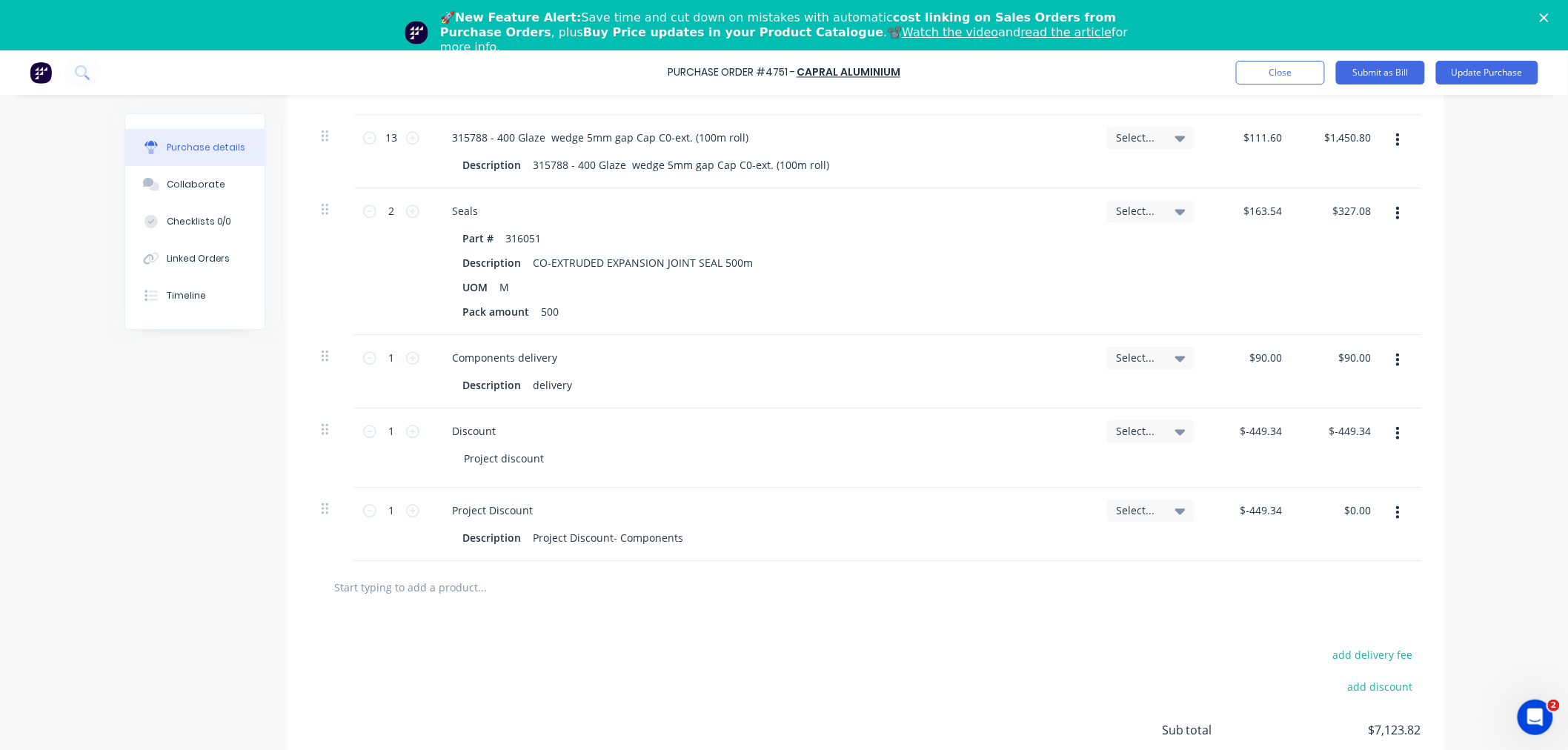
type input "$-449.34"
type textarea "x"
type input "-449.34"
type textarea "x"
type input "$-449.34"
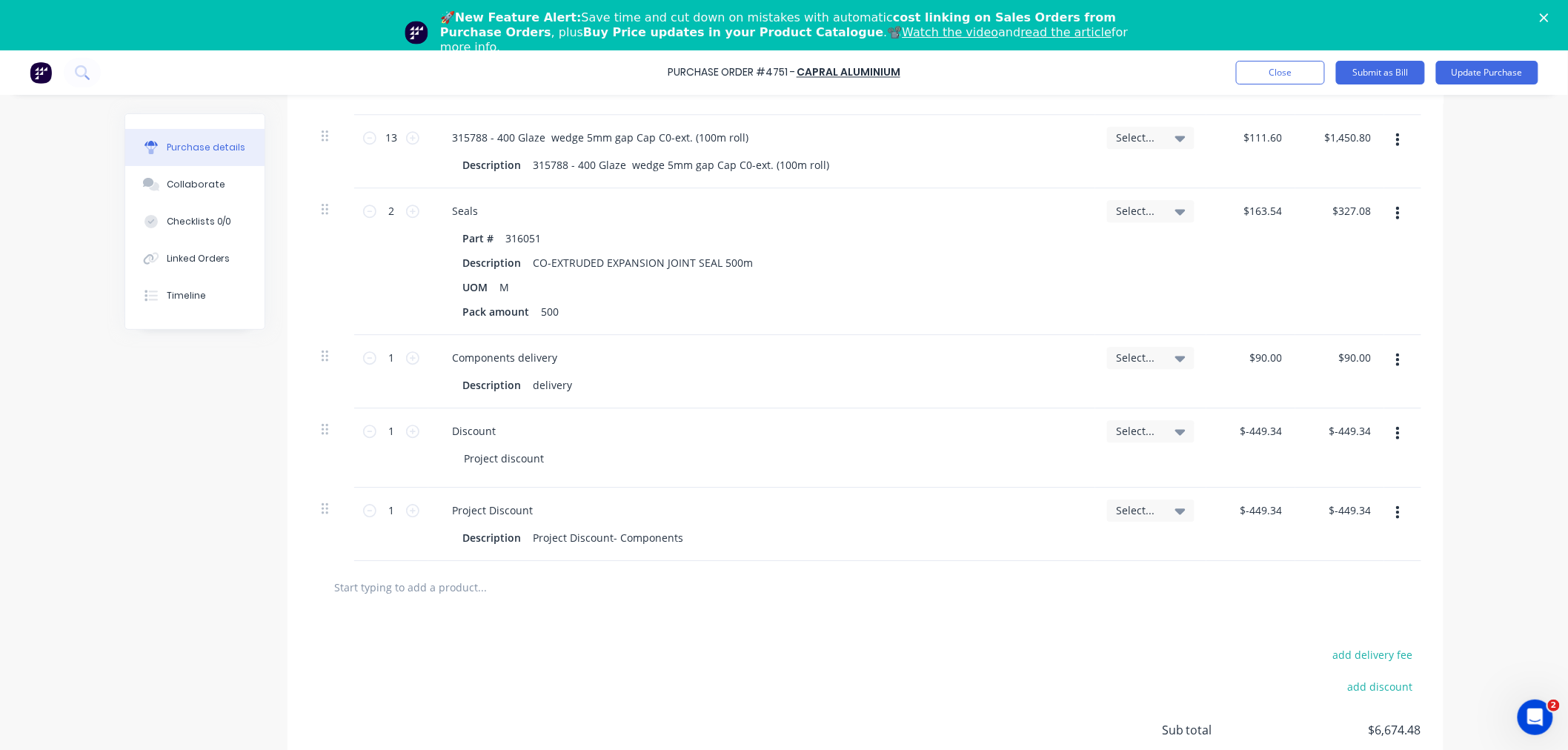
click at [1397, 433] on icon "button" at bounding box center [1399, 433] width 4 height 14
click at [1315, 559] on button "Delete" at bounding box center [1353, 561] width 126 height 29
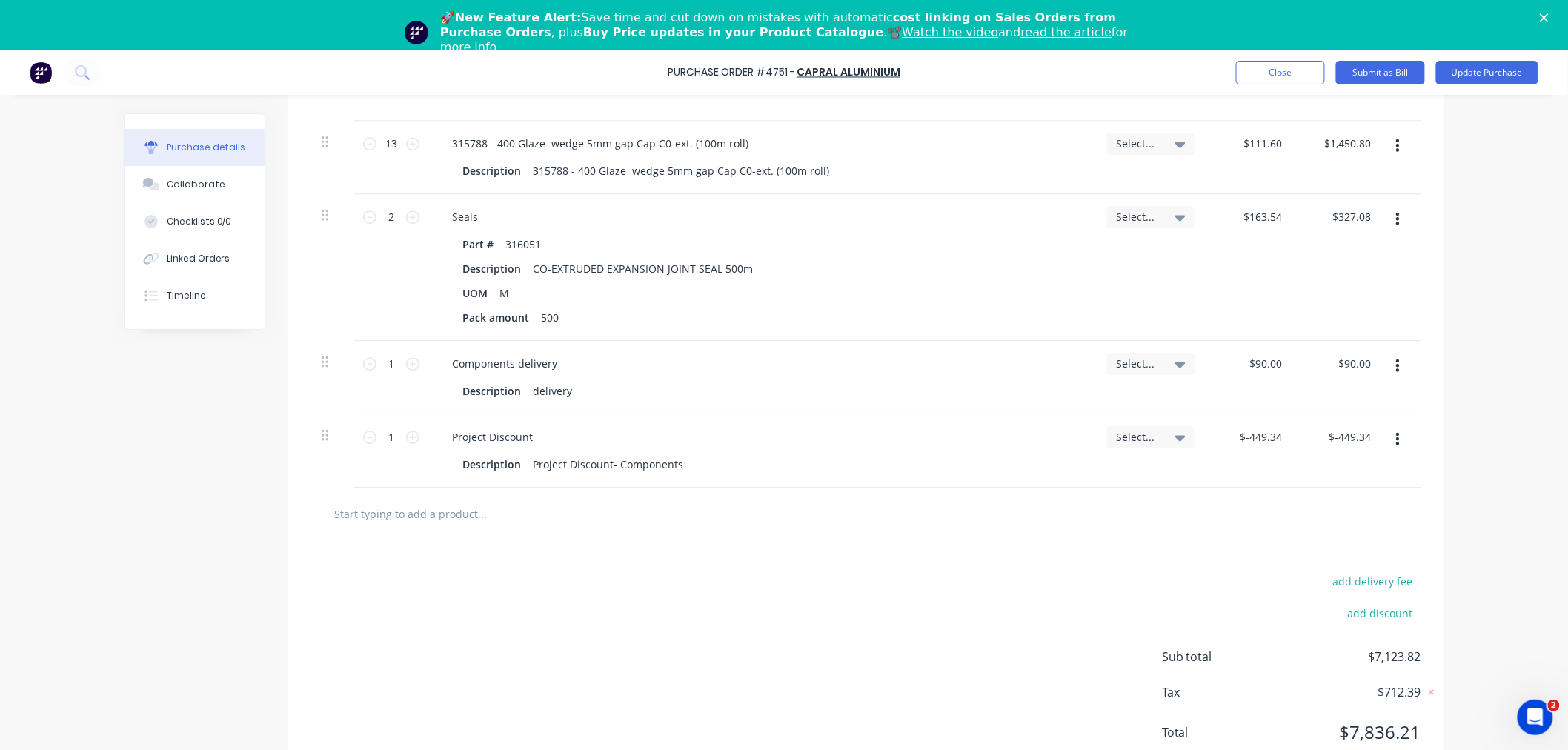
scroll to position [3999, 0]
click at [553, 605] on div "add delivery fee add discount Sub total $7,123.82 Tax $712.39 Total $7,836.21" at bounding box center [866, 663] width 1156 height 244
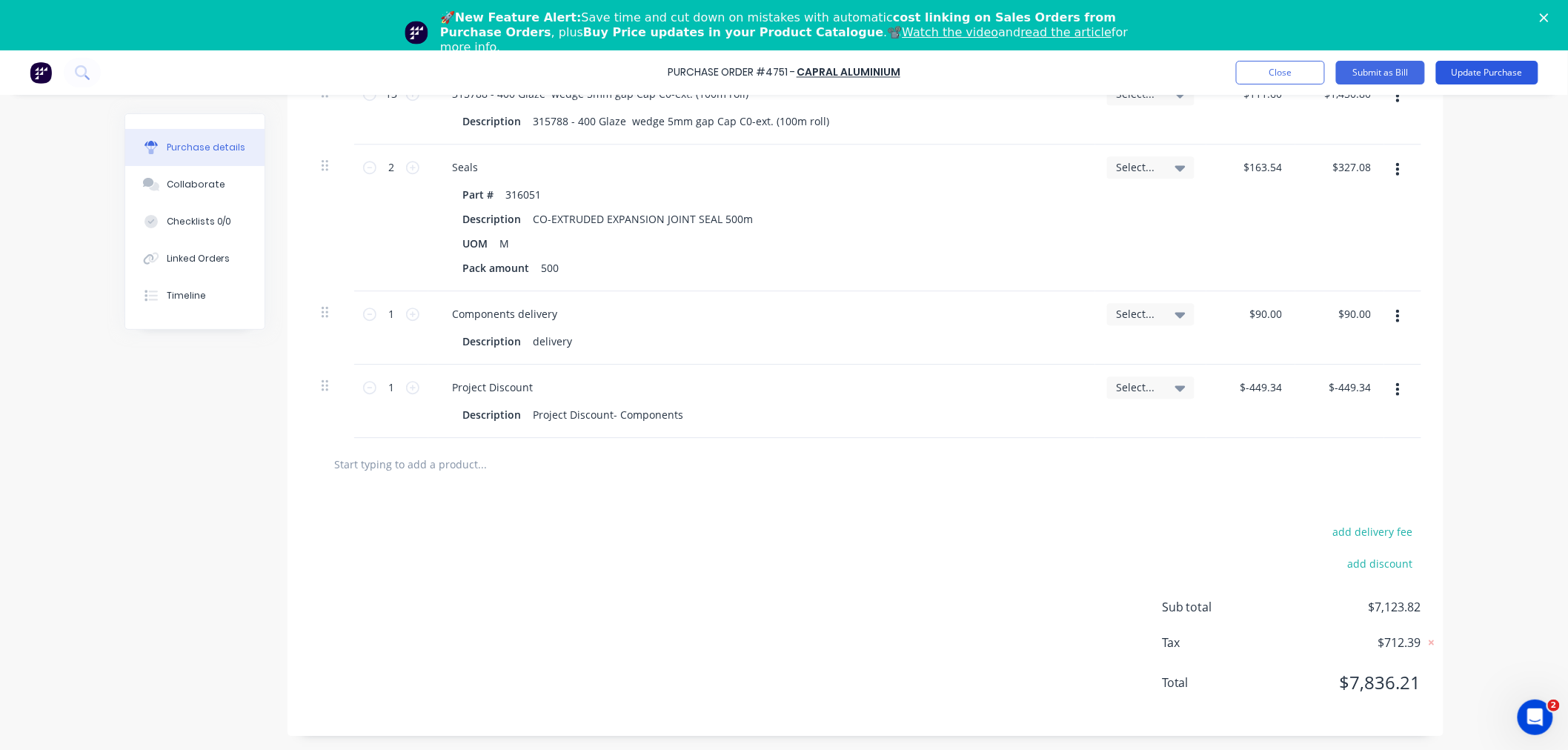
click at [1485, 71] on button "Update Purchase" at bounding box center [1487, 73] width 102 height 24
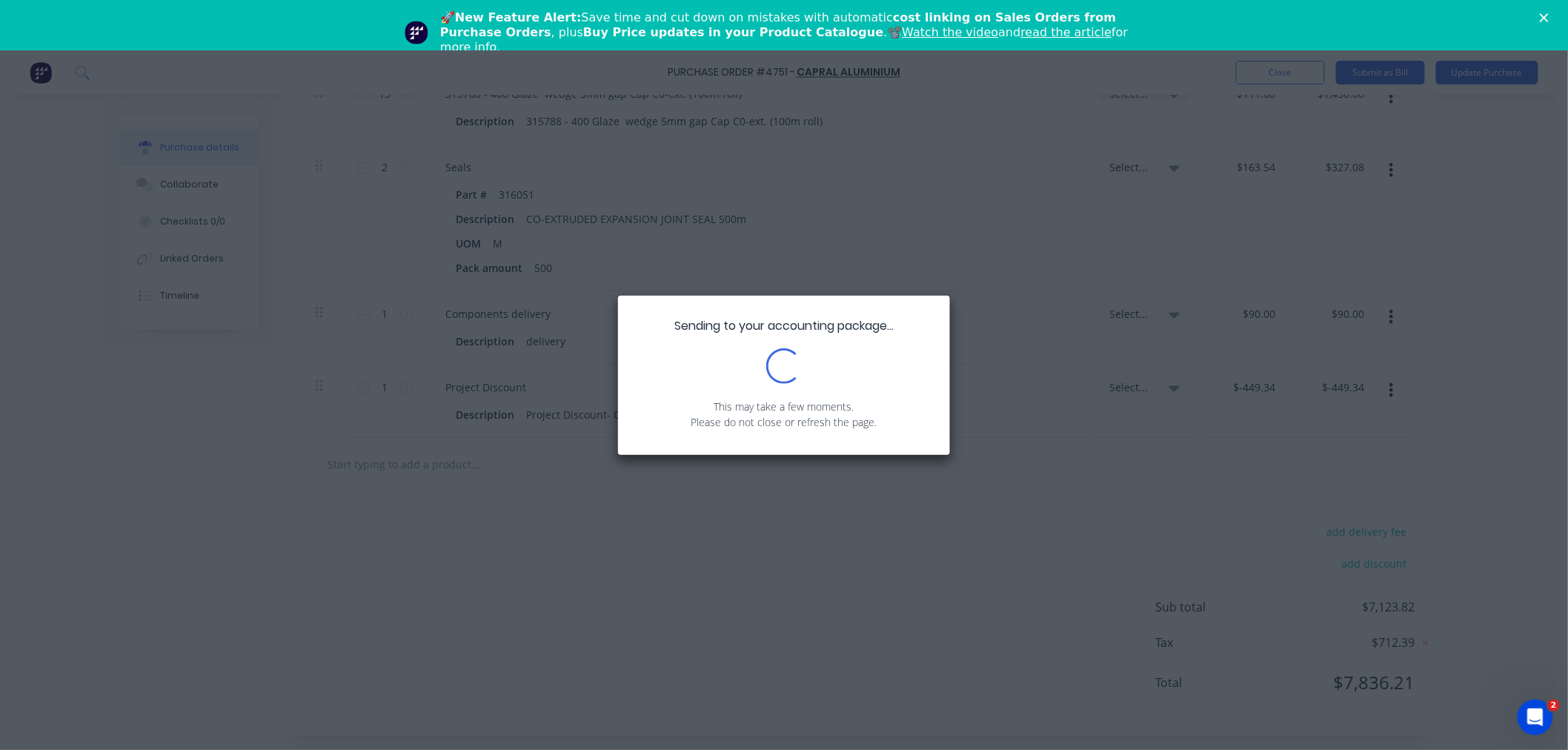
scroll to position [0, 0]
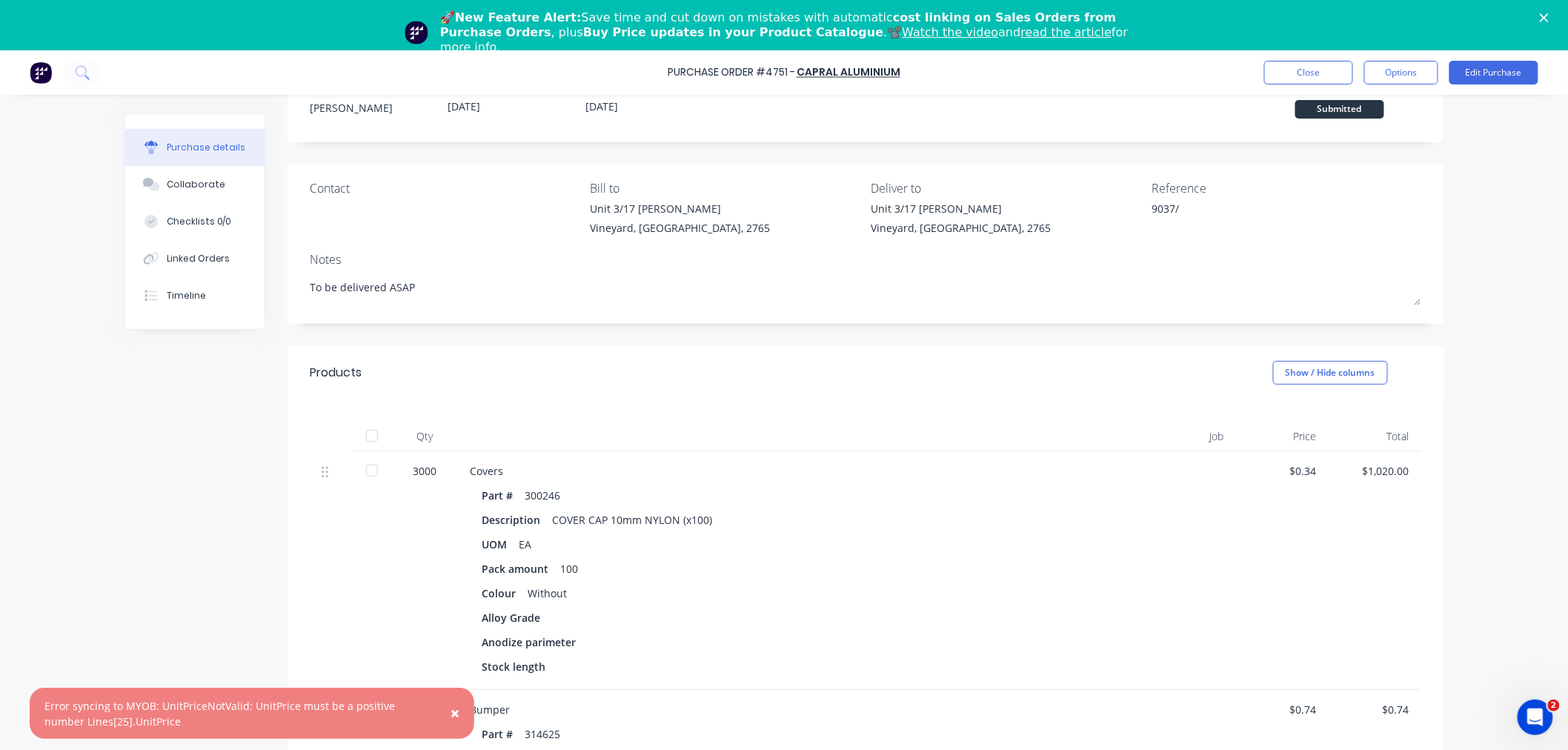
click at [378, 706] on div "Error syncing to MYOB: UnitPriceNotValid: UnitPrice must be a positive number L…" at bounding box center [236, 714] width 384 height 31
click at [1199, 595] on div at bounding box center [1181, 570] width 111 height 239
drag, startPoint x: 420, startPoint y: 438, endPoint x: 871, endPoint y: 448, distance: 451.1
click at [871, 448] on div at bounding box center [791, 436] width 668 height 29
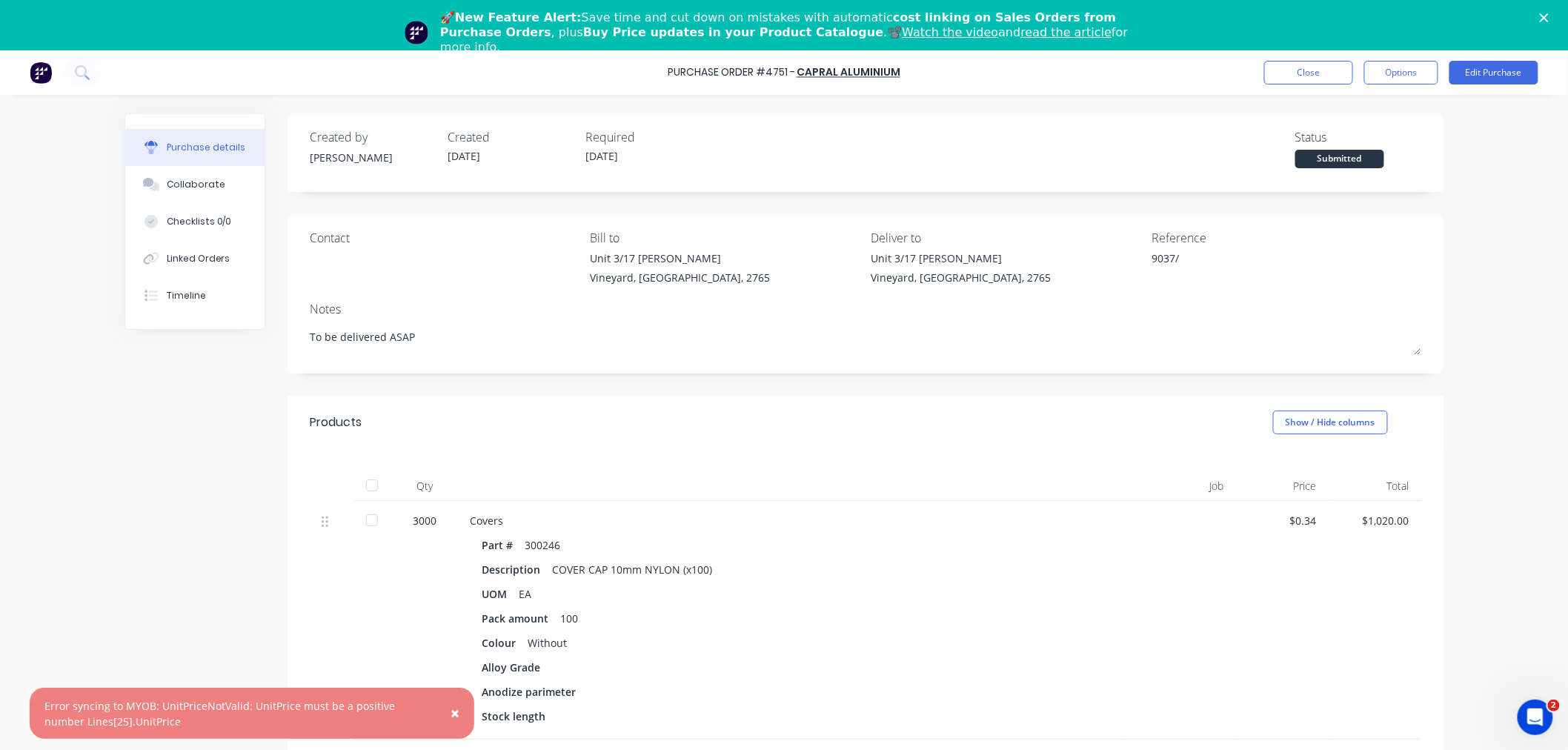
click at [1165, 427] on div "Products Show / Hide columns" at bounding box center [866, 423] width 1156 height 53
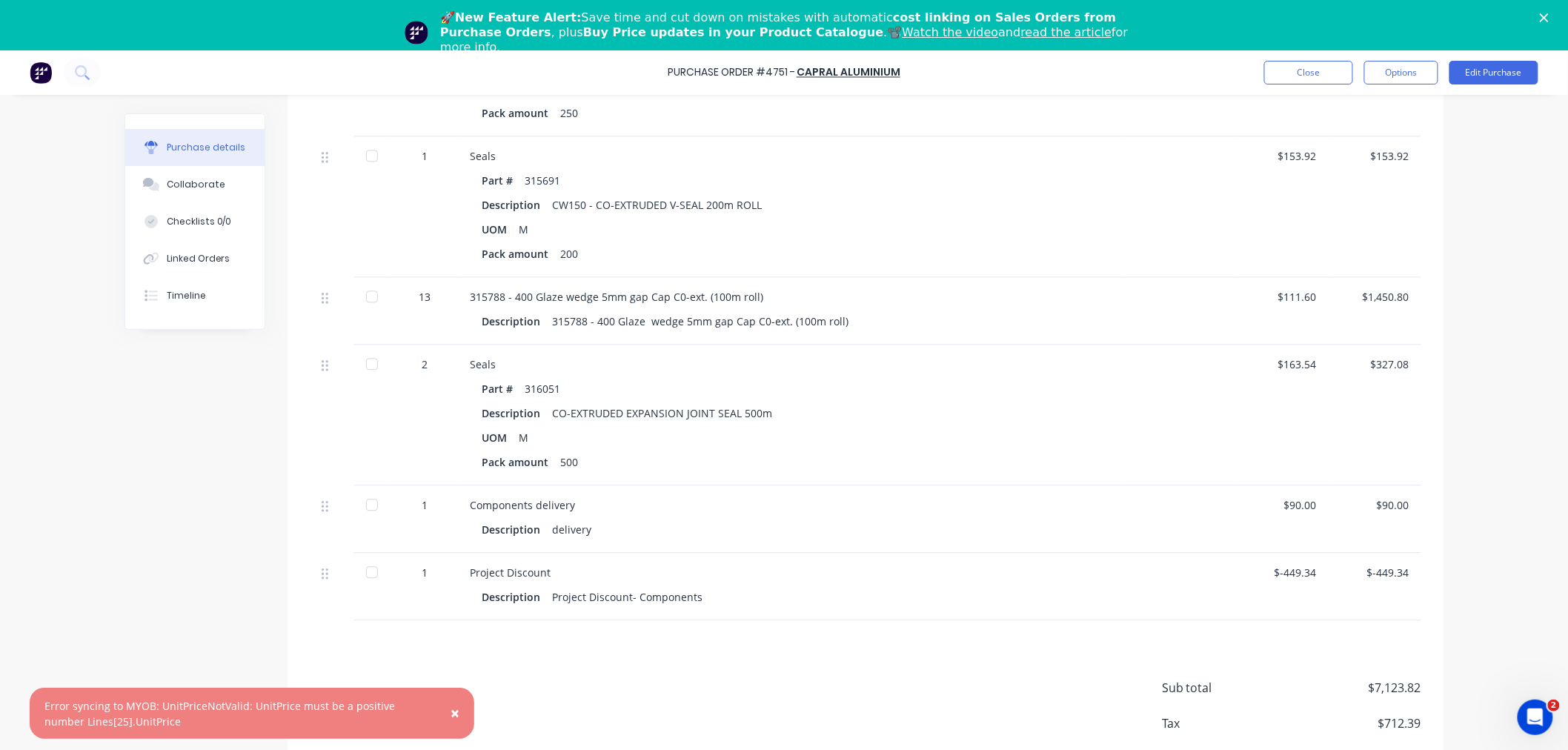
scroll to position [3725, 0]
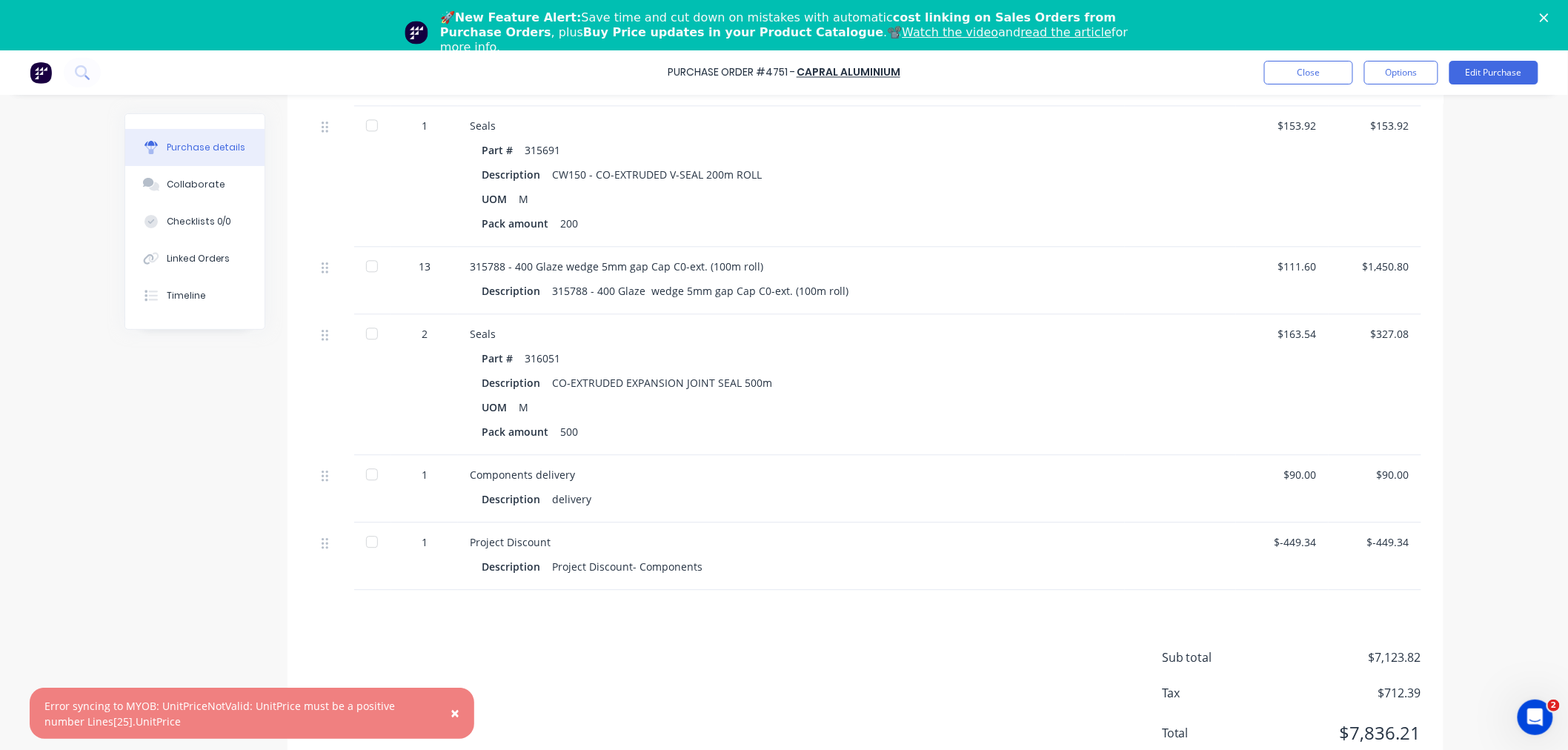
drag, startPoint x: 1566, startPoint y: 319, endPoint x: 19, endPoint y: 23, distance: 1575.1
click at [1279, 535] on div "$-449.34" at bounding box center [1283, 543] width 69 height 16
click at [1279, 547] on div "$-449.34" at bounding box center [1283, 543] width 69 height 16
click at [1279, 541] on div "$-449.34" at bounding box center [1283, 543] width 69 height 16
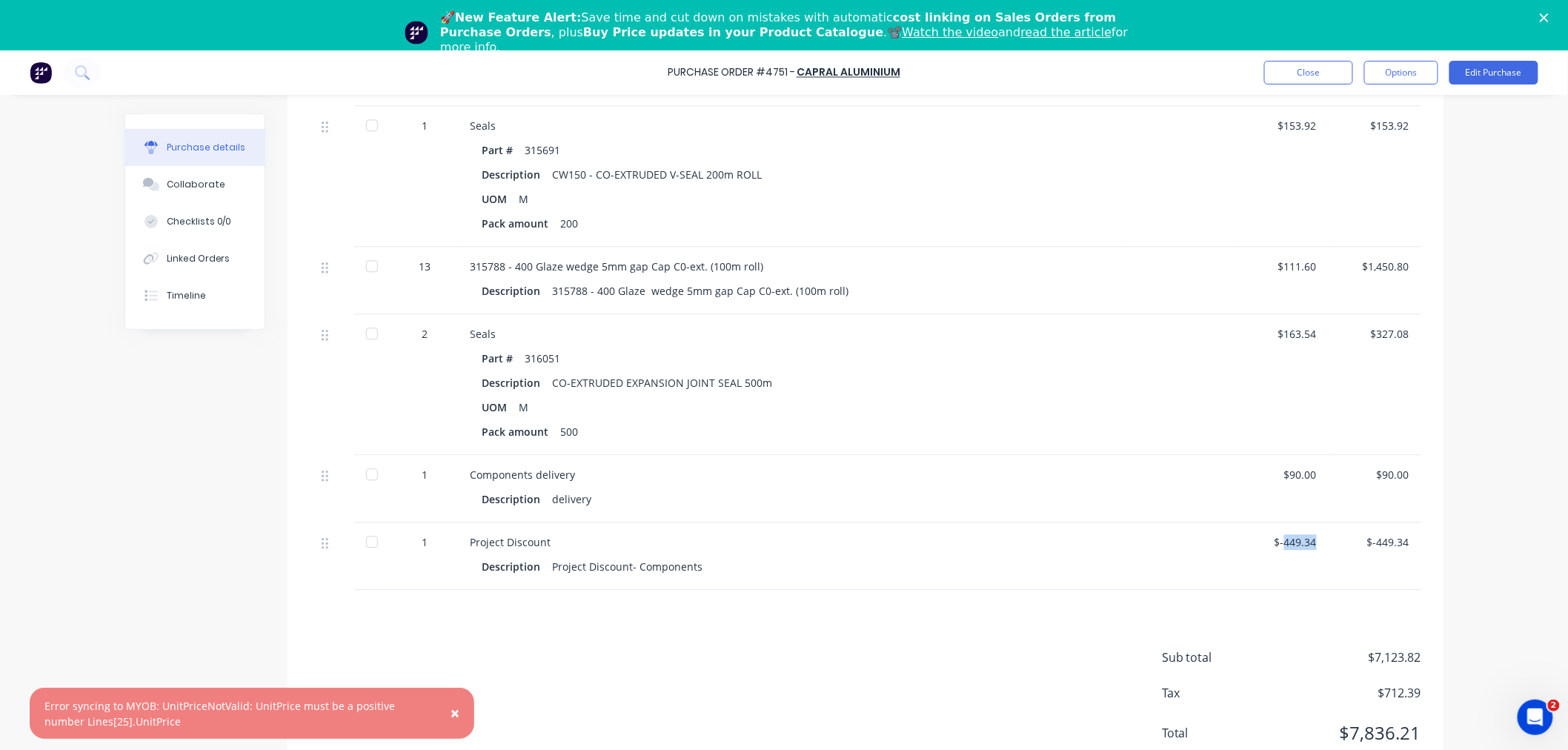
click at [1279, 541] on div "$-449.34" at bounding box center [1283, 543] width 69 height 16
click at [1490, 67] on button "Edit Purchase" at bounding box center [1494, 73] width 88 height 24
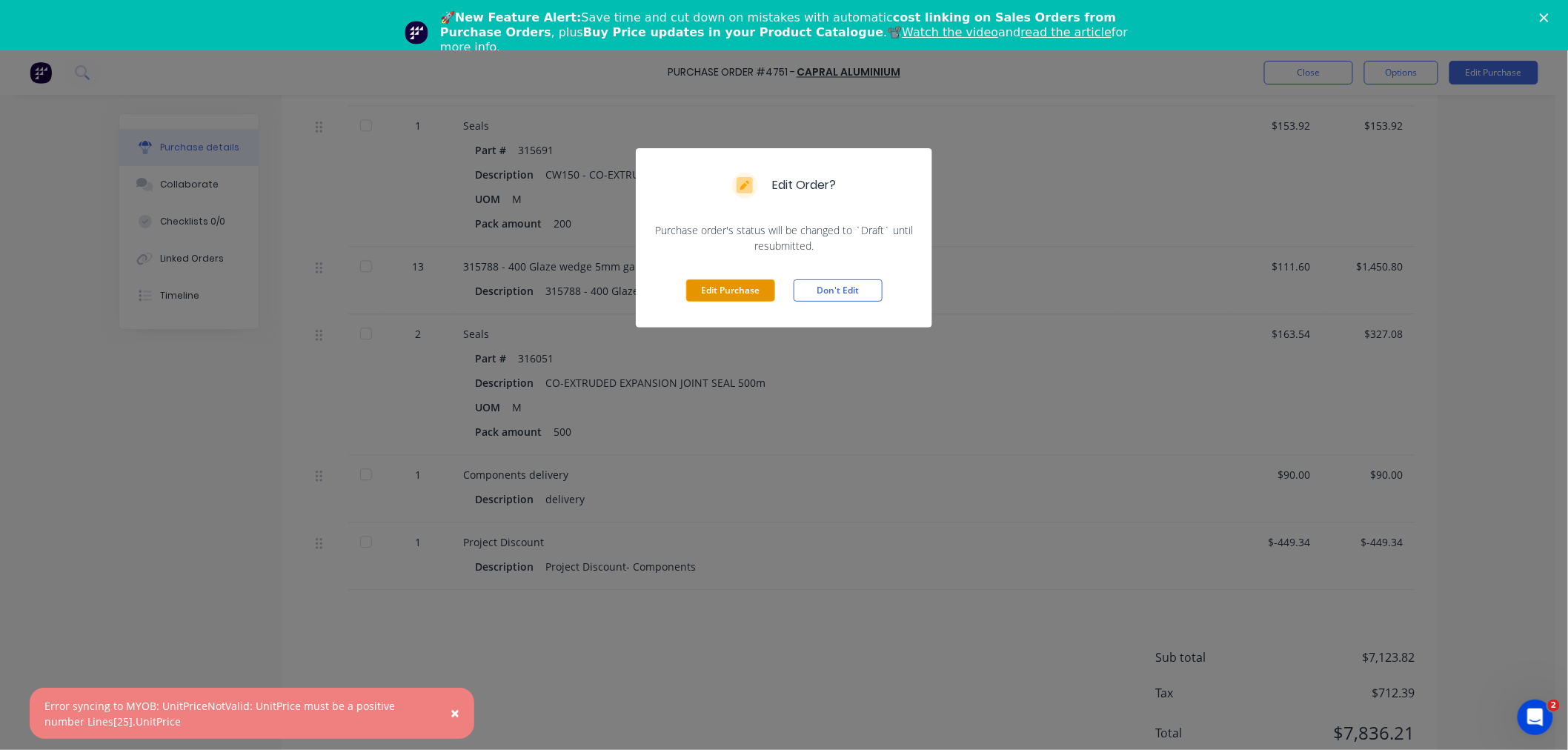
click at [712, 288] on button "Edit Purchase" at bounding box center [730, 290] width 88 height 23
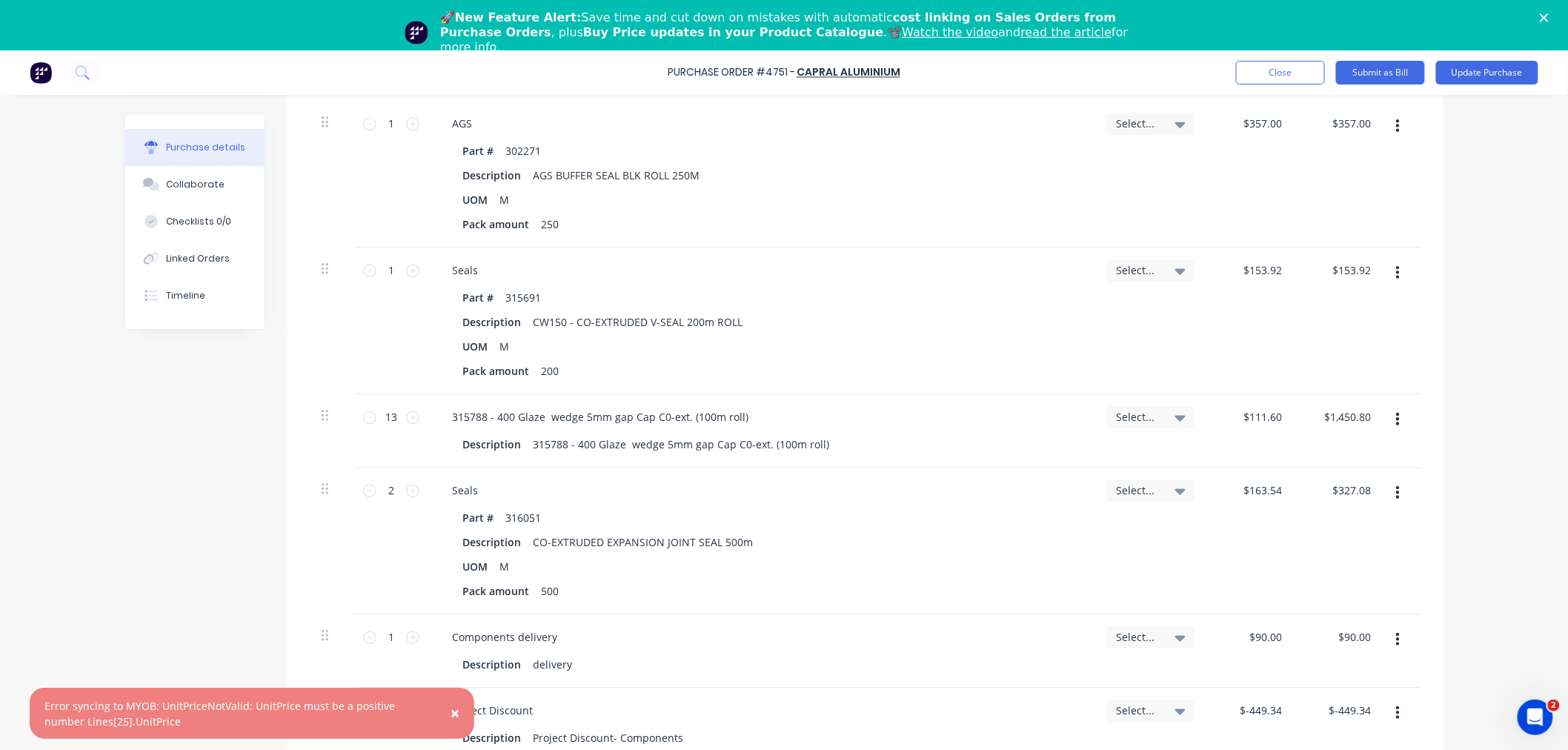
scroll to position [3748, 0]
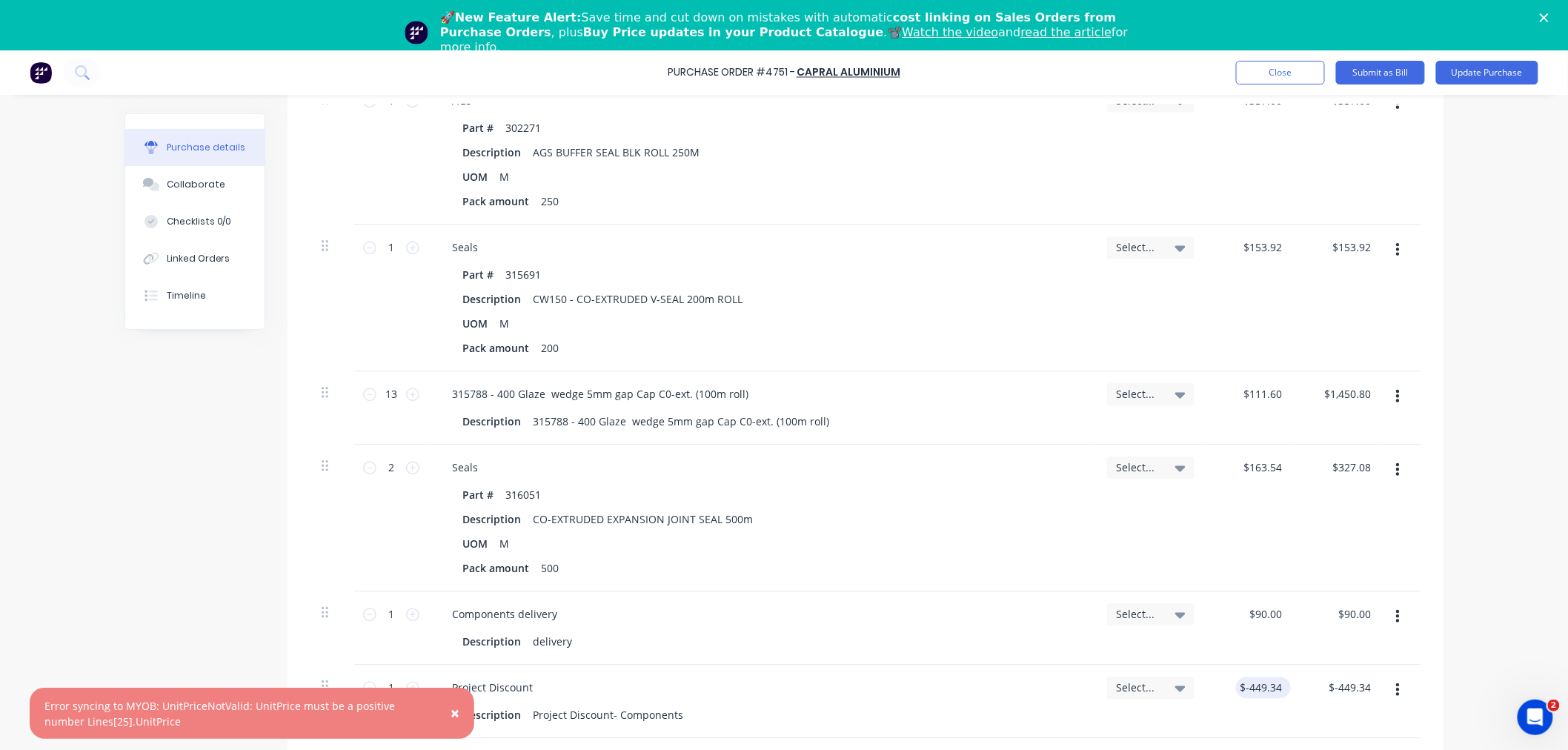
type textarea "x"
click at [1244, 683] on input "-449.34" at bounding box center [1264, 687] width 43 height 22
type input "449.34"
type textarea "x"
type input "$449.34"
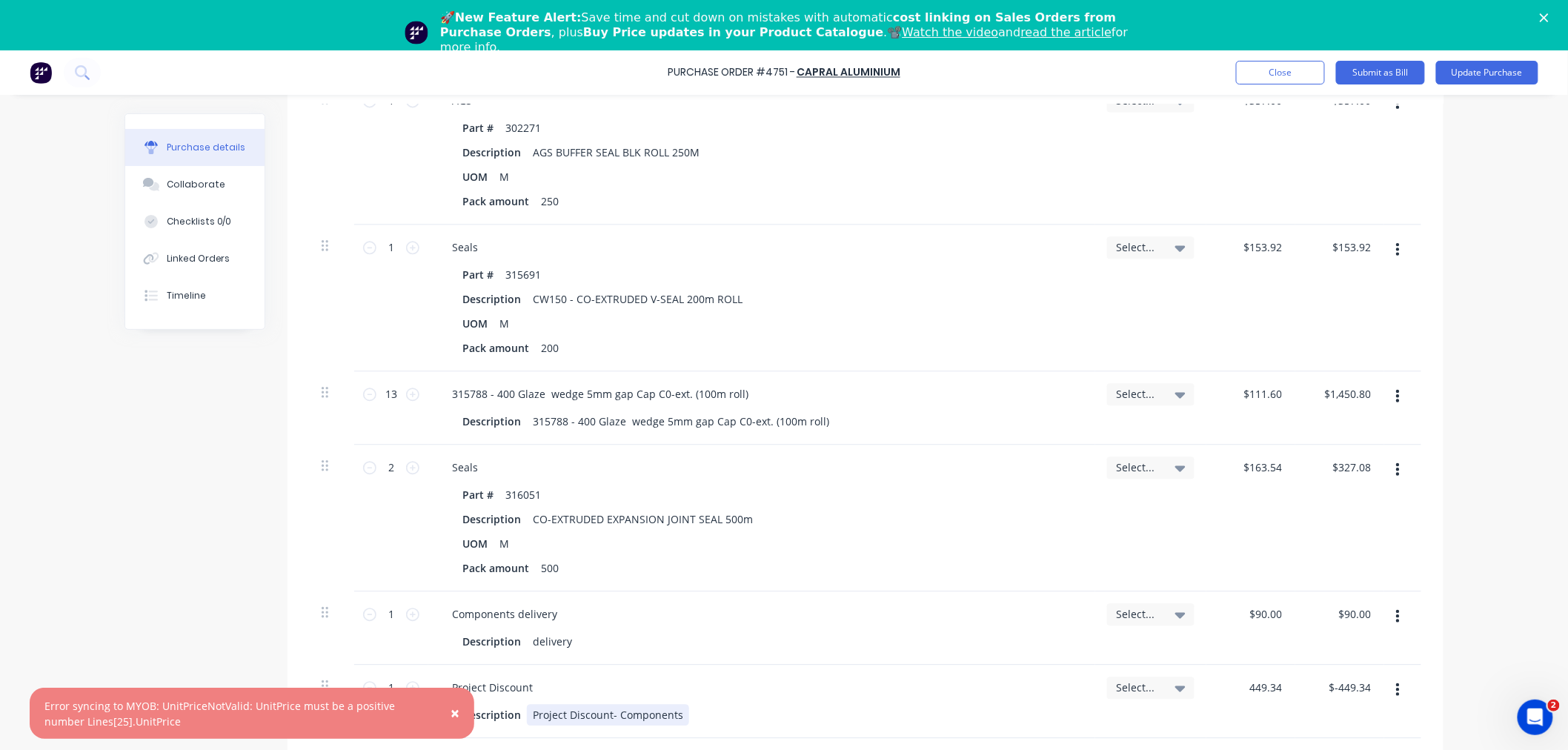
type input "$449.34"
click at [454, 720] on span "×" at bounding box center [454, 713] width 9 height 21
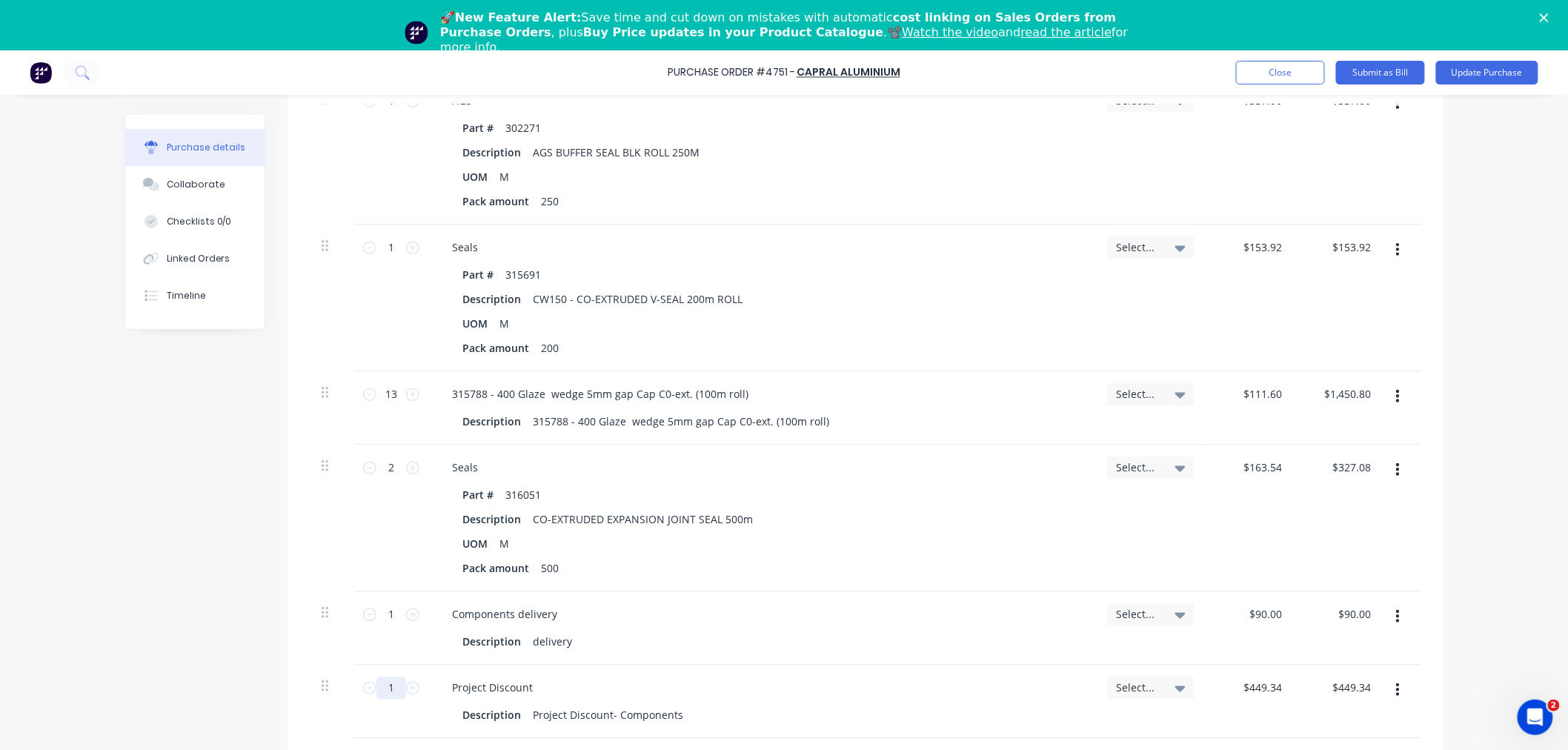
type textarea "x"
click at [385, 691] on input "1" at bounding box center [391, 687] width 29 height 23
type input "1"
click at [363, 687] on icon at bounding box center [370, 688] width 14 height 14
type textarea "x"
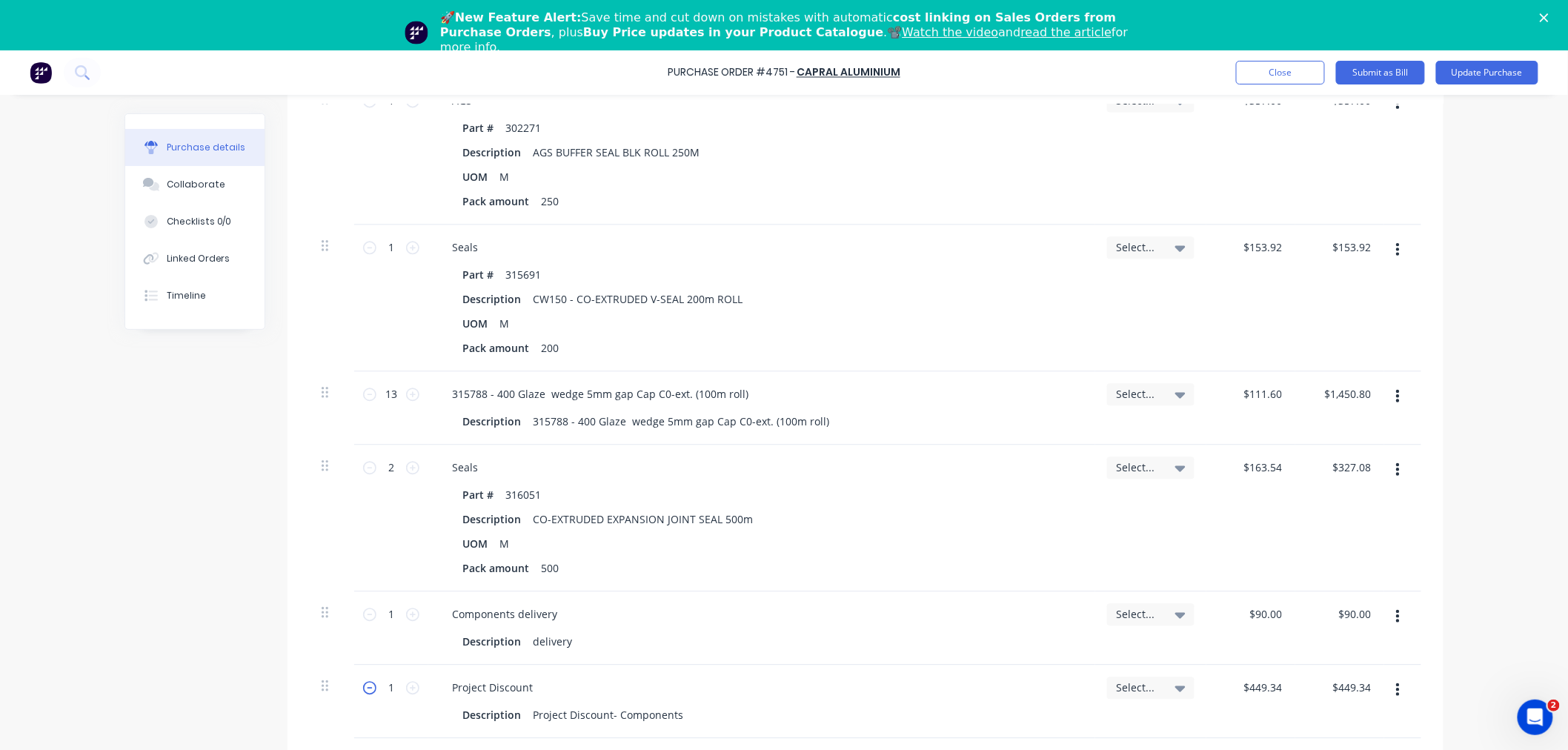
type input "0"
type input "$0.00"
click at [363, 688] on icon at bounding box center [370, 688] width 14 height 14
click at [363, 689] on icon at bounding box center [370, 688] width 14 height 14
click at [321, 690] on icon at bounding box center [324, 685] width 7 height 11
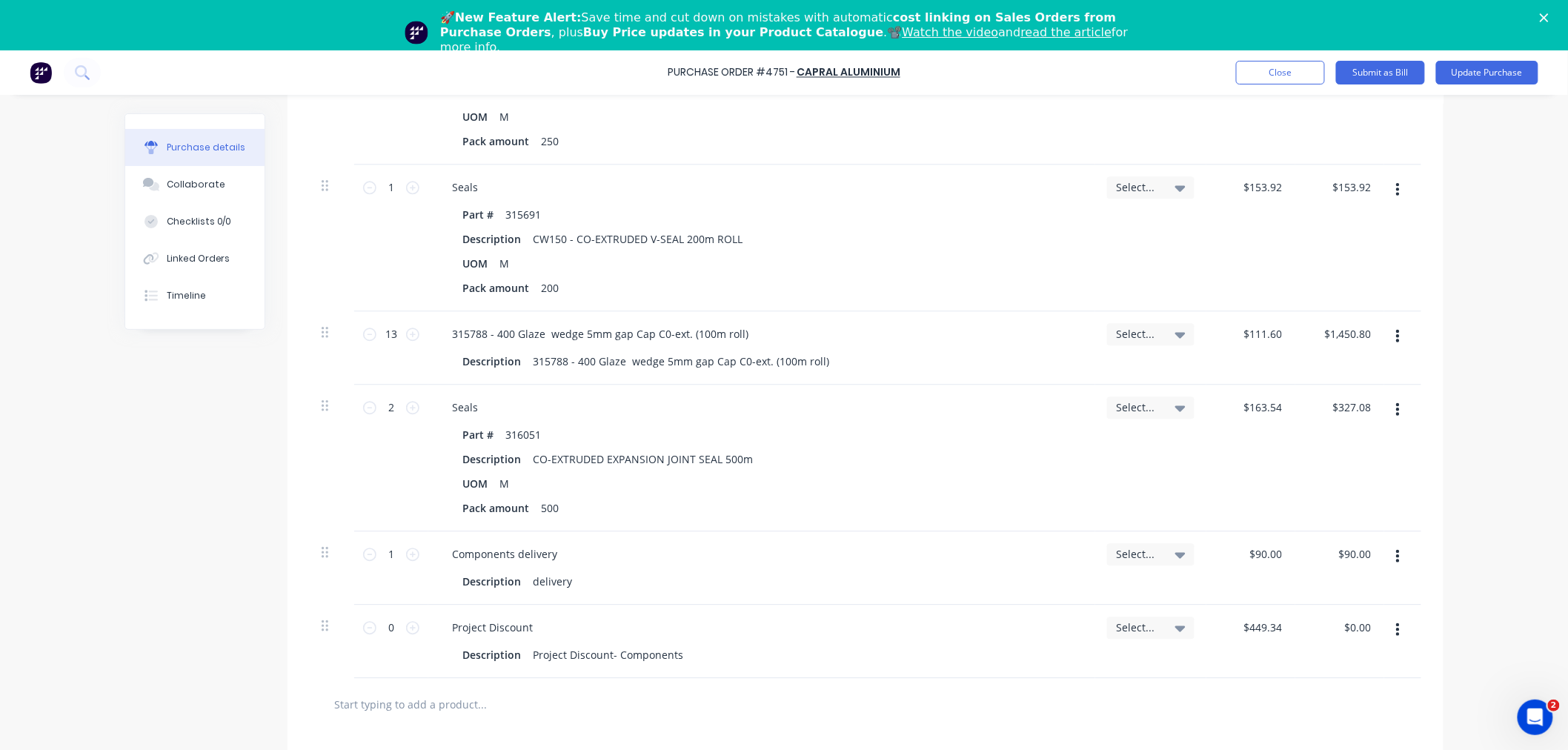
scroll to position [3999, 0]
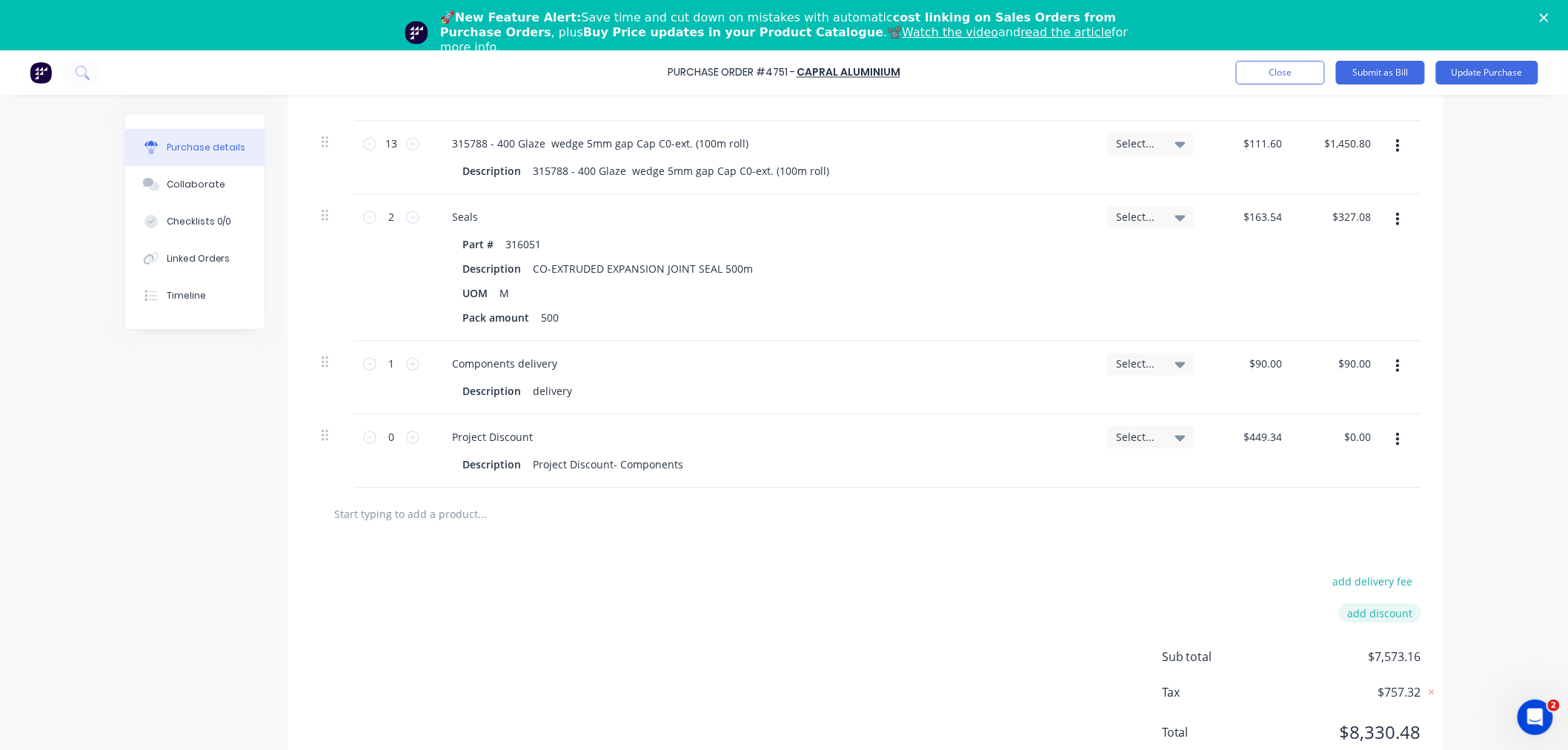
click at [1368, 610] on button "add discount" at bounding box center [1380, 613] width 83 height 20
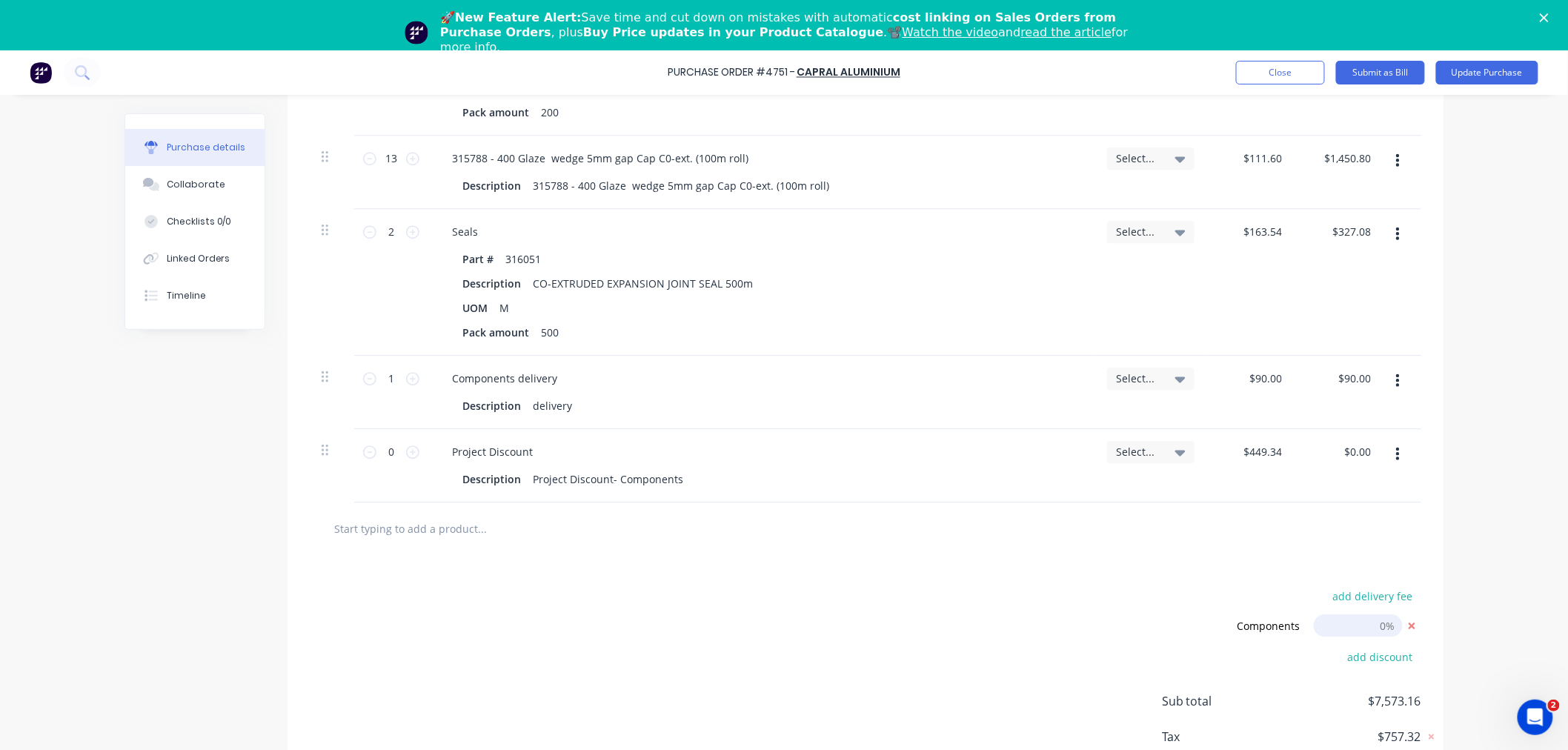
scroll to position [3946, 0]
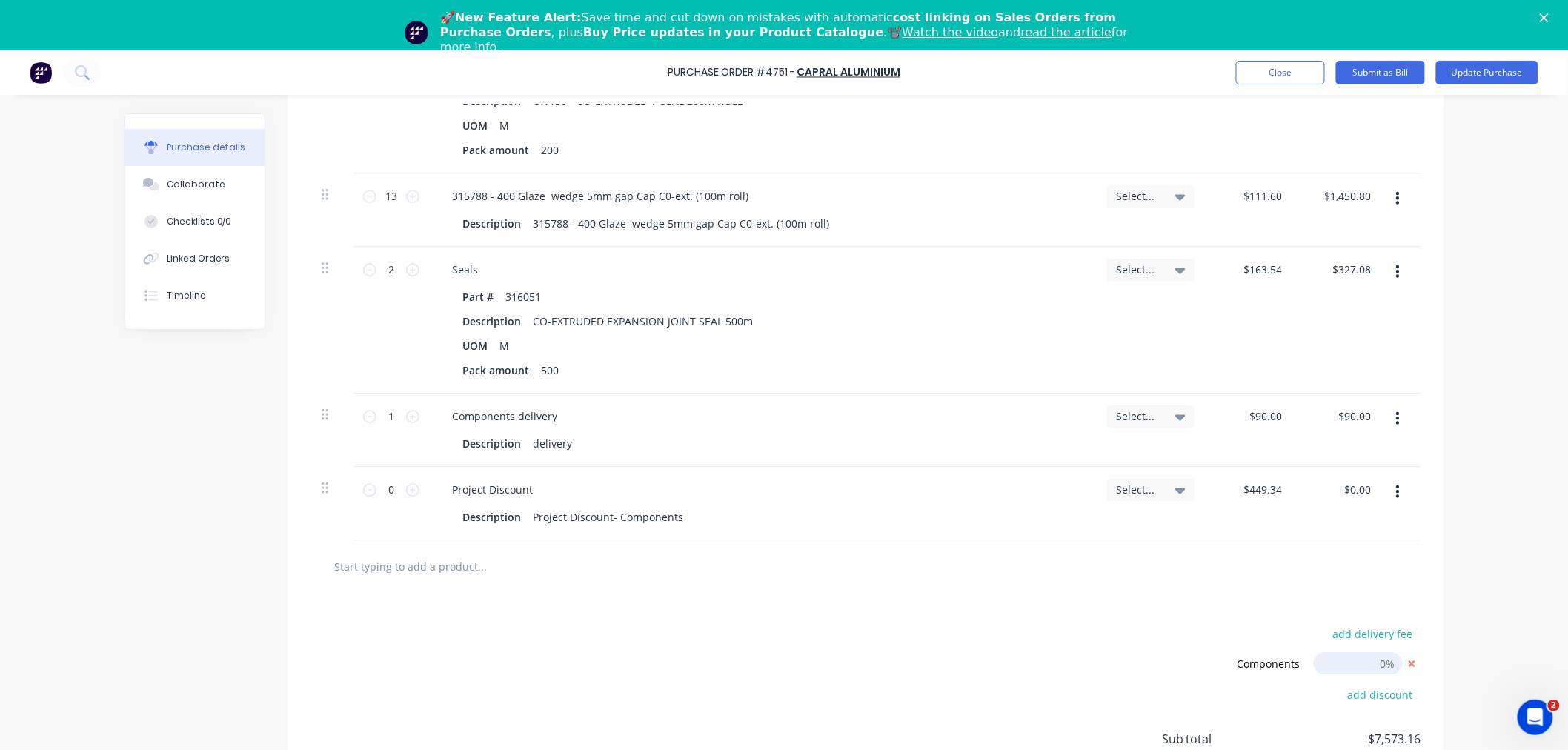
type textarea "x"
click at [1379, 662] on input "[DATE]" at bounding box center [1359, 663] width 88 height 23
type input "5.933"
type textarea "x"
type input "5.93%"
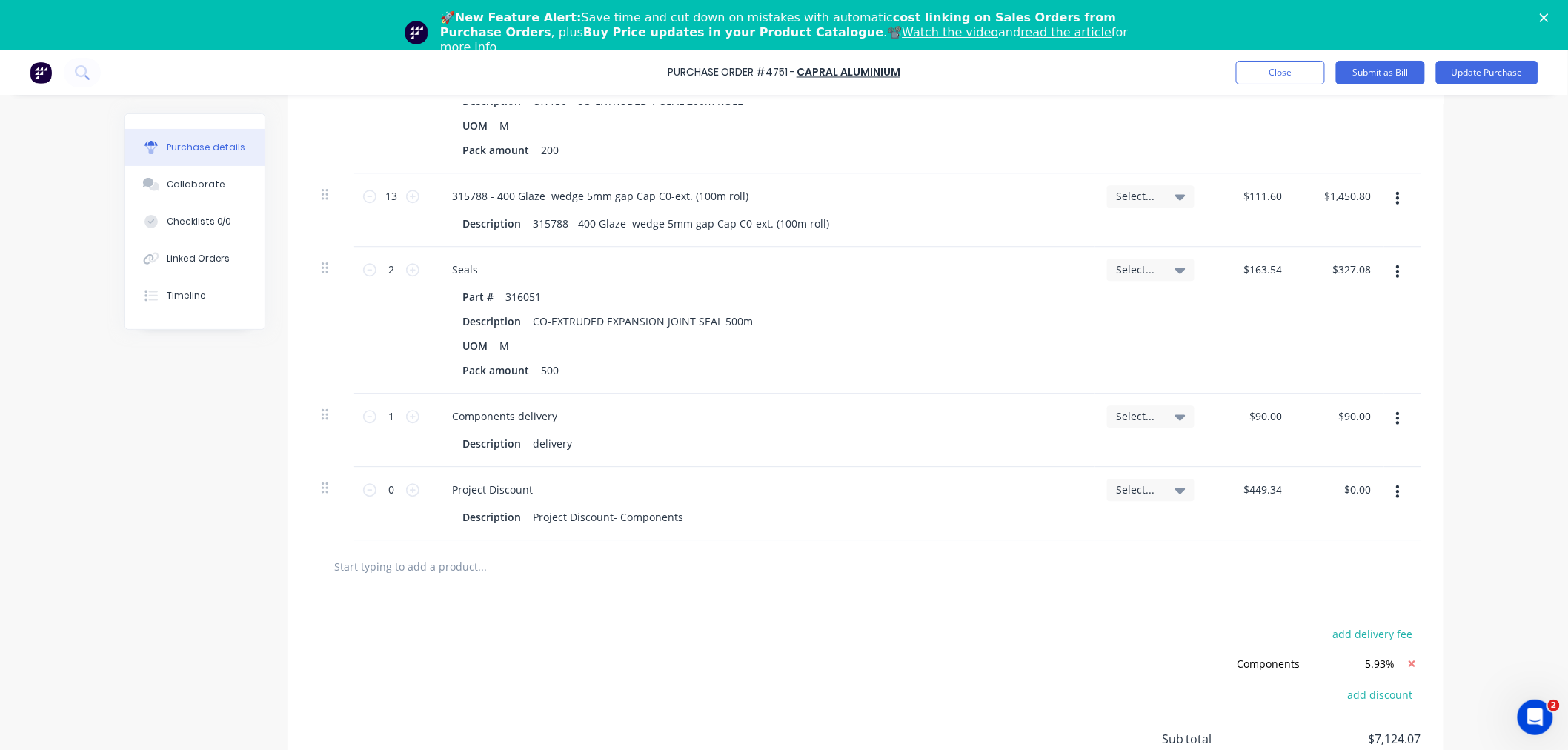
click at [808, 586] on div at bounding box center [865, 567] width 1112 height 54
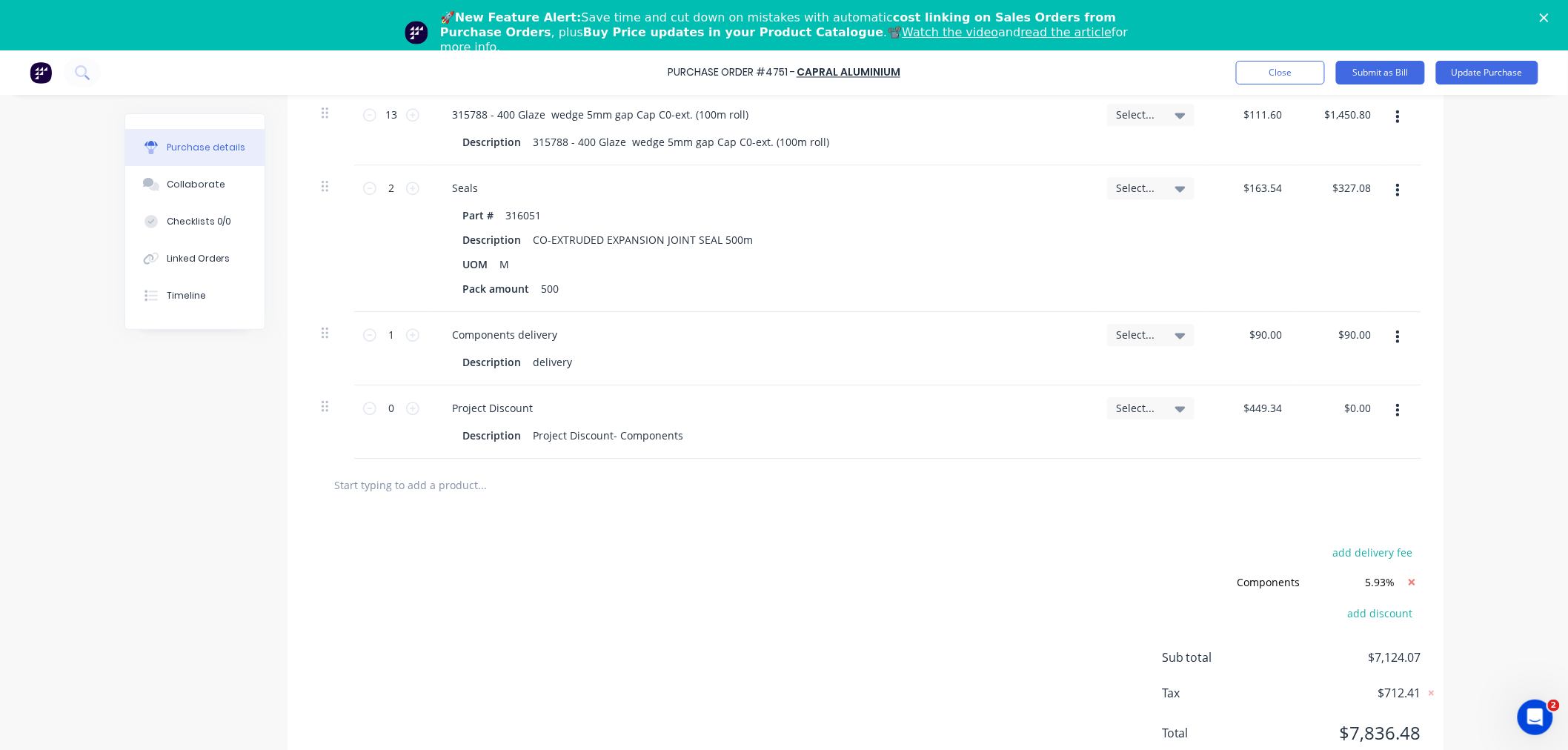
scroll to position [50, 0]
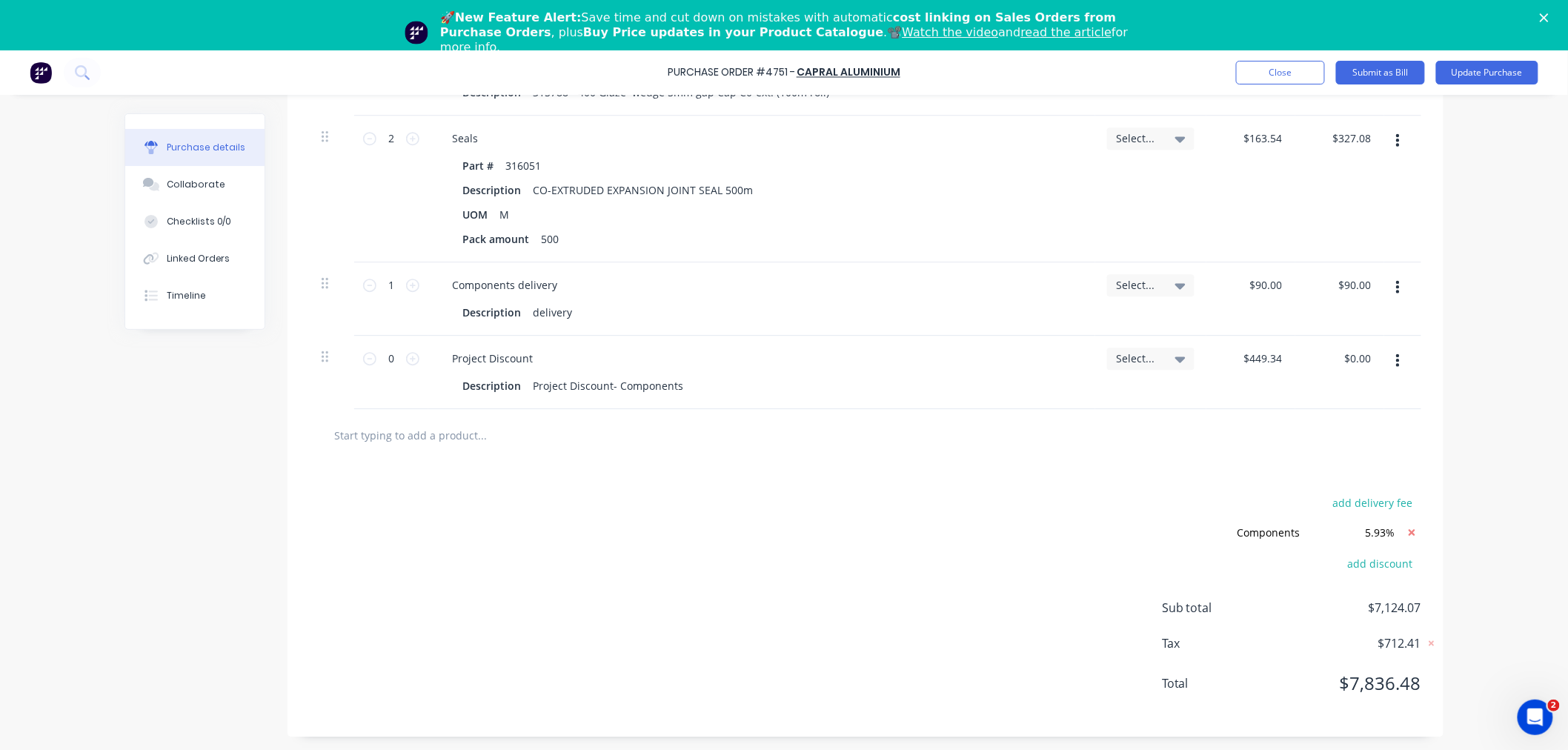
click at [1413, 602] on span "$7,124.07" at bounding box center [1347, 607] width 148 height 18
click at [1404, 605] on span "$7,124.07" at bounding box center [1347, 607] width 148 height 18
click at [1396, 693] on span "$7,836.48" at bounding box center [1347, 683] width 148 height 27
click at [1377, 534] on input "5.93%" at bounding box center [1359, 532] width 88 height 23
type textarea "x"
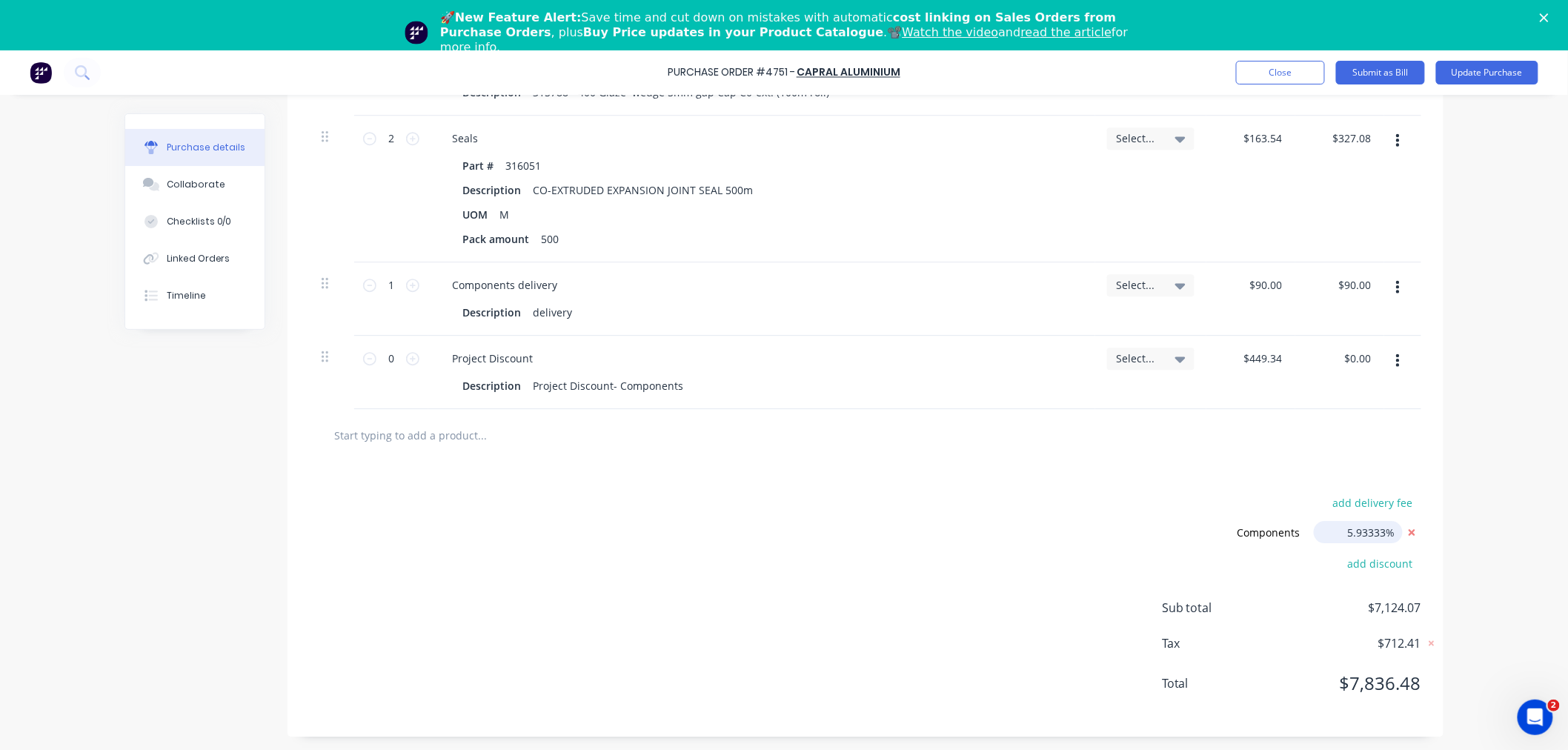
type input "5.93333%"
type textarea "x"
click at [1387, 563] on button "add discount" at bounding box center [1380, 564] width 83 height 20
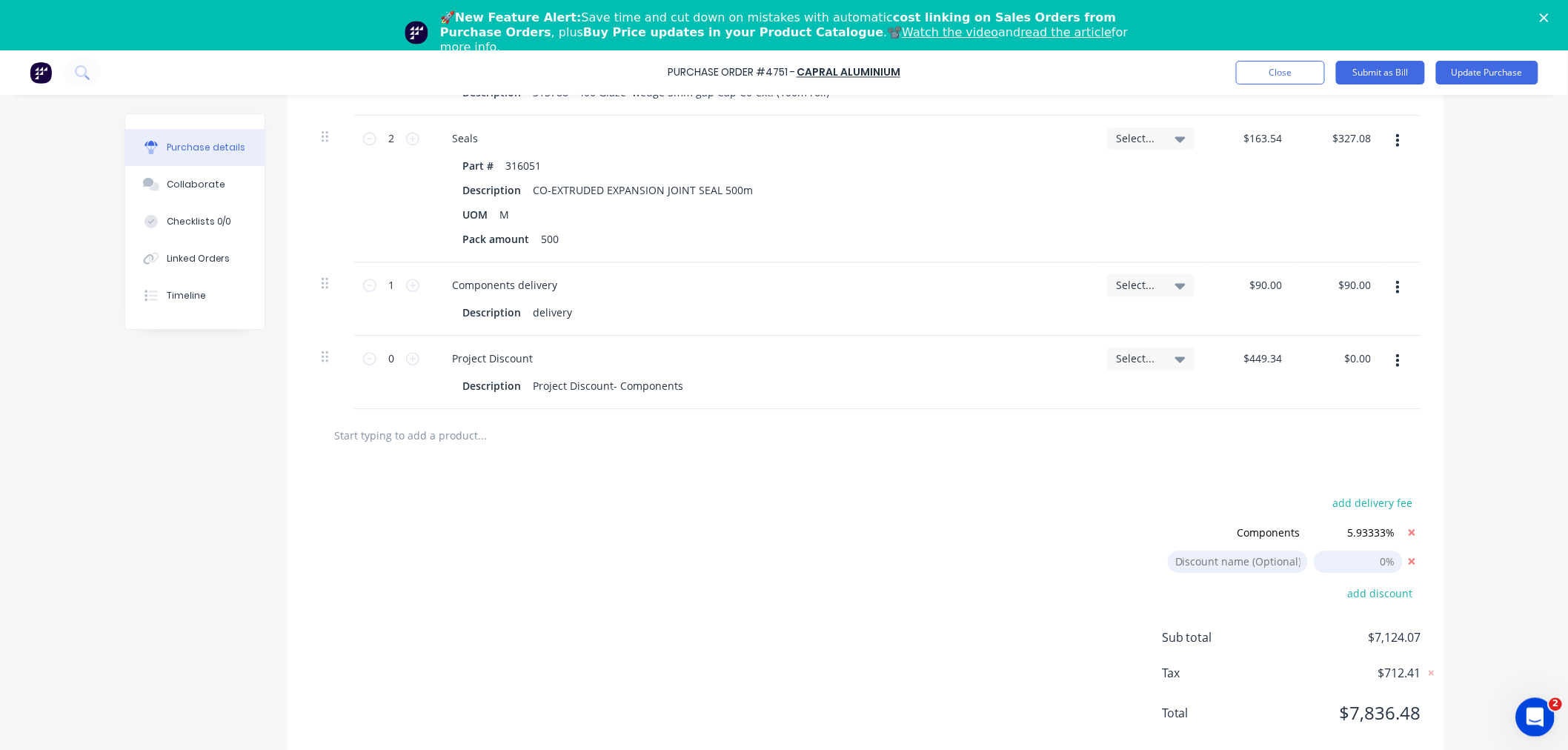
click at [1523, 711] on div "Open Intercom Messenger" at bounding box center [1533, 716] width 49 height 49
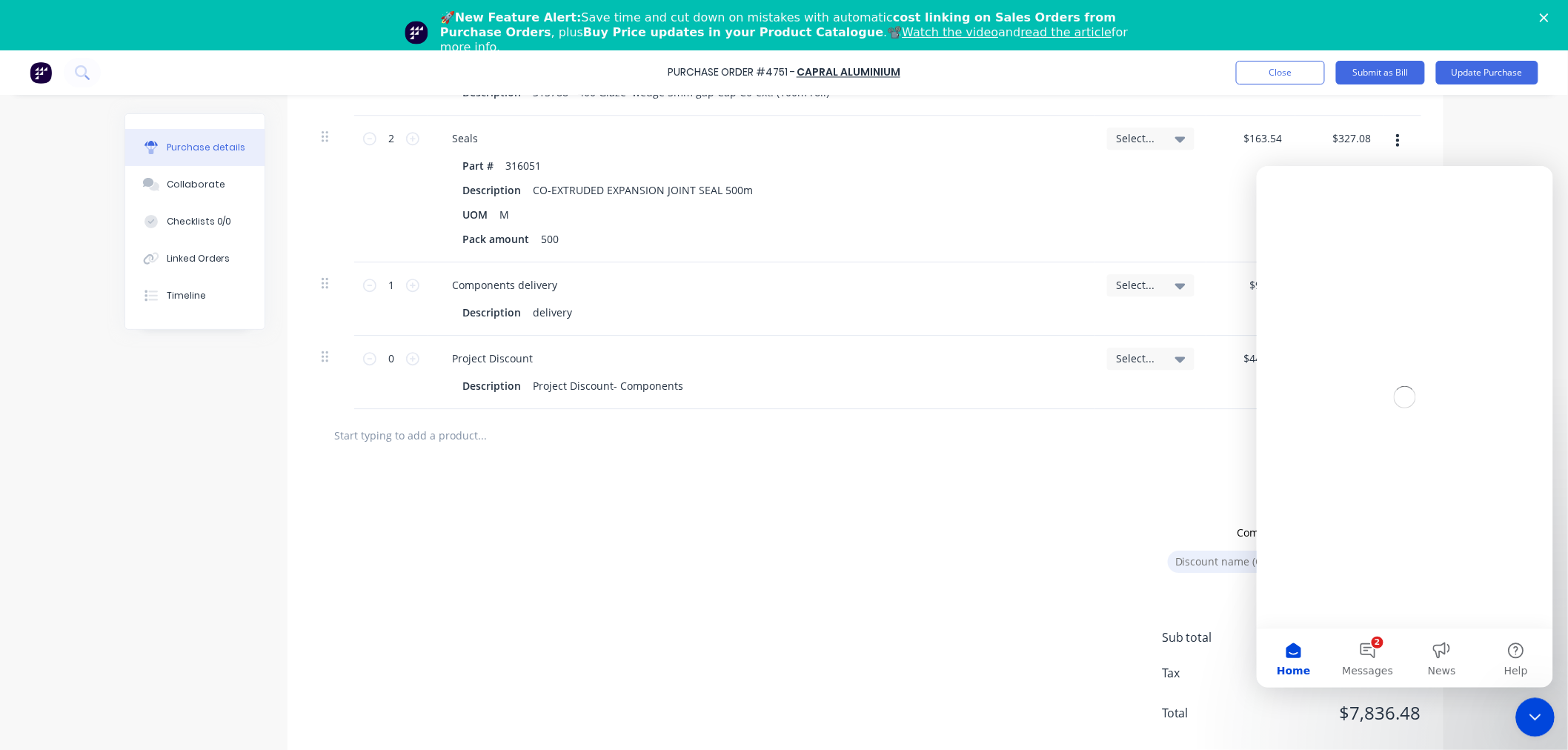
scroll to position [0, 0]
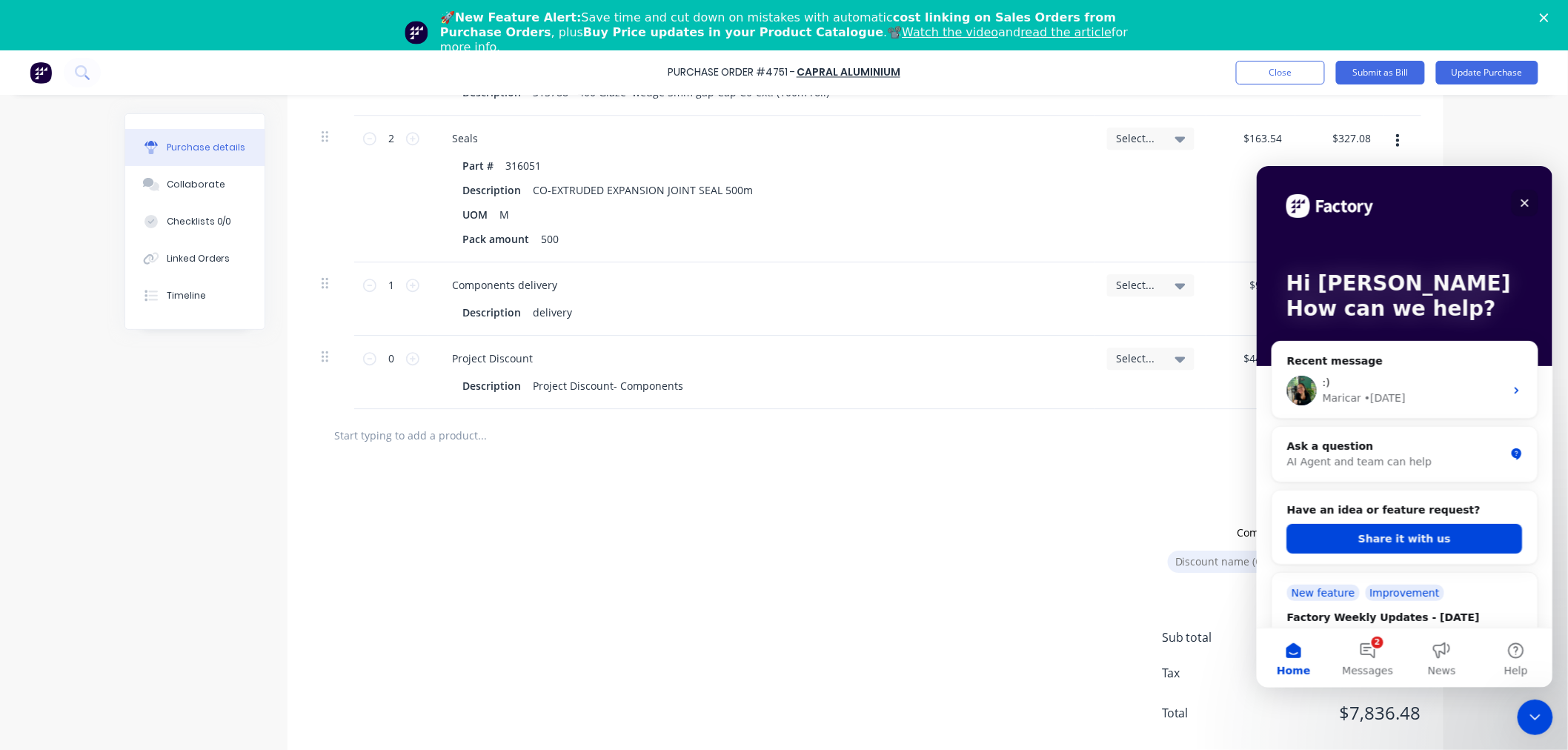
click at [1526, 201] on icon "Close" at bounding box center [1525, 202] width 12 height 12
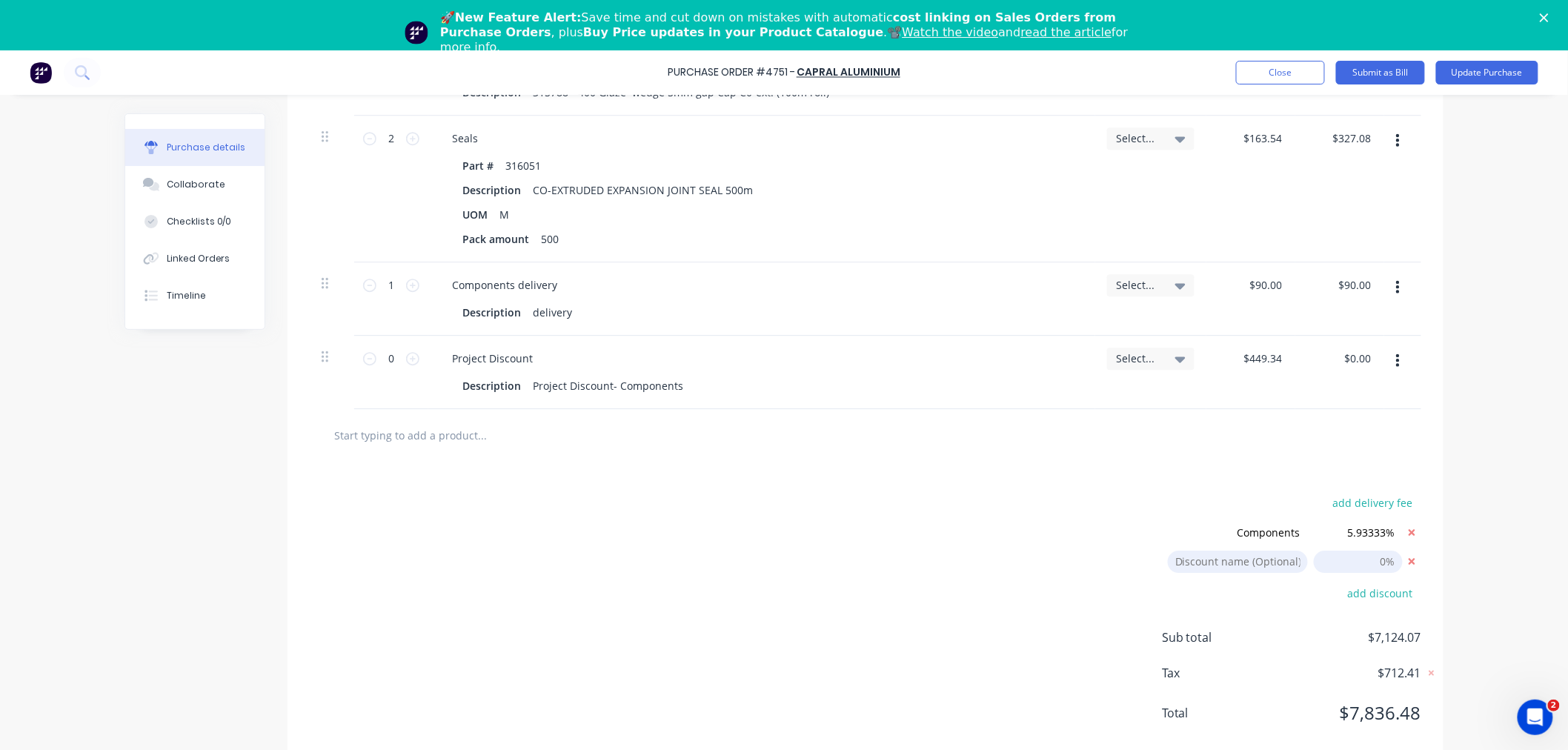
click at [1398, 716] on span "$7,836.48" at bounding box center [1347, 713] width 148 height 27
click at [1494, 71] on button "Update Purchase" at bounding box center [1487, 73] width 102 height 24
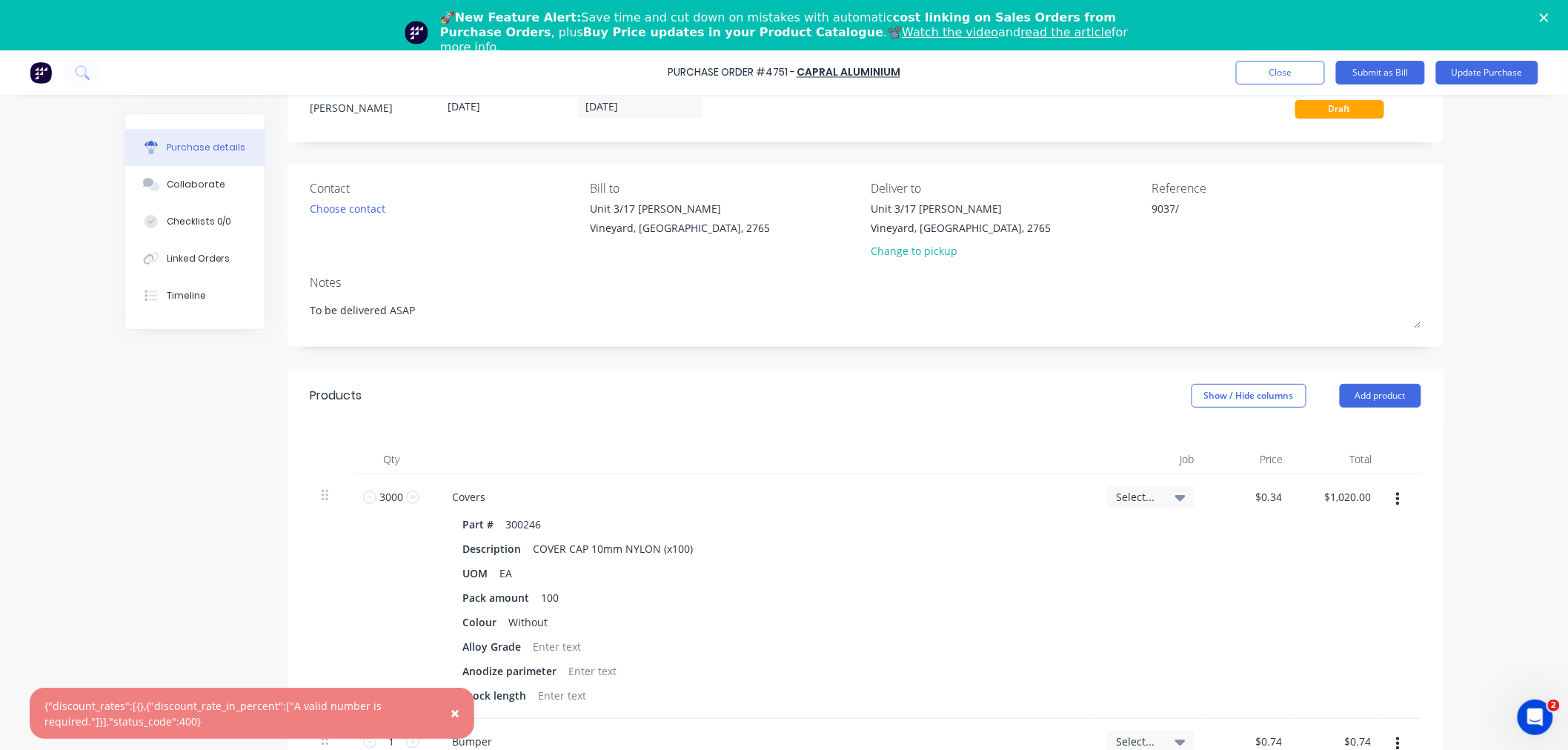
click at [453, 715] on span "×" at bounding box center [454, 713] width 9 height 21
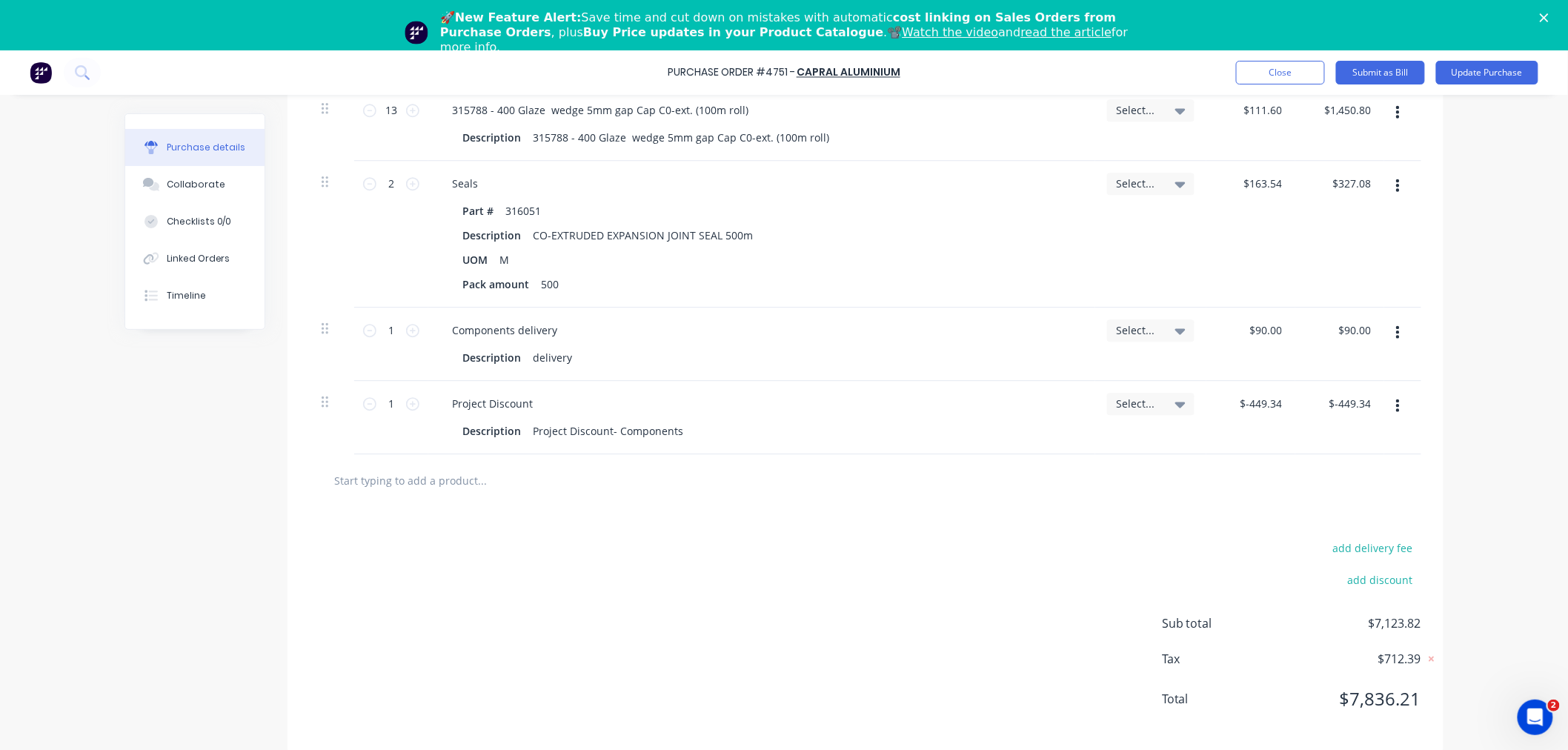
scroll to position [3999, 0]
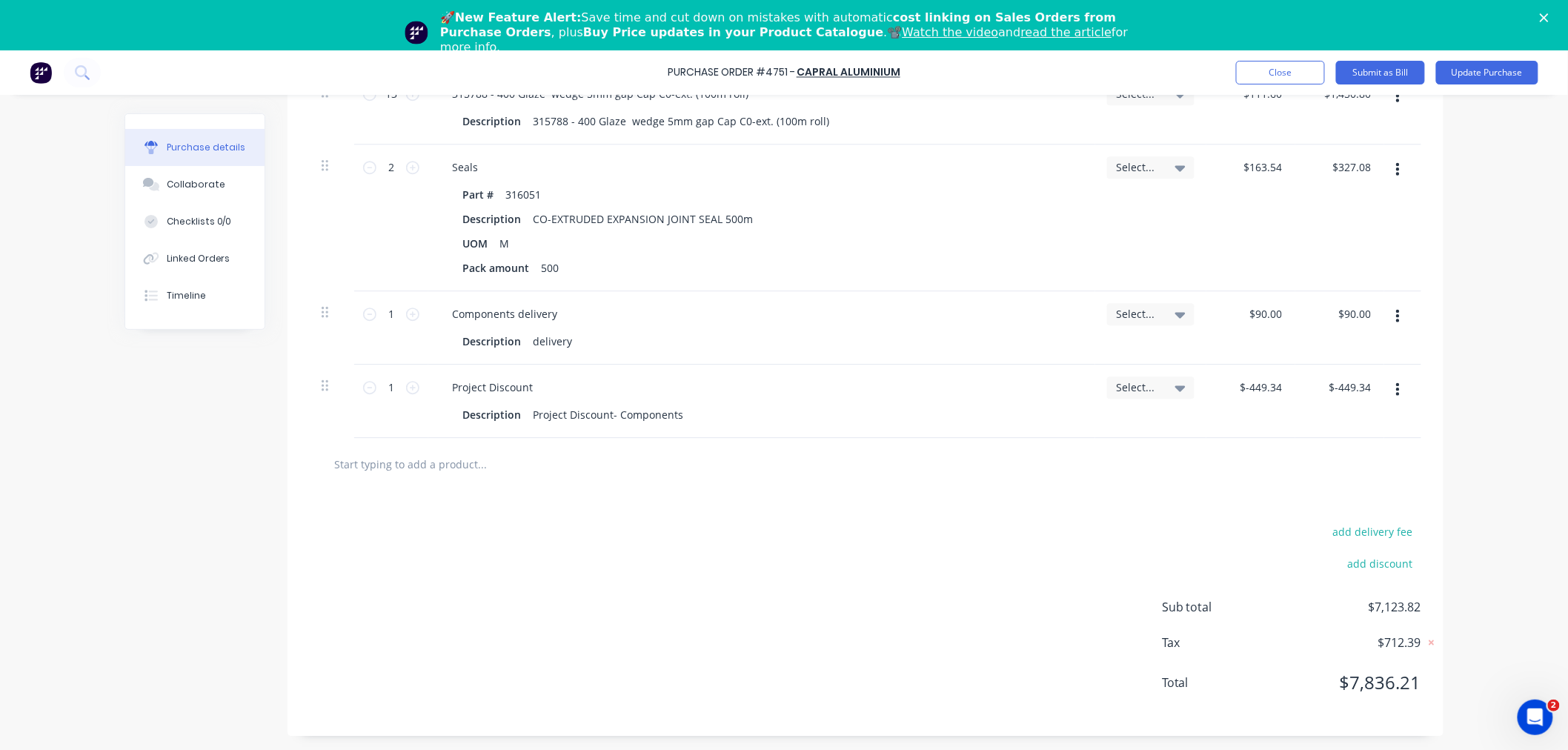
click at [736, 504] on div "add delivery fee add discount Sub total $7,123.82 Tax $712.39 Total $7,836.21" at bounding box center [866, 614] width 1156 height 244
click at [1373, 559] on button "add discount" at bounding box center [1380, 563] width 83 height 20
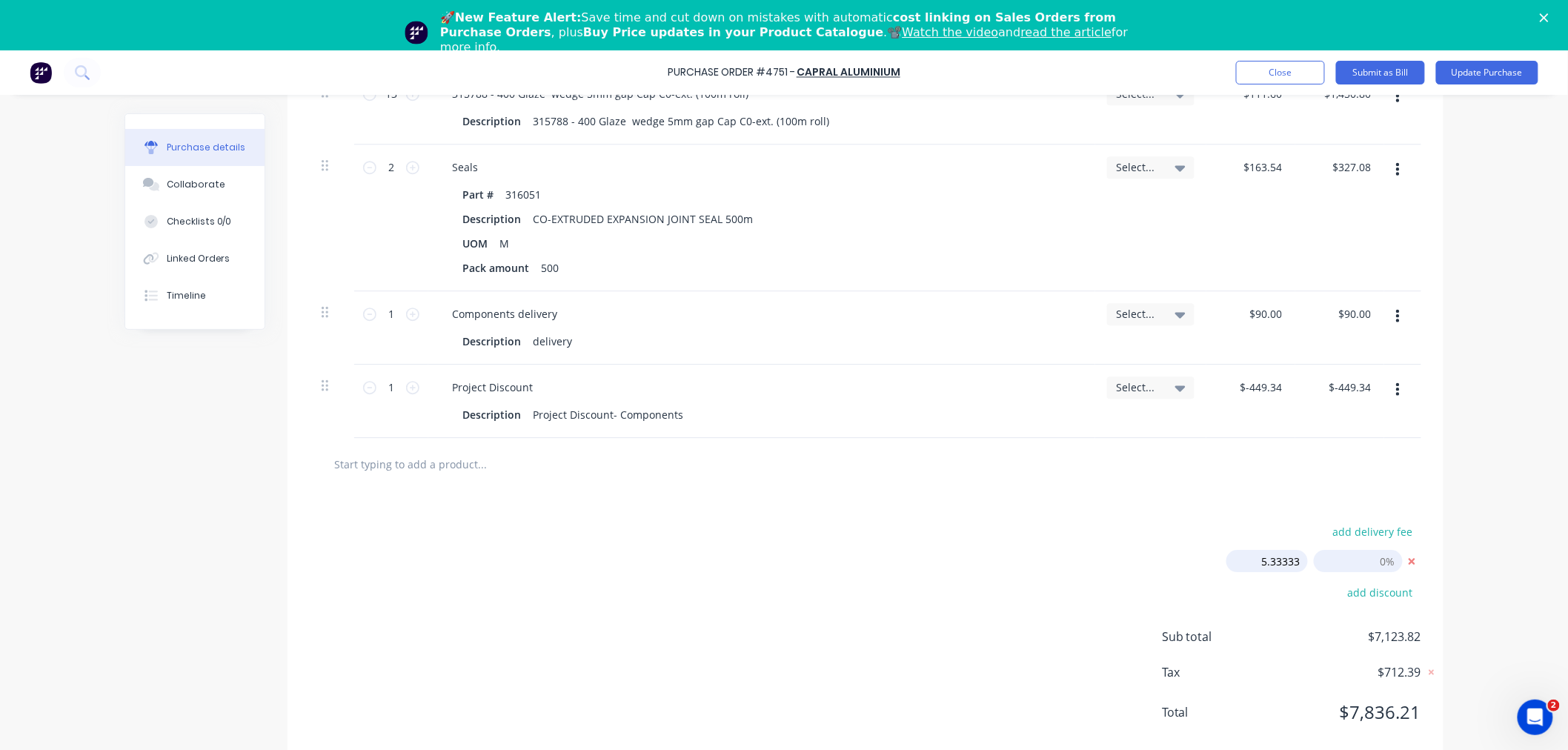
drag, startPoint x: 1247, startPoint y: 561, endPoint x: 1322, endPoint y: 561, distance: 75.0
click at [1322, 561] on div "5.33333 5.33333 Discount name (Optional)" at bounding box center [1324, 560] width 195 height 23
click at [1285, 562] on input at bounding box center [1238, 560] width 141 height 23
click at [1246, 564] on input at bounding box center [1238, 560] width 141 height 23
type textarea "x"
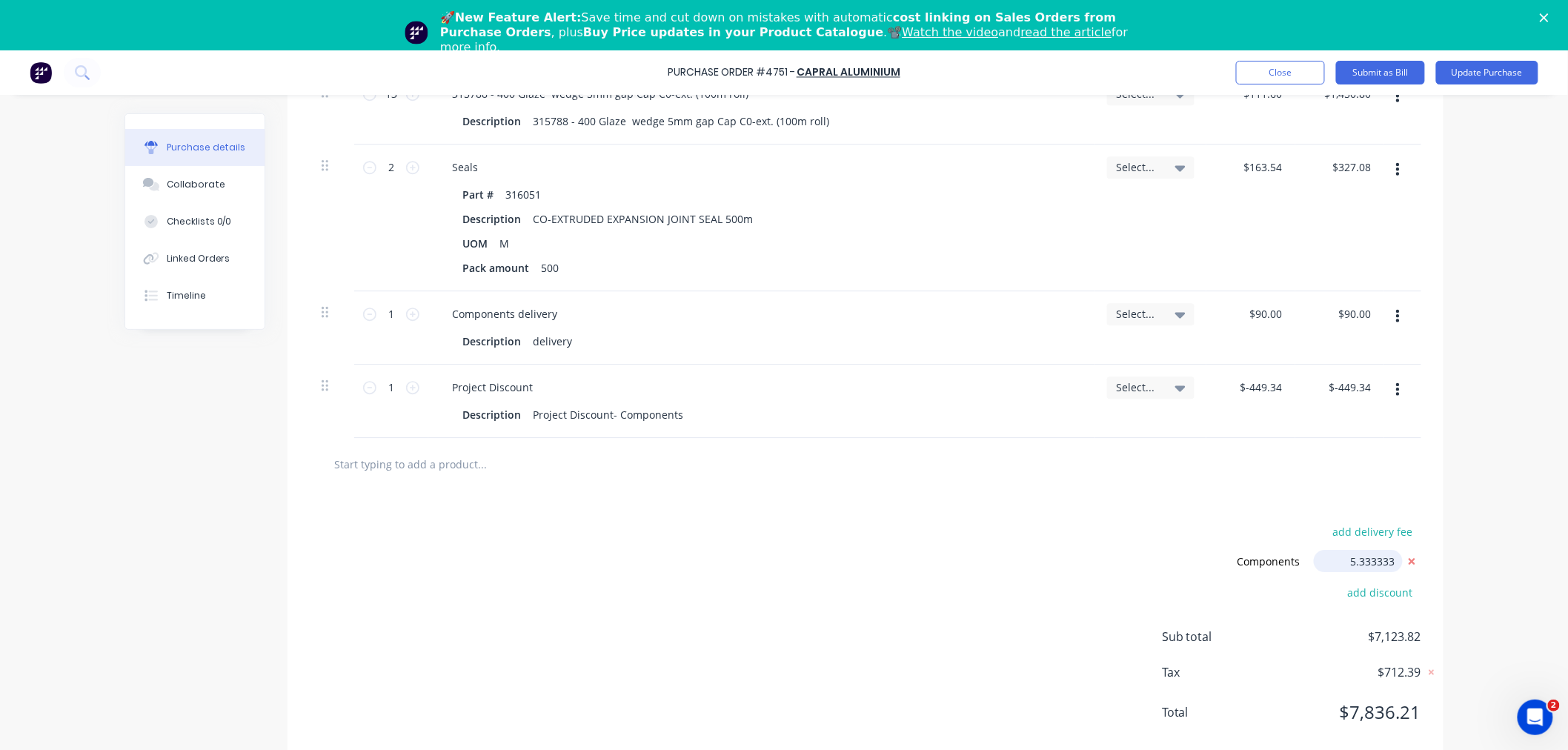
type input "5.333333"
type textarea "x"
type input "5.33%"
type textarea "x"
click at [1371, 559] on input "5.33%" at bounding box center [1359, 560] width 88 height 23
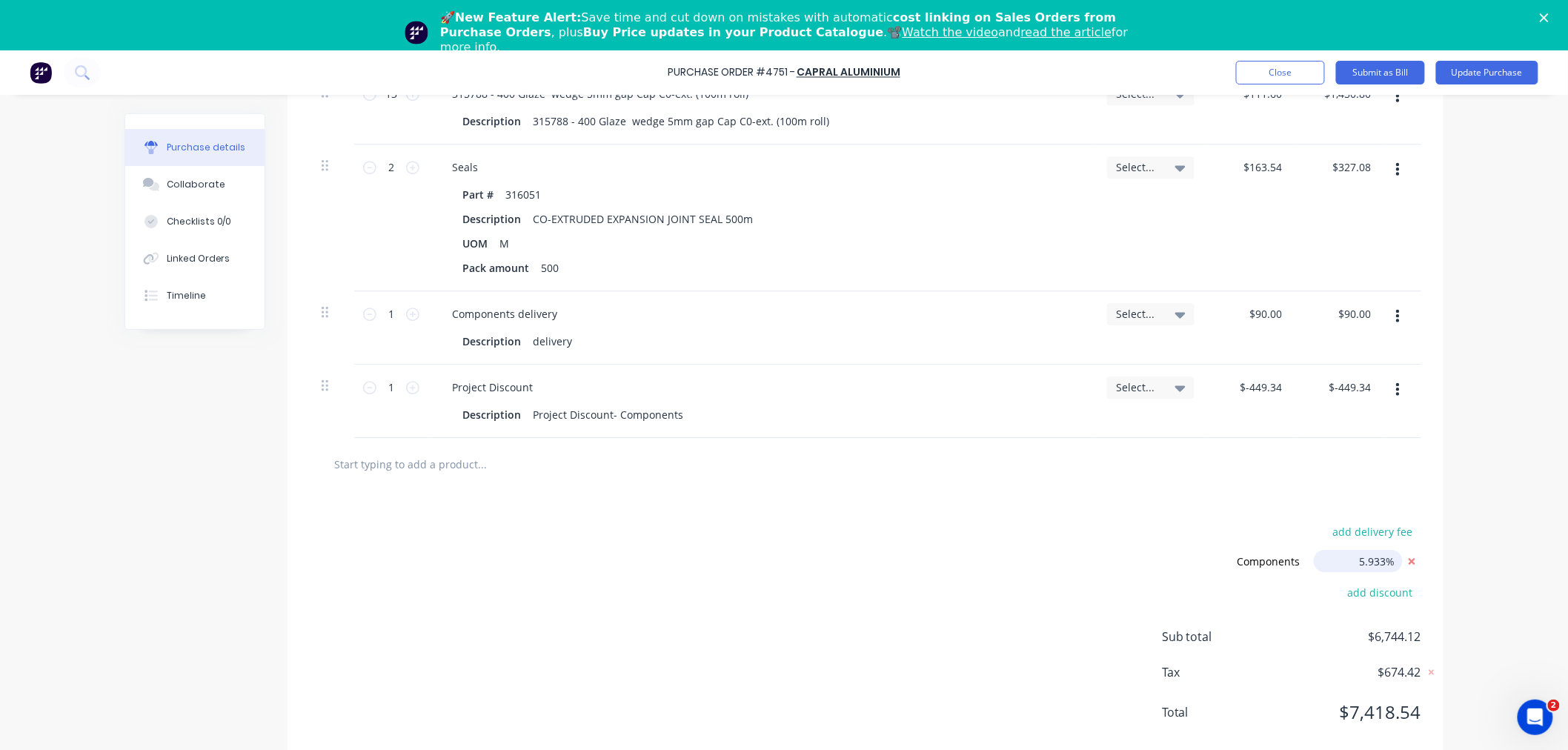
type input "5.933%"
type textarea "x"
type input "5.93%"
type textarea "x"
click at [1247, 390] on input "-449.34" at bounding box center [1264, 387] width 43 height 22
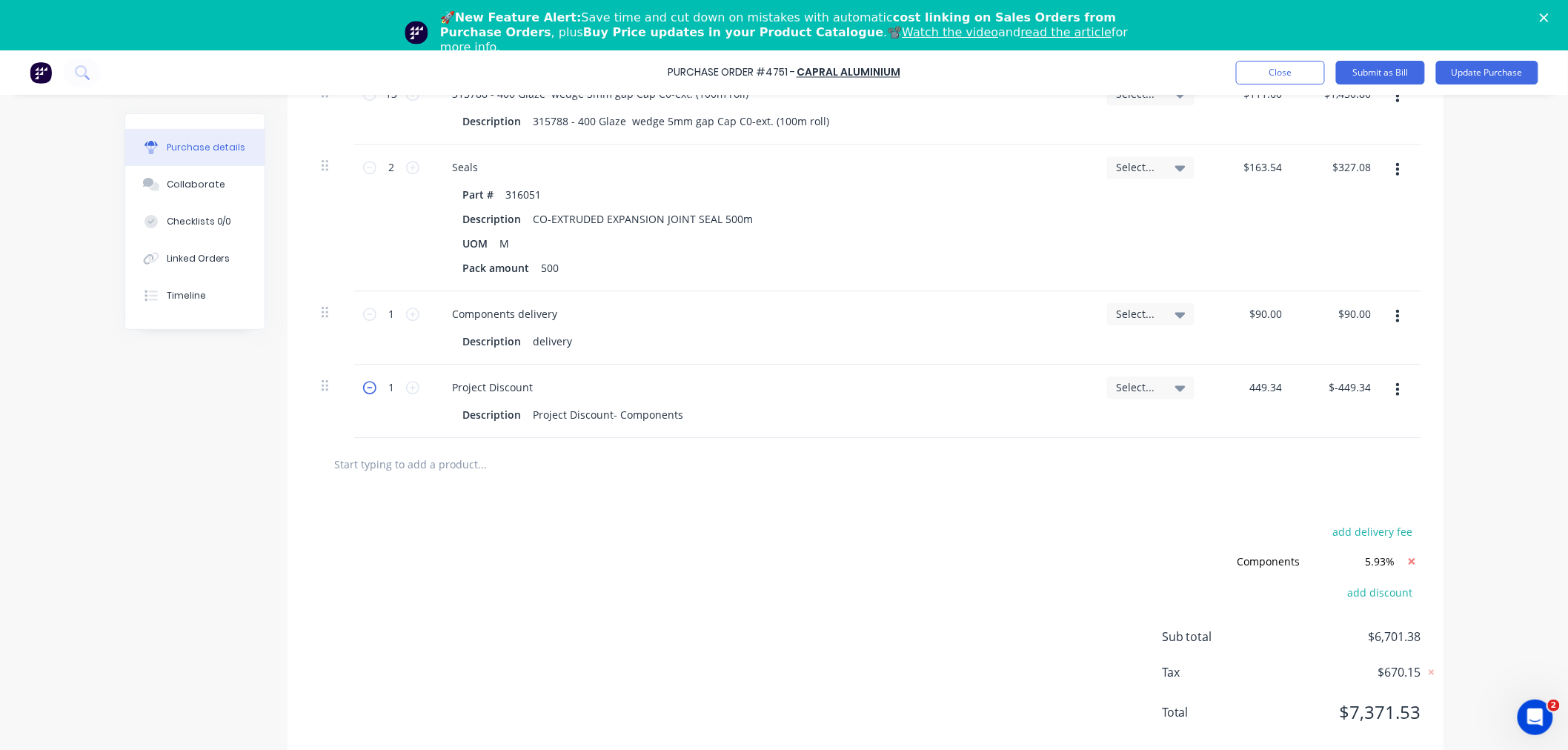
type input "449.34"
type textarea "x"
type input "$449.34"
click at [364, 384] on icon at bounding box center [370, 388] width 14 height 14
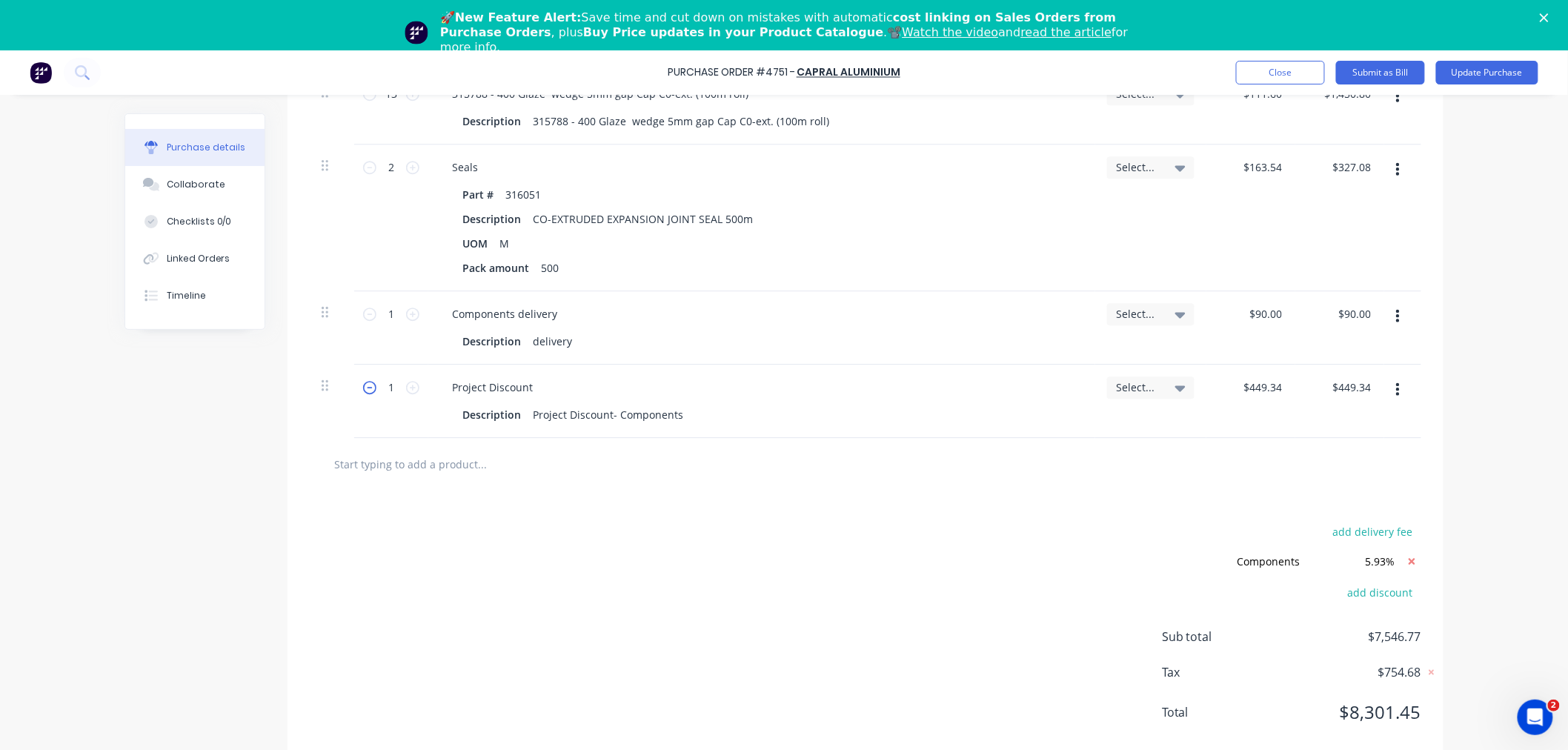
type textarea "x"
type input "0"
type input "$0.00"
click at [1483, 68] on button "Update Purchase" at bounding box center [1487, 73] width 102 height 24
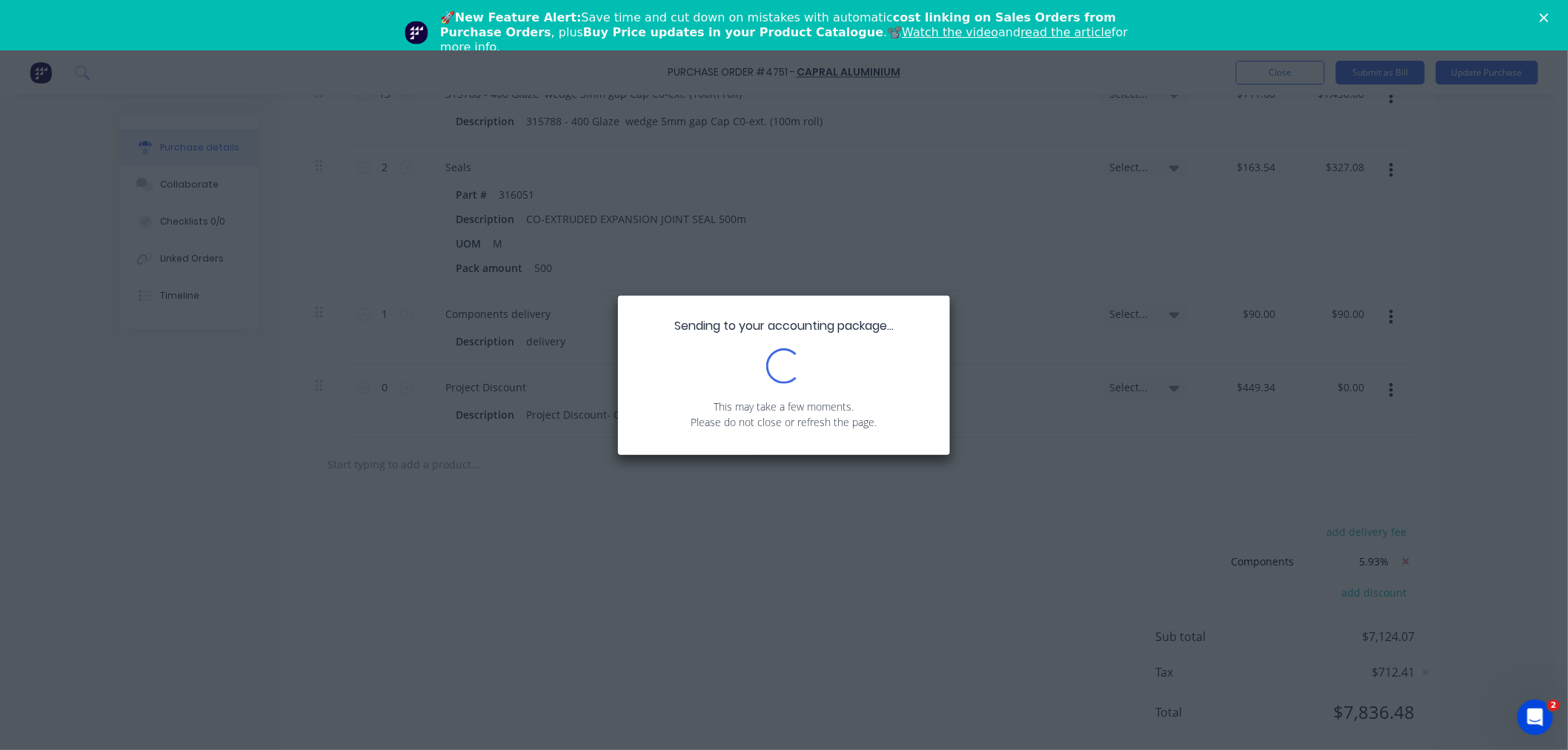
scroll to position [0, 0]
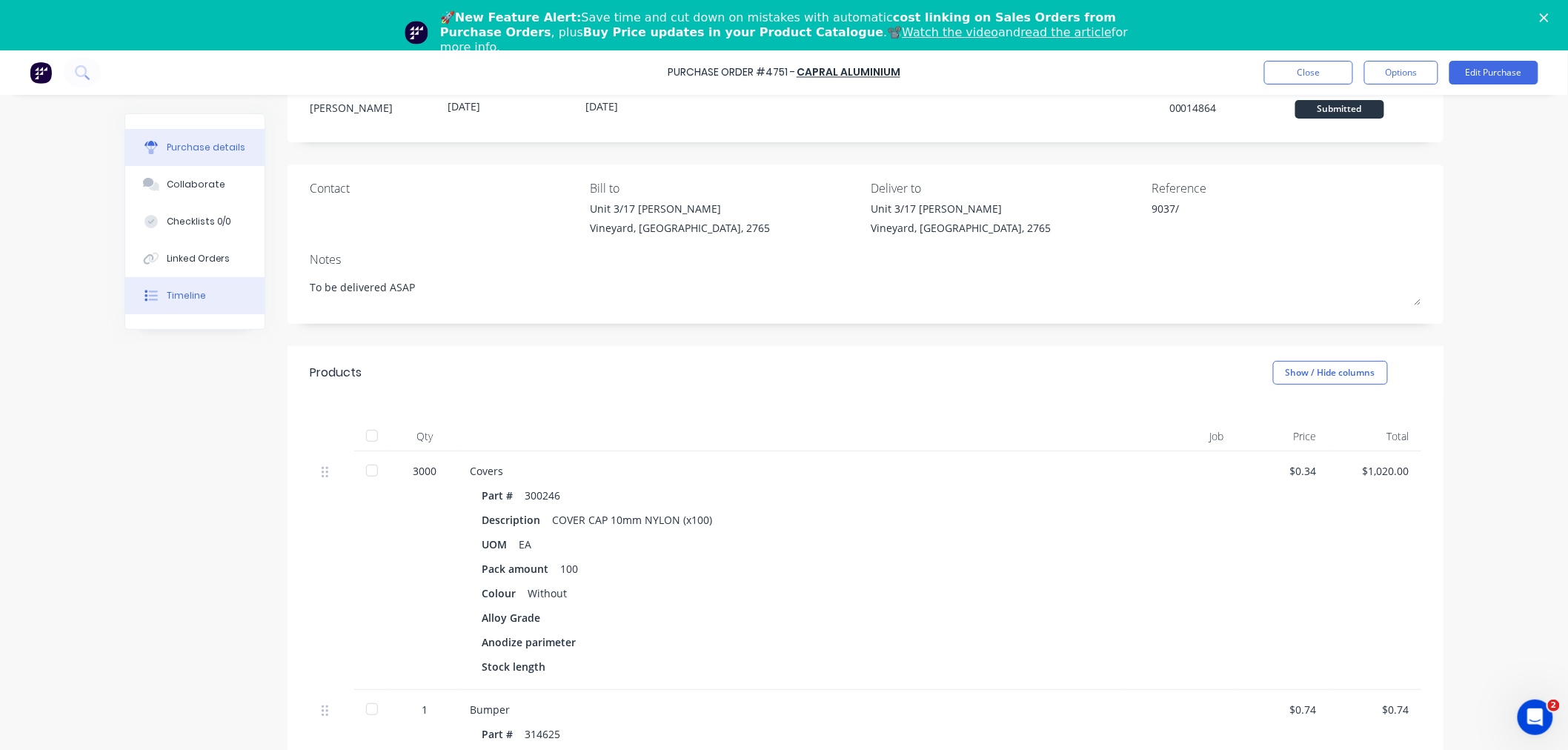
click at [181, 286] on button "Timeline" at bounding box center [195, 296] width 140 height 37
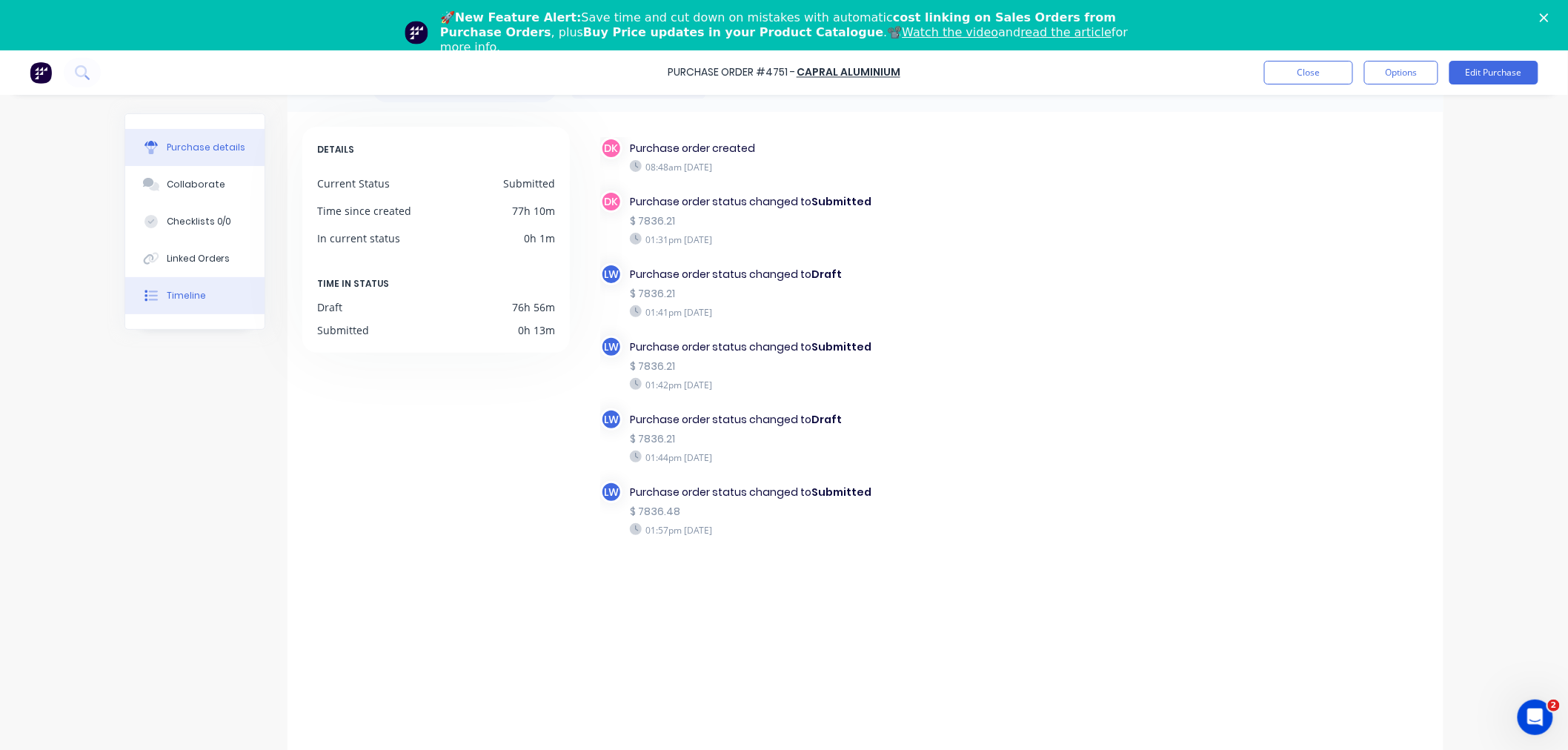
click at [182, 152] on div "Purchase details" at bounding box center [206, 147] width 80 height 14
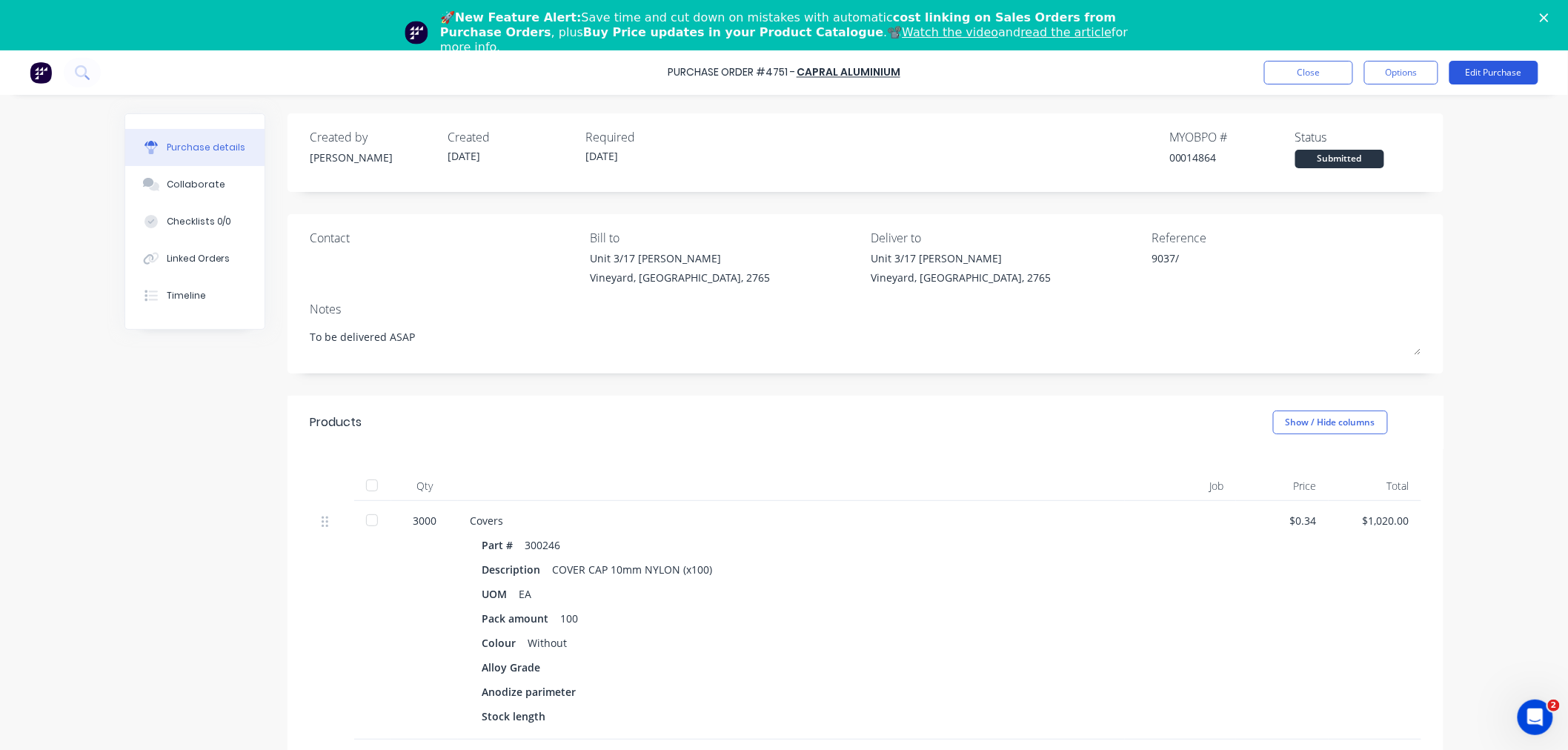
click at [1500, 79] on button "Edit Purchase" at bounding box center [1494, 73] width 88 height 24
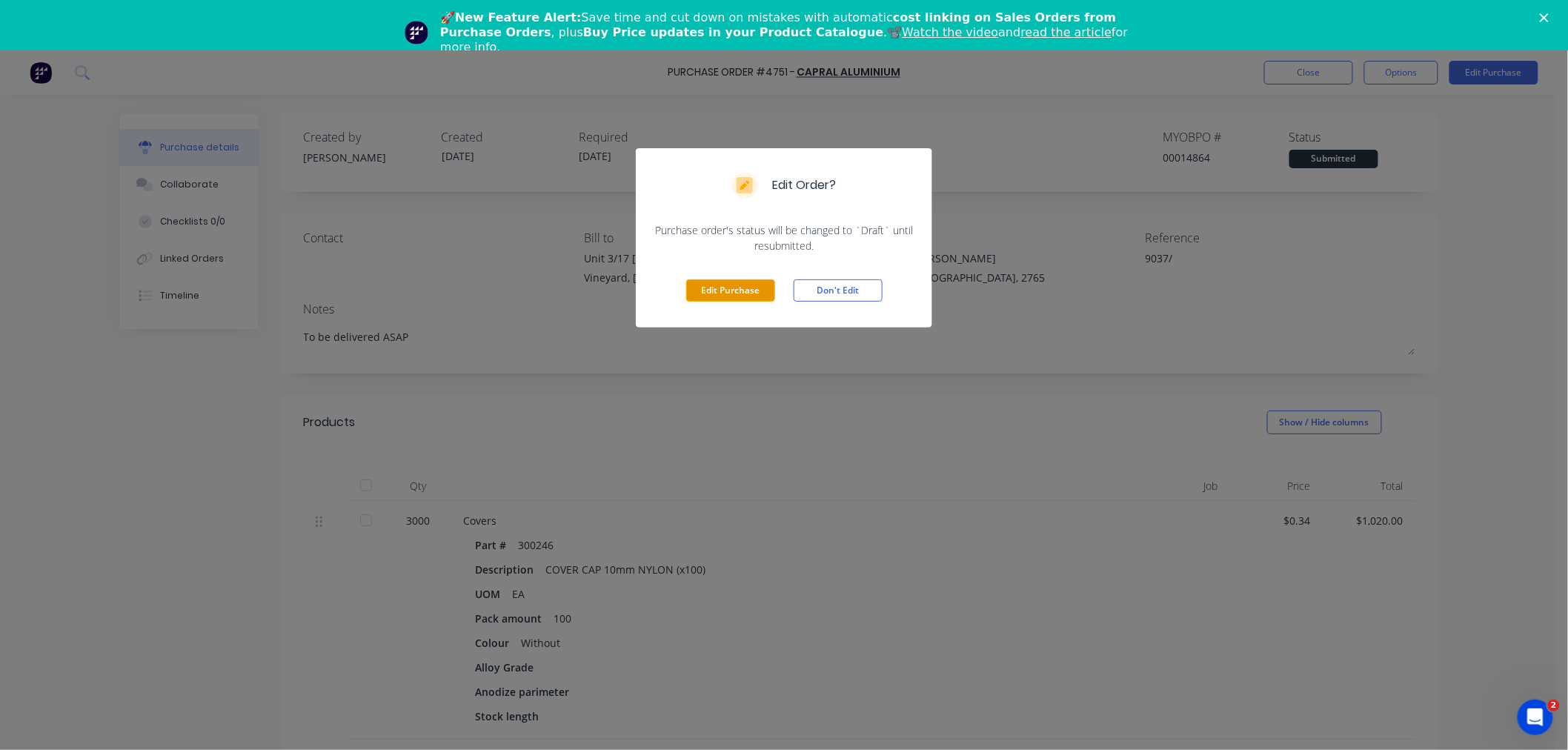
click at [738, 284] on button "Edit Purchase" at bounding box center [730, 290] width 88 height 23
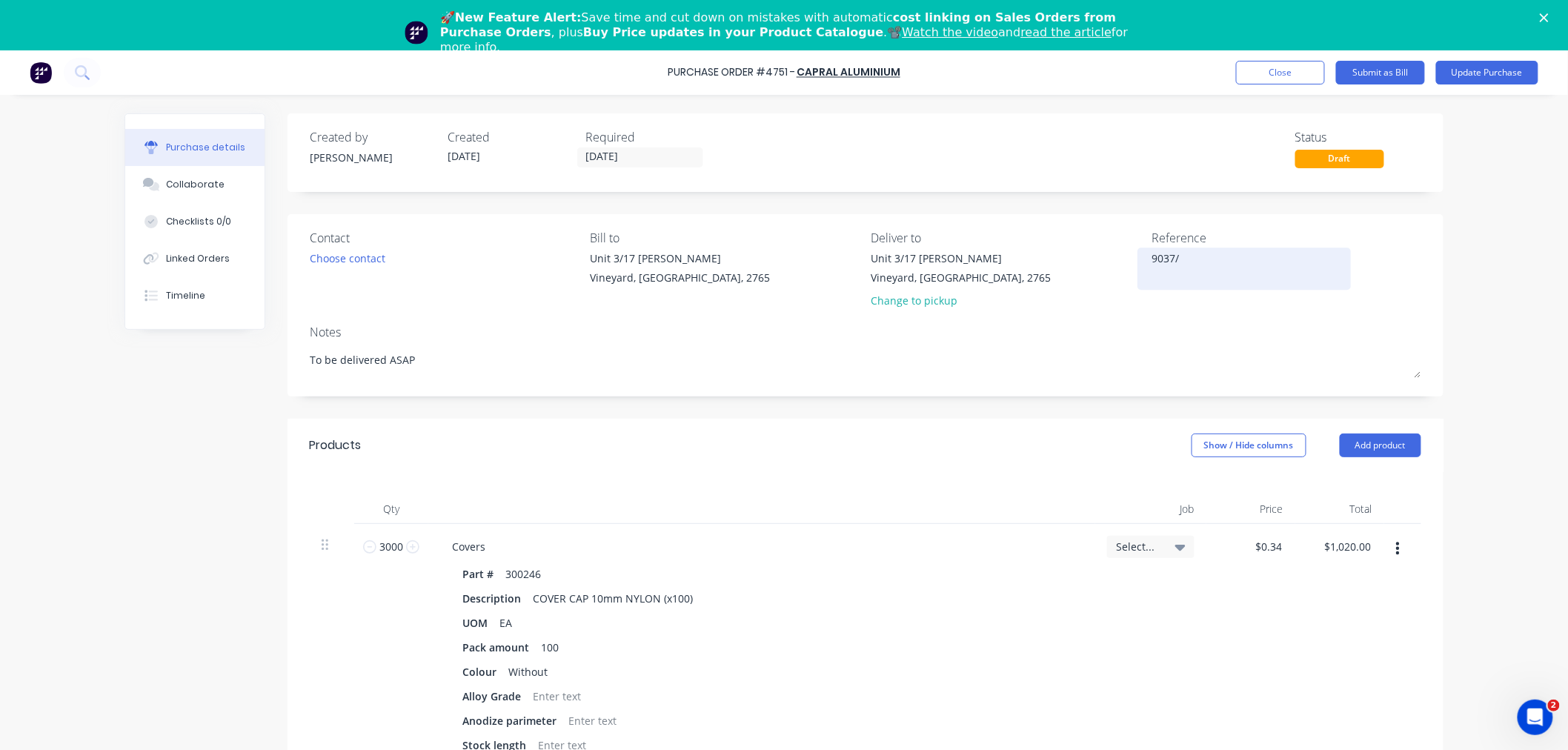
type textarea "x"
click at [1152, 258] on textarea "9037/" at bounding box center [1245, 267] width 185 height 33
type textarea "4751/9037/"
type textarea "x"
click at [1219, 261] on textarea "4751/9037/" at bounding box center [1245, 267] width 185 height 33
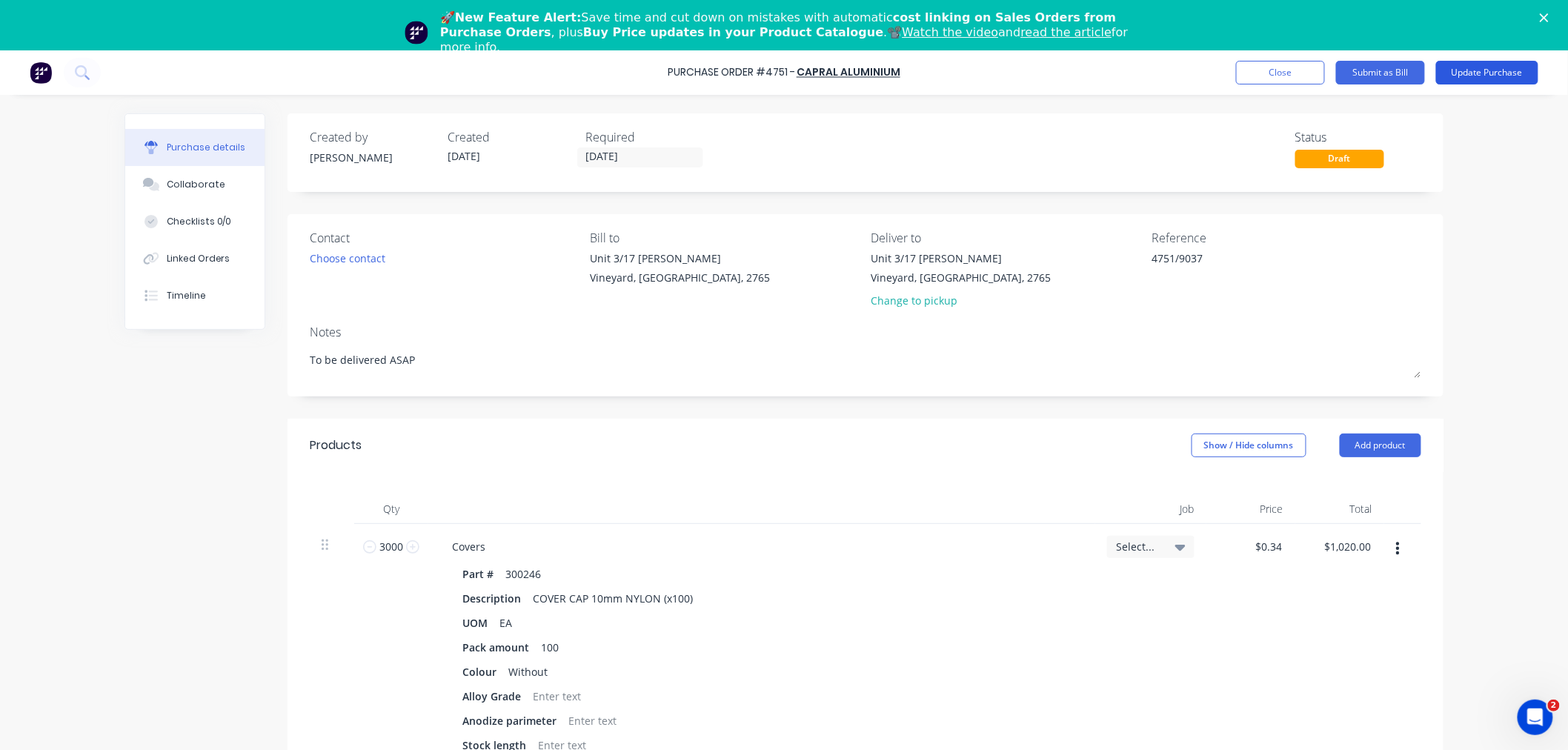
type textarea "4751/9037"
type textarea "x"
type textarea "4751/9037"
click at [1481, 73] on button "Update Purchase" at bounding box center [1487, 73] width 102 height 24
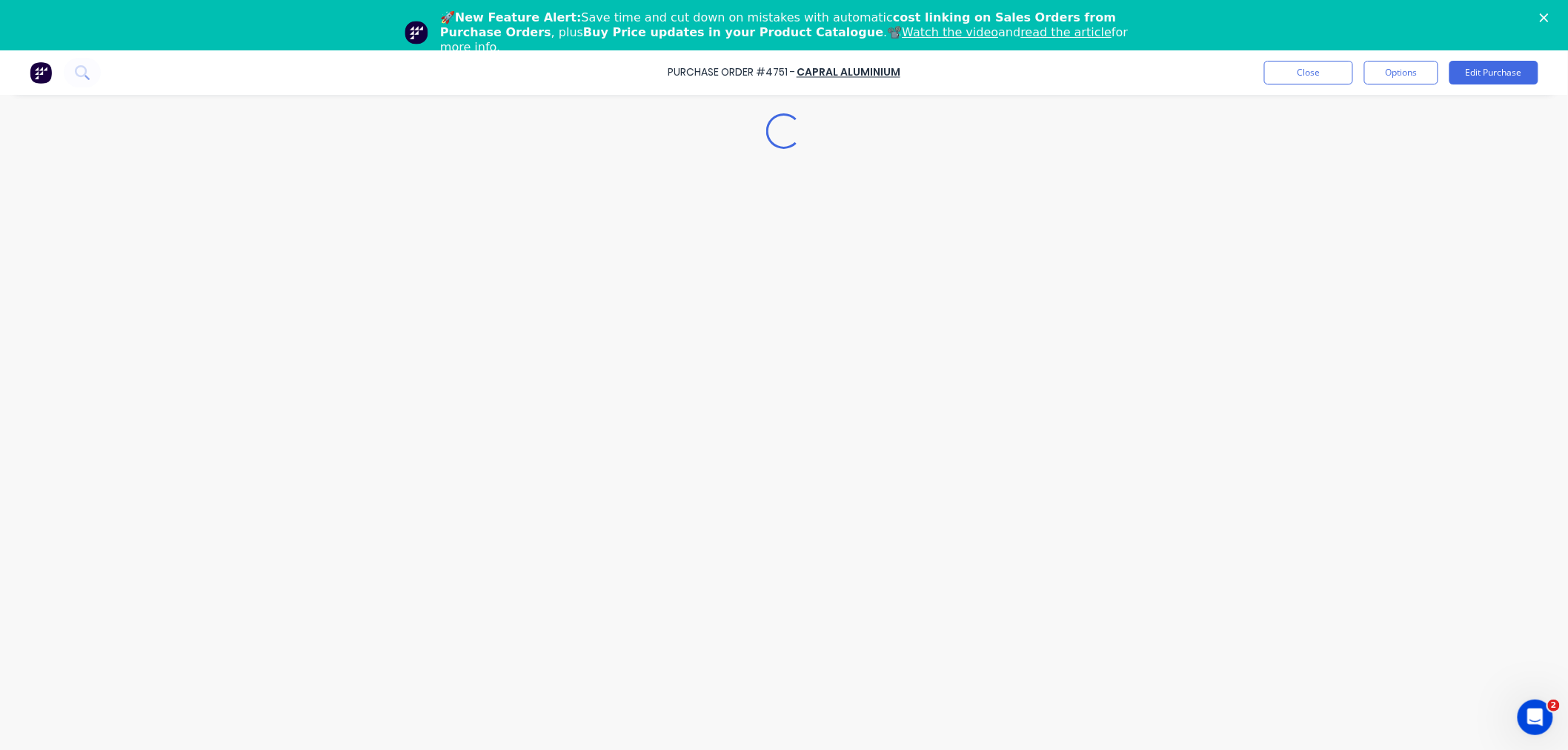
type textarea "x"
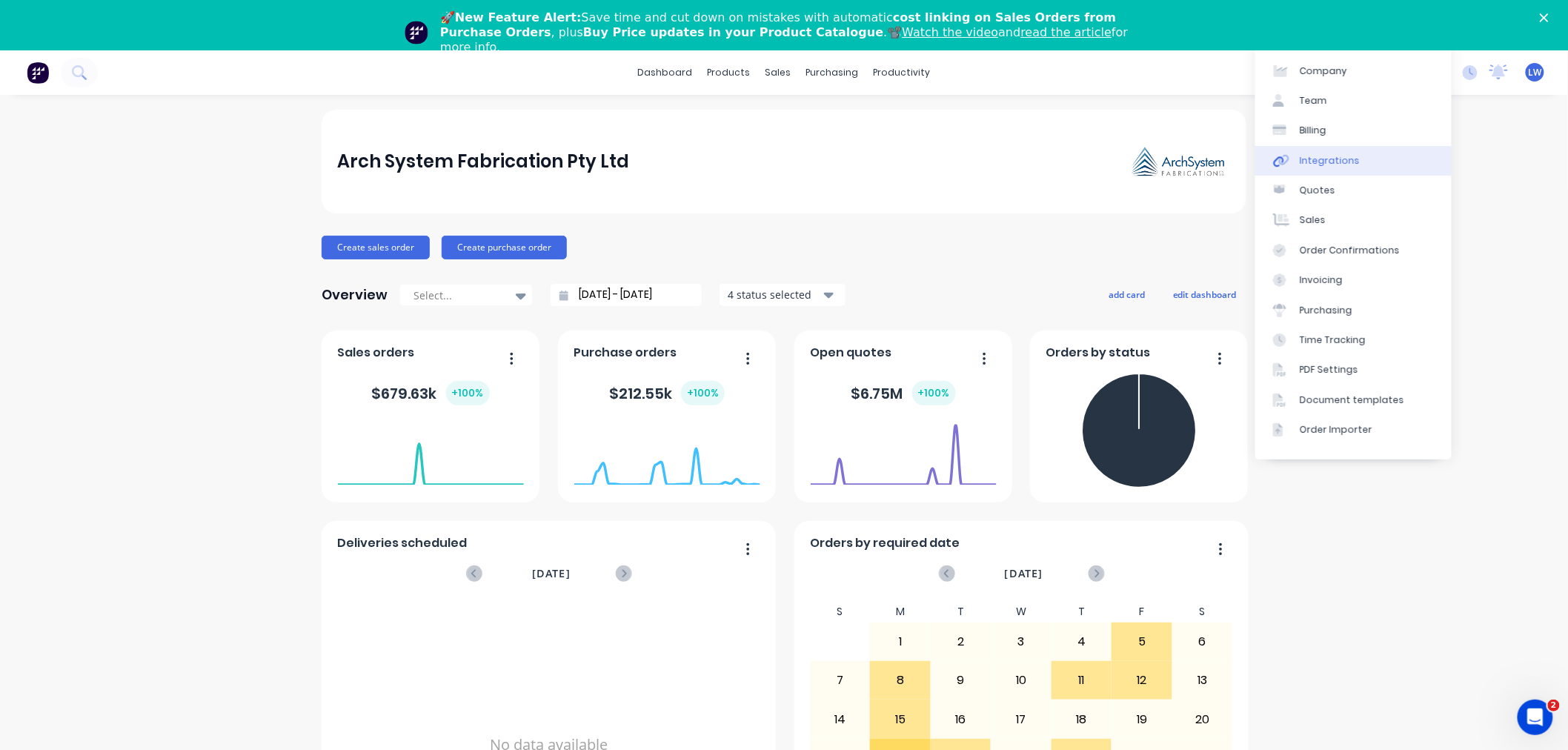
click at [1336, 157] on div "Integrations" at bounding box center [1330, 161] width 60 height 14
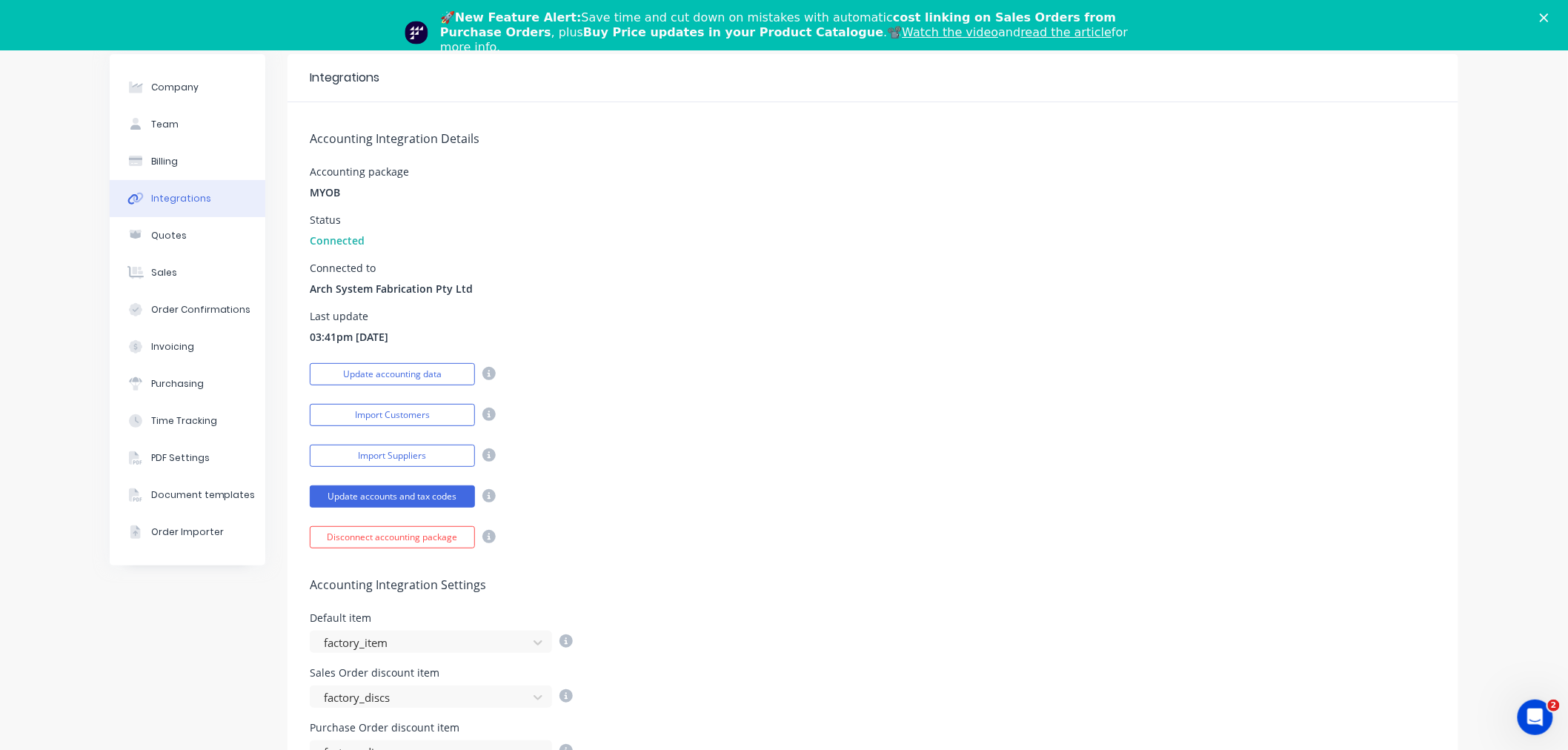
scroll to position [329, 0]
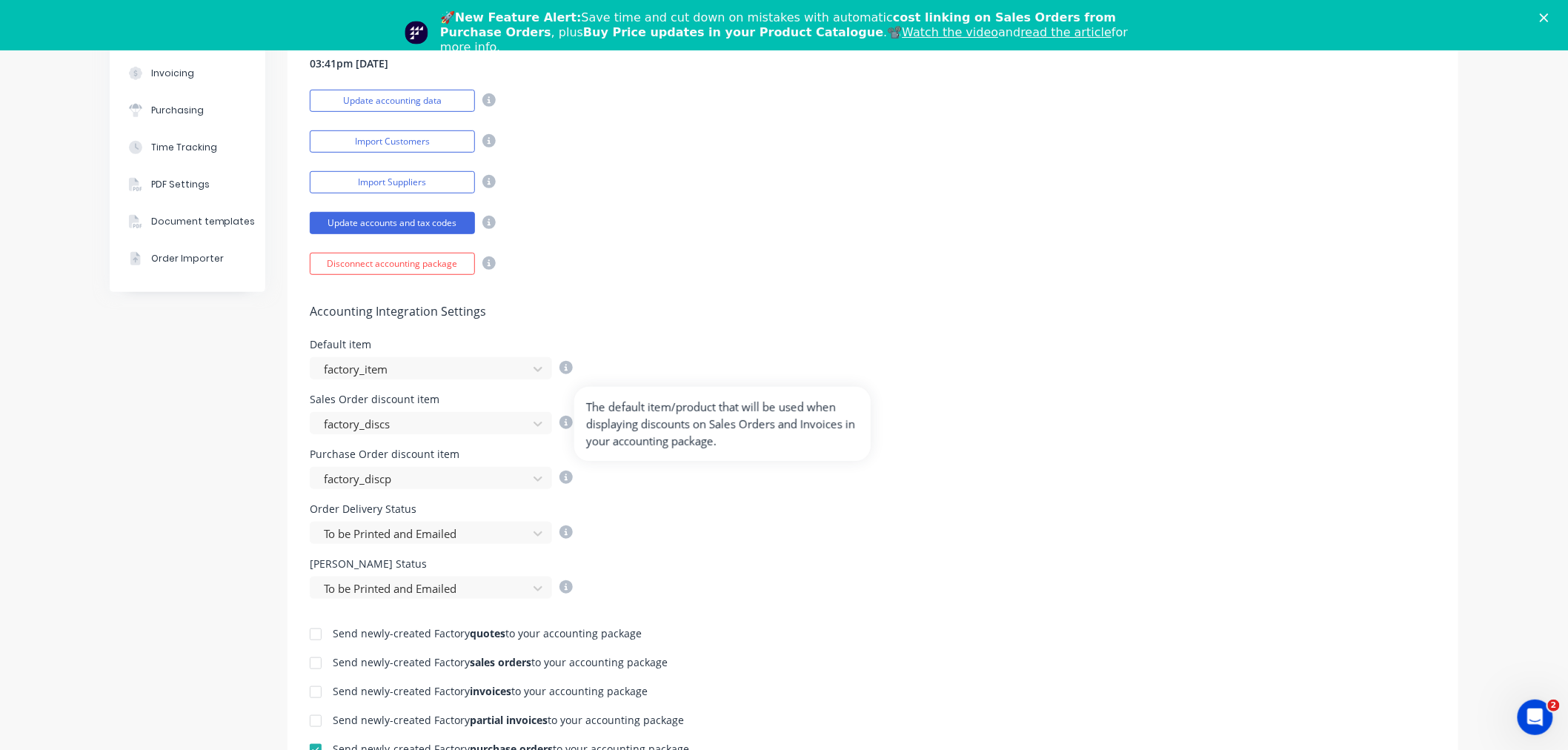
click at [562, 418] on icon at bounding box center [566, 423] width 14 height 14
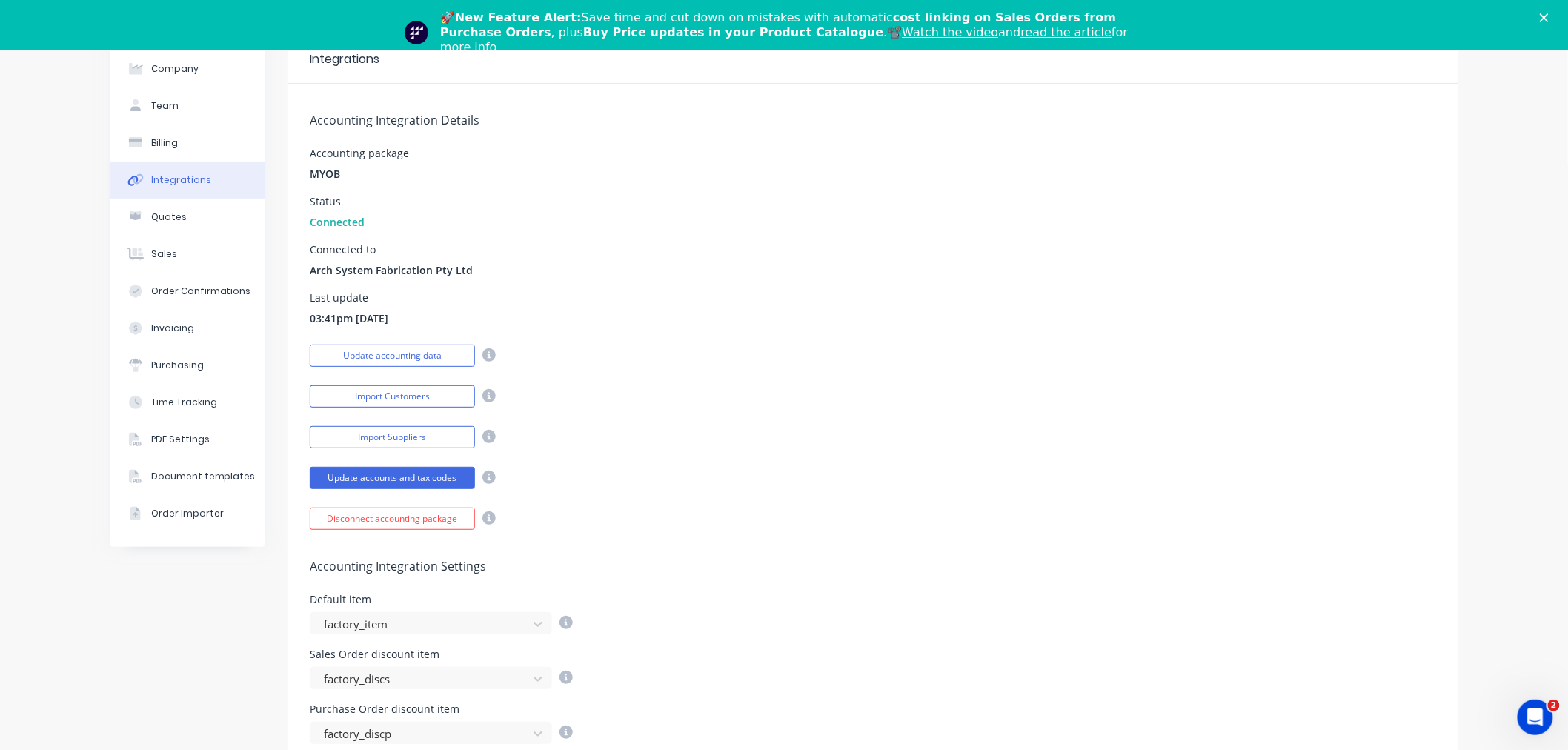
scroll to position [0, 0]
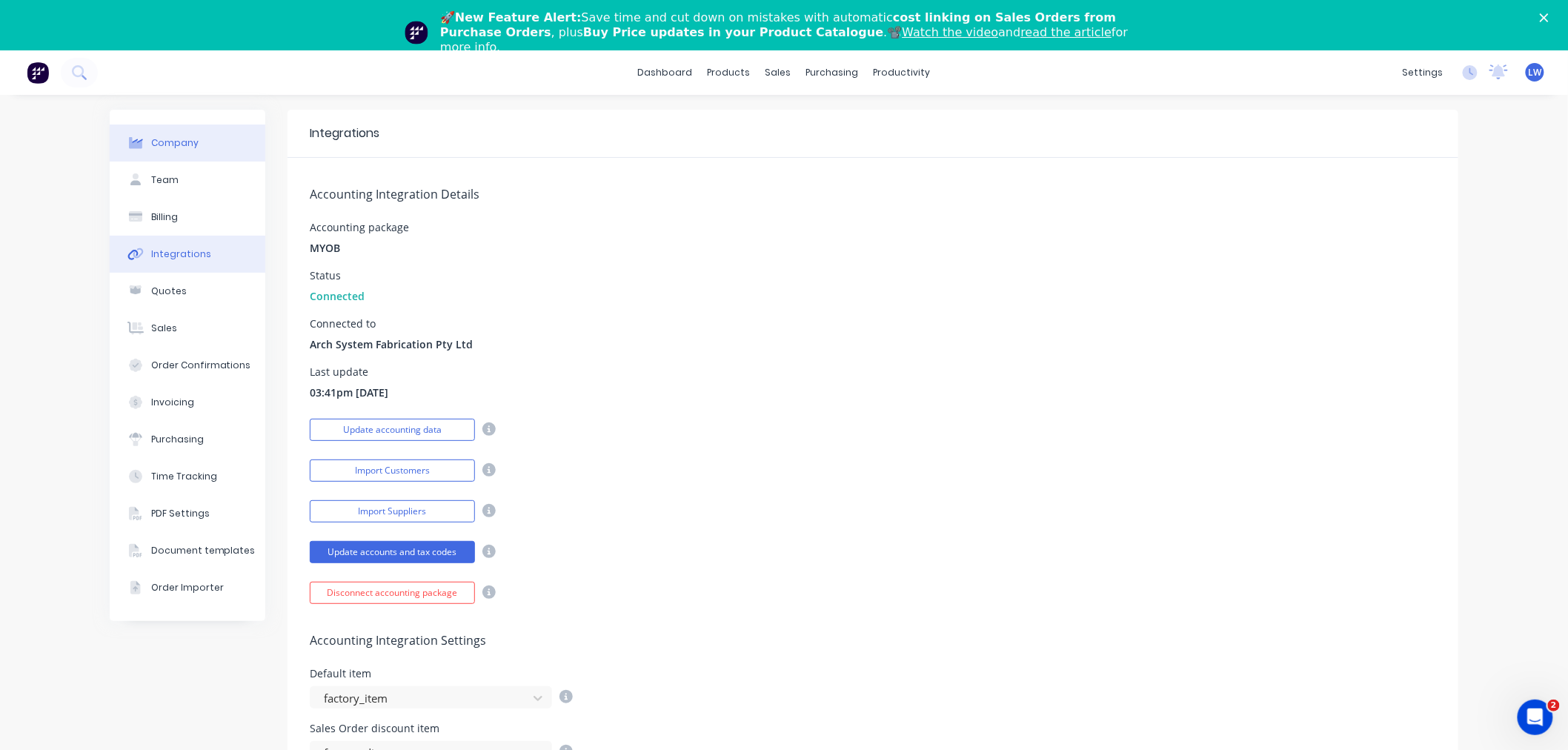
click at [180, 144] on div "Company" at bounding box center [175, 144] width 47 height 14
select select "AU"
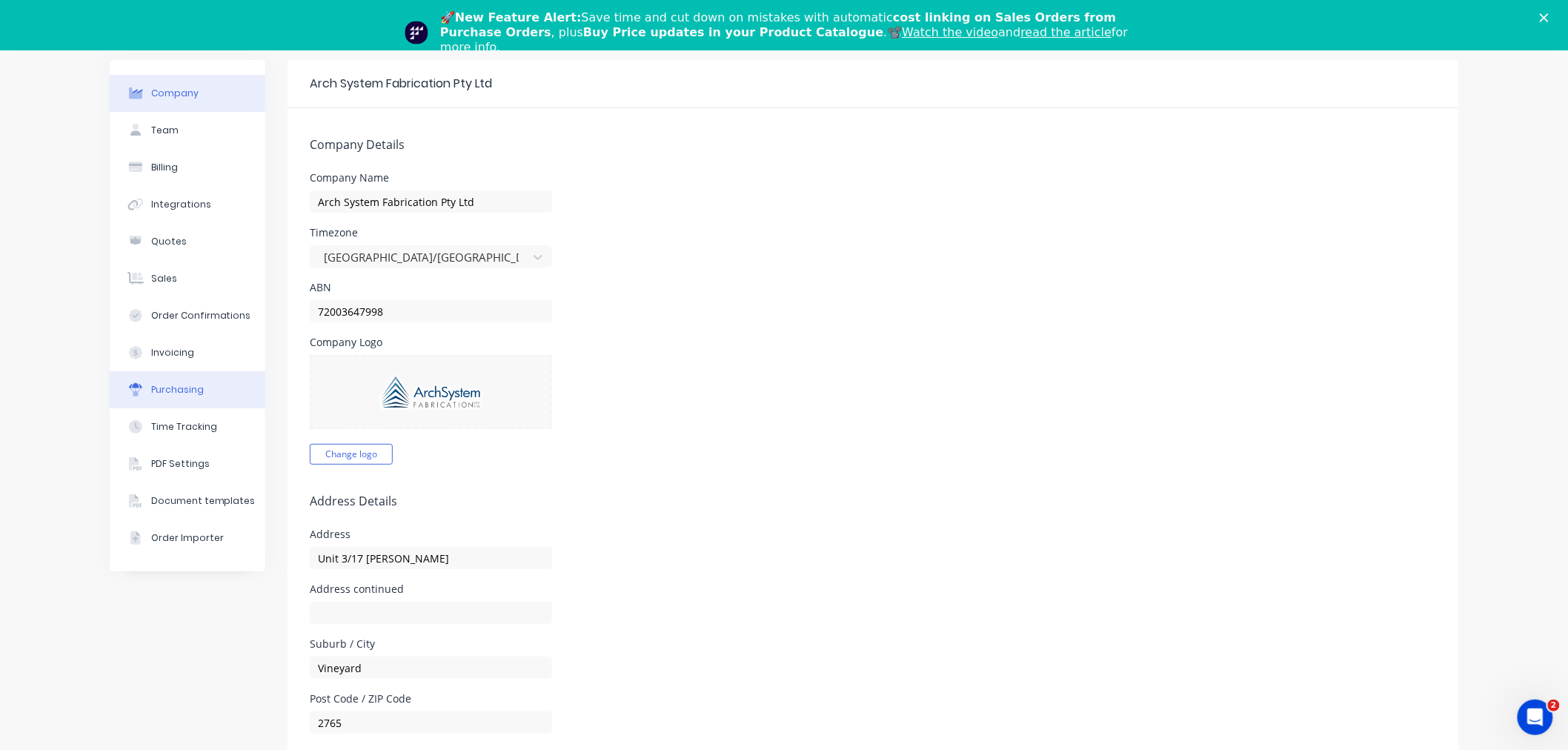
click at [184, 389] on div "Purchasing" at bounding box center [178, 390] width 53 height 14
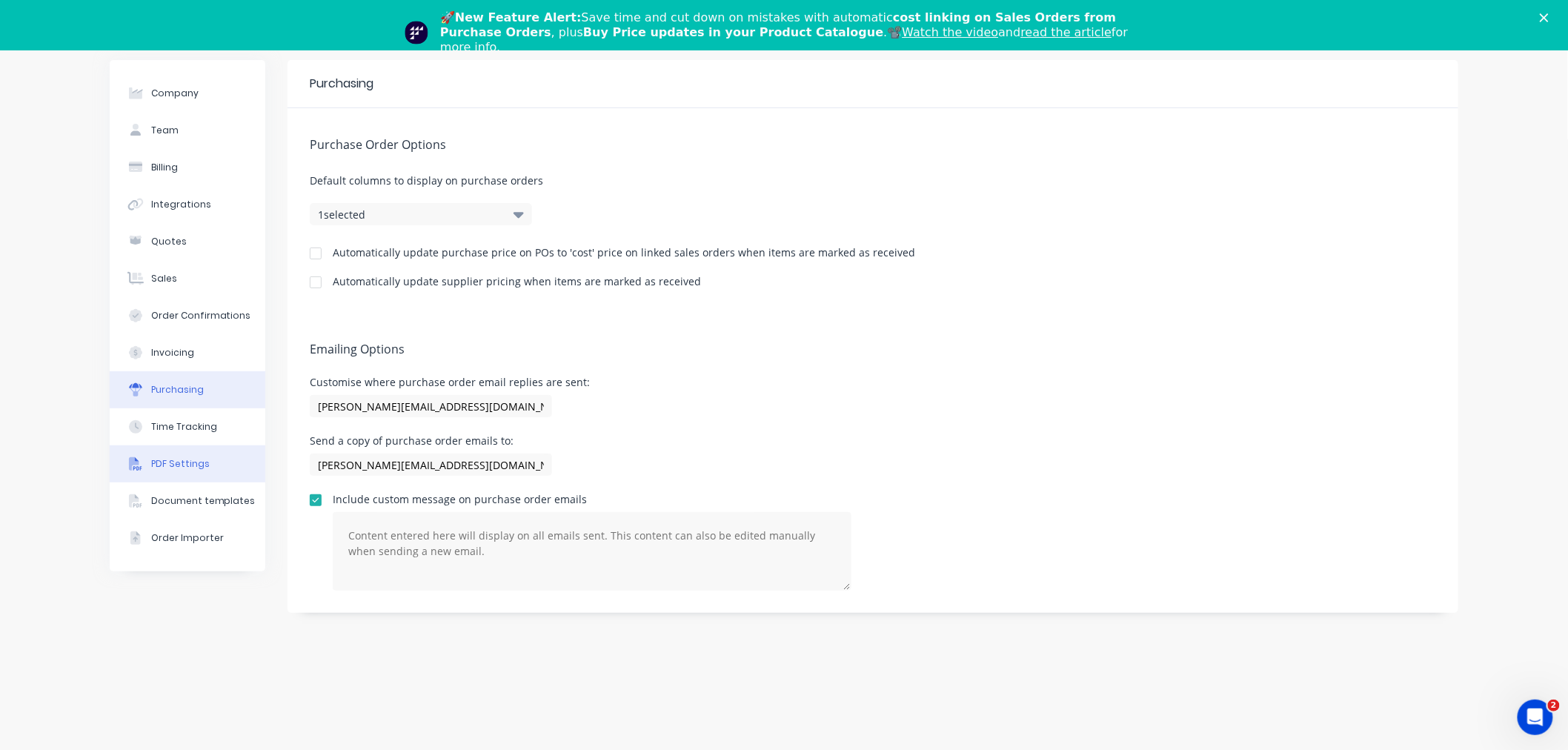
click at [183, 455] on button "PDF Settings" at bounding box center [188, 464] width 155 height 37
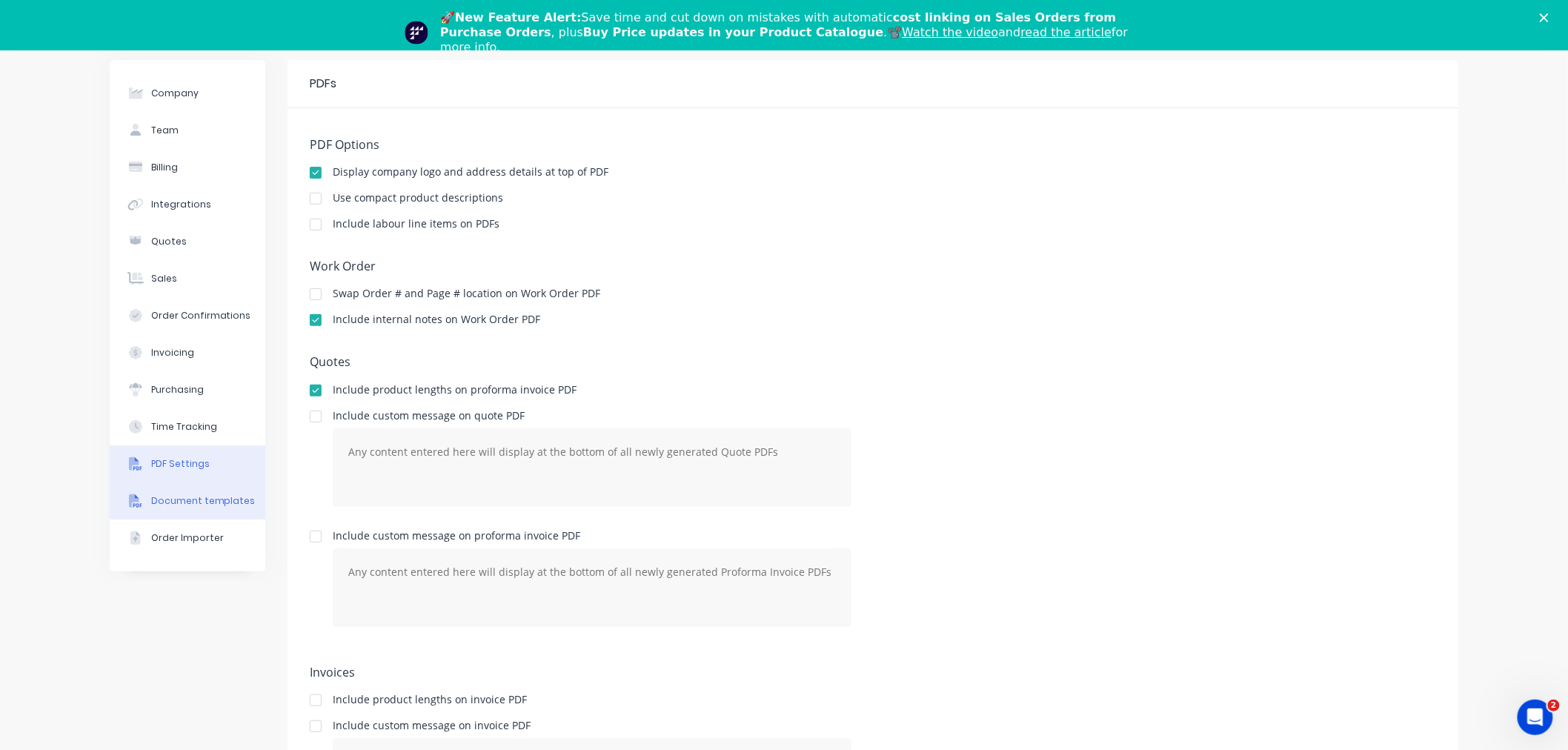
click at [189, 490] on button "Document templates" at bounding box center [188, 501] width 155 height 37
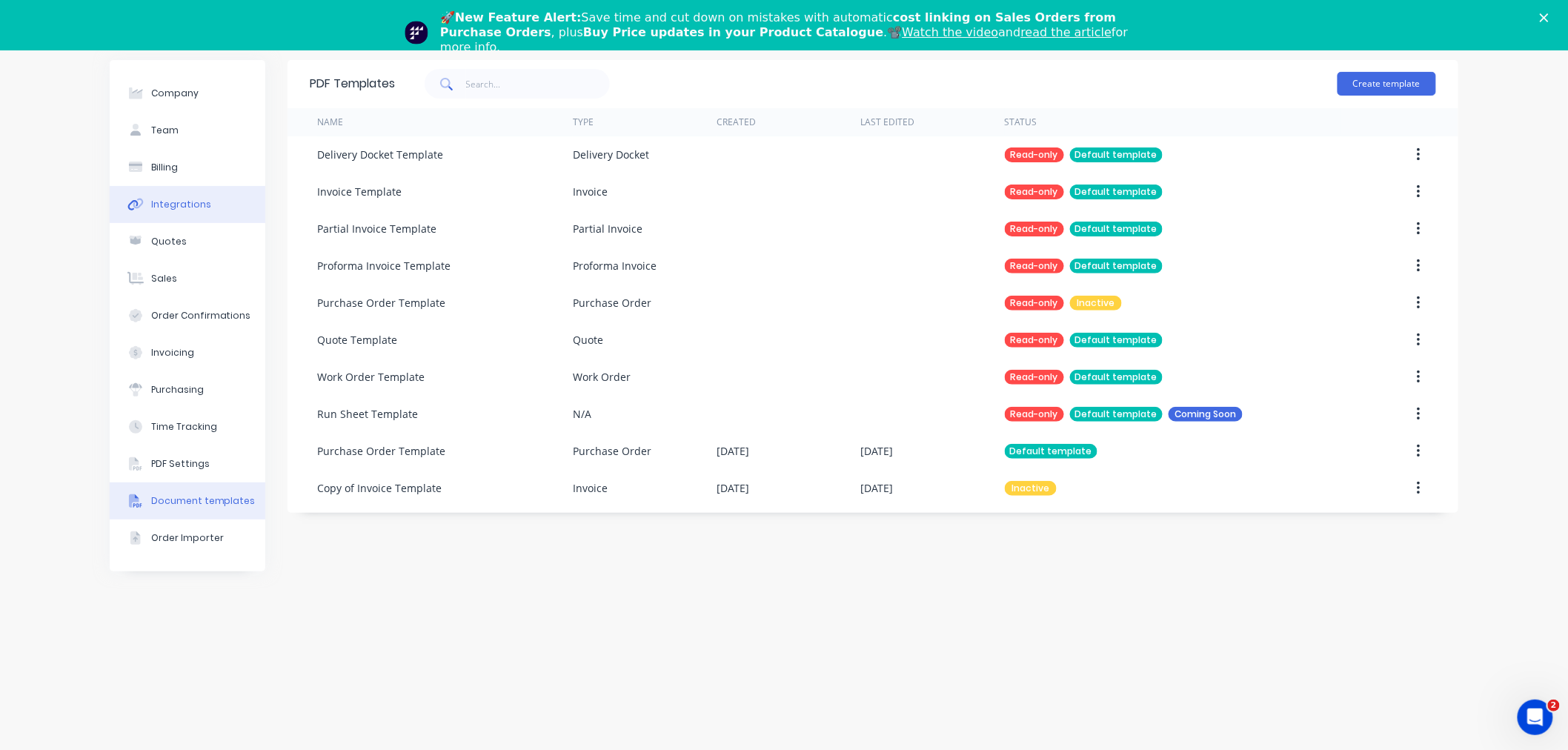
click at [172, 201] on div "Integrations" at bounding box center [181, 204] width 60 height 14
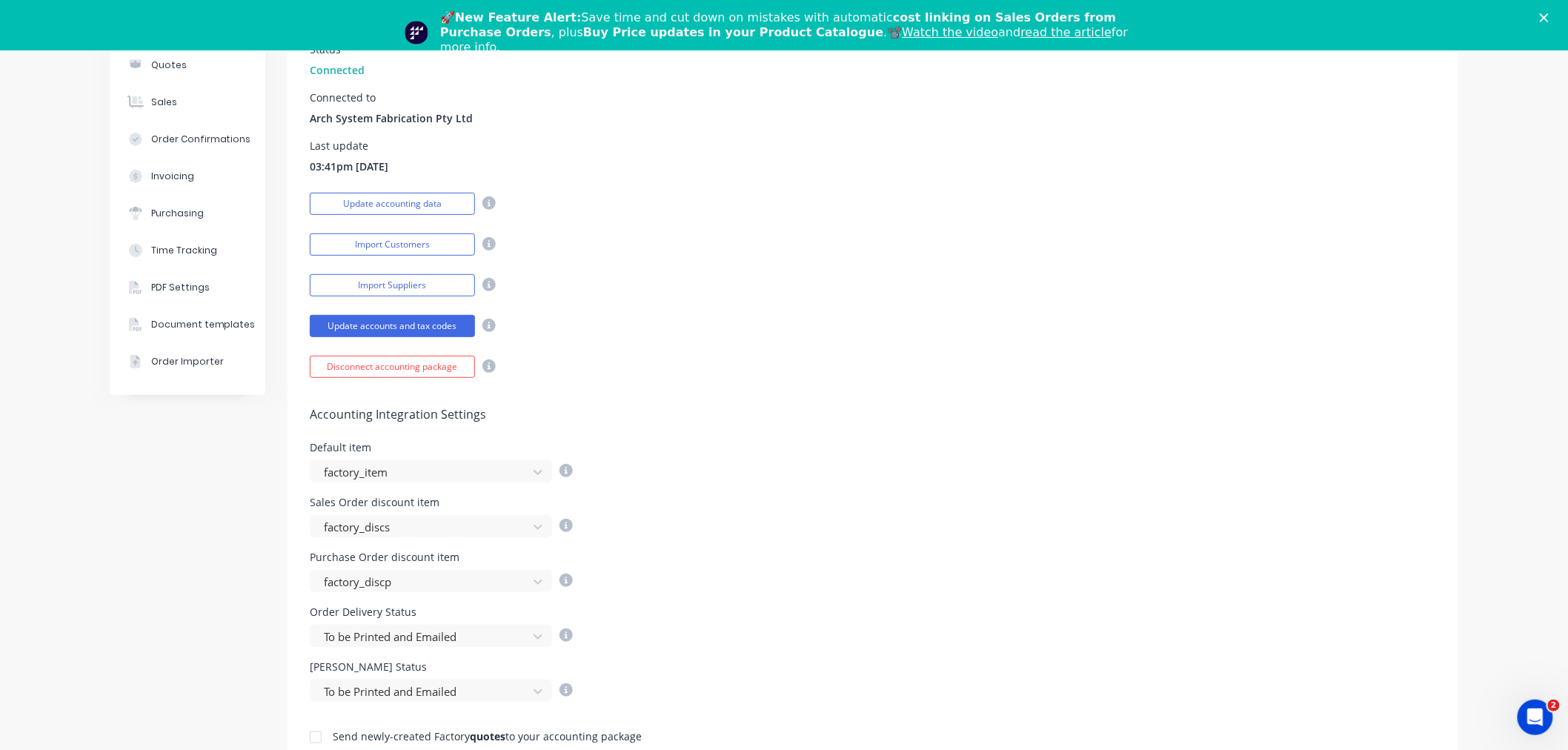
scroll to position [411, 0]
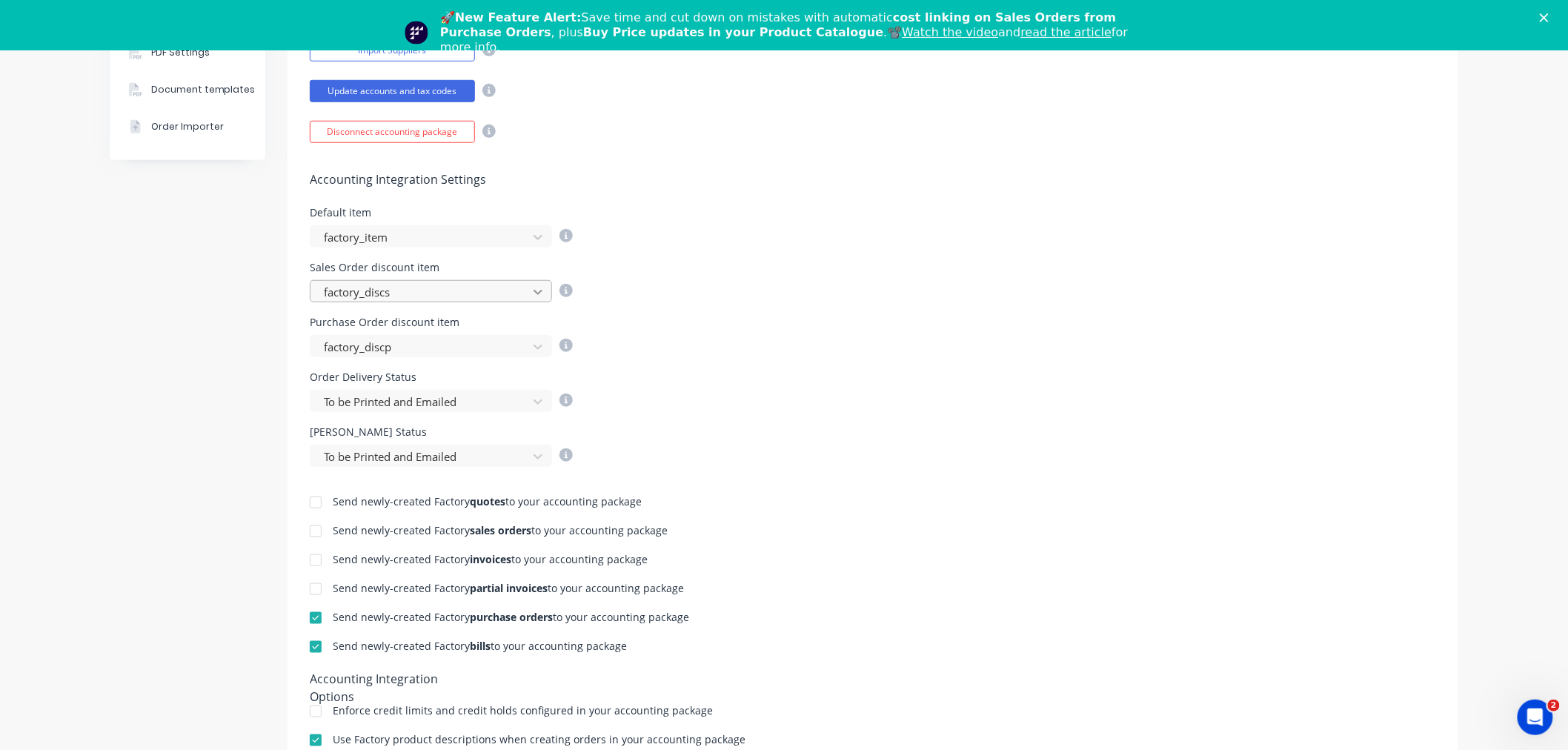
click at [531, 290] on icon at bounding box center [538, 292] width 15 height 15
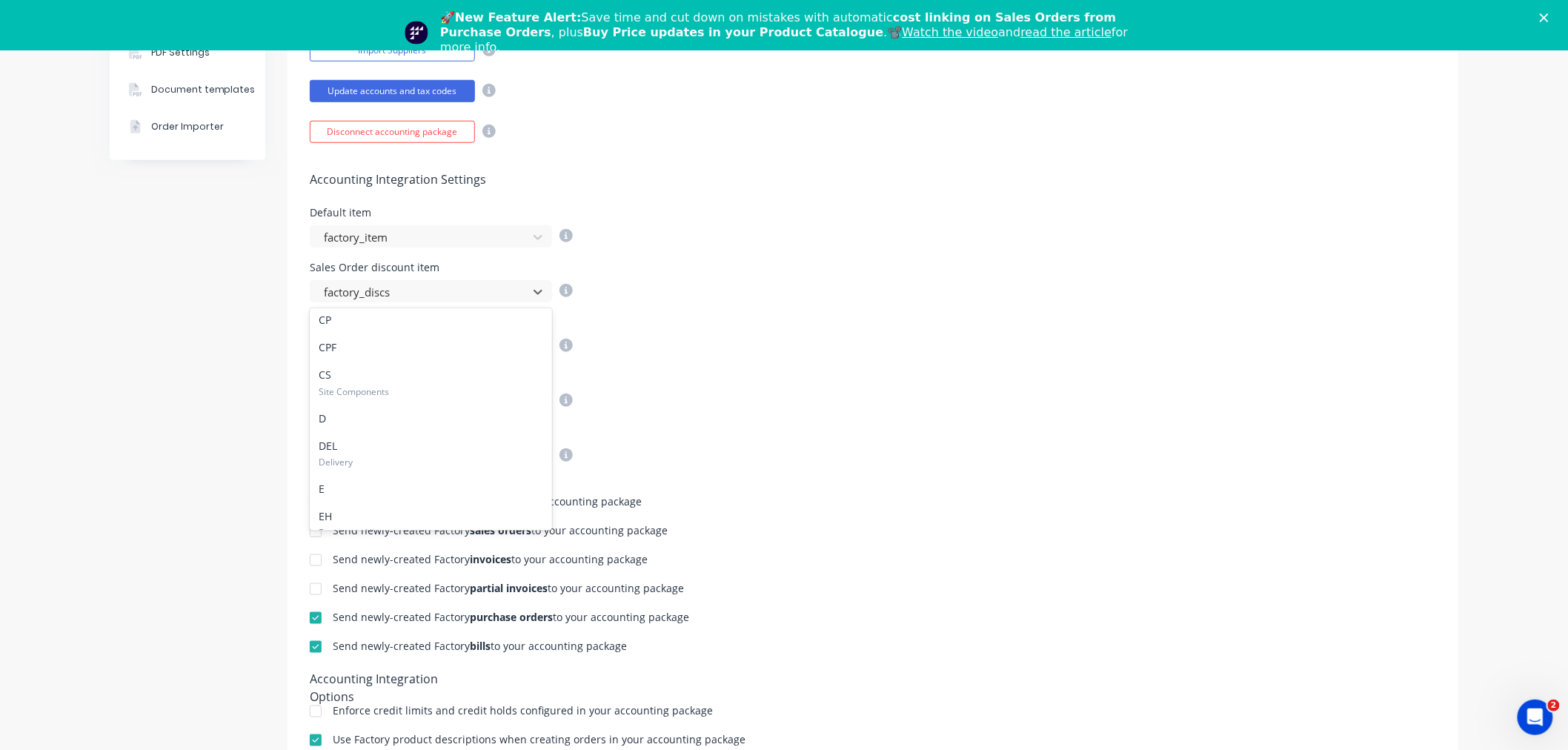
scroll to position [104696, 0]
click at [359, 633] on div "factory_item" at bounding box center [431, 647] width 243 height 28
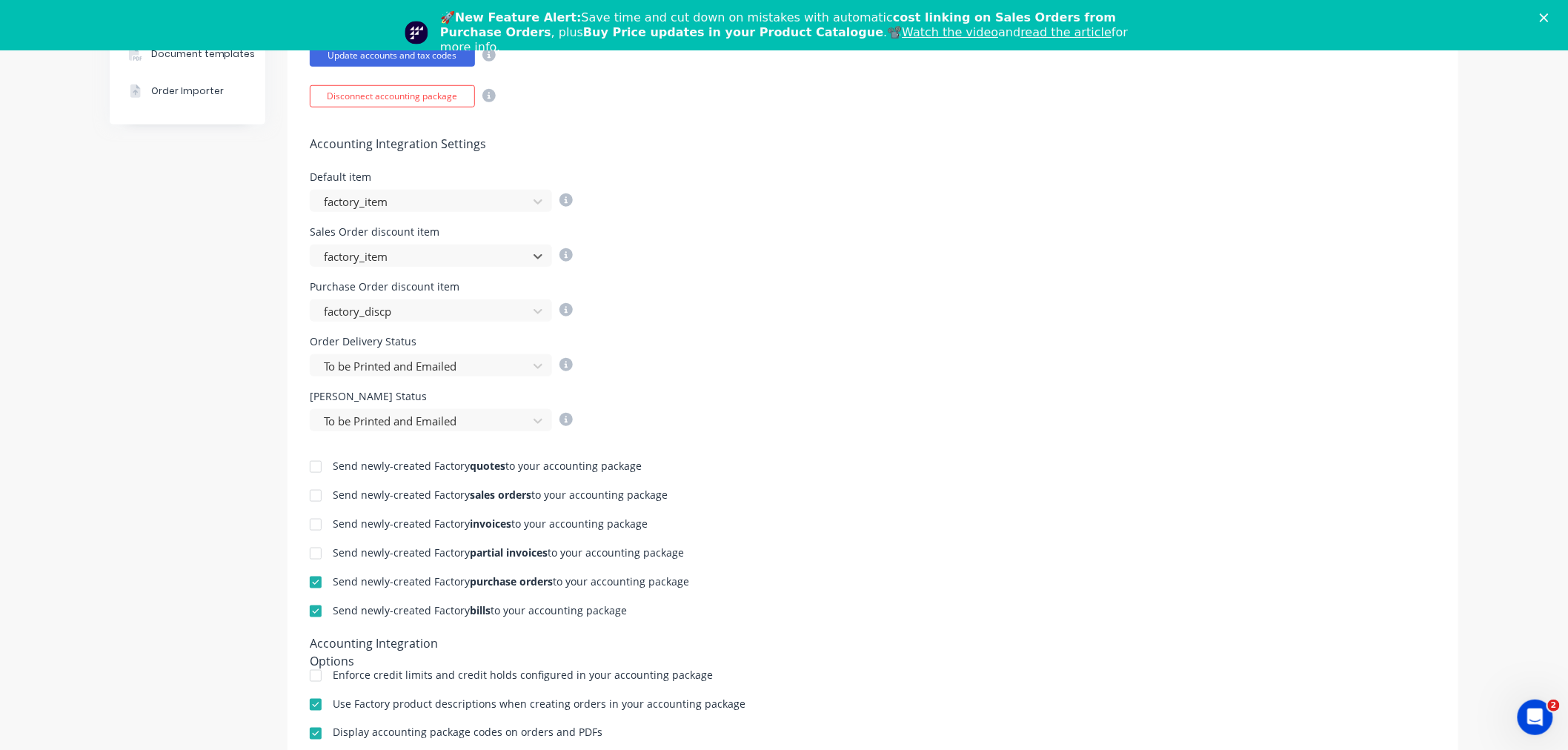
scroll to position [148, 0]
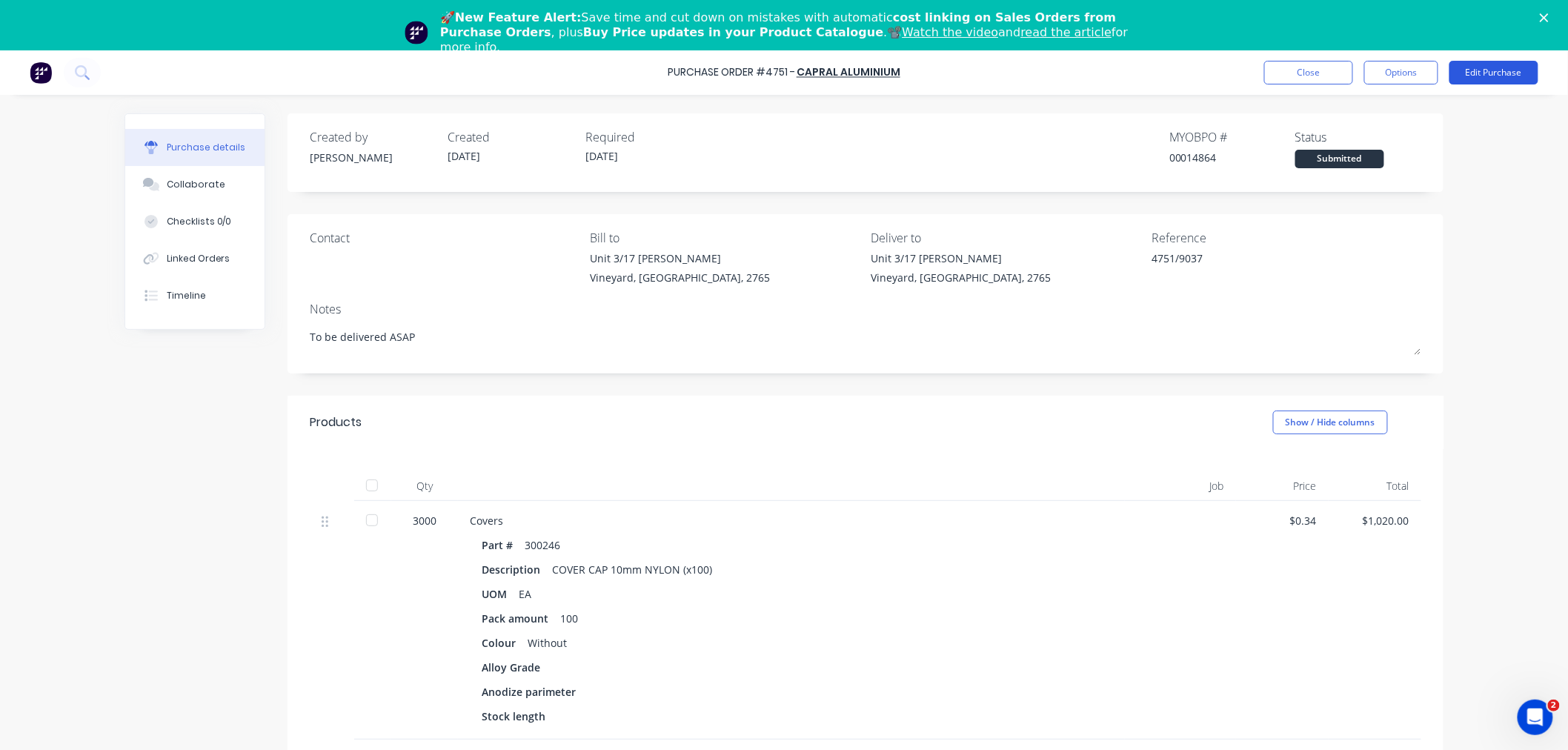
click at [1507, 71] on button "Edit Purchase" at bounding box center [1494, 73] width 88 height 24
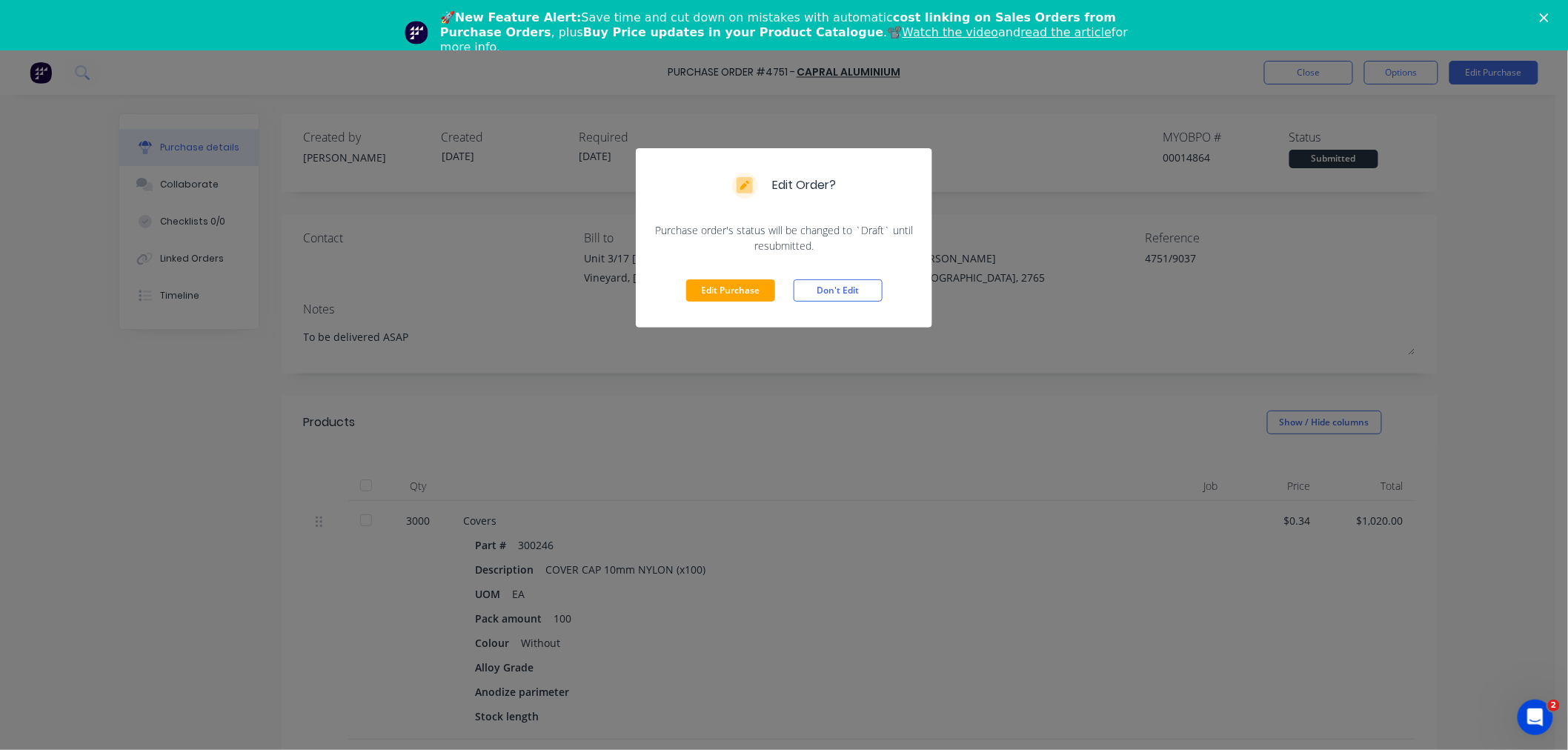
click at [682, 286] on div "Edit Purchase Don't Edit" at bounding box center [784, 290] width 297 height 74
click at [686, 285] on button "Edit Purchase" at bounding box center [730, 290] width 88 height 23
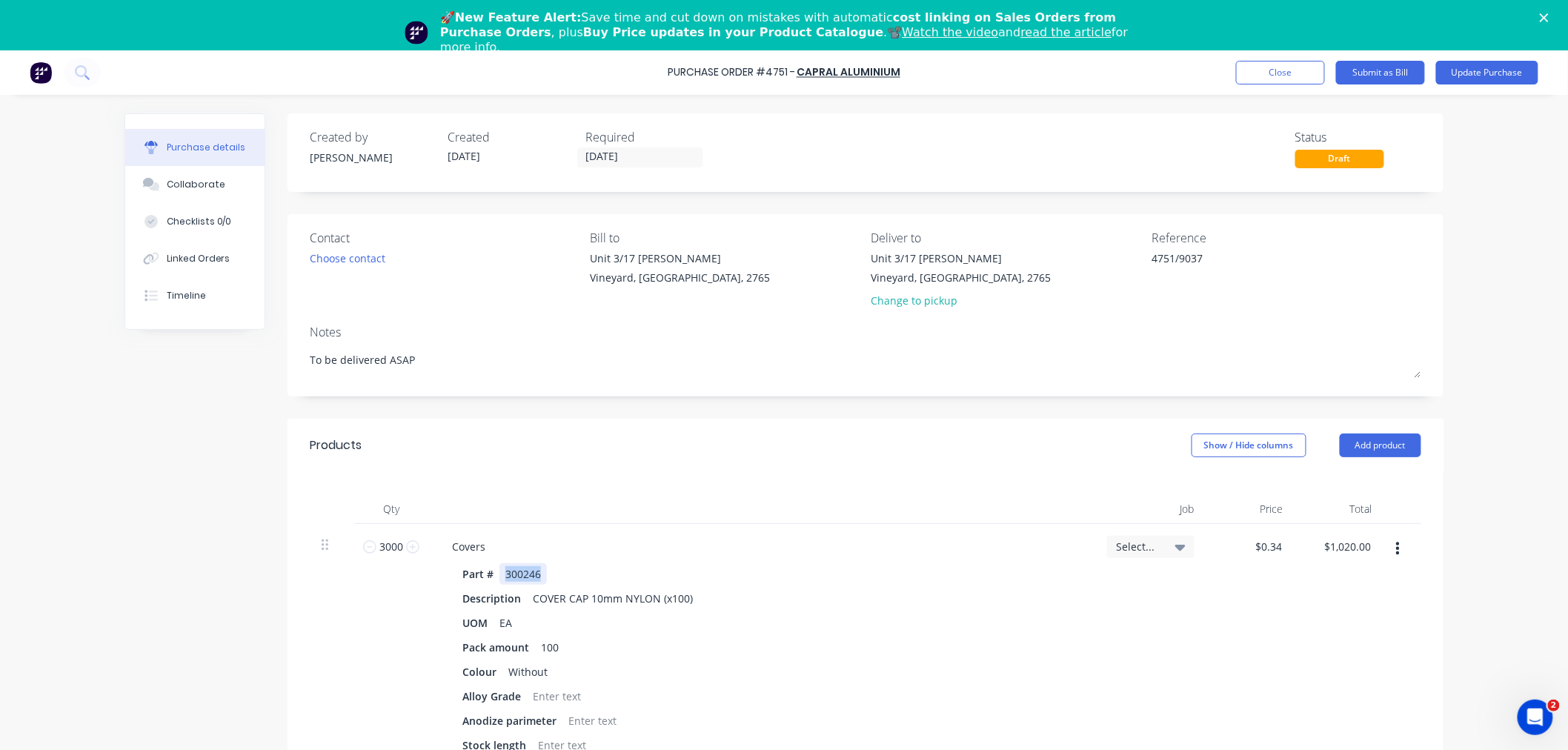
drag, startPoint x: 499, startPoint y: 573, endPoint x: 550, endPoint y: 572, distance: 51.0
click at [550, 572] on div "Part # 300246" at bounding box center [758, 574] width 605 height 22
copy div "300246"
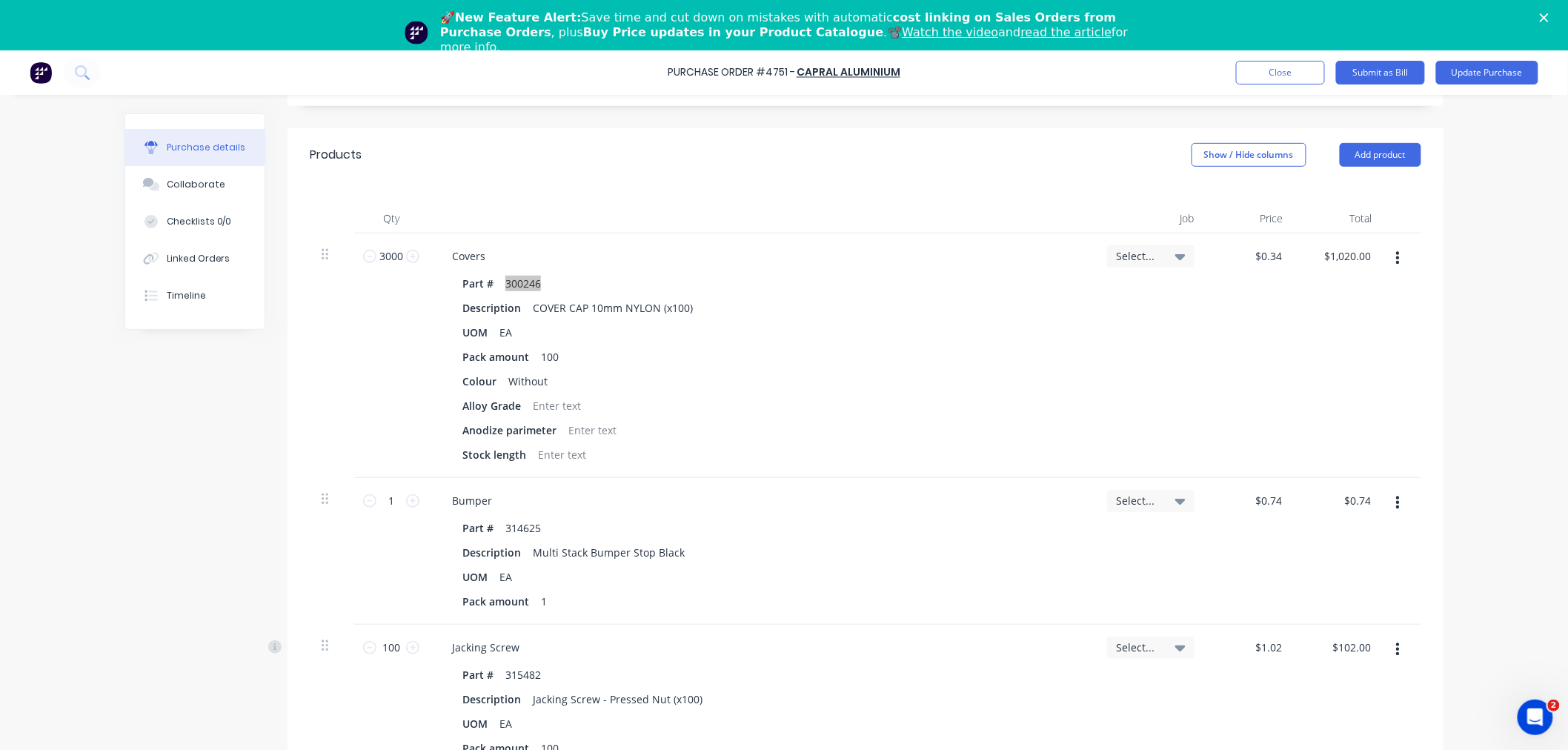
scroll to position [329, 0]
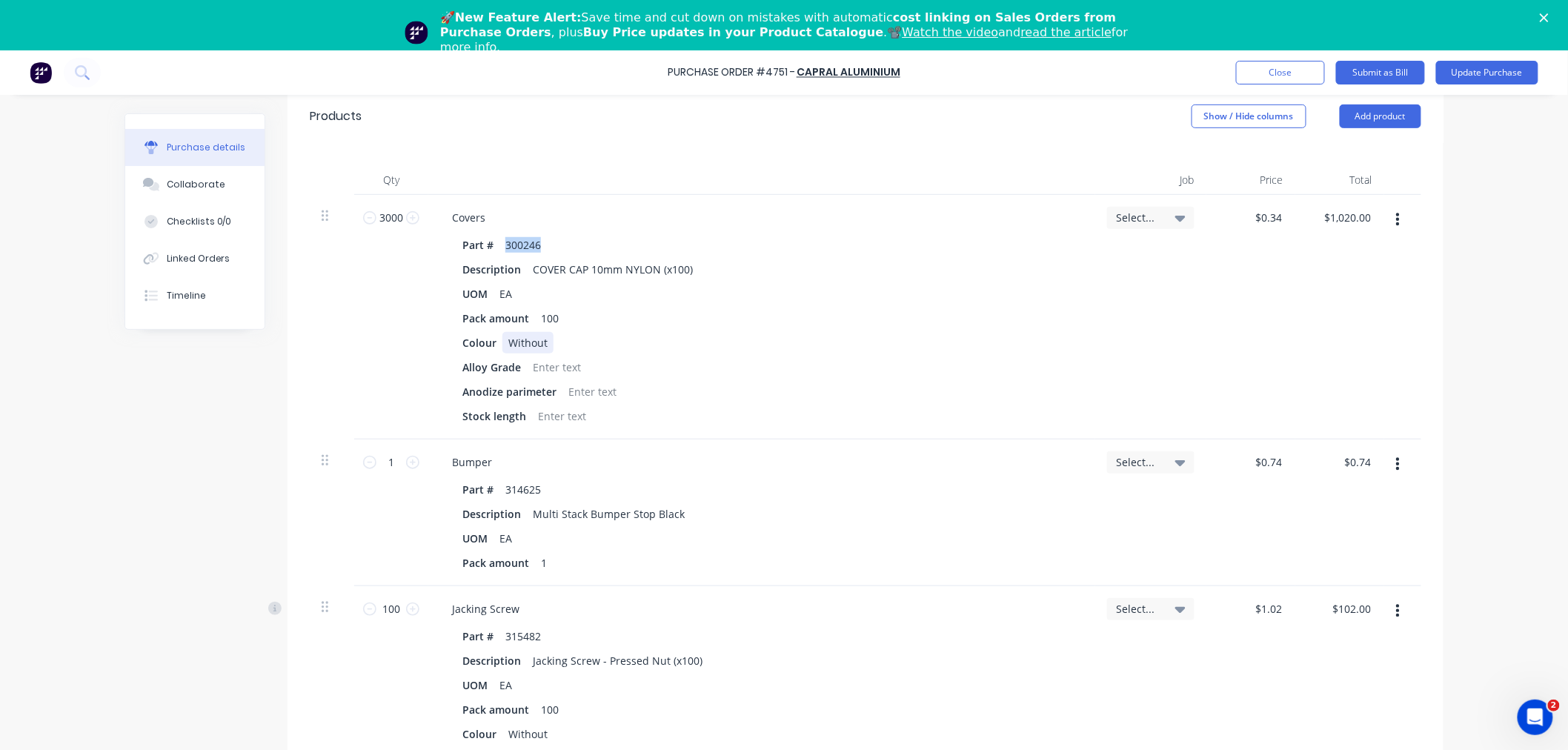
type textarea "x"
click at [909, 339] on div "Colour Without" at bounding box center [758, 343] width 605 height 22
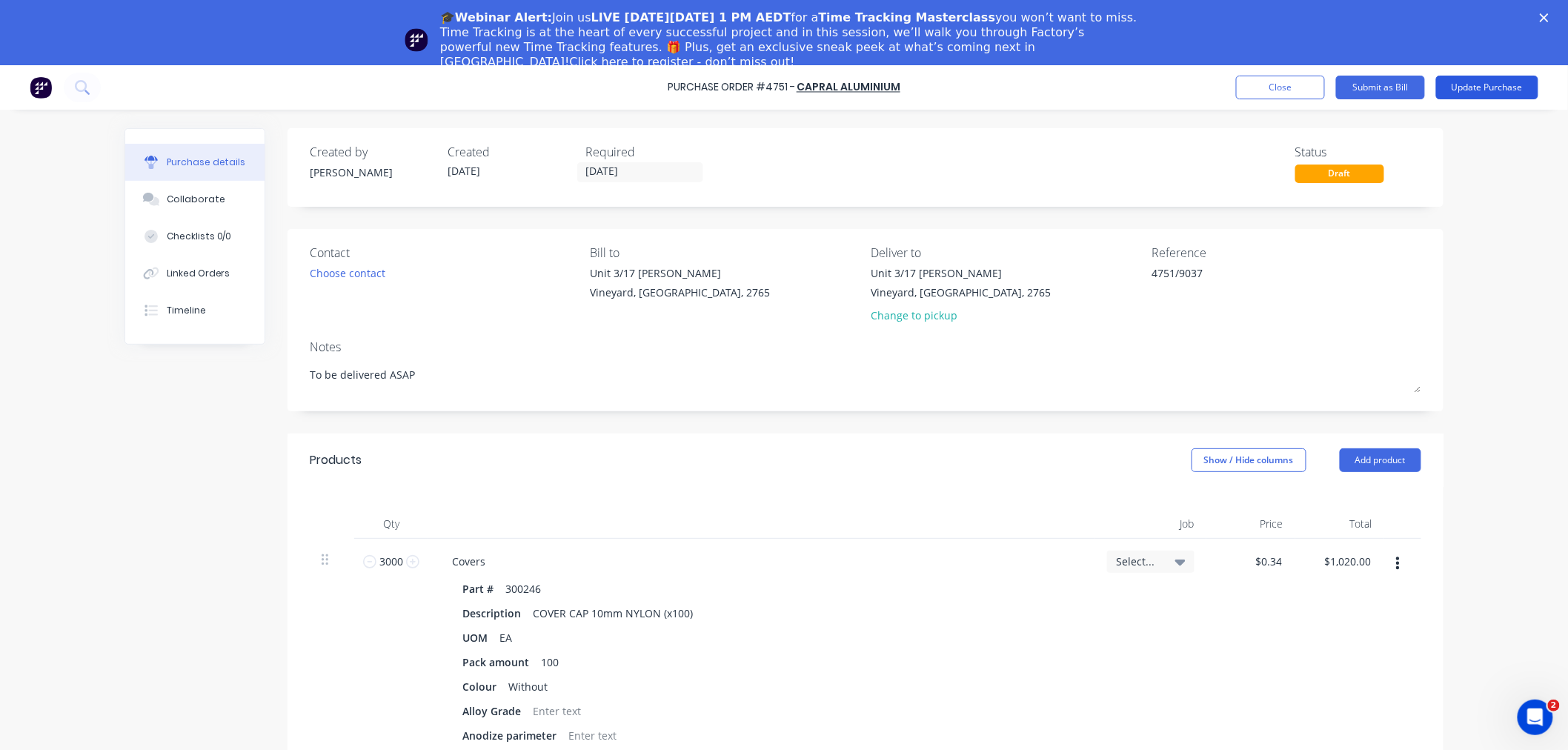
click at [1506, 29] on div "🎓Webinar Alert: Join us LIVE [DATE][DATE] 1 PM AEDT for a Time Tracking Masterc…" at bounding box center [784, 39] width 1568 height 68
click at [1549, 20] on icon "Close" at bounding box center [1544, 18] width 9 height 9
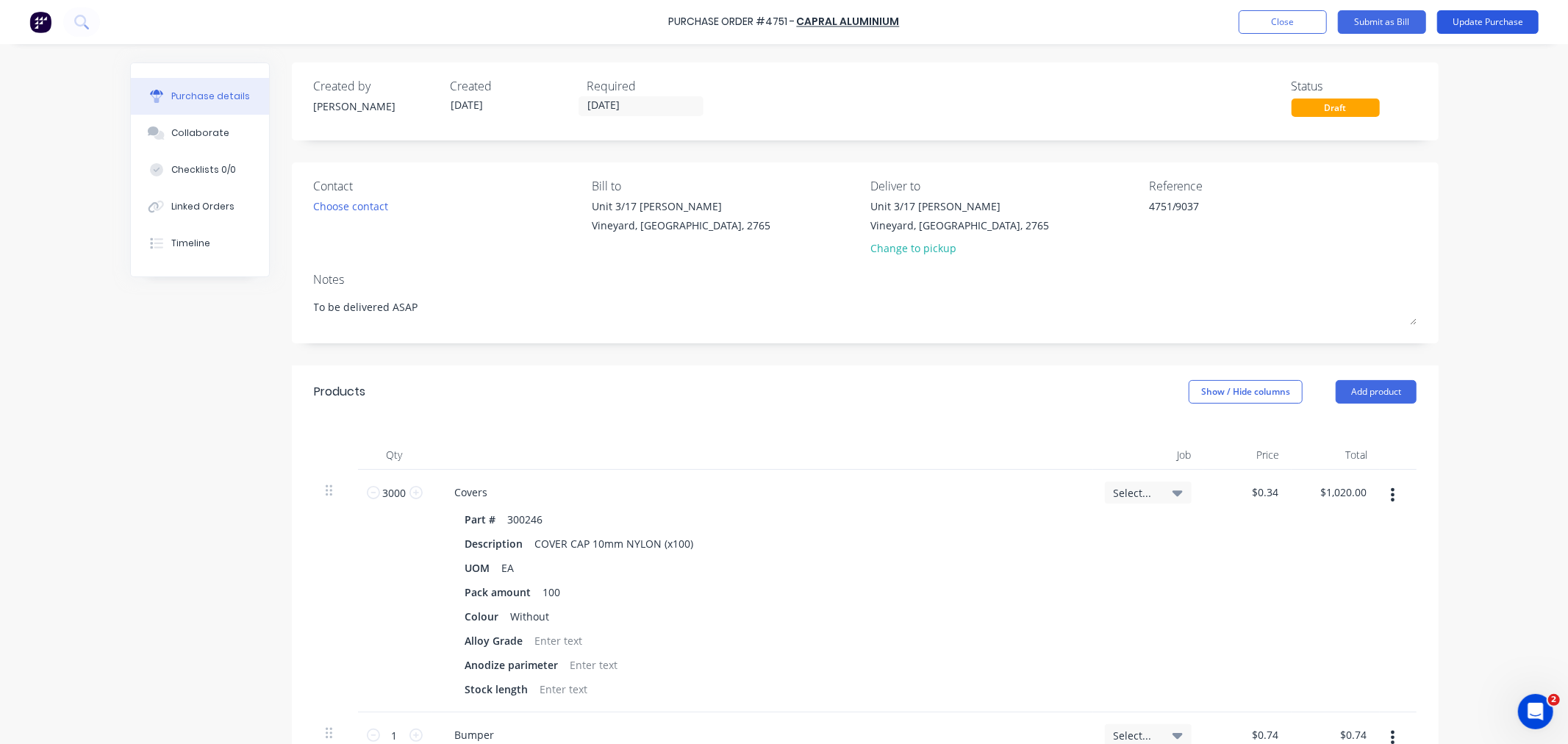
click at [1481, 17] on button "Update Purchase" at bounding box center [1488, 22] width 101 height 23
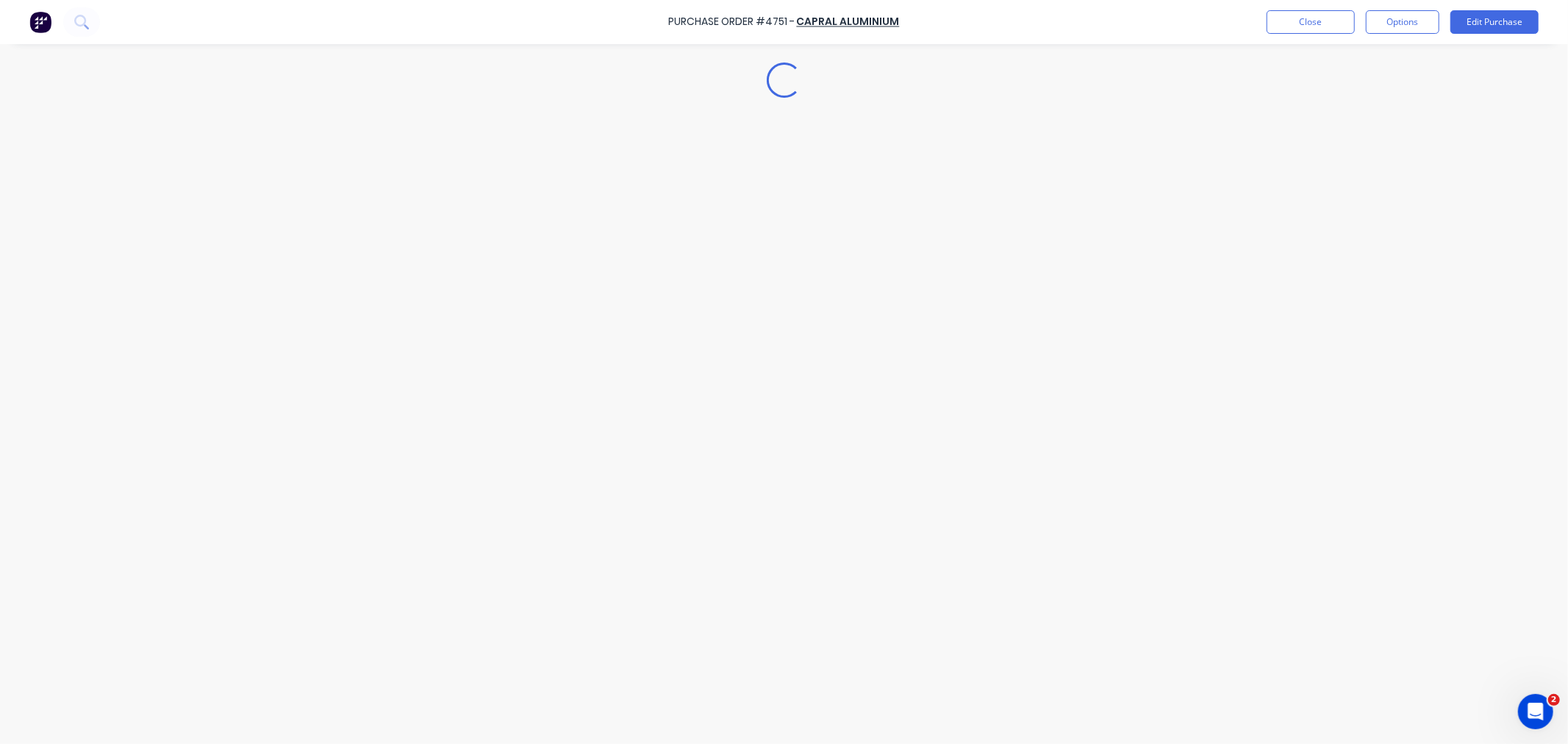
type textarea "x"
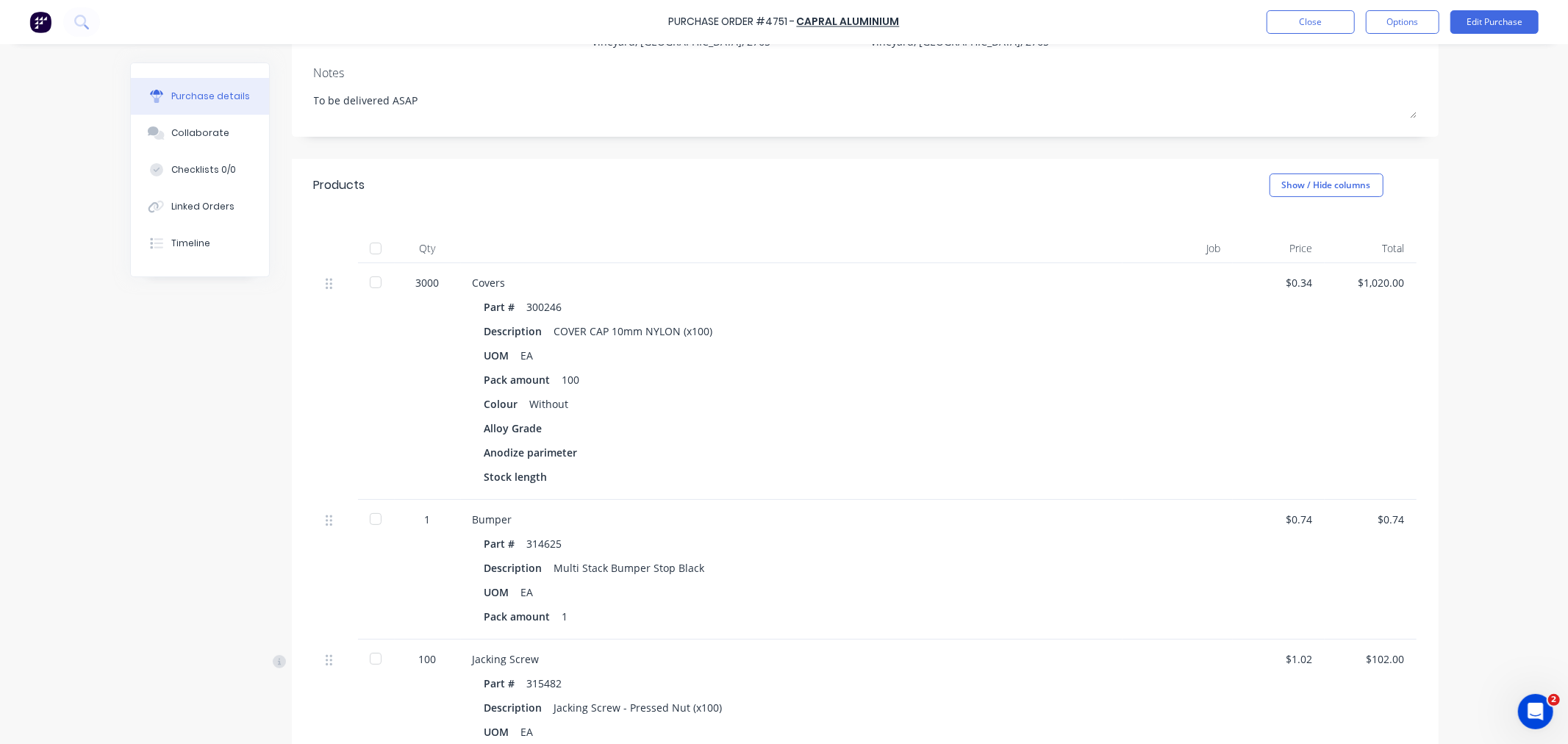
scroll to position [163, 0]
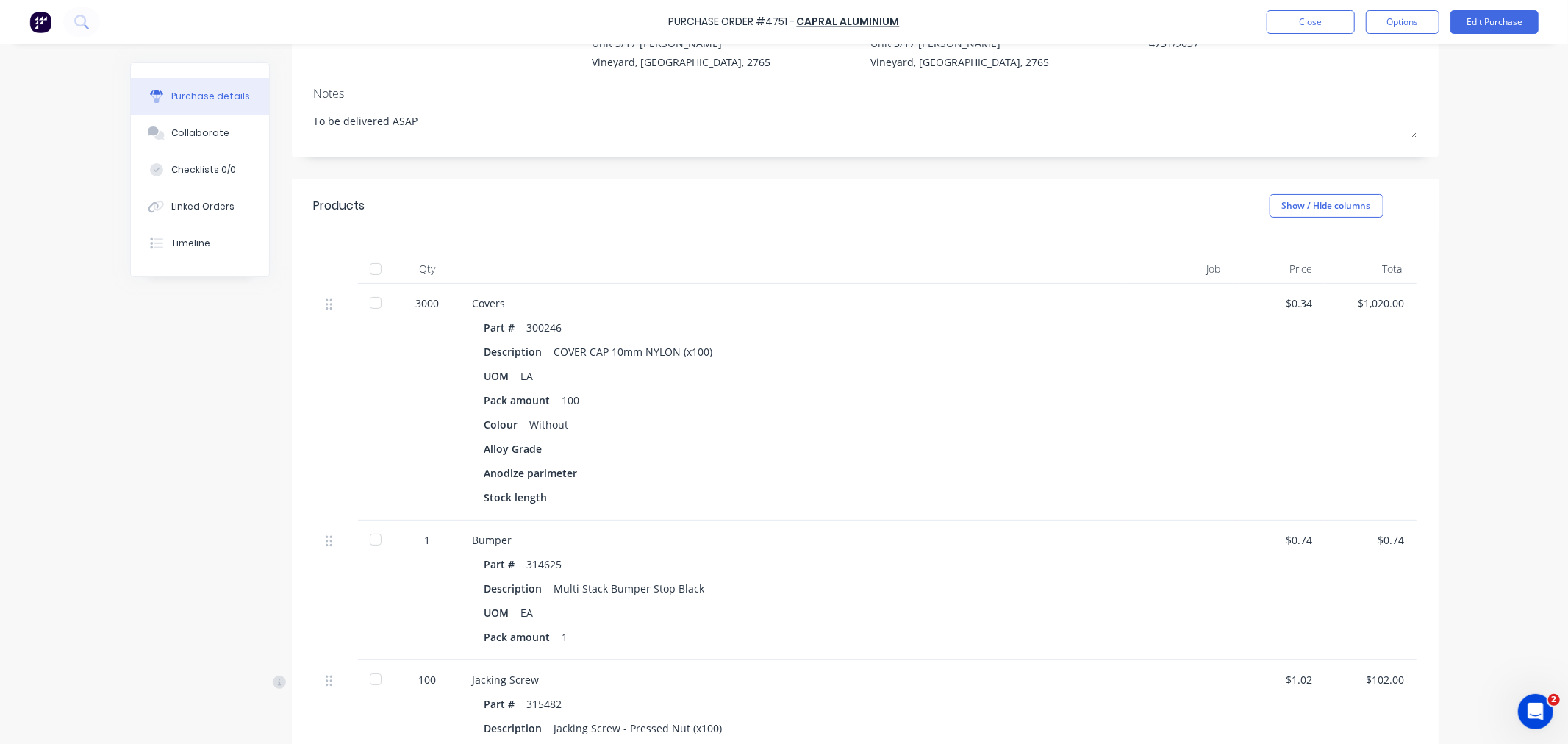
click at [1173, 507] on div at bounding box center [1177, 402] width 110 height 237
click at [1323, 20] on button "Close" at bounding box center [1311, 22] width 88 height 23
